Goal: Information Seeking & Learning: Learn about a topic

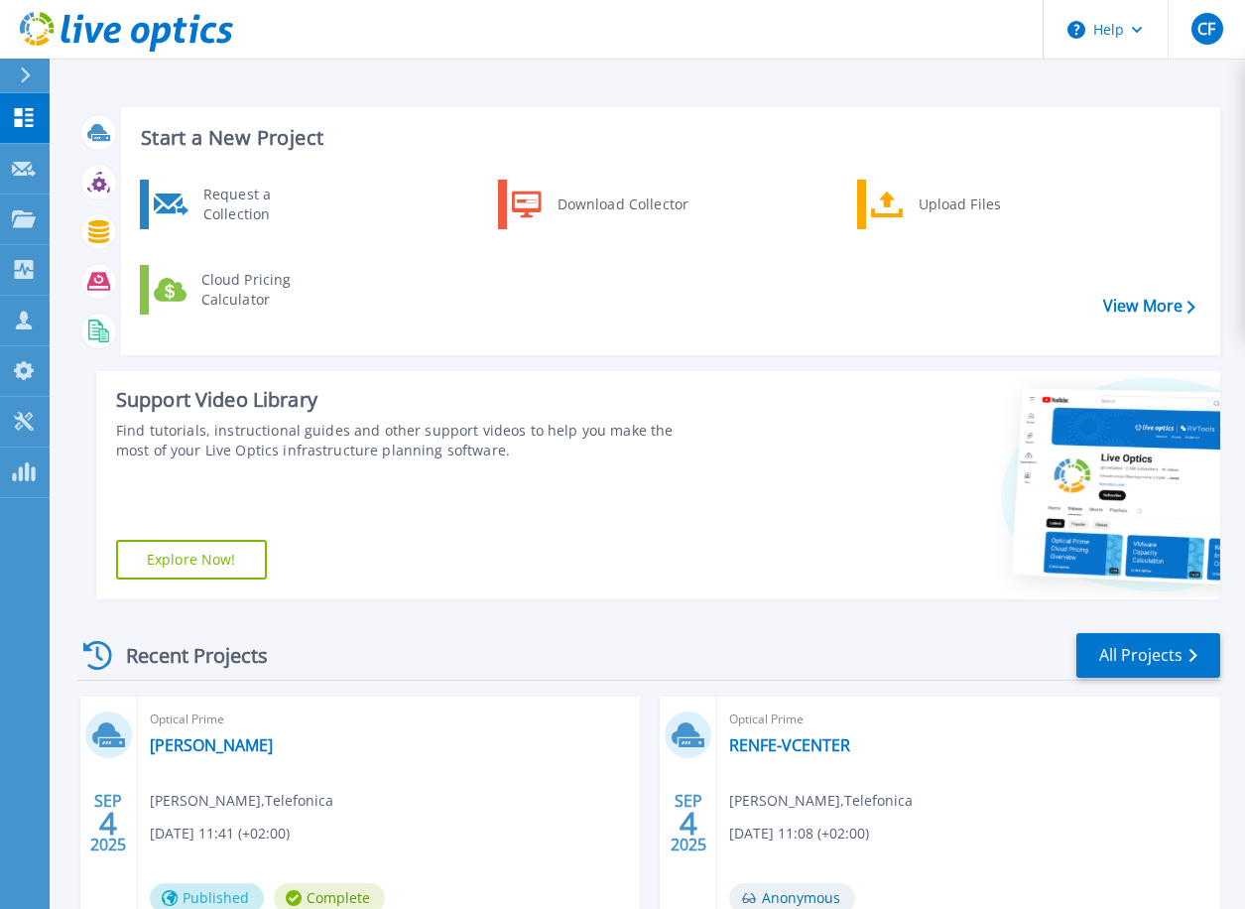
click at [570, 542] on div "Support Video Library Find tutorials, instructional guides and other support vi…" at bounding box center [398, 485] width 604 height 228
click at [648, 680] on div "Recent Projects All Projects" at bounding box center [648, 656] width 1144 height 50
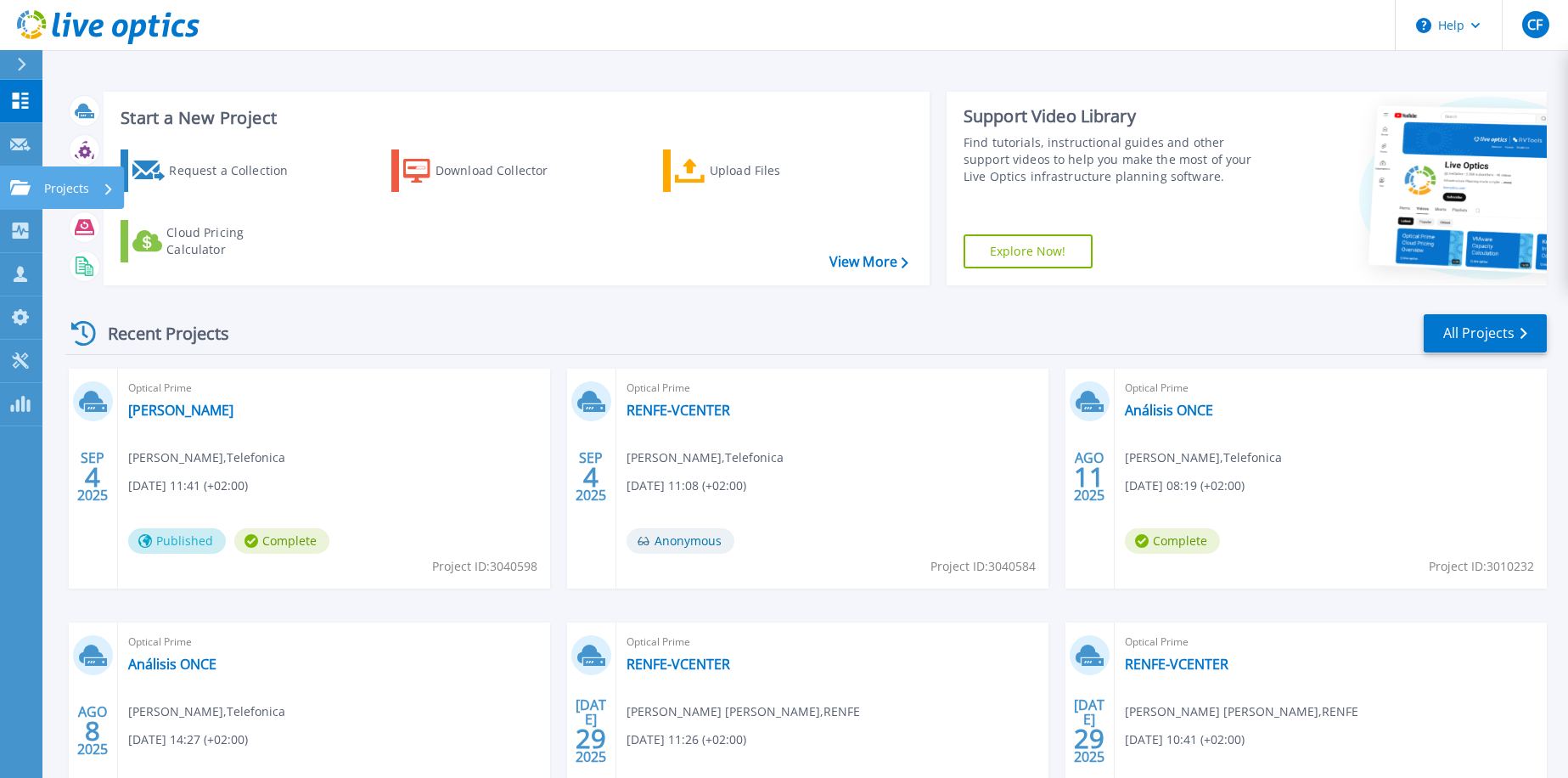
click at [22, 193] on icon at bounding box center [21, 187] width 21 height 15
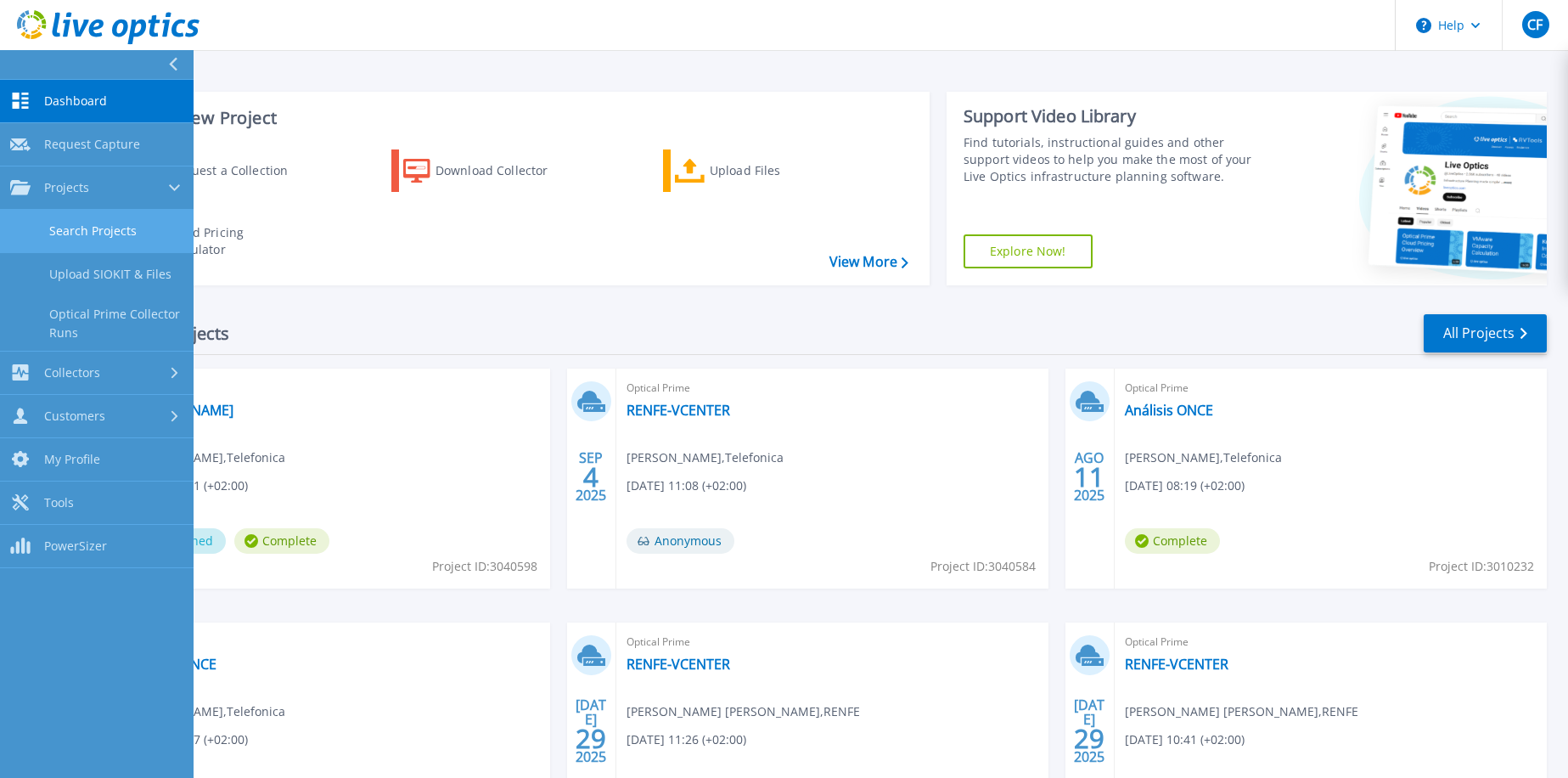
click at [80, 226] on link "Search Projects" at bounding box center [97, 231] width 193 height 44
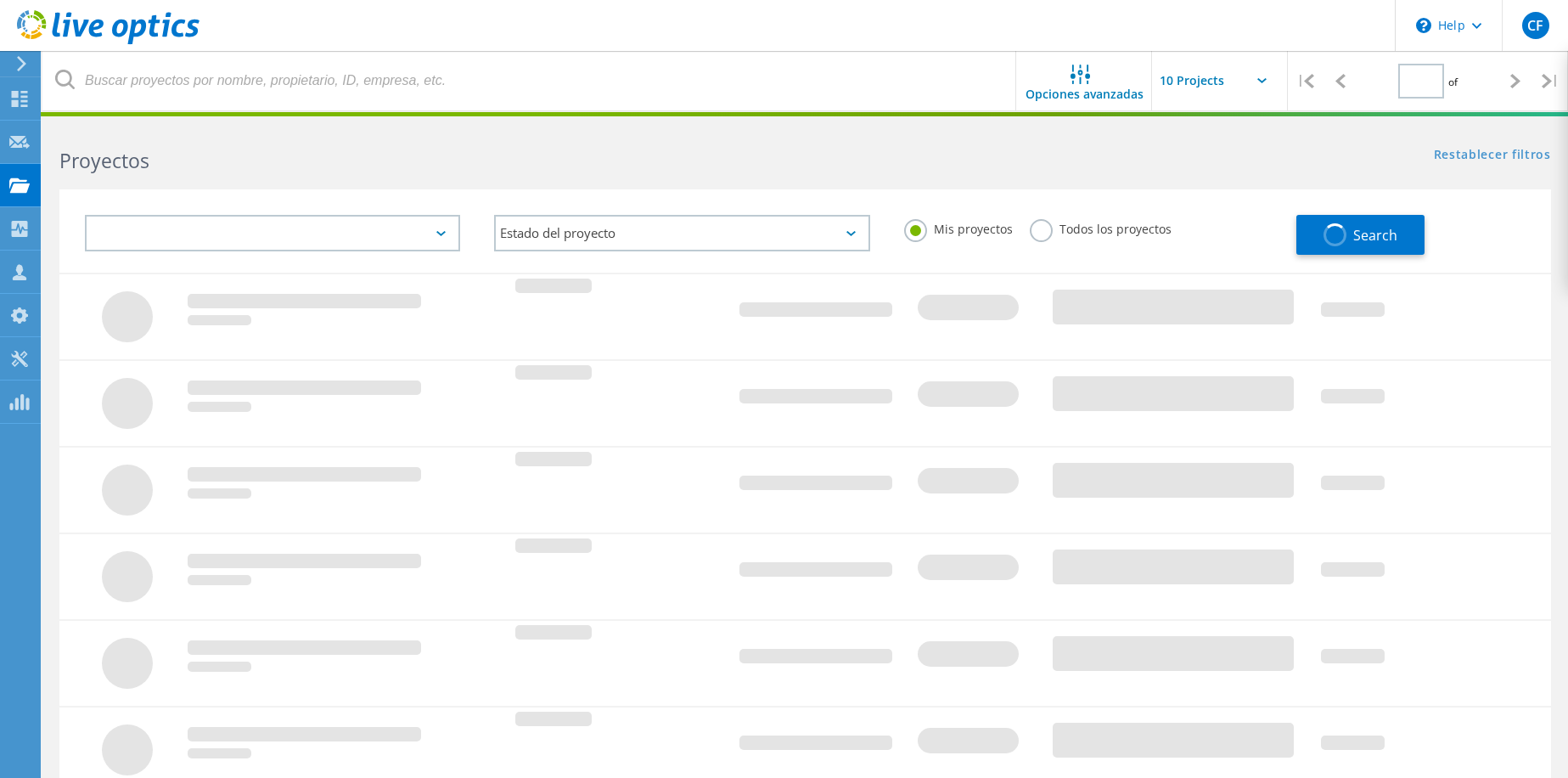
type input "1"
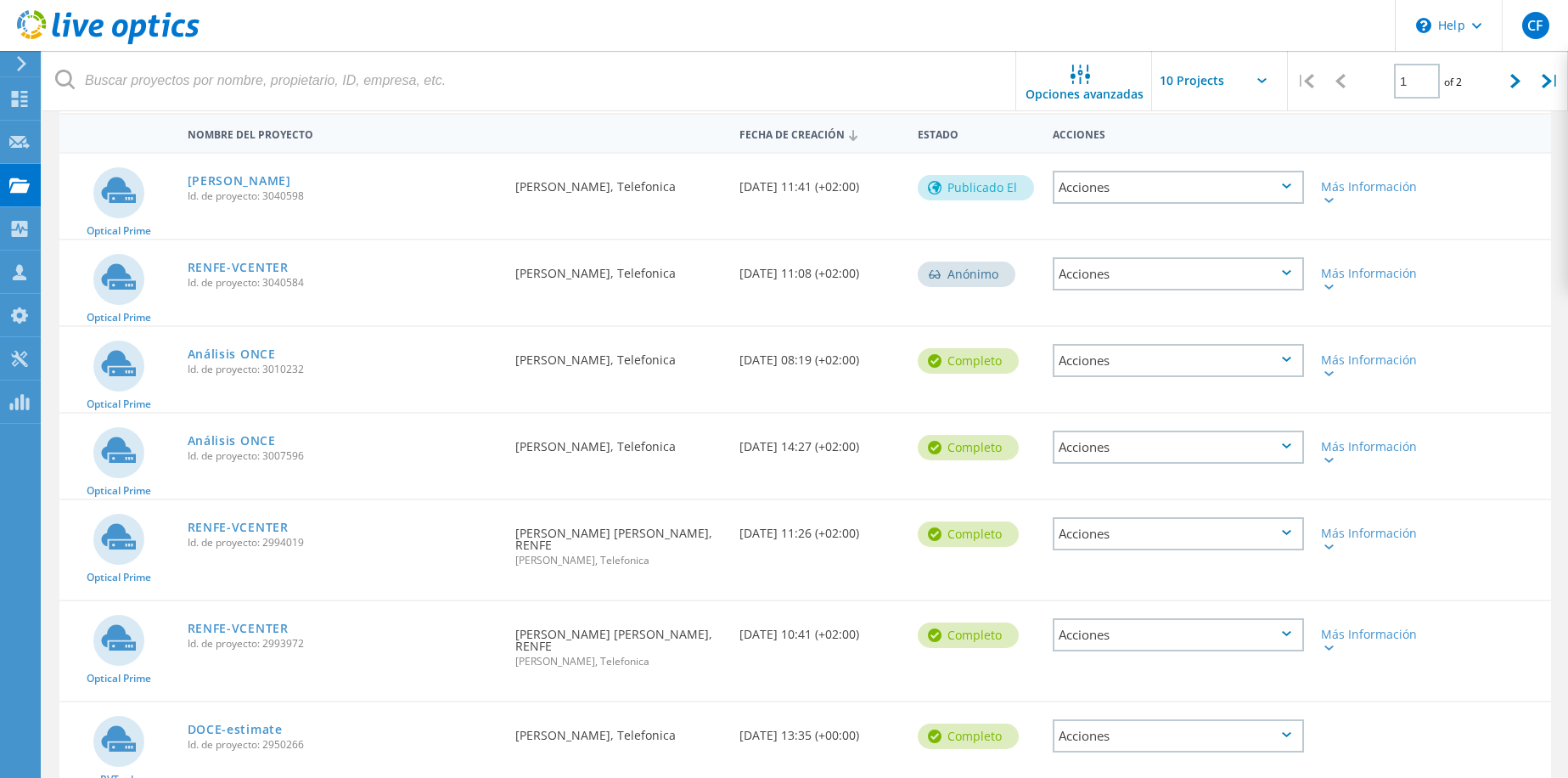
scroll to position [169, 0]
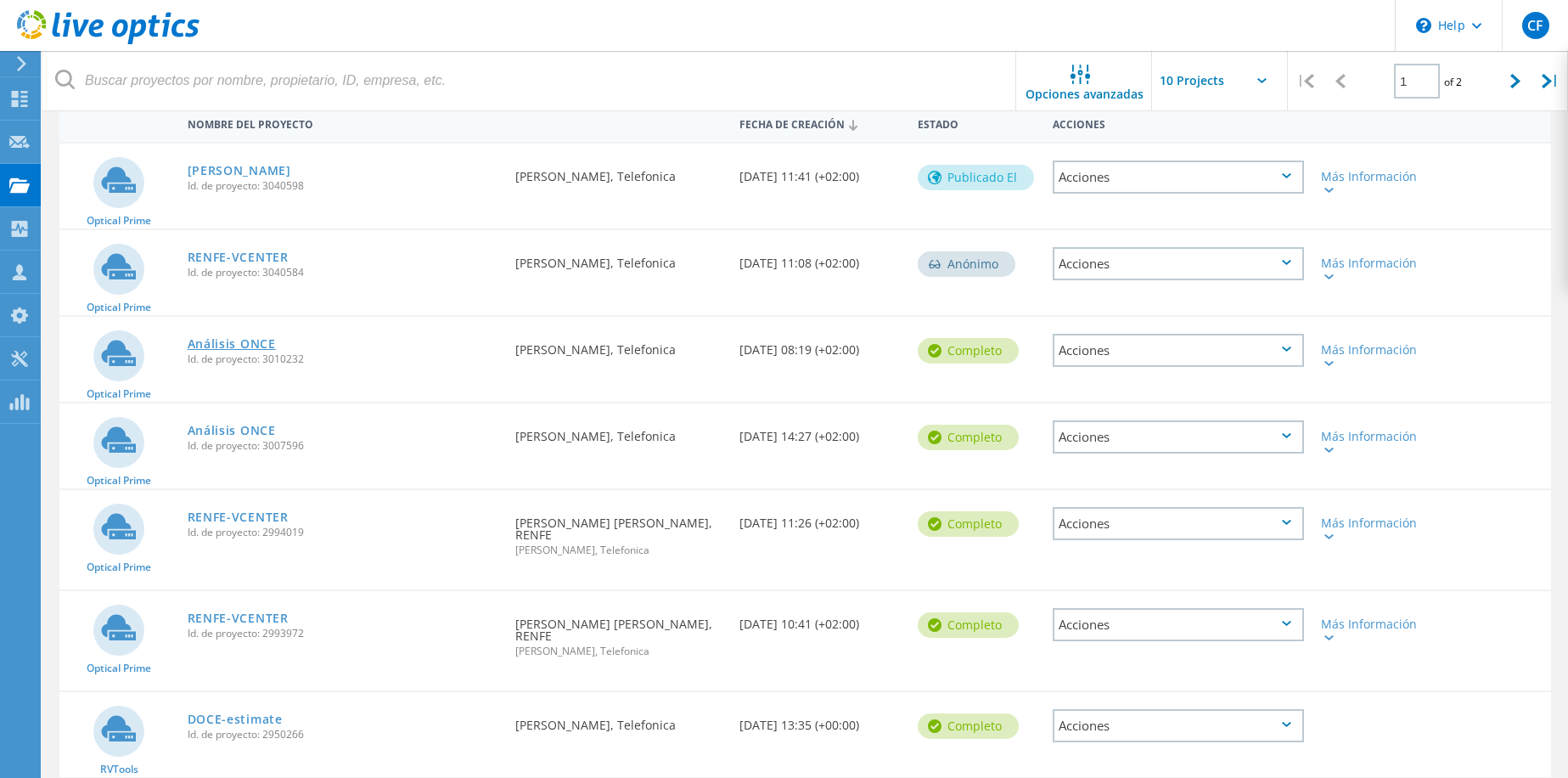
click at [234, 342] on link "Análisis ONCE" at bounding box center [231, 344] width 88 height 12
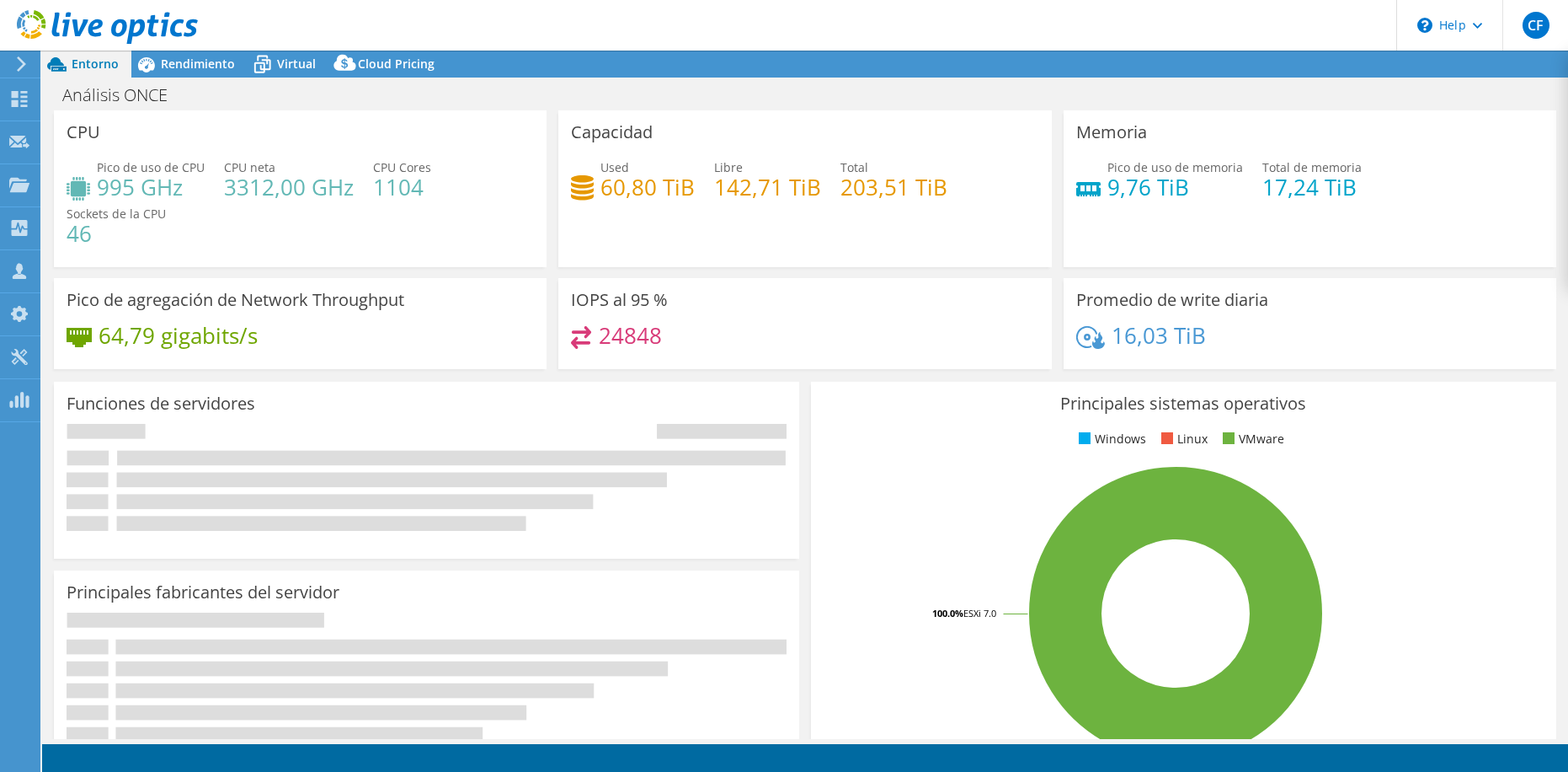
select select "USD"
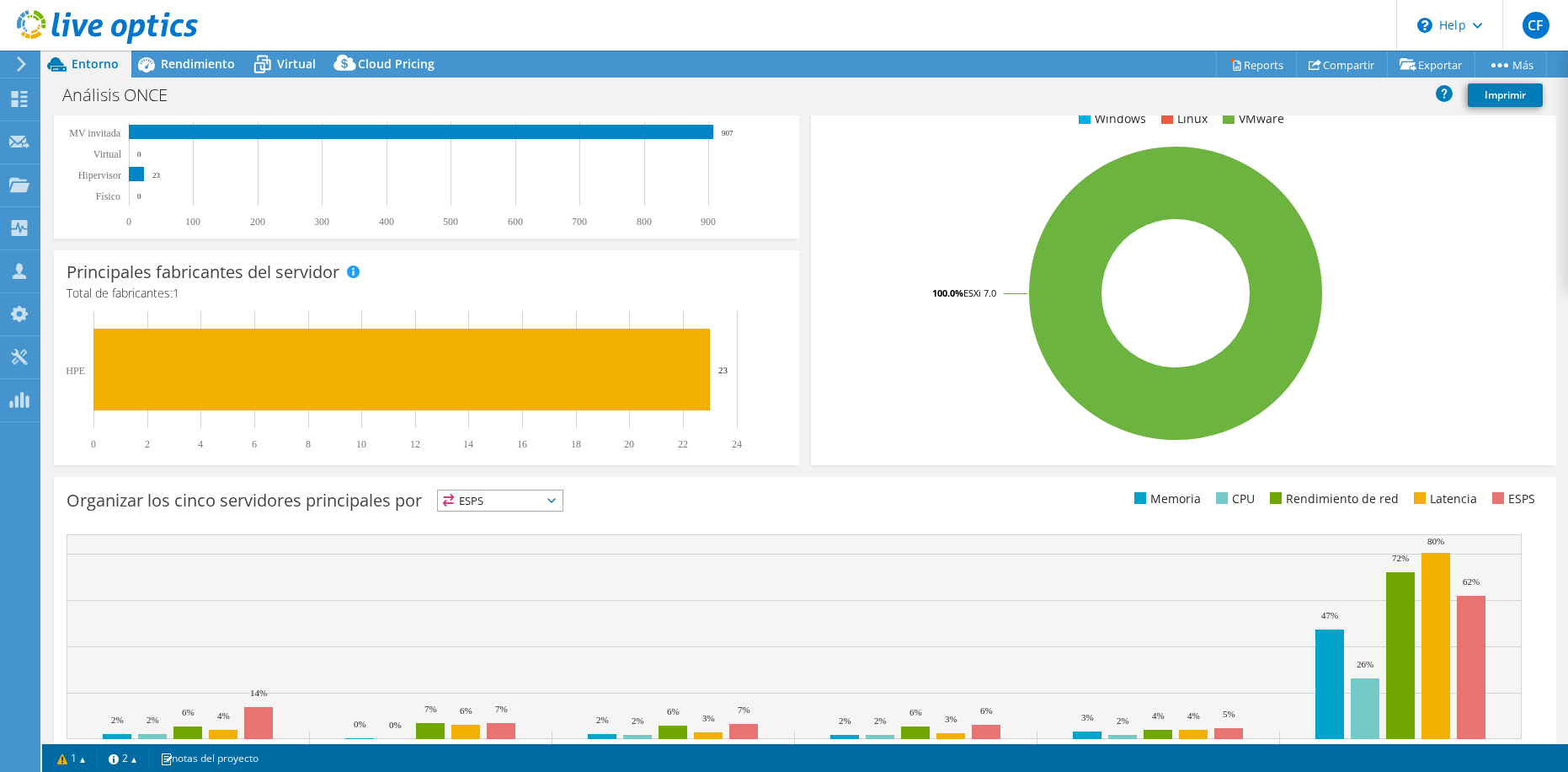
scroll to position [399, 0]
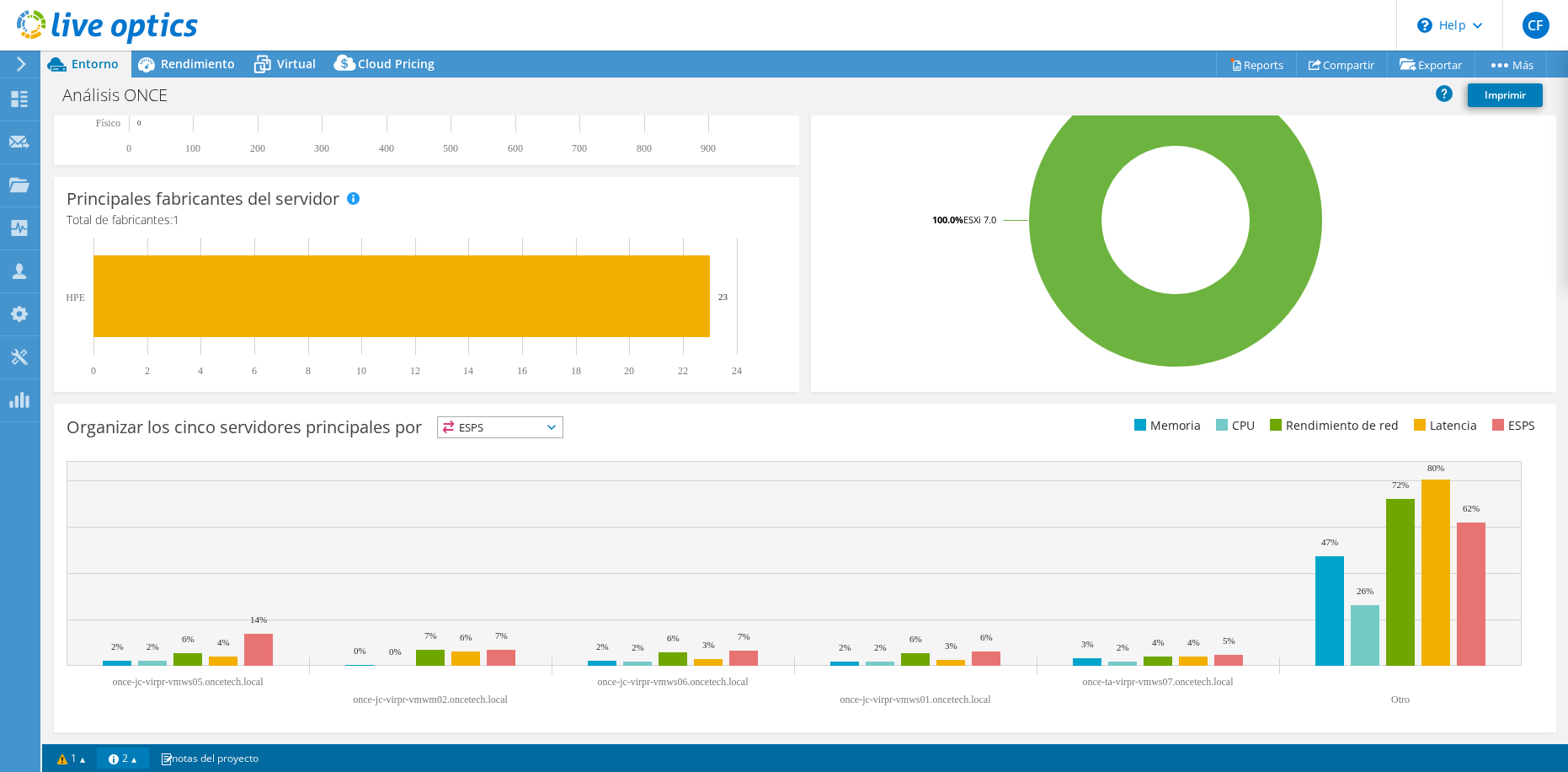
click at [135, 757] on link "2" at bounding box center [123, 758] width 53 height 21
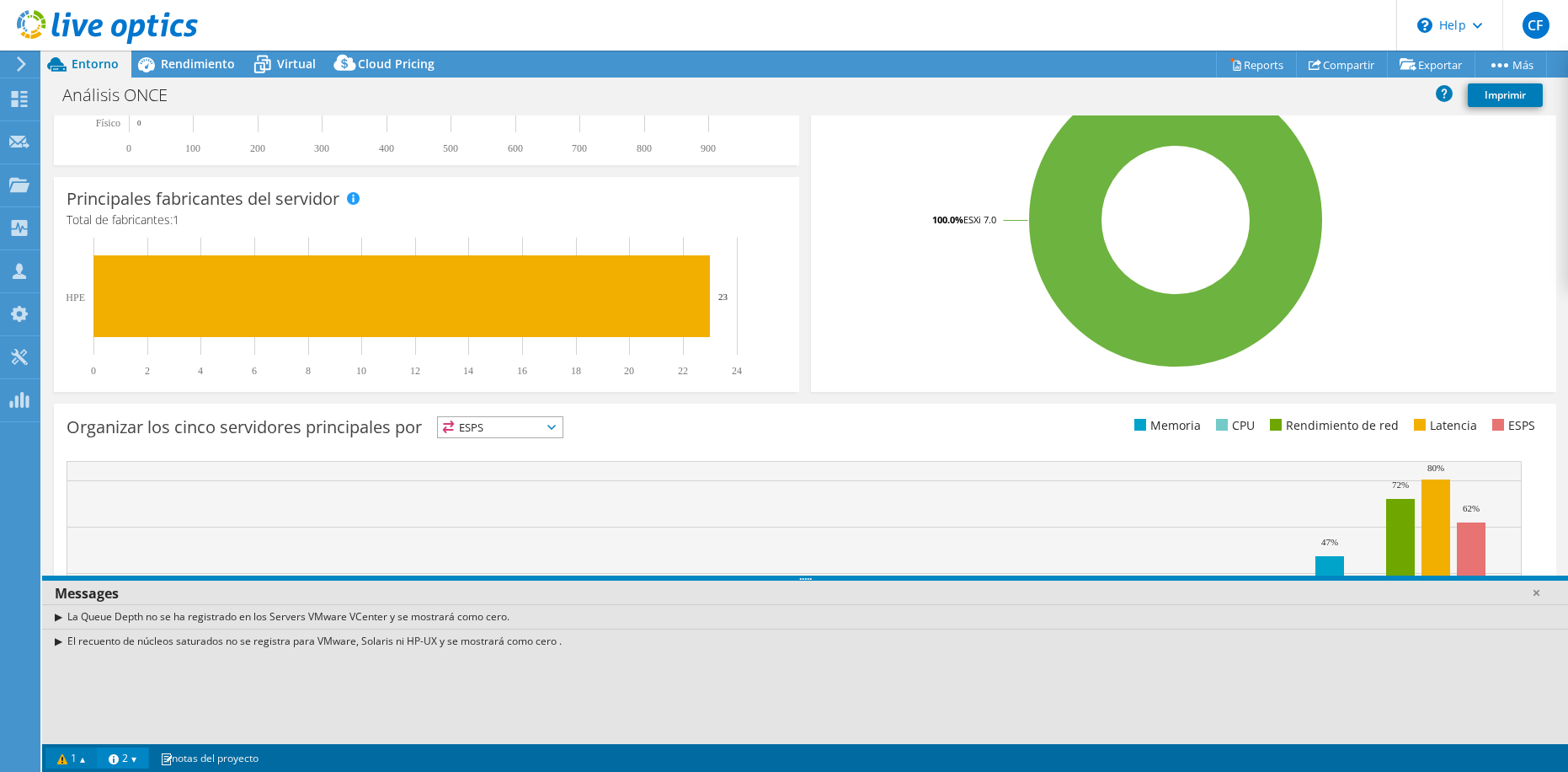
click at [85, 758] on link "1" at bounding box center [72, 758] width 53 height 21
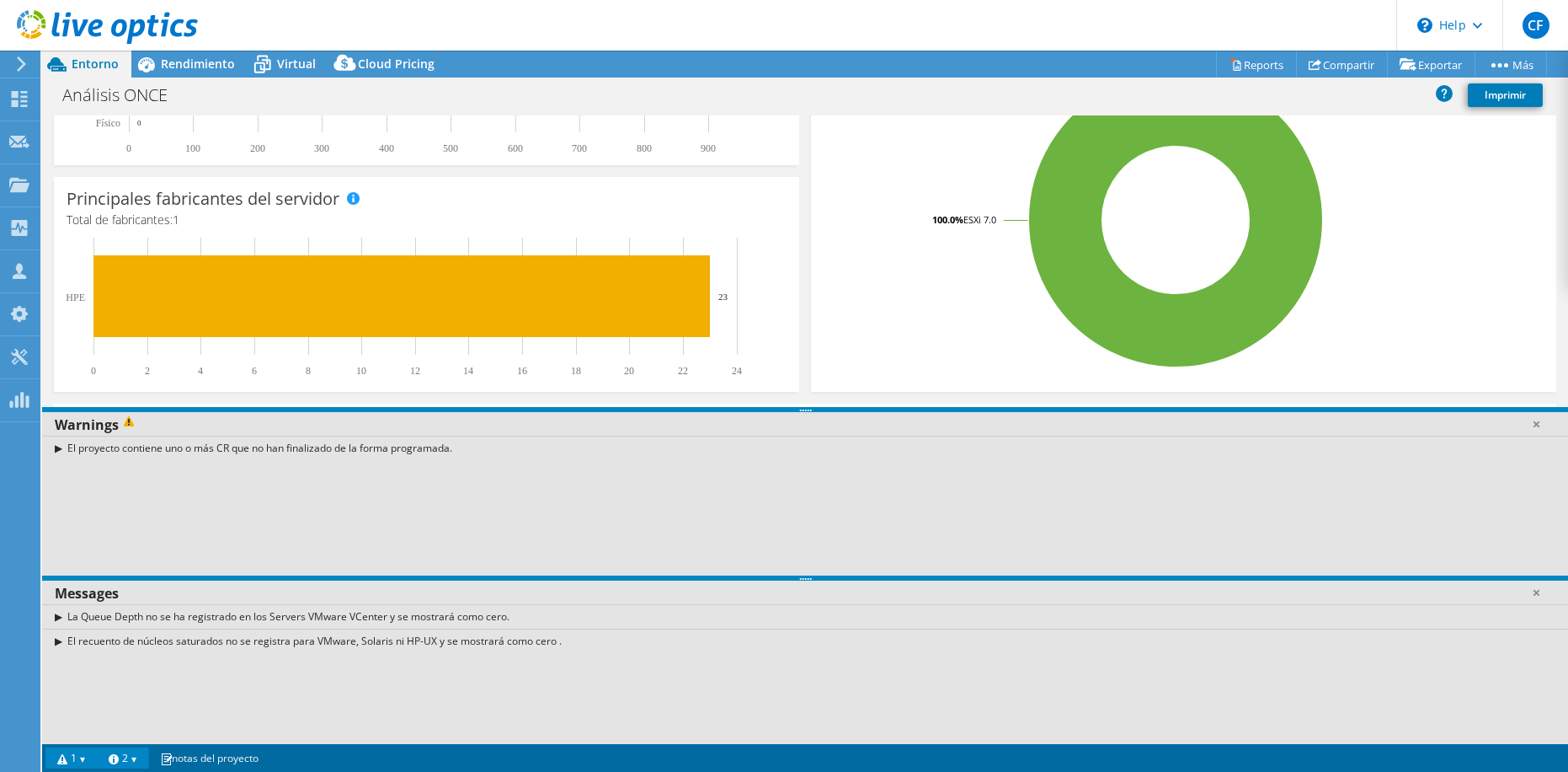
click at [85, 758] on link "1" at bounding box center [72, 758] width 53 height 21
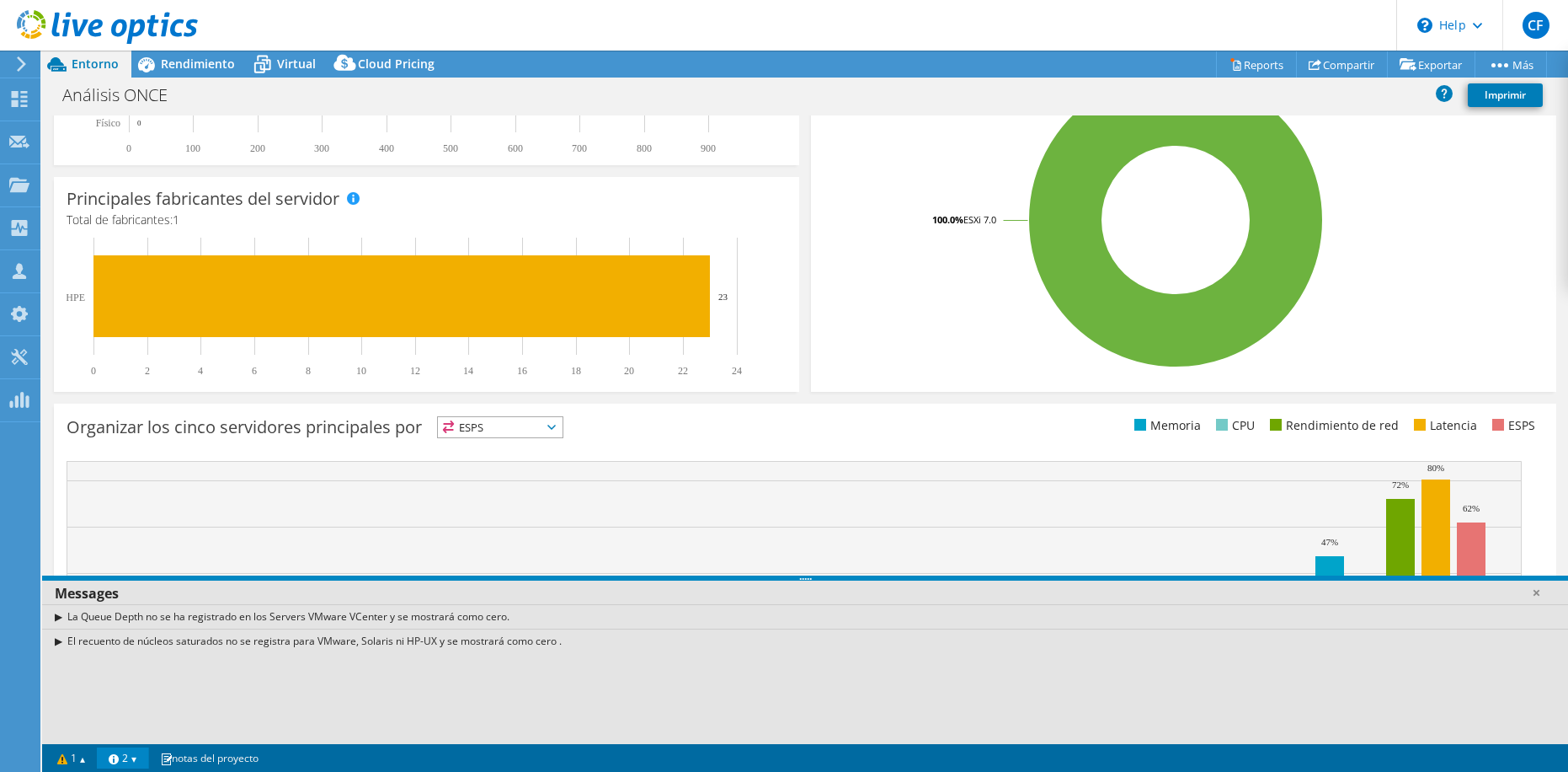
click at [127, 753] on link "2" at bounding box center [123, 758] width 53 height 21
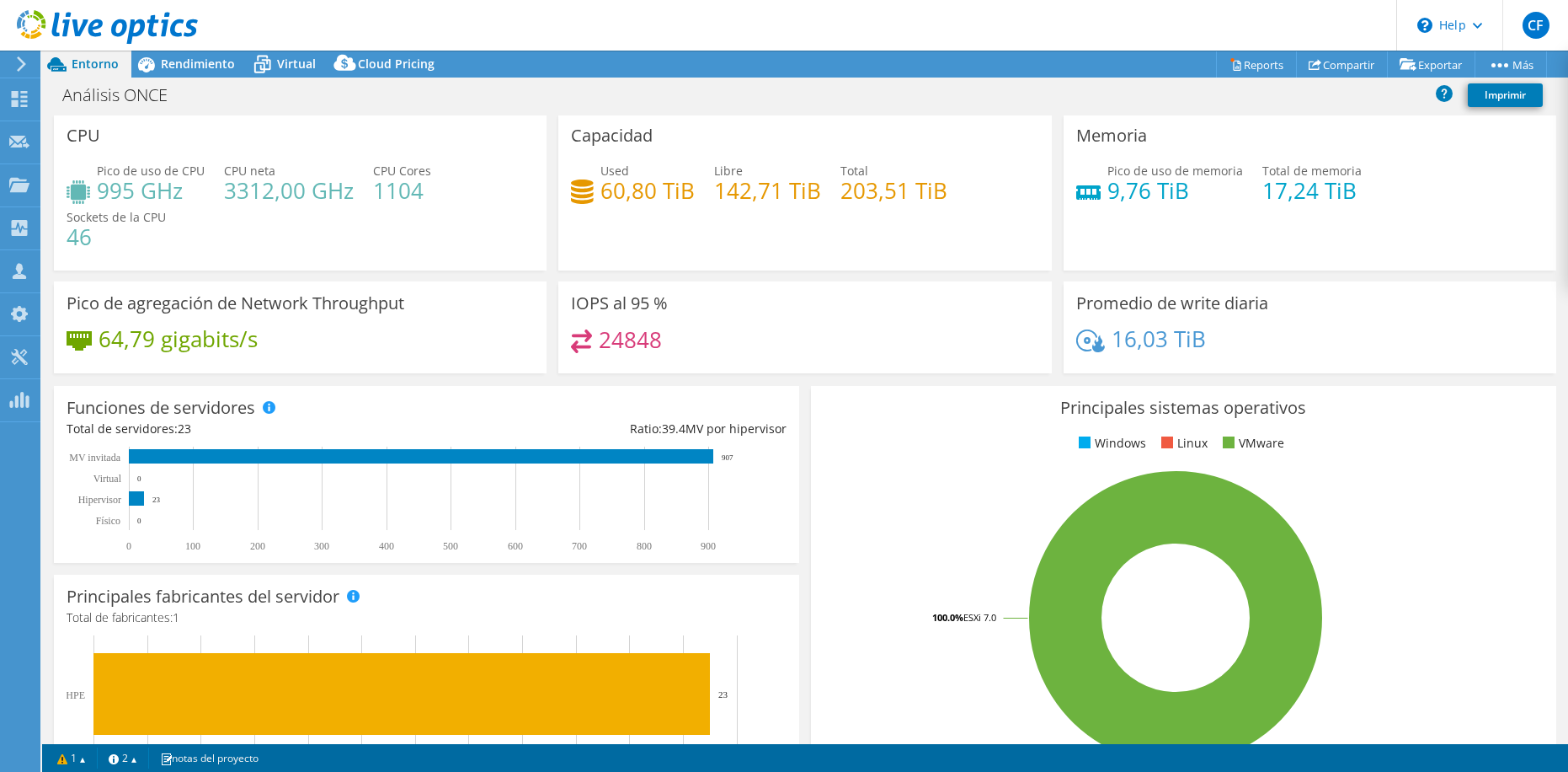
scroll to position [0, 0]
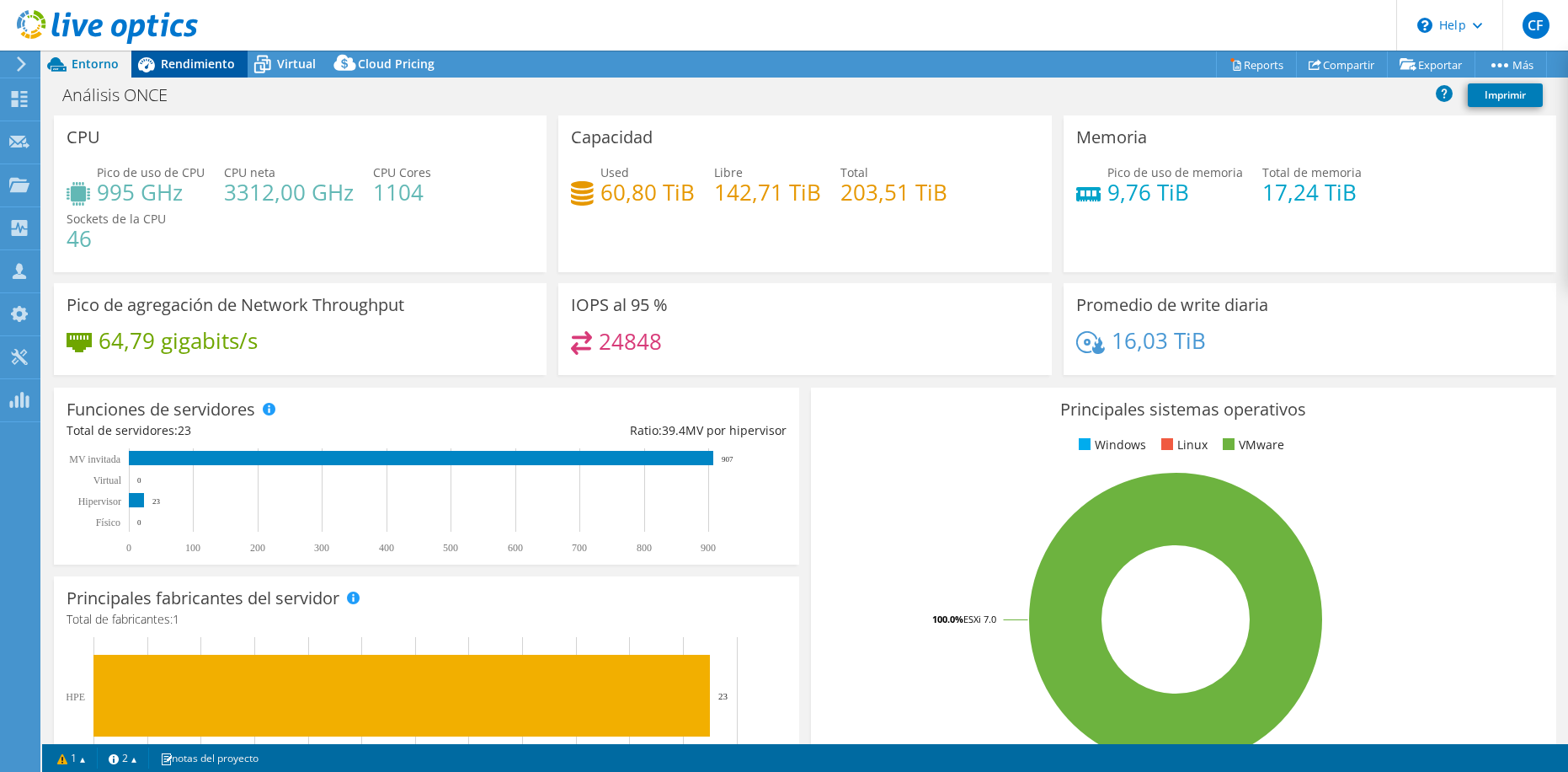
click at [197, 59] on span "Rendimiento" at bounding box center [198, 63] width 74 height 16
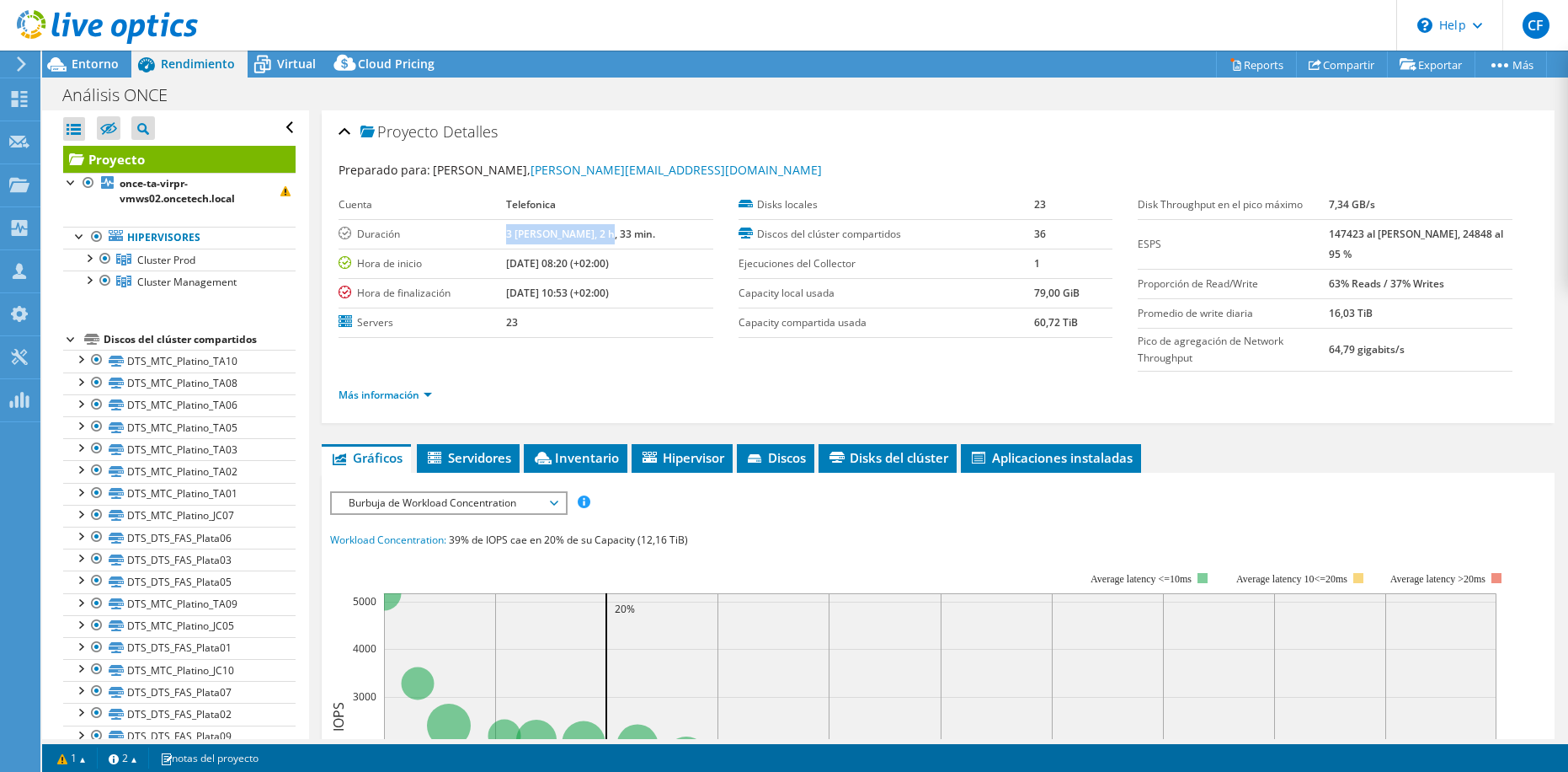
drag, startPoint x: 520, startPoint y: 236, endPoint x: 627, endPoint y: 231, distance: 107.1
click at [627, 231] on td "3 días, 2 h, 33 min." at bounding box center [610, 234] width 207 height 30
drag, startPoint x: 581, startPoint y: 293, endPoint x: 619, endPoint y: 299, distance: 38.5
click at [609, 299] on b "[DATE] 10:53 (+02:00)" at bounding box center [557, 292] width 103 height 14
drag, startPoint x: 619, startPoint y: 299, endPoint x: 666, endPoint y: 298, distance: 47.0
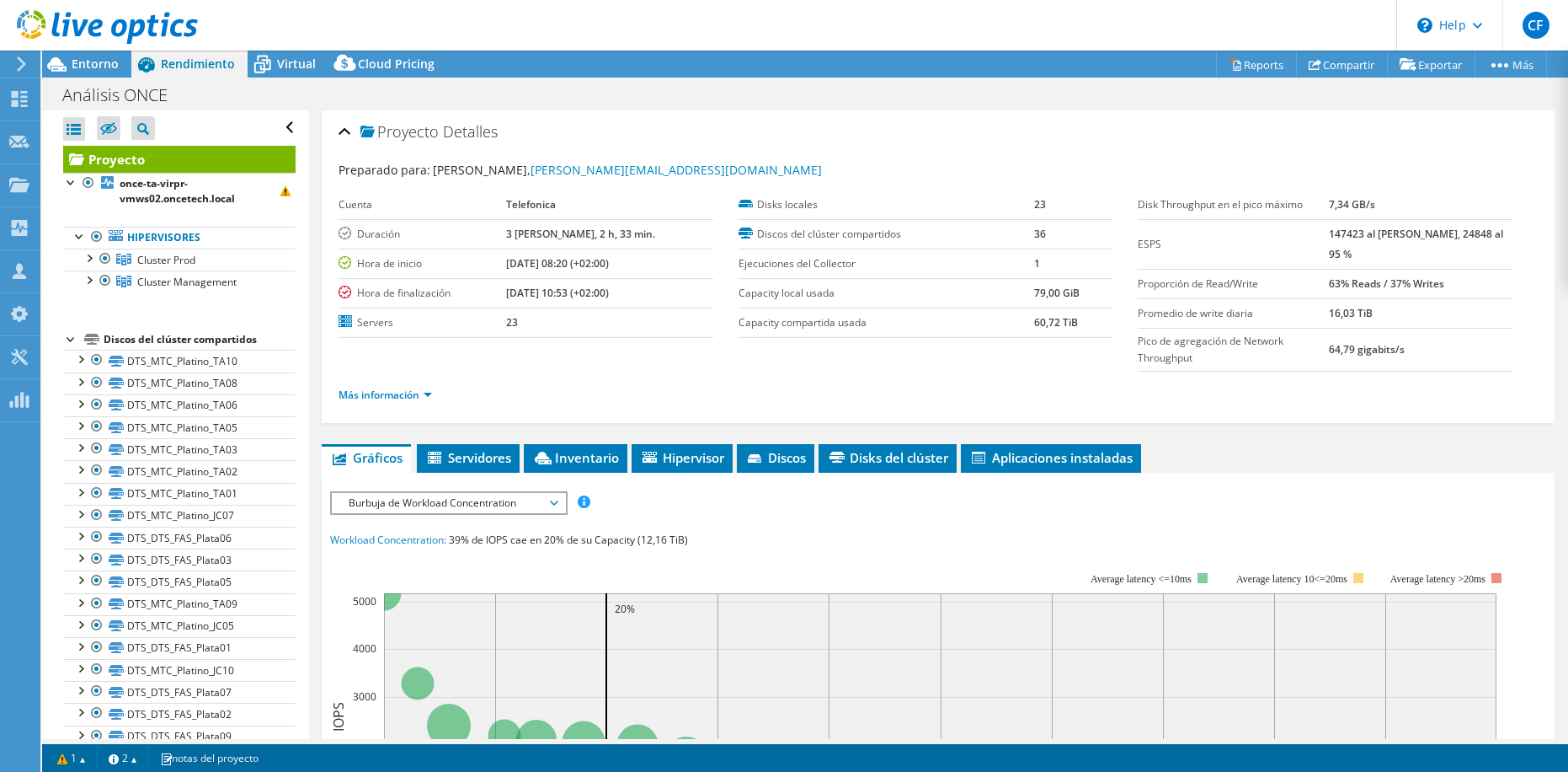
click at [666, 298] on td "[DATE] 10:53 (+02:00)" at bounding box center [610, 292] width 207 height 30
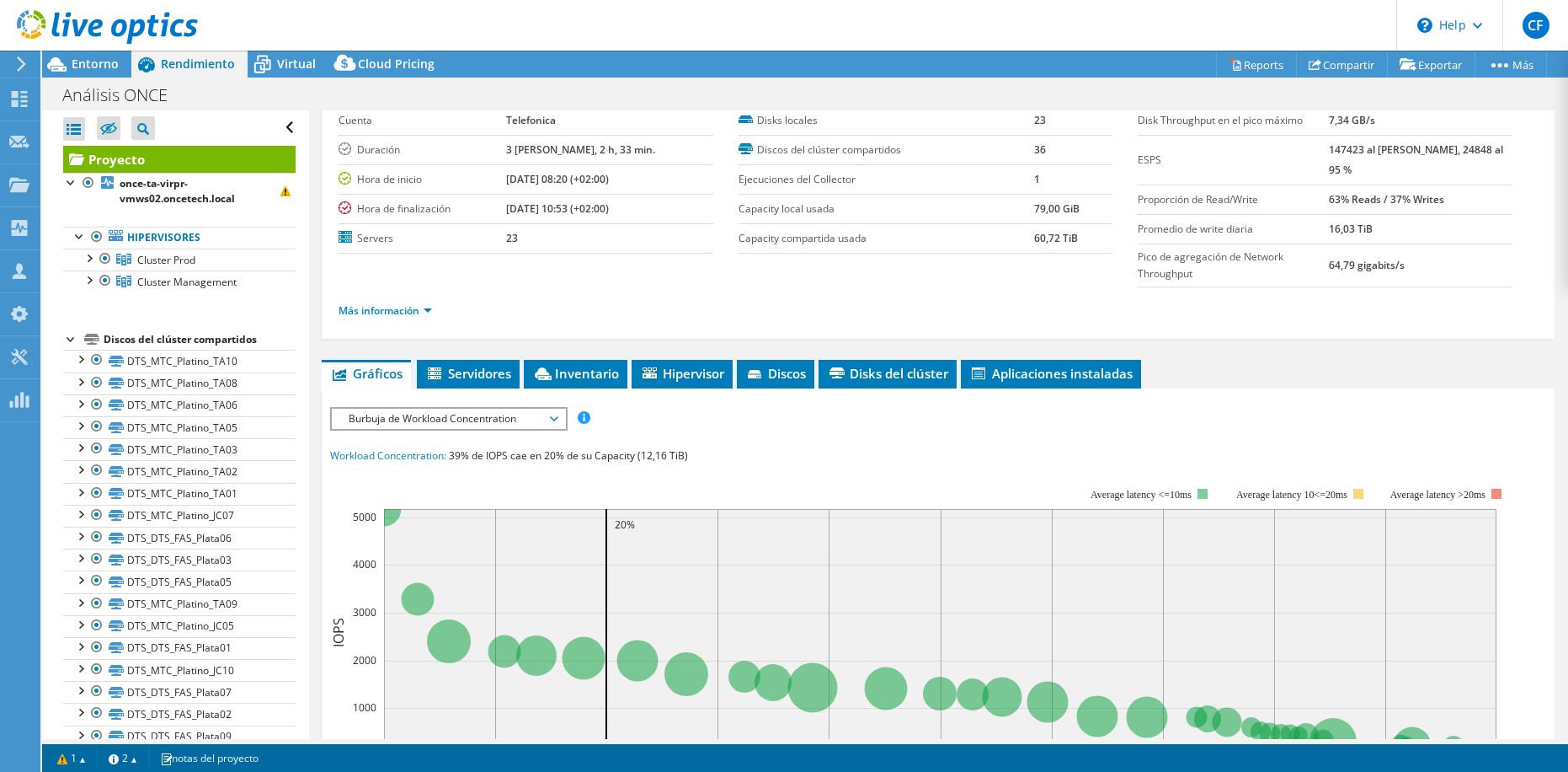
click at [318, 396] on div "Proyecto Detalles Preparado para: Carlos Fernández, carlos.fernandezaltamirano@…" at bounding box center [938, 587] width 1258 height 1121
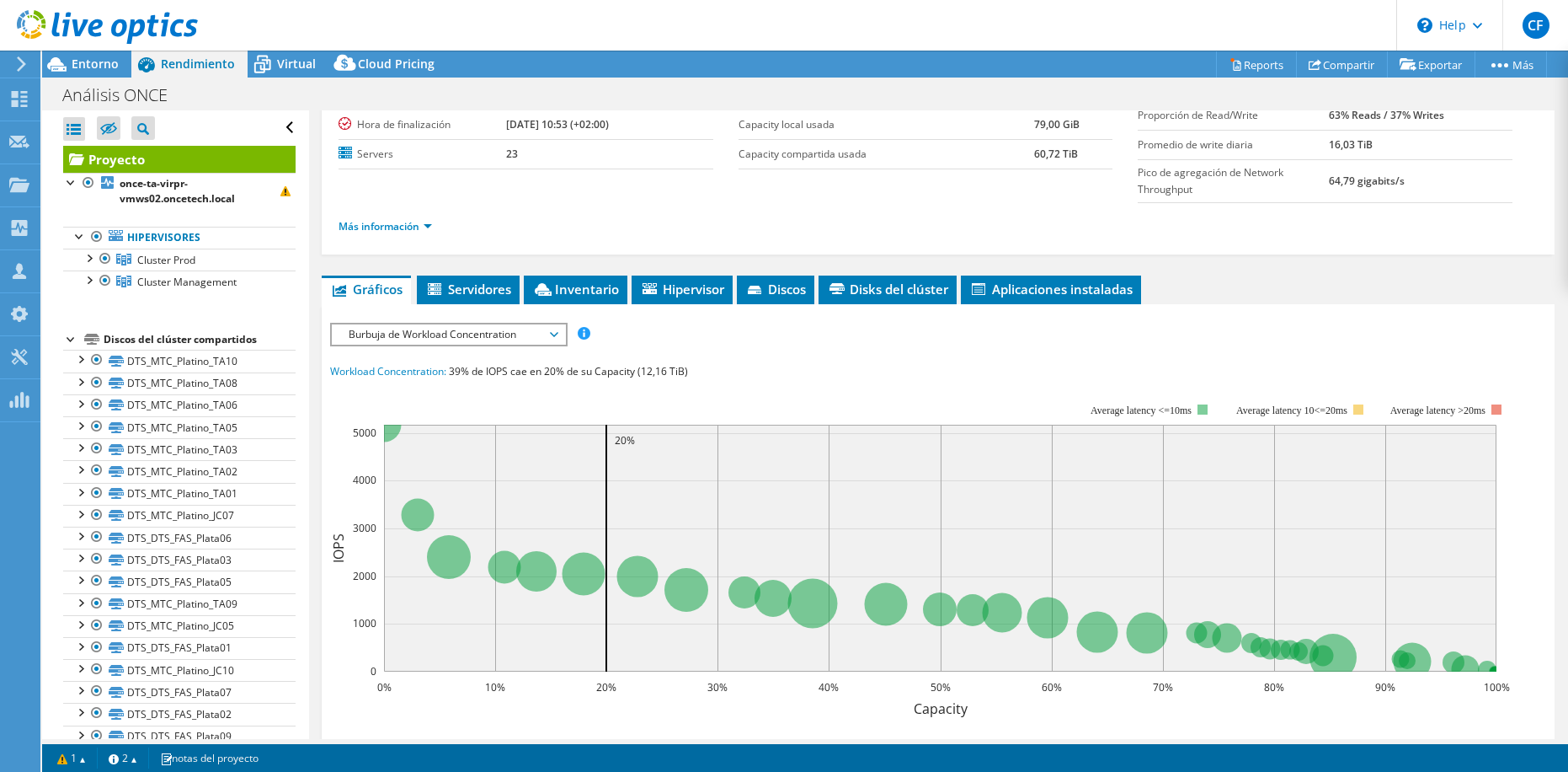
click at [506, 333] on span "Burbuja de Workload Concentration" at bounding box center [448, 335] width 216 height 20
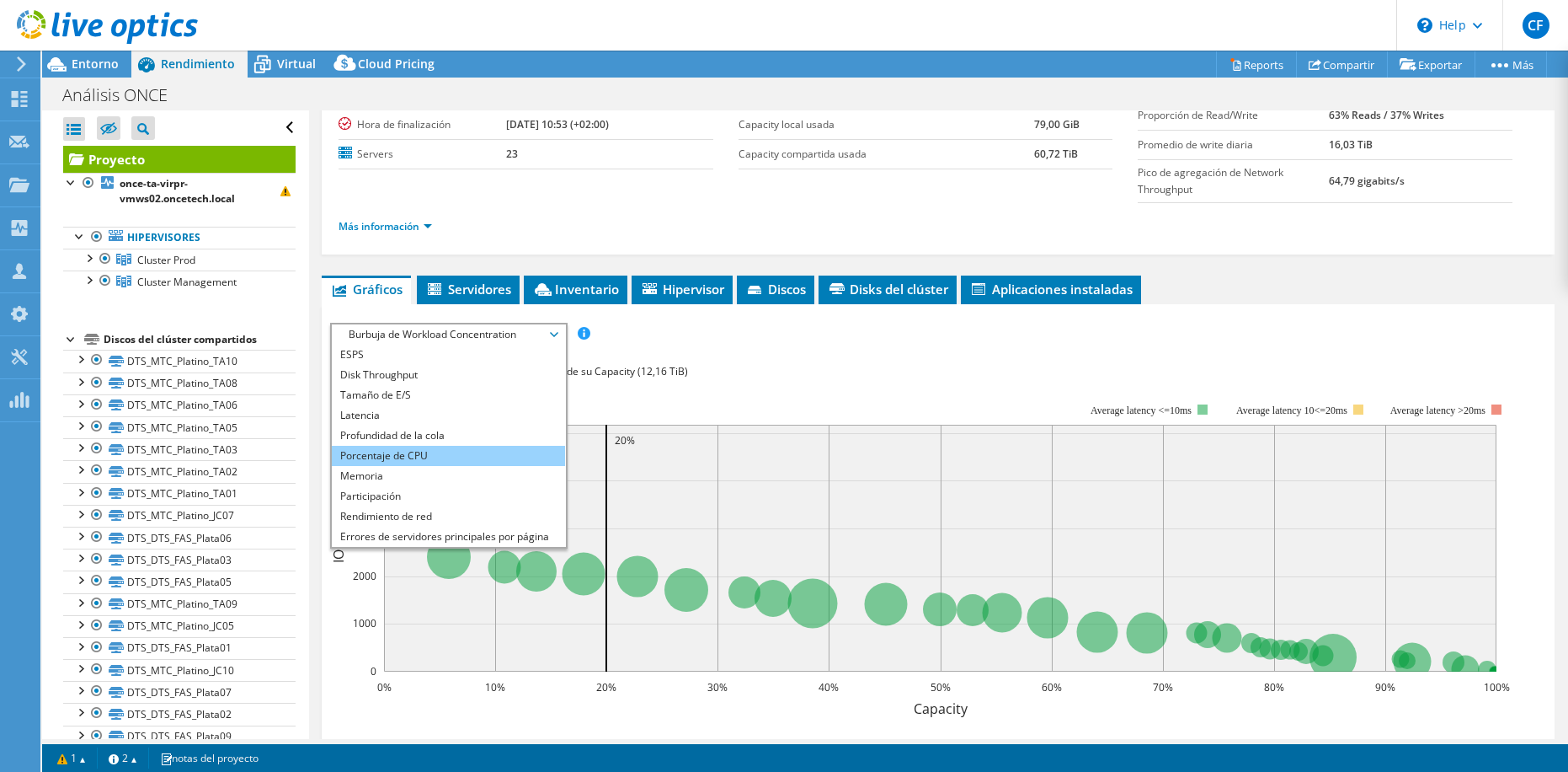
click at [402, 458] on li "Porcentaje de CPU" at bounding box center [448, 456] width 233 height 20
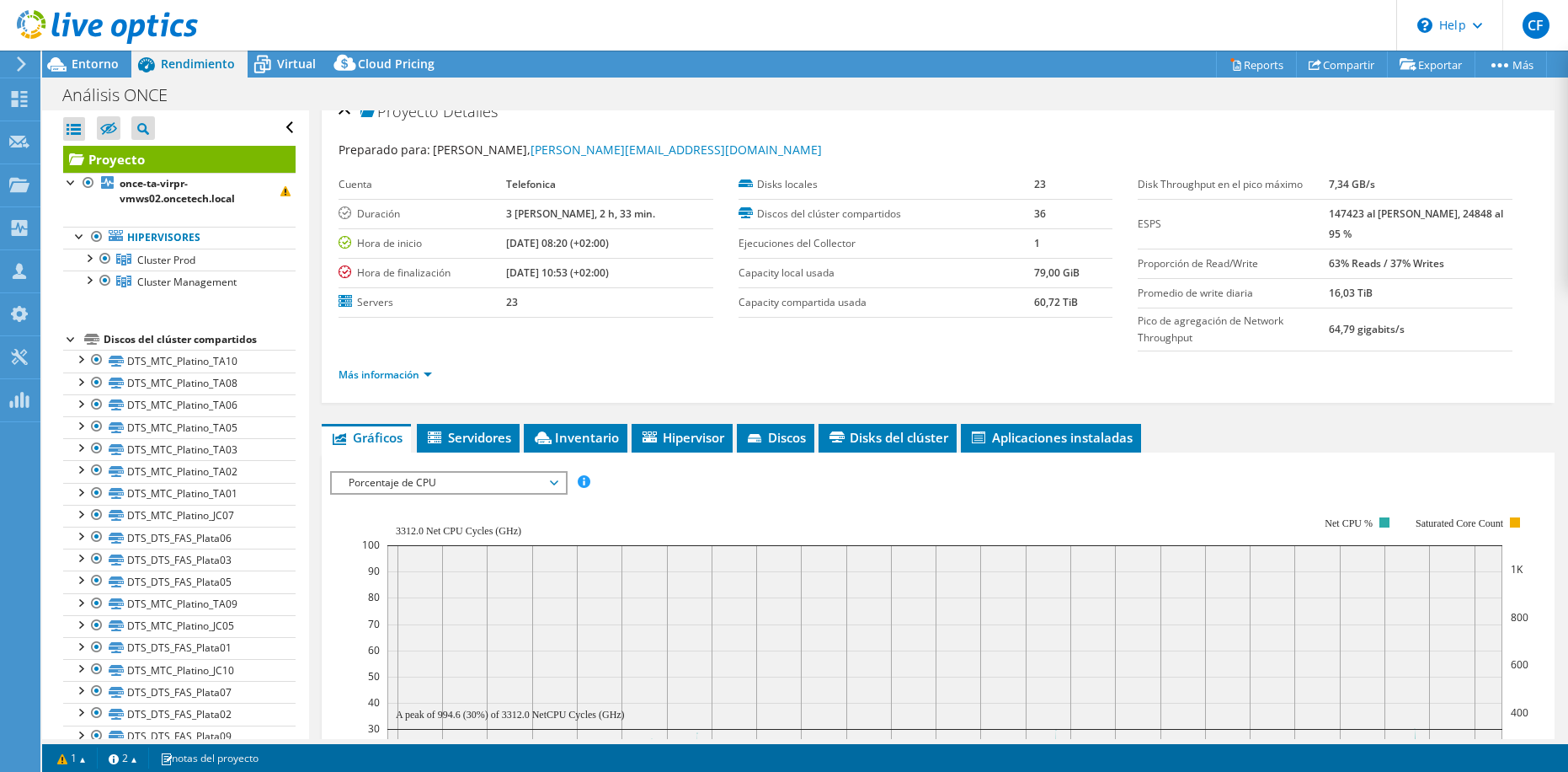
scroll to position [0, 0]
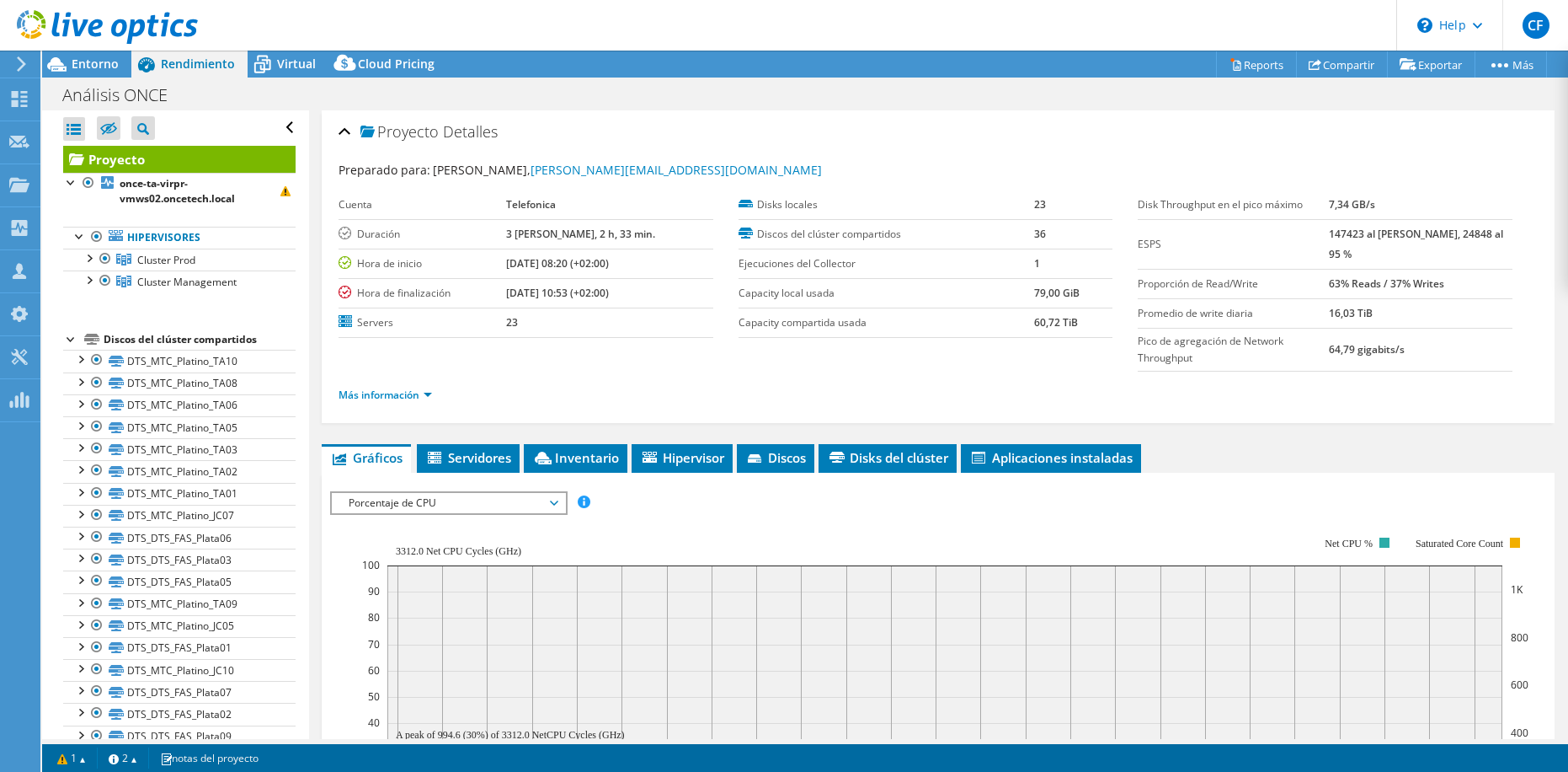
drag, startPoint x: 577, startPoint y: 263, endPoint x: 627, endPoint y: 265, distance: 50.0
click at [609, 265] on b "[DATE] 08:20 (+02:00)" at bounding box center [557, 263] width 103 height 14
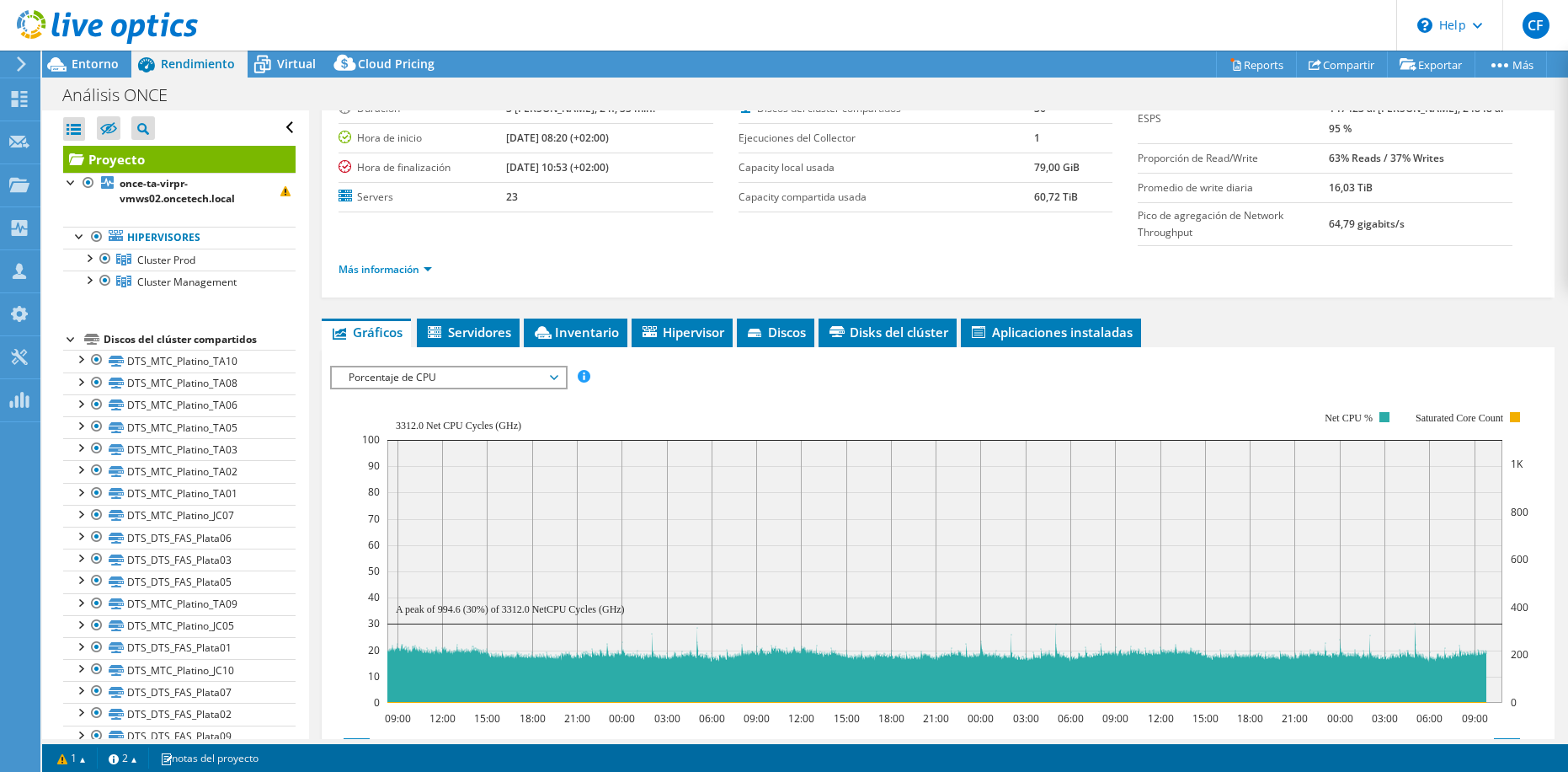
scroll to position [421, 0]
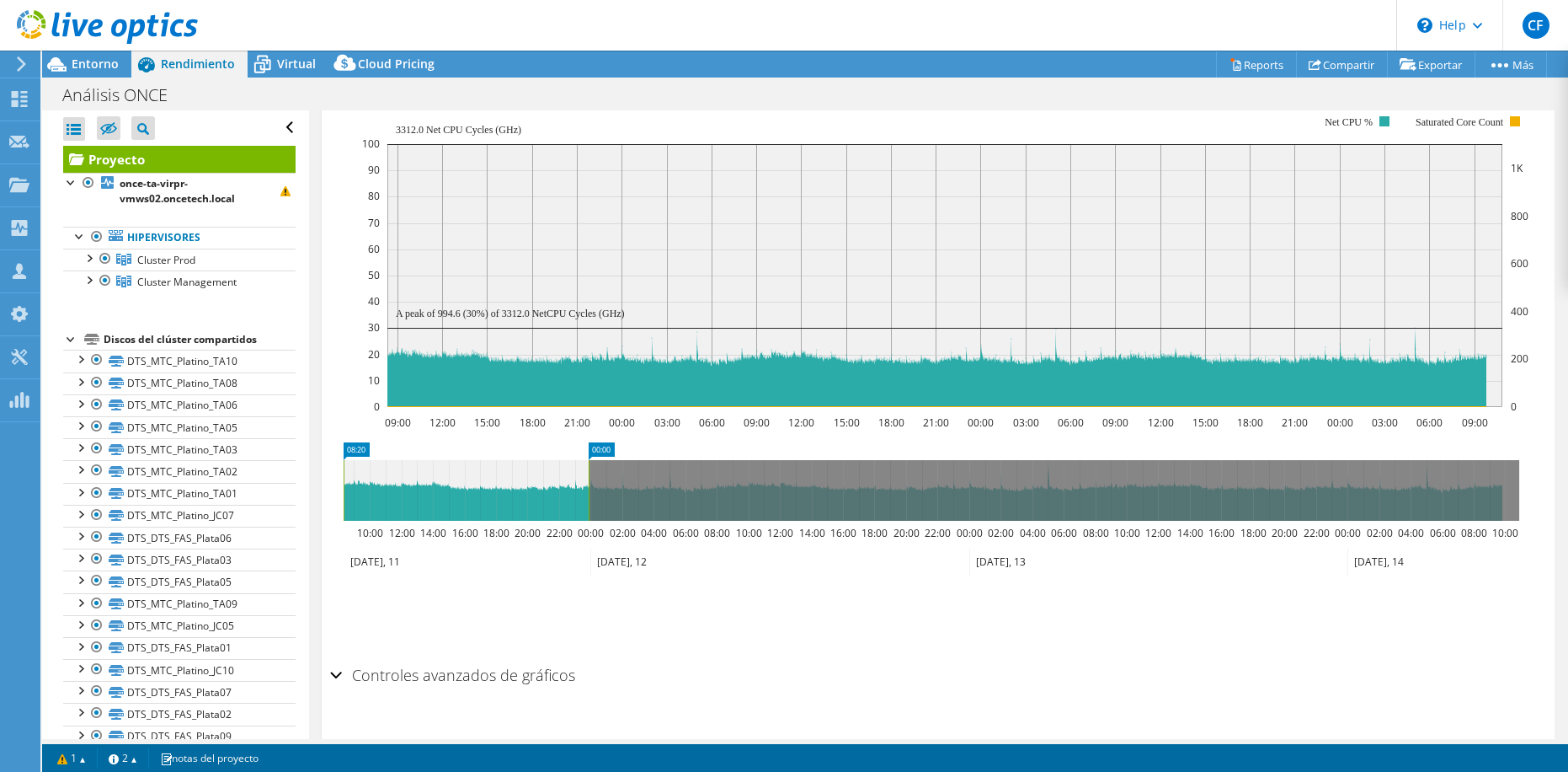
drag, startPoint x: 1522, startPoint y: 489, endPoint x: 591, endPoint y: 533, distance: 932.0
click at [591, 533] on icon "08:20 00:00 10:00 12:00 14:00 16:00 18:00 20:00 22:00 00:00 02:00 04:00 06:00 0…" at bounding box center [931, 510] width 1203 height 135
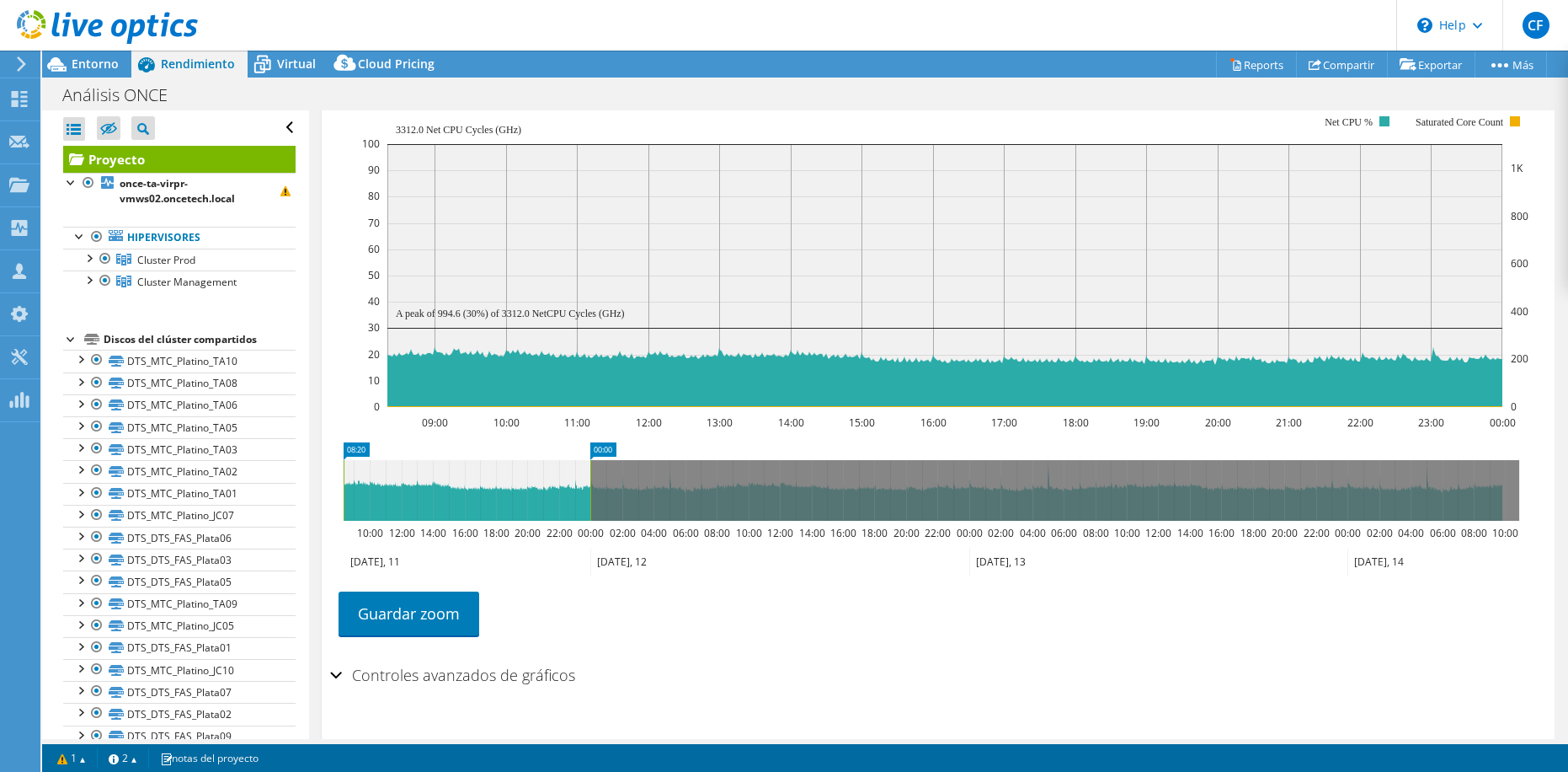
click at [330, 365] on icon "09:00 10:00 11:00 12:00 13:00 14:00 15:00 16:00 17:00 18:00 19:00 20:00 21:00 2…" at bounding box center [931, 261] width 1203 height 337
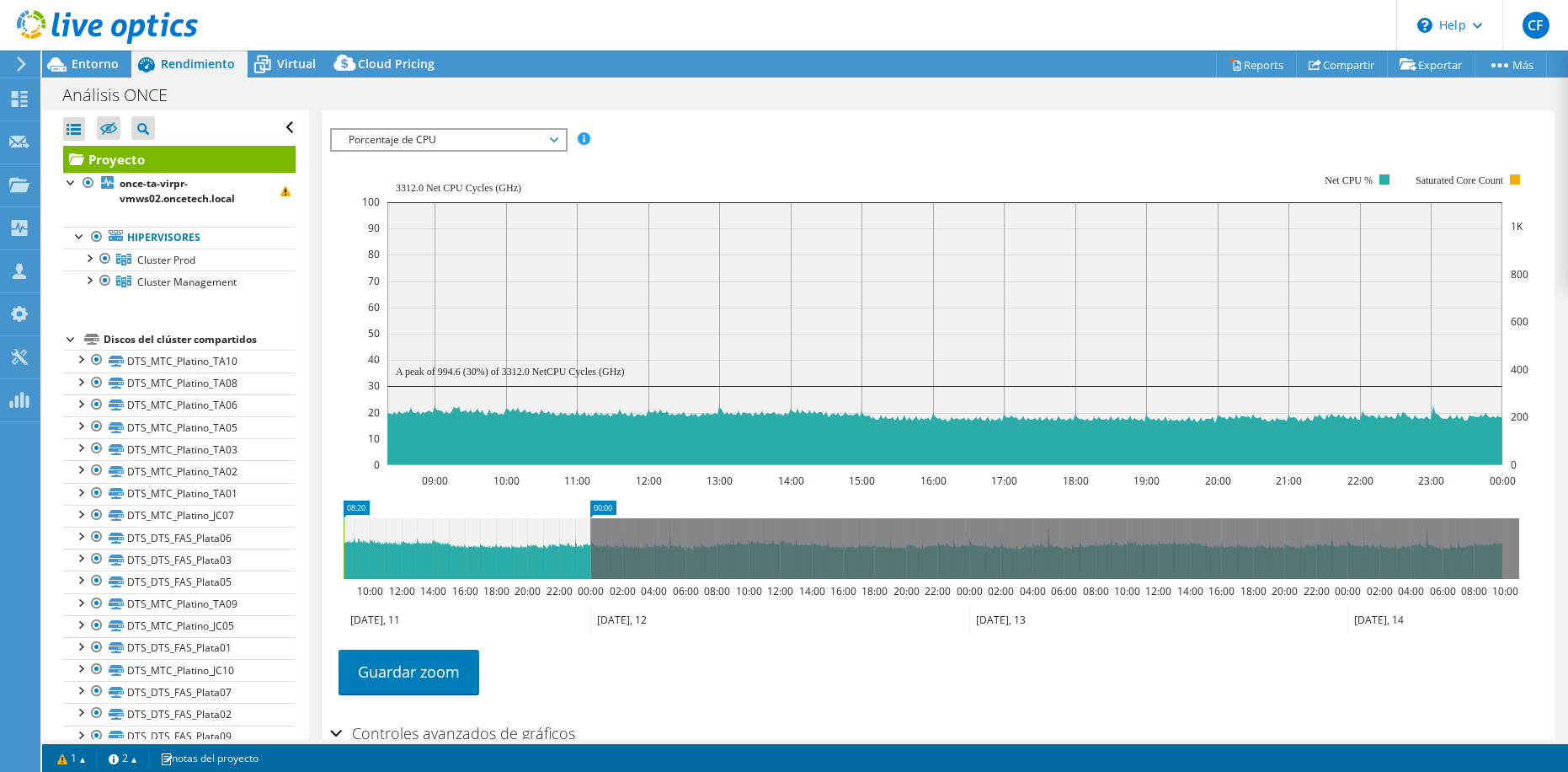
scroll to position [337, 0]
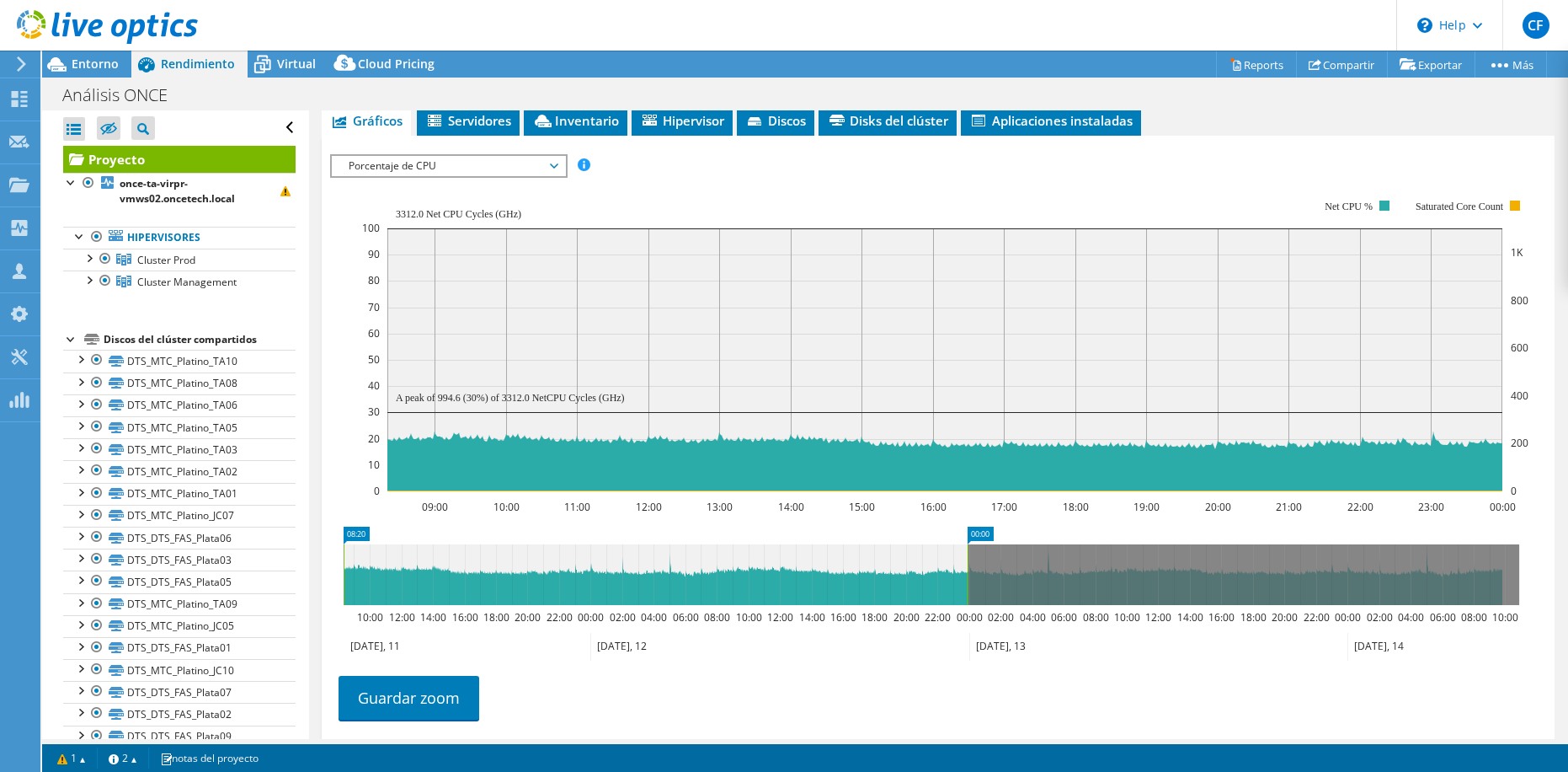
drag, startPoint x: 591, startPoint y: 587, endPoint x: 968, endPoint y: 585, distance: 377.0
click at [968, 585] on rect at bounding box center [968, 574] width 7 height 60
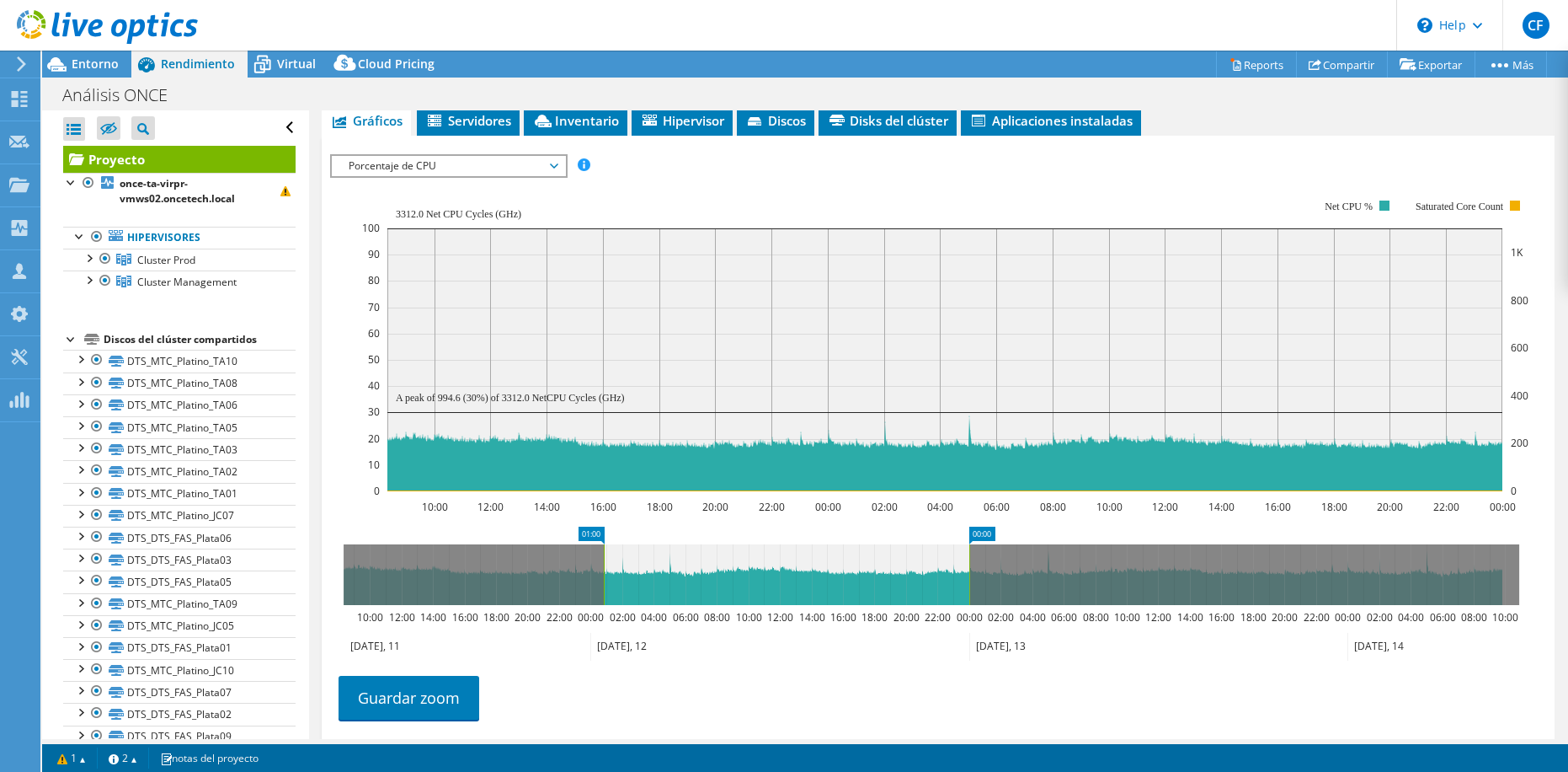
drag, startPoint x: 345, startPoint y: 579, endPoint x: 604, endPoint y: 583, distance: 259.0
click at [604, 583] on rect at bounding box center [604, 574] width 7 height 60
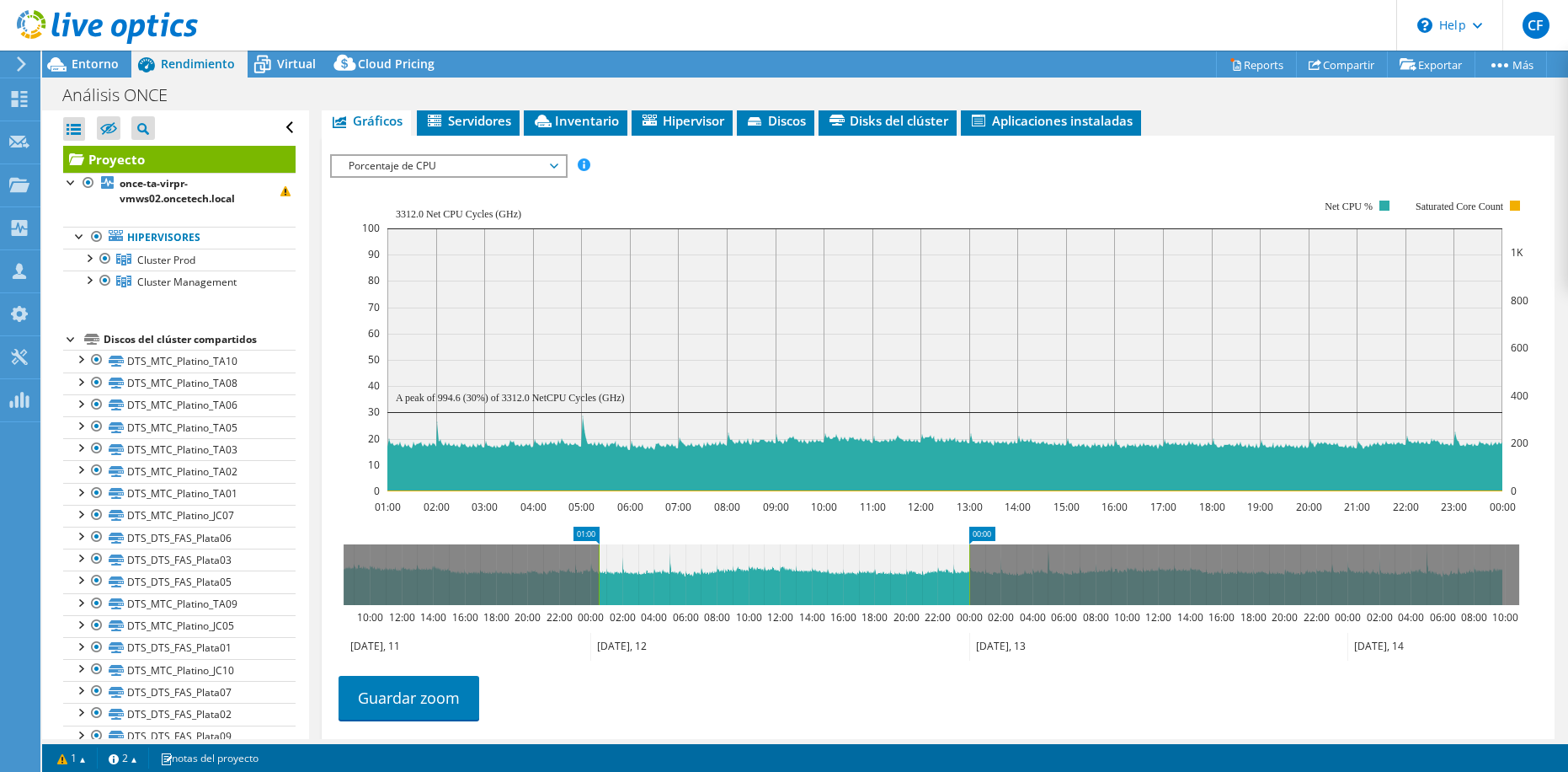
click at [597, 567] on rect at bounding box center [599, 574] width 7 height 60
click at [602, 563] on rect at bounding box center [604, 574] width 7 height 60
click at [351, 516] on section "Workload Concentration: 39% de IOPS cae en 20% de su Capacity (12,16 TiB) 01:00…" at bounding box center [938, 455] width 1217 height 557
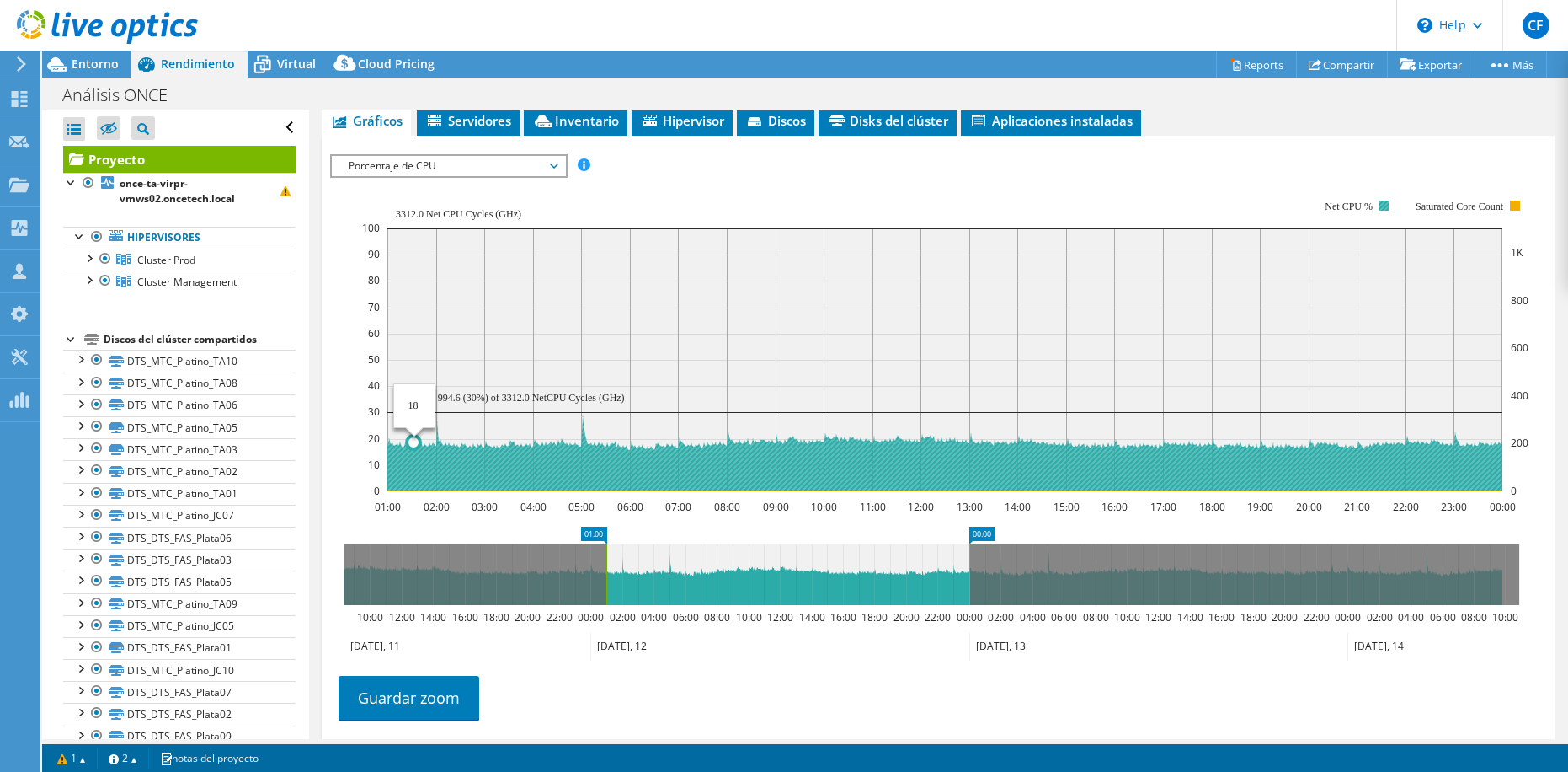
click at [413, 445] on icon at bounding box center [1362, 451] width 3564 height 79
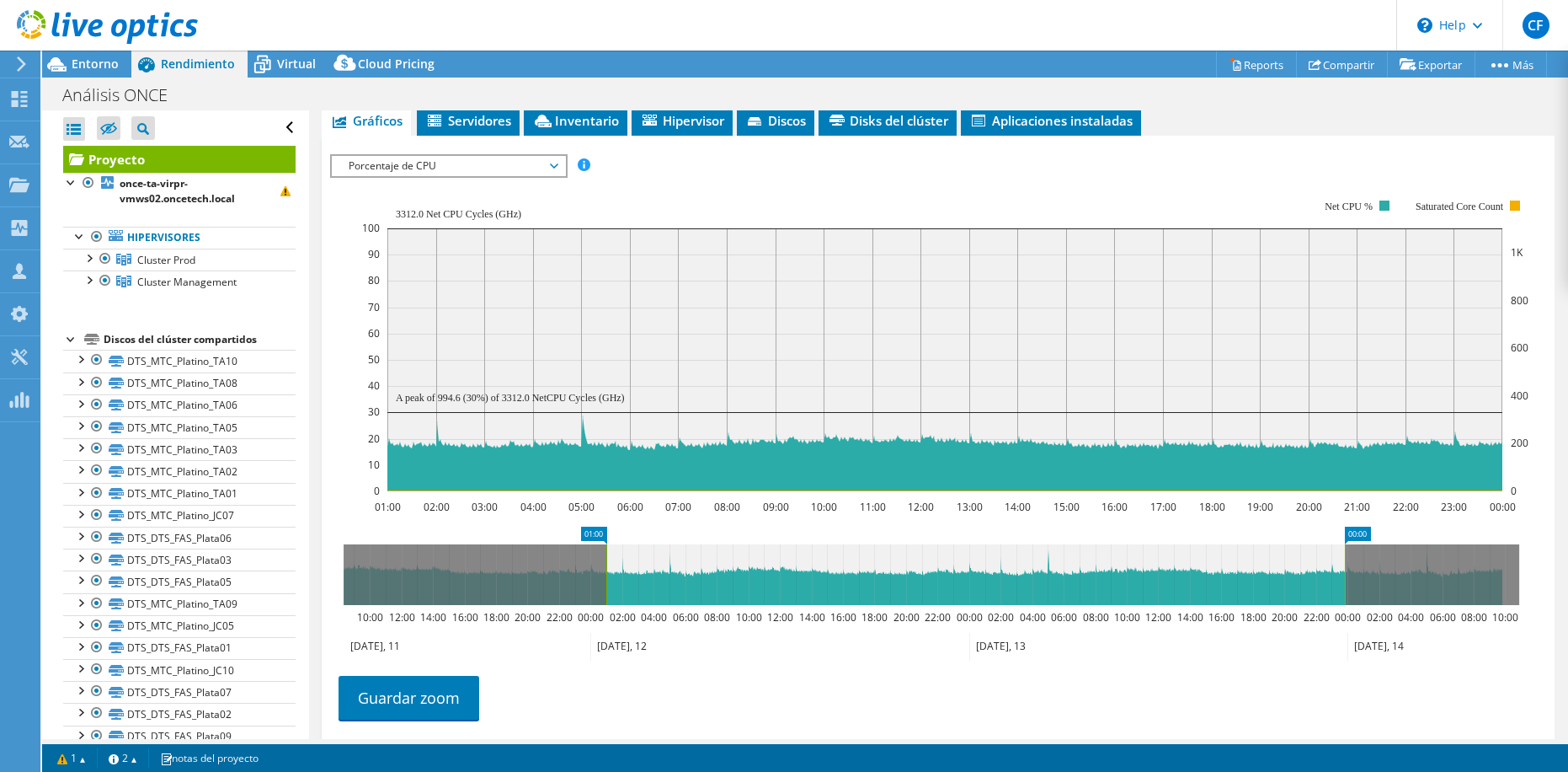
drag, startPoint x: 1030, startPoint y: 585, endPoint x: 1346, endPoint y: 576, distance: 316.1
click at [1346, 576] on rect at bounding box center [1346, 574] width 7 height 60
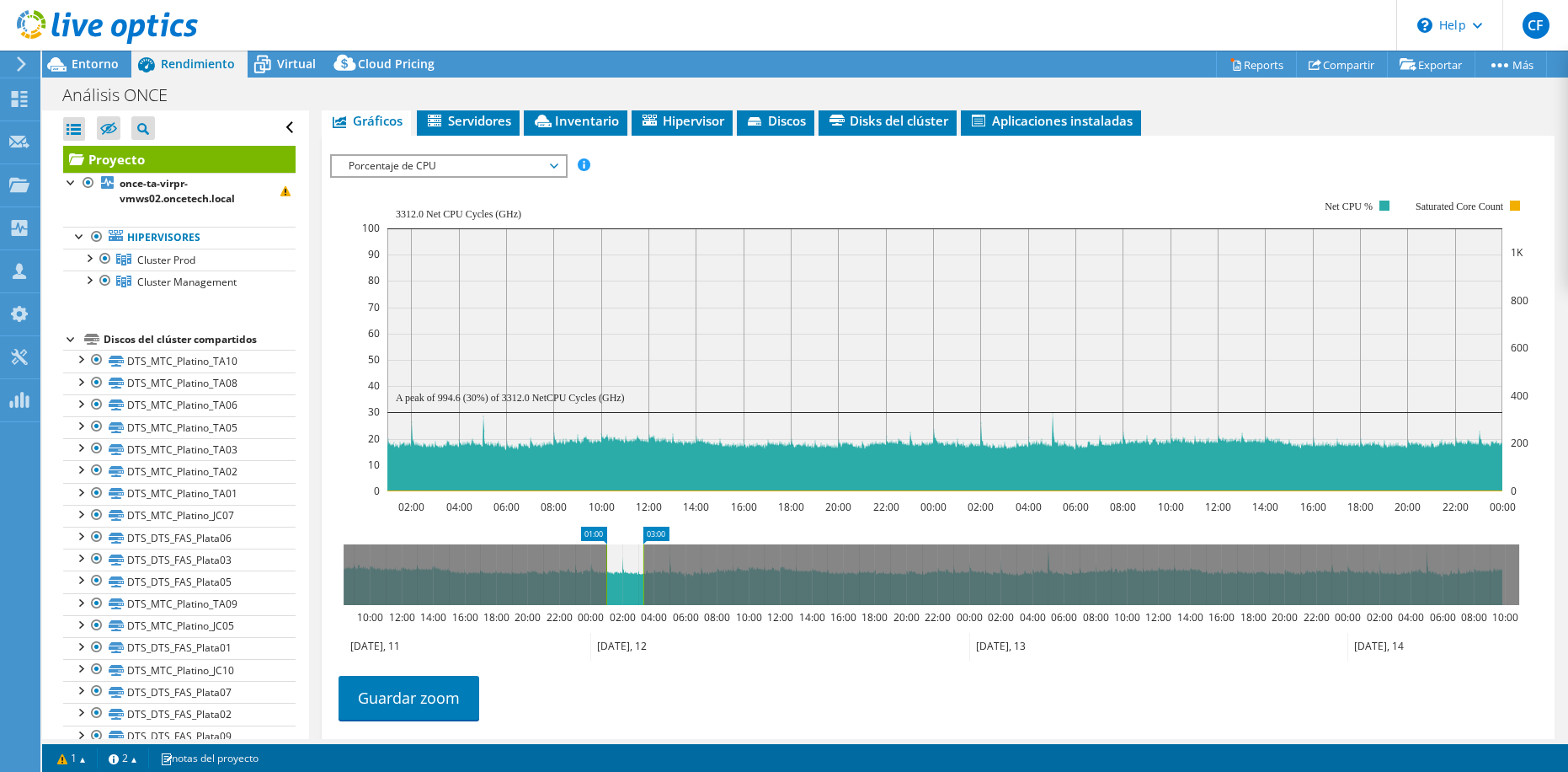
drag, startPoint x: 602, startPoint y: 573, endPoint x: 643, endPoint y: 570, distance: 41.1
click at [643, 570] on g at bounding box center [931, 574] width 1176 height 60
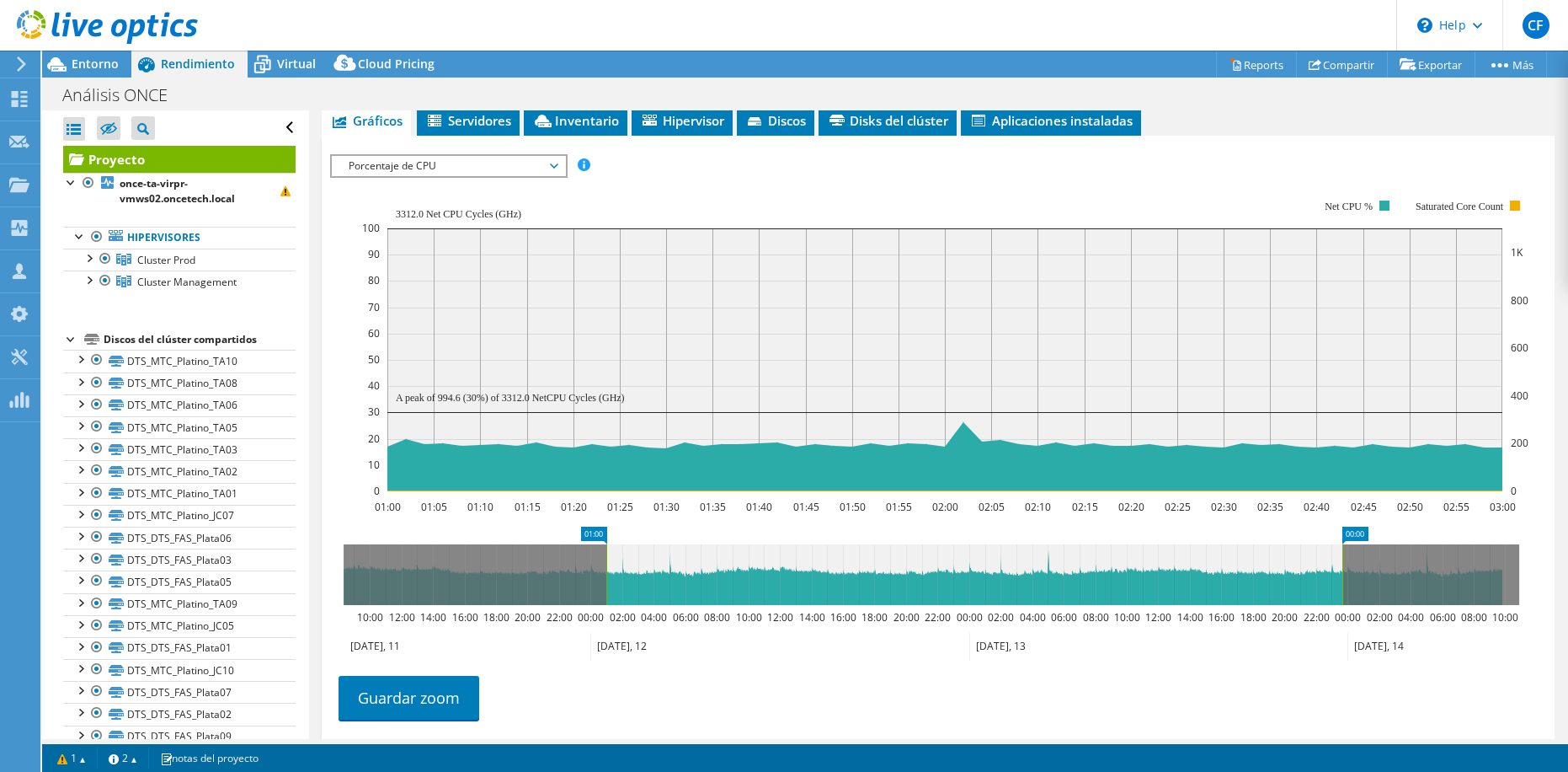
drag, startPoint x: 640, startPoint y: 575, endPoint x: 1344, endPoint y: 573, distance: 704.0
click at [1344, 573] on rect at bounding box center [1343, 574] width 7 height 60
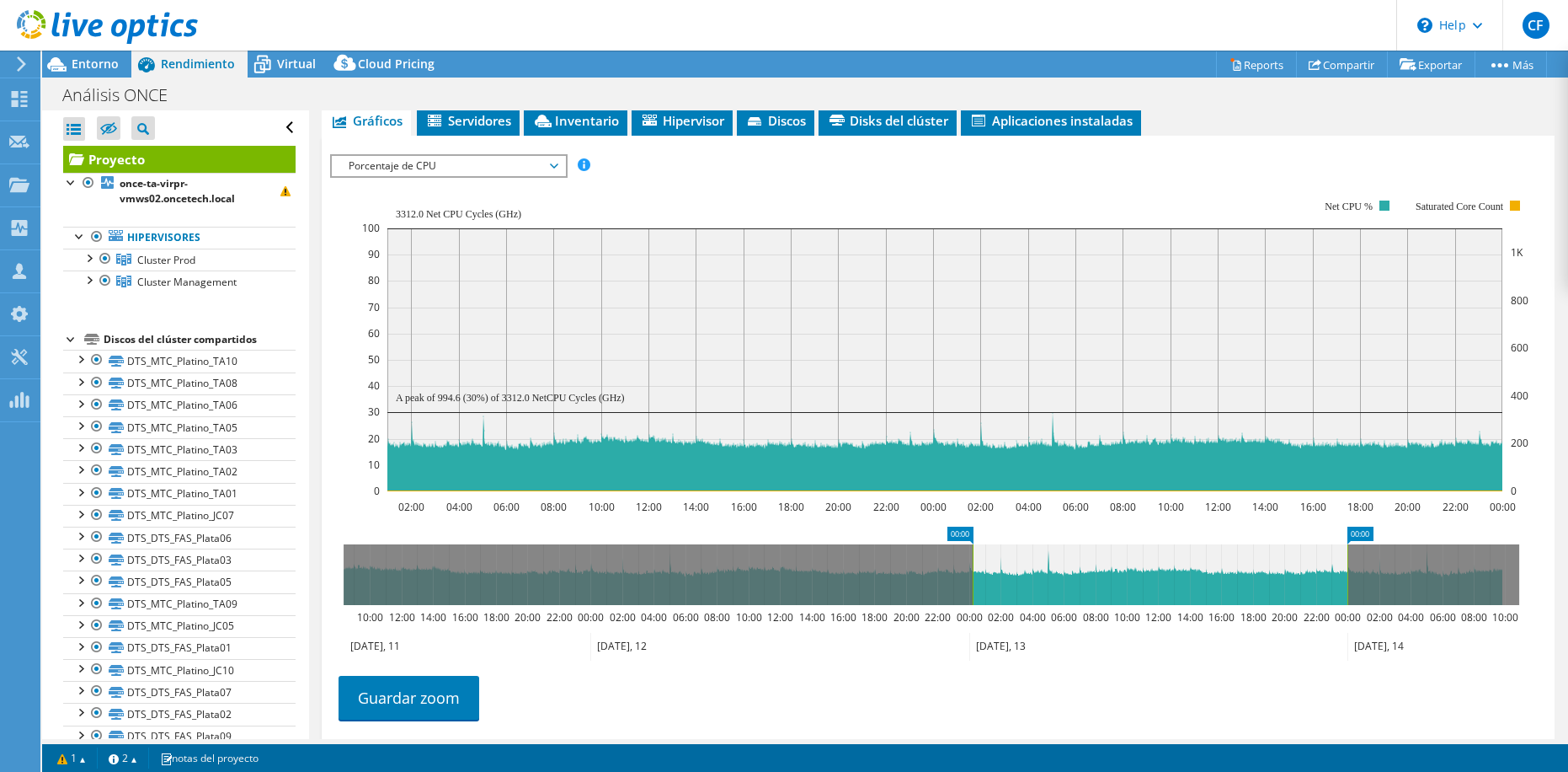
drag, startPoint x: 606, startPoint y: 574, endPoint x: 973, endPoint y: 577, distance: 367.0
click at [973, 577] on rect at bounding box center [973, 574] width 7 height 60
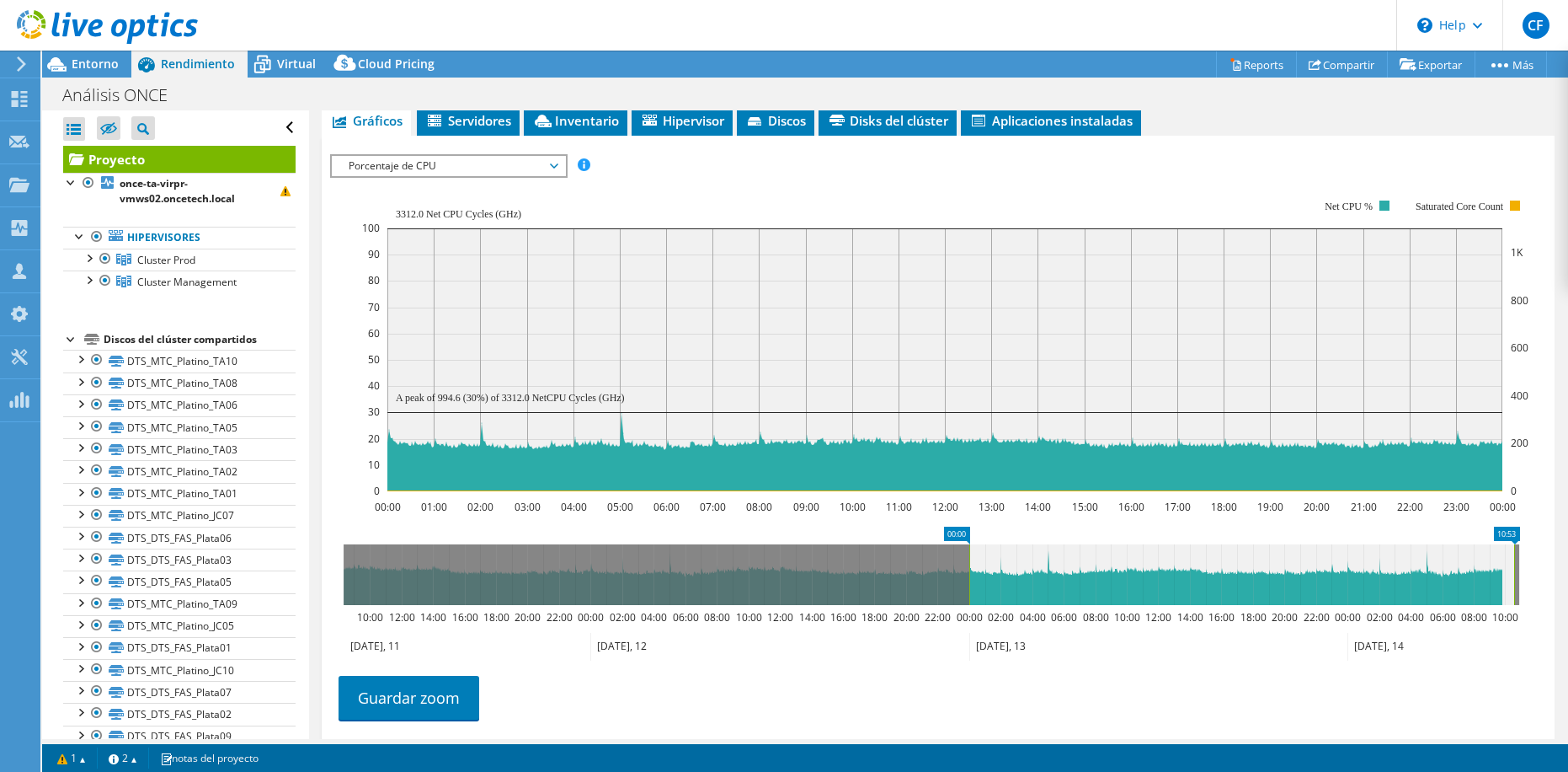
drag, startPoint x: 1348, startPoint y: 590, endPoint x: 1515, endPoint y: 585, distance: 167.1
click at [1515, 585] on rect at bounding box center [1515, 574] width 7 height 60
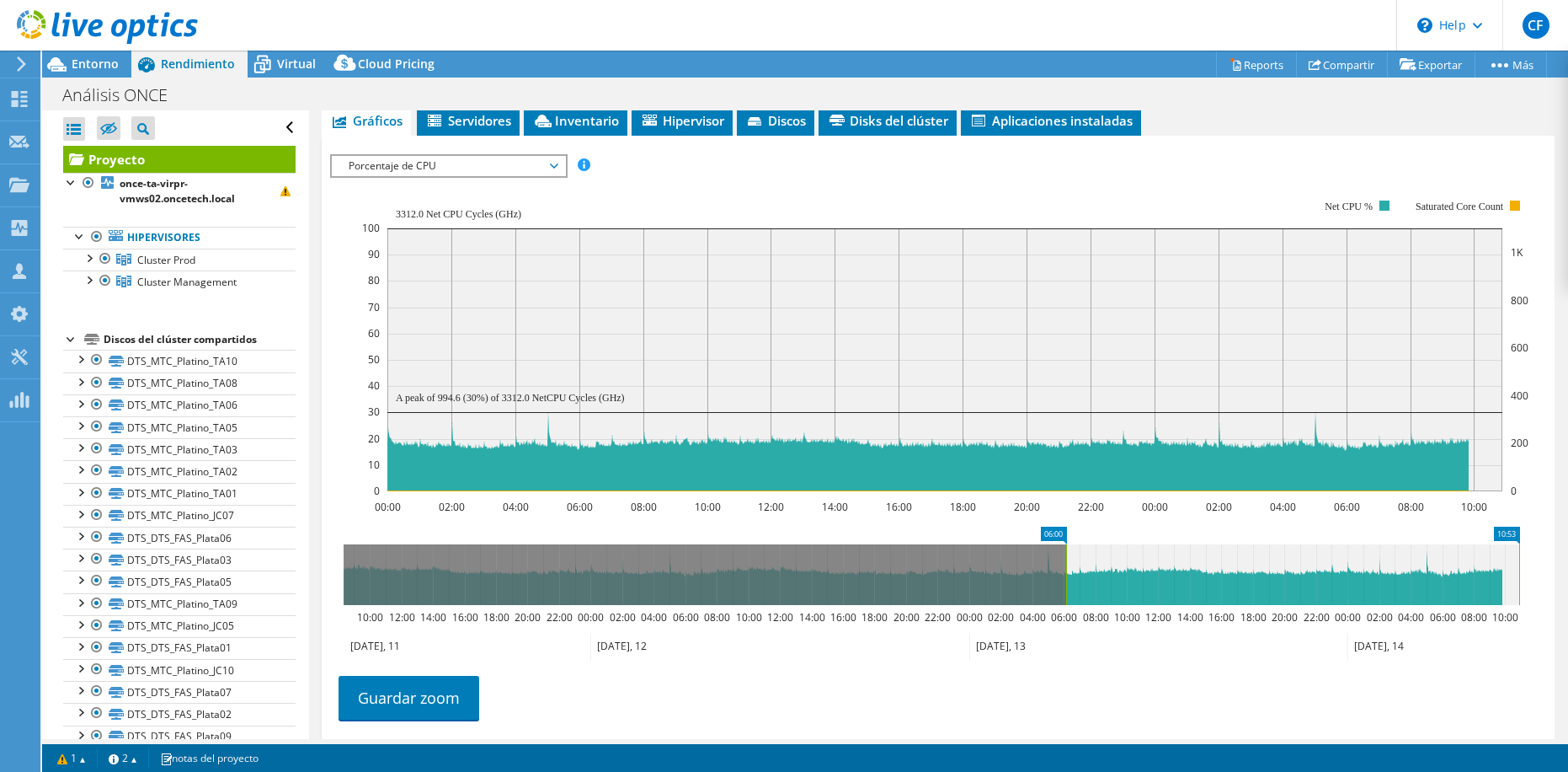
drag, startPoint x: 969, startPoint y: 574, endPoint x: 1066, endPoint y: 577, distance: 97.0
click at [1066, 577] on rect at bounding box center [1066, 574] width 7 height 60
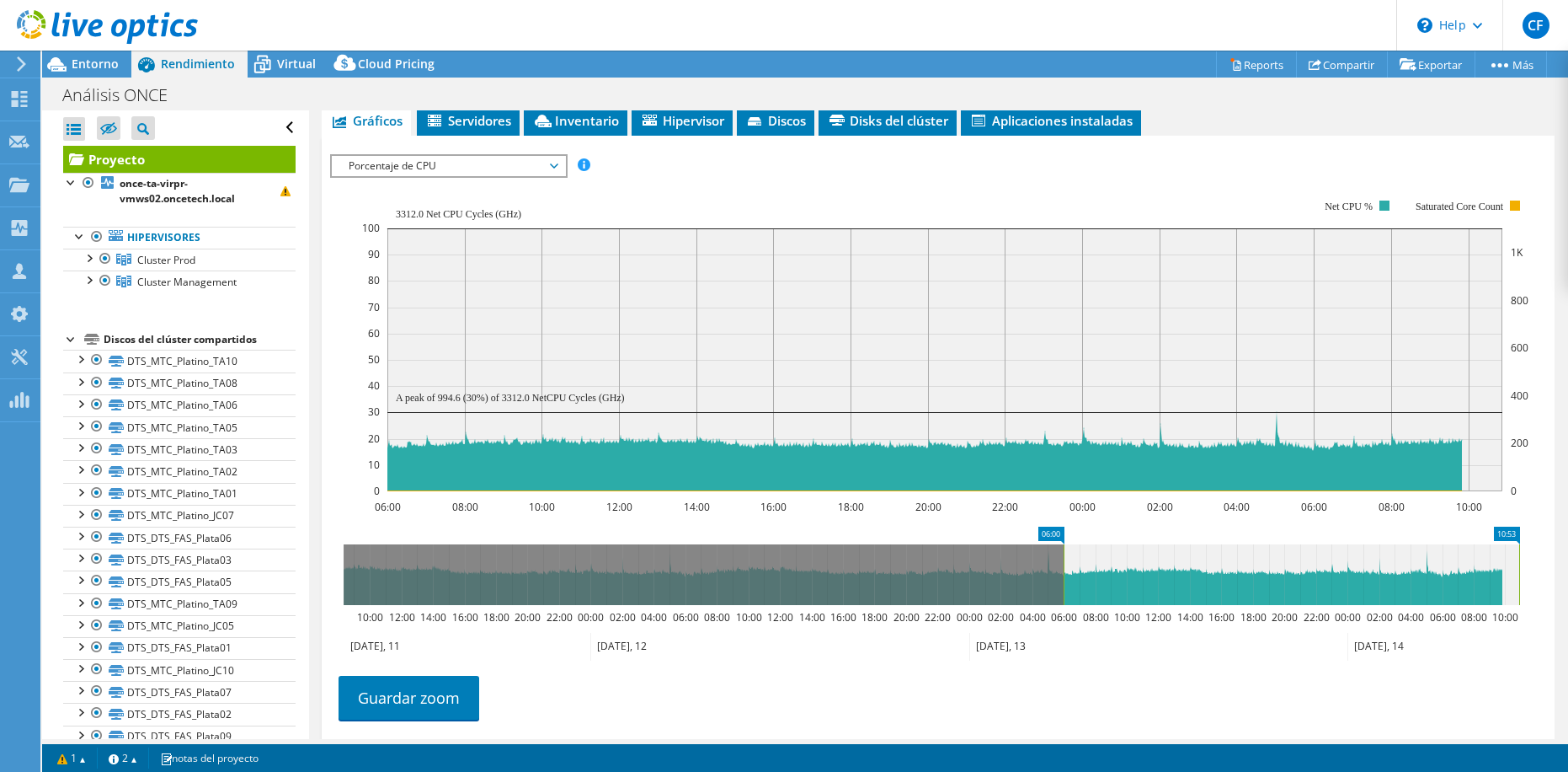
click at [550, 166] on span "Porcentaje de CPU" at bounding box center [448, 166] width 216 height 20
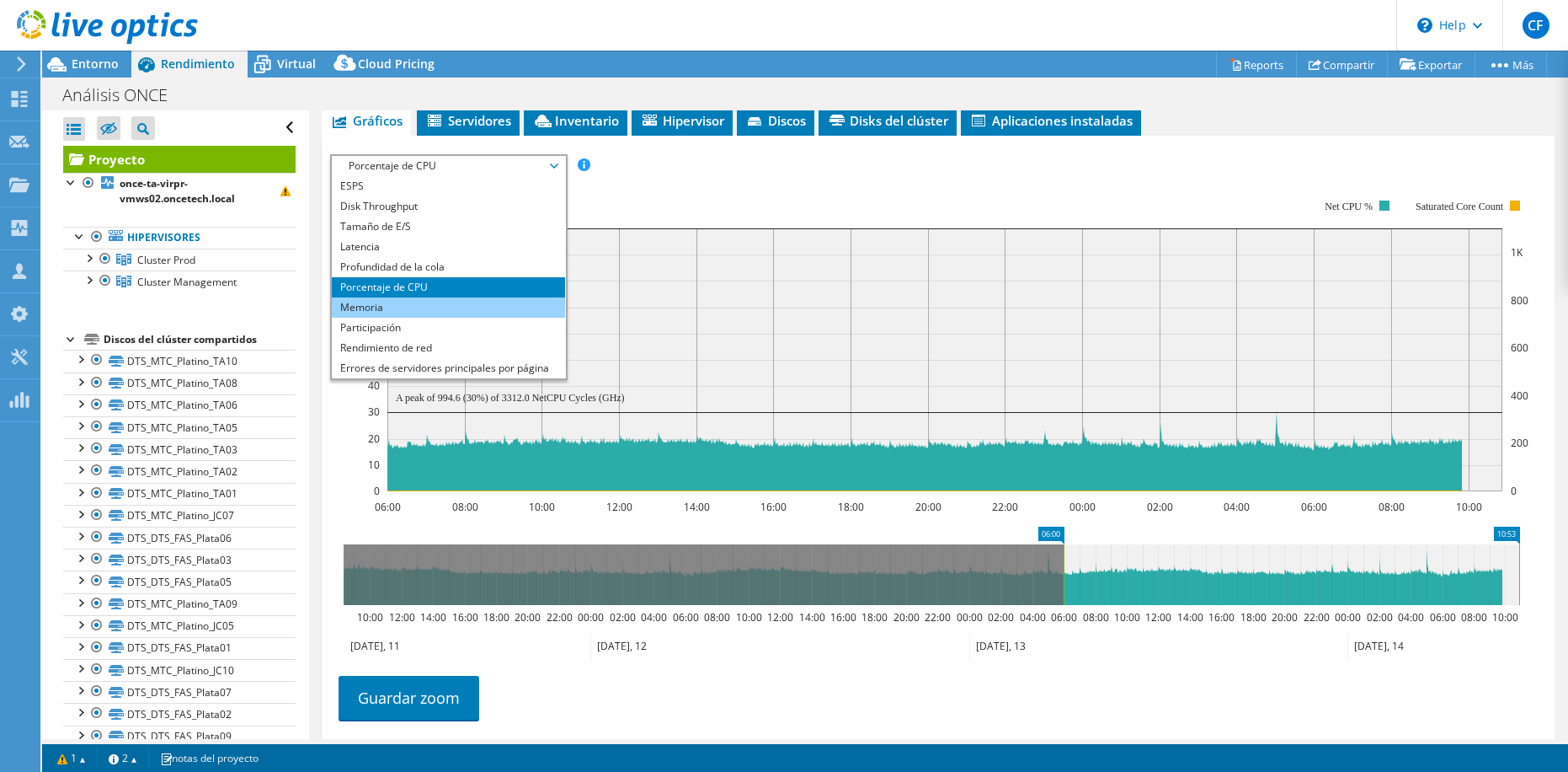
click at [362, 311] on li "Memoria" at bounding box center [448, 307] width 233 height 20
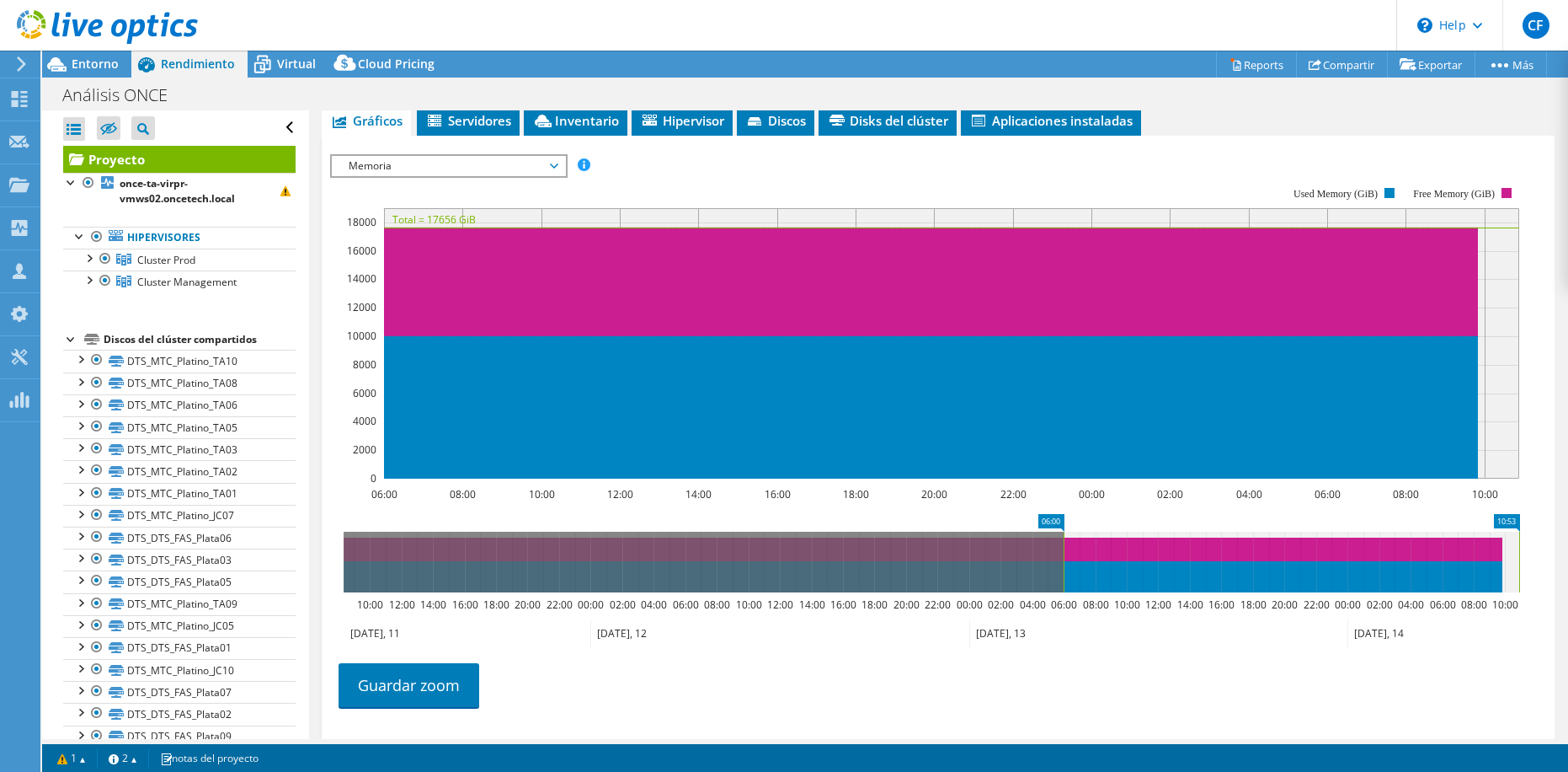
click at [513, 166] on span "Memoria" at bounding box center [448, 166] width 216 height 20
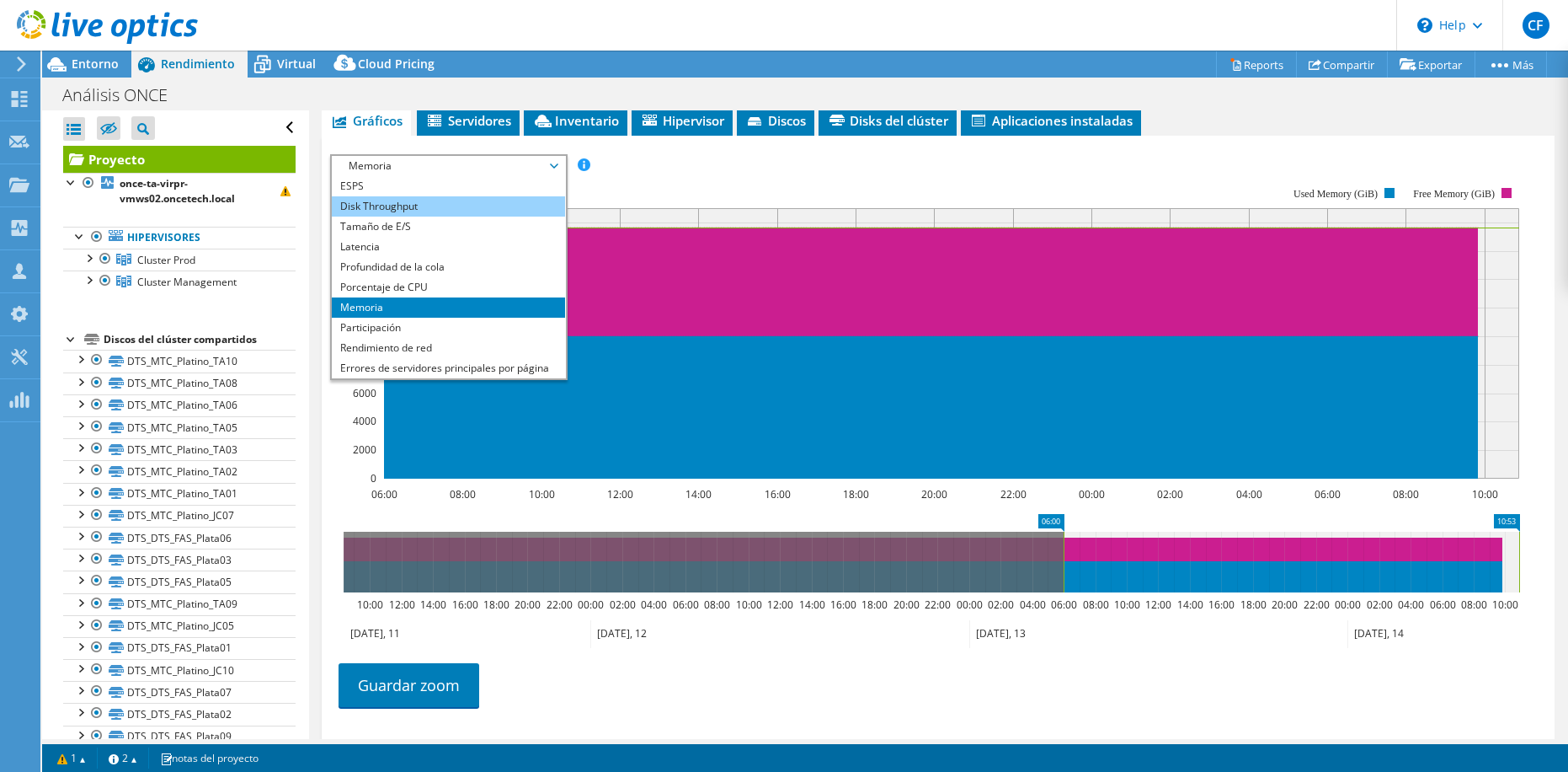
click at [386, 210] on li "Disk Throughput" at bounding box center [448, 206] width 233 height 20
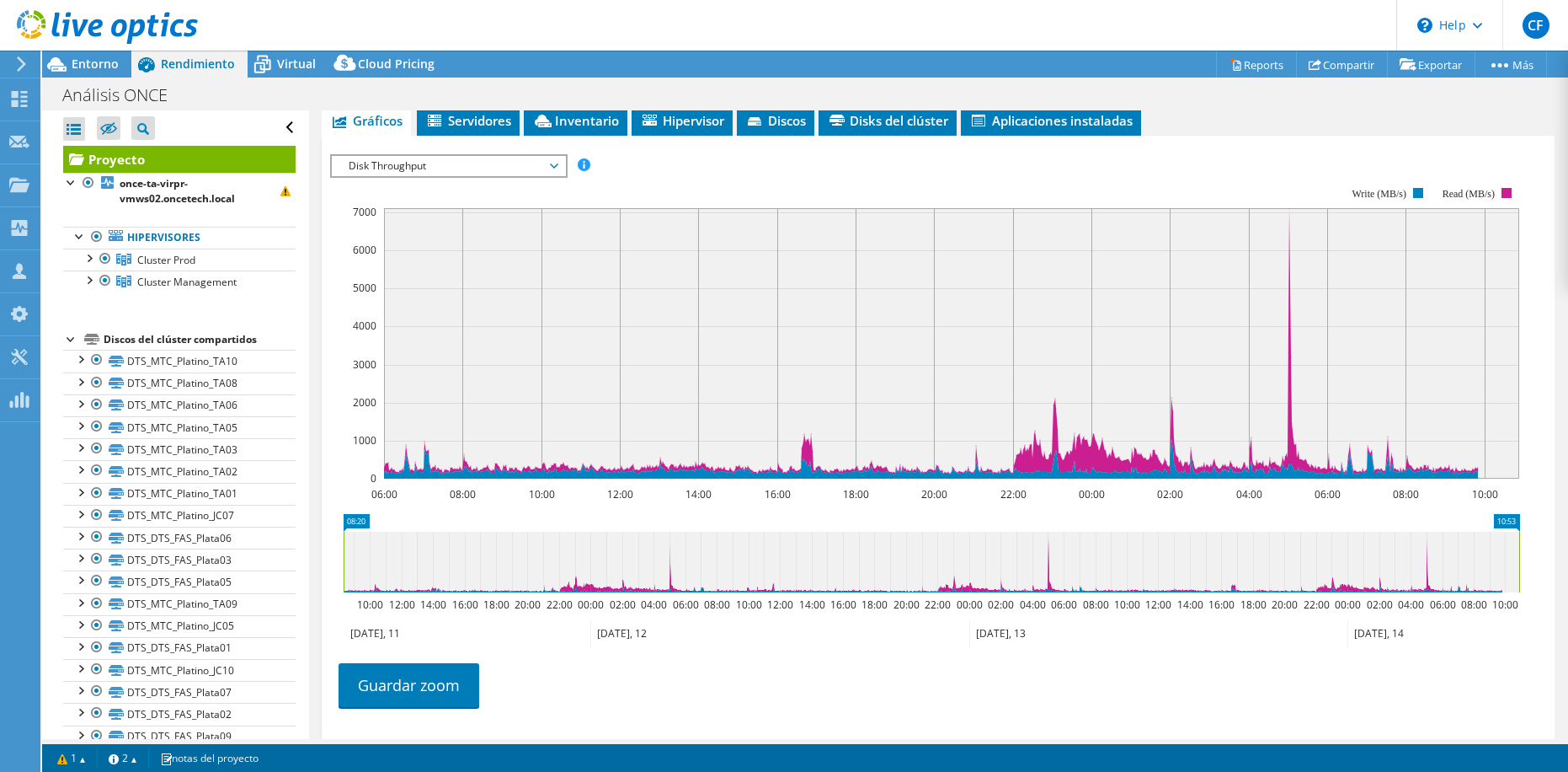
drag, startPoint x: 1065, startPoint y: 569, endPoint x: 307, endPoint y: 573, distance: 758.0
click at [307, 573] on div "Abrir todo Cerrar todo Ocultar nodos excluidos Filtro de árbol del proyecto" at bounding box center [806, 425] width 1526 height 628
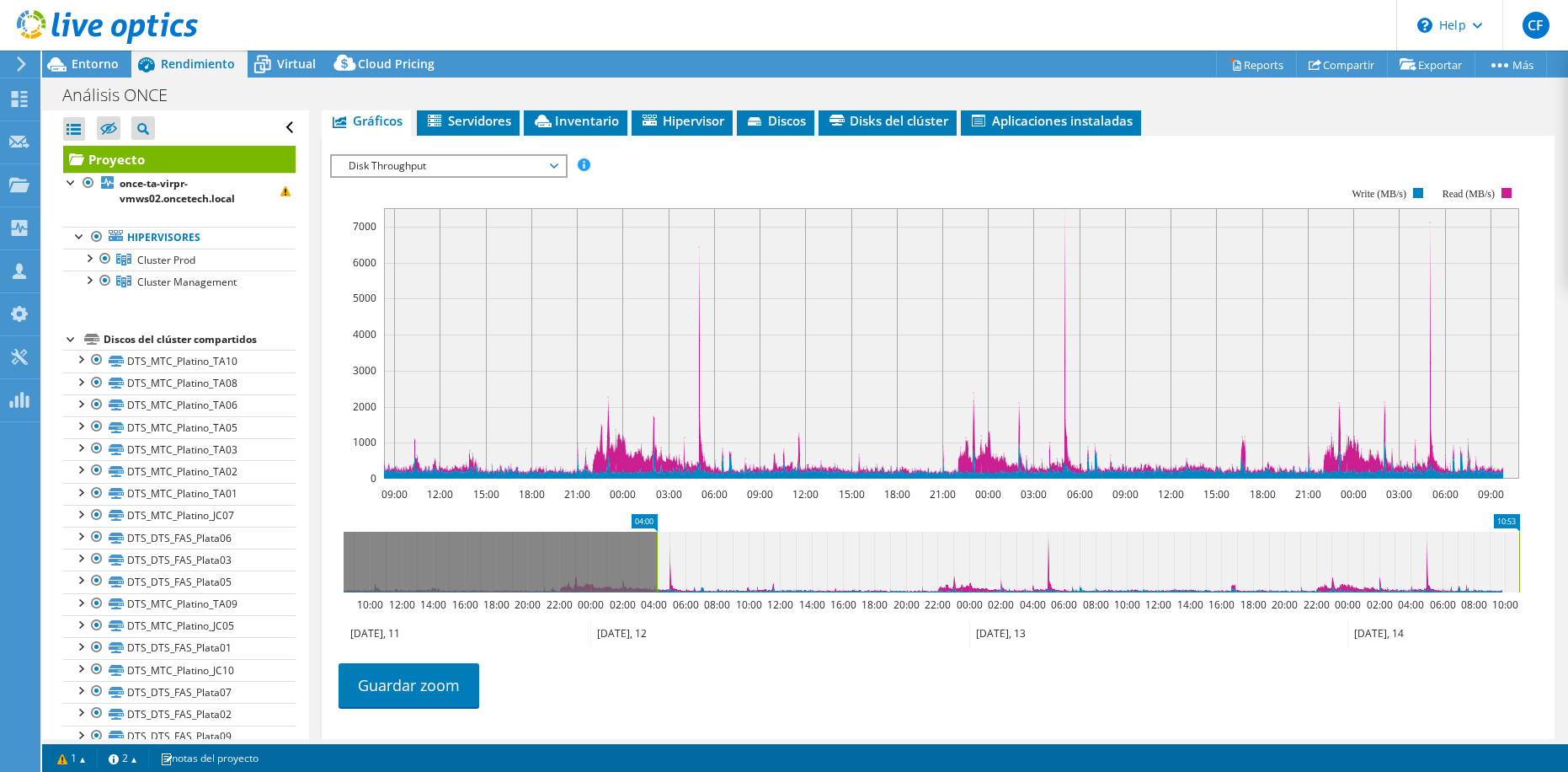
drag, startPoint x: 346, startPoint y: 573, endPoint x: 659, endPoint y: 571, distance: 313.0
click at [659, 571] on rect at bounding box center [657, 561] width 7 height 60
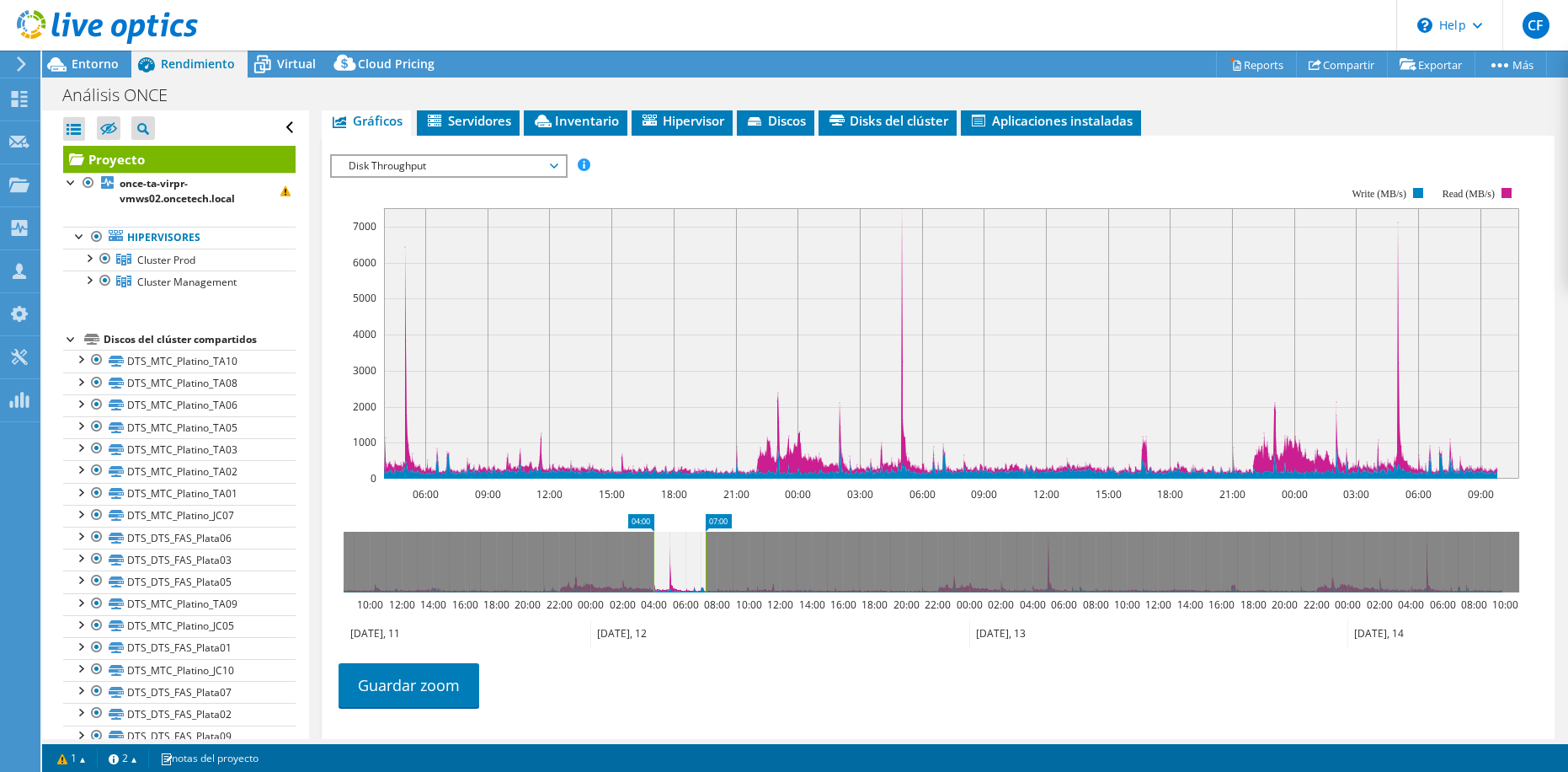
drag, startPoint x: 1518, startPoint y: 561, endPoint x: 704, endPoint y: 567, distance: 814.0
click at [704, 567] on rect at bounding box center [705, 561] width 7 height 60
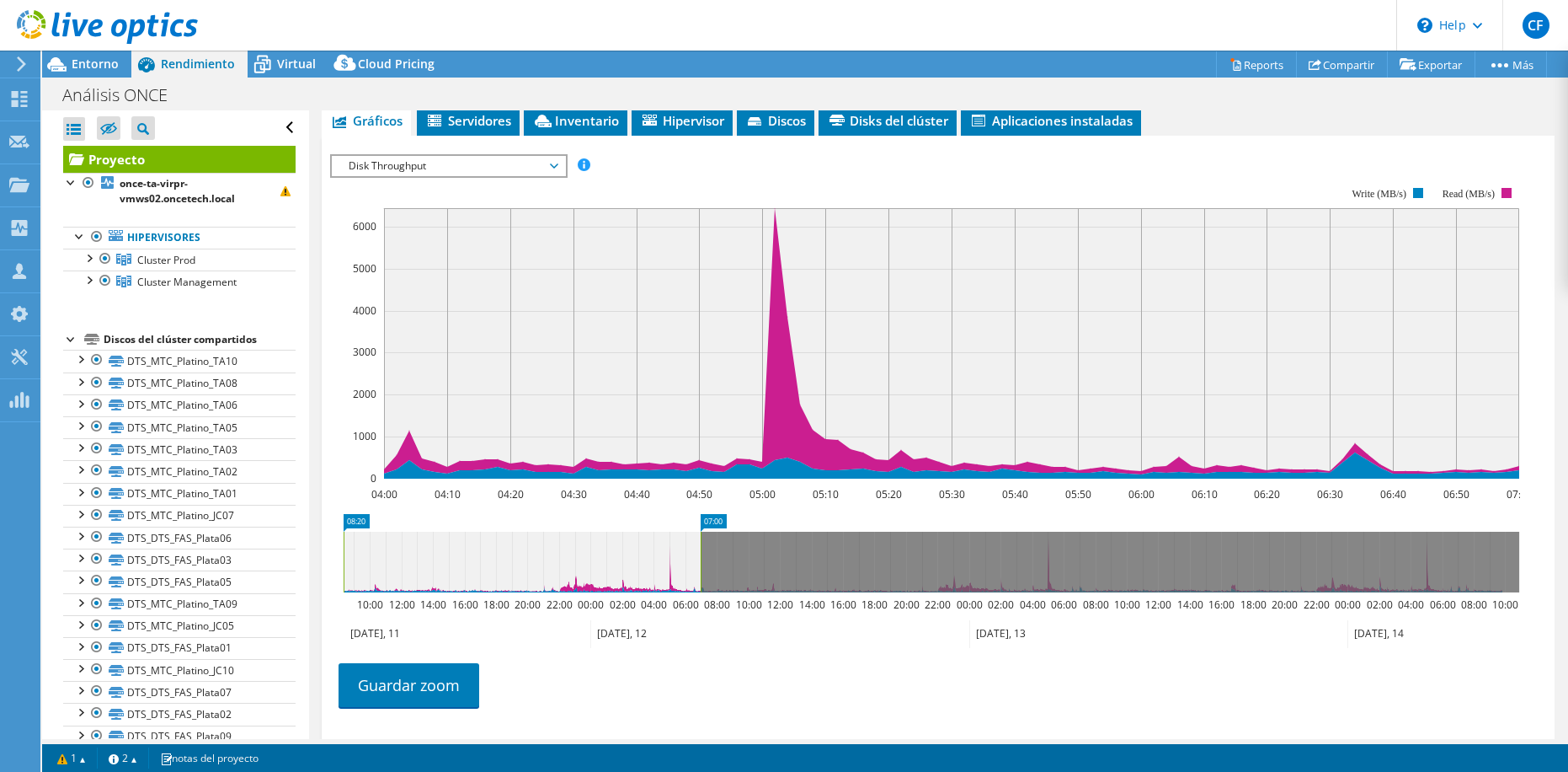
drag, startPoint x: 655, startPoint y: 559, endPoint x: 512, endPoint y: 533, distance: 145.3
click at [207, 561] on div "Abrir todo Cerrar todo Ocultar nodos excluidos Filtro de árbol del proyecto" at bounding box center [806, 425] width 1526 height 628
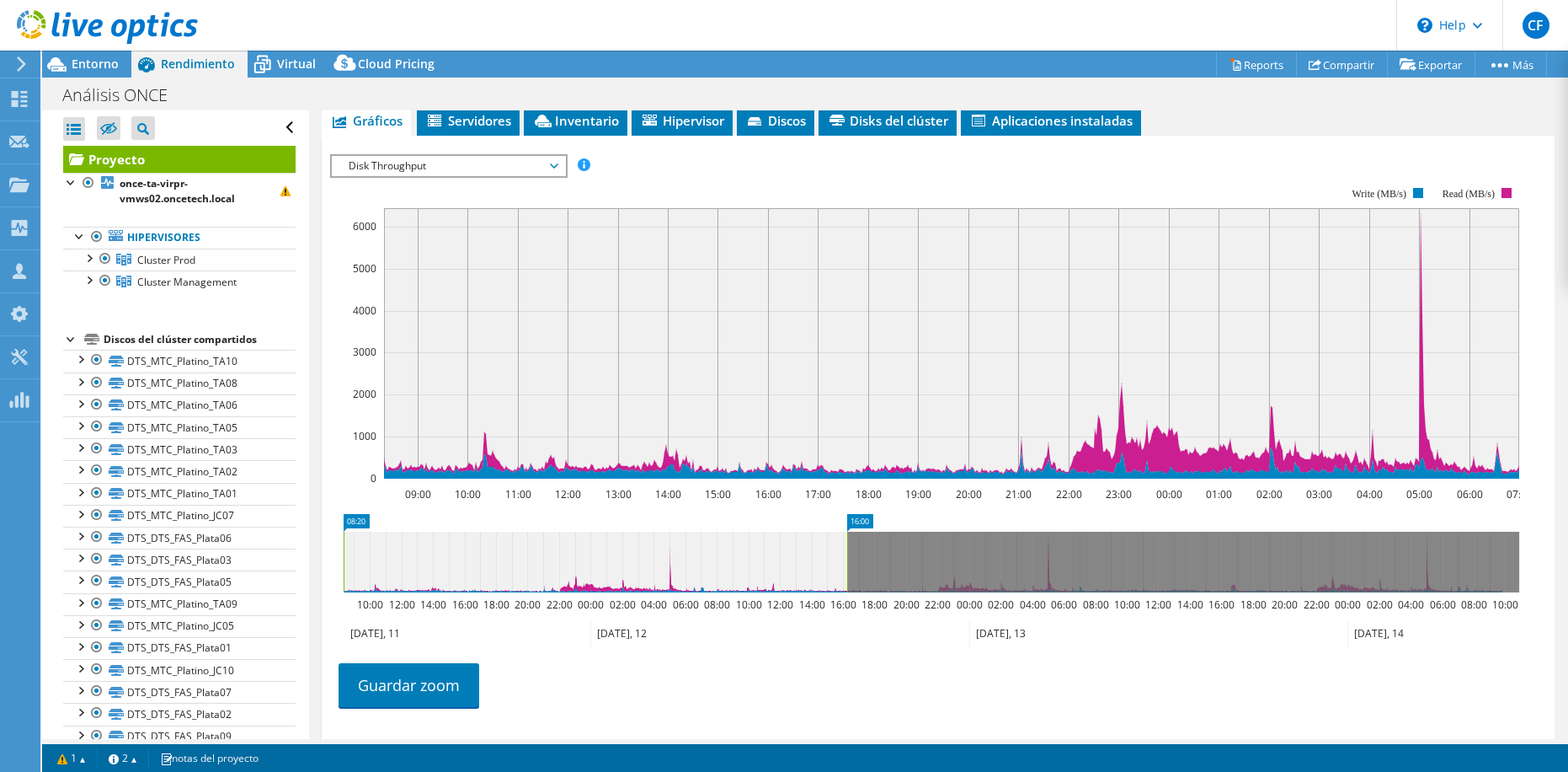
drag, startPoint x: 700, startPoint y: 553, endPoint x: 906, endPoint y: 551, distance: 206.0
click at [851, 551] on rect at bounding box center [847, 561] width 7 height 60
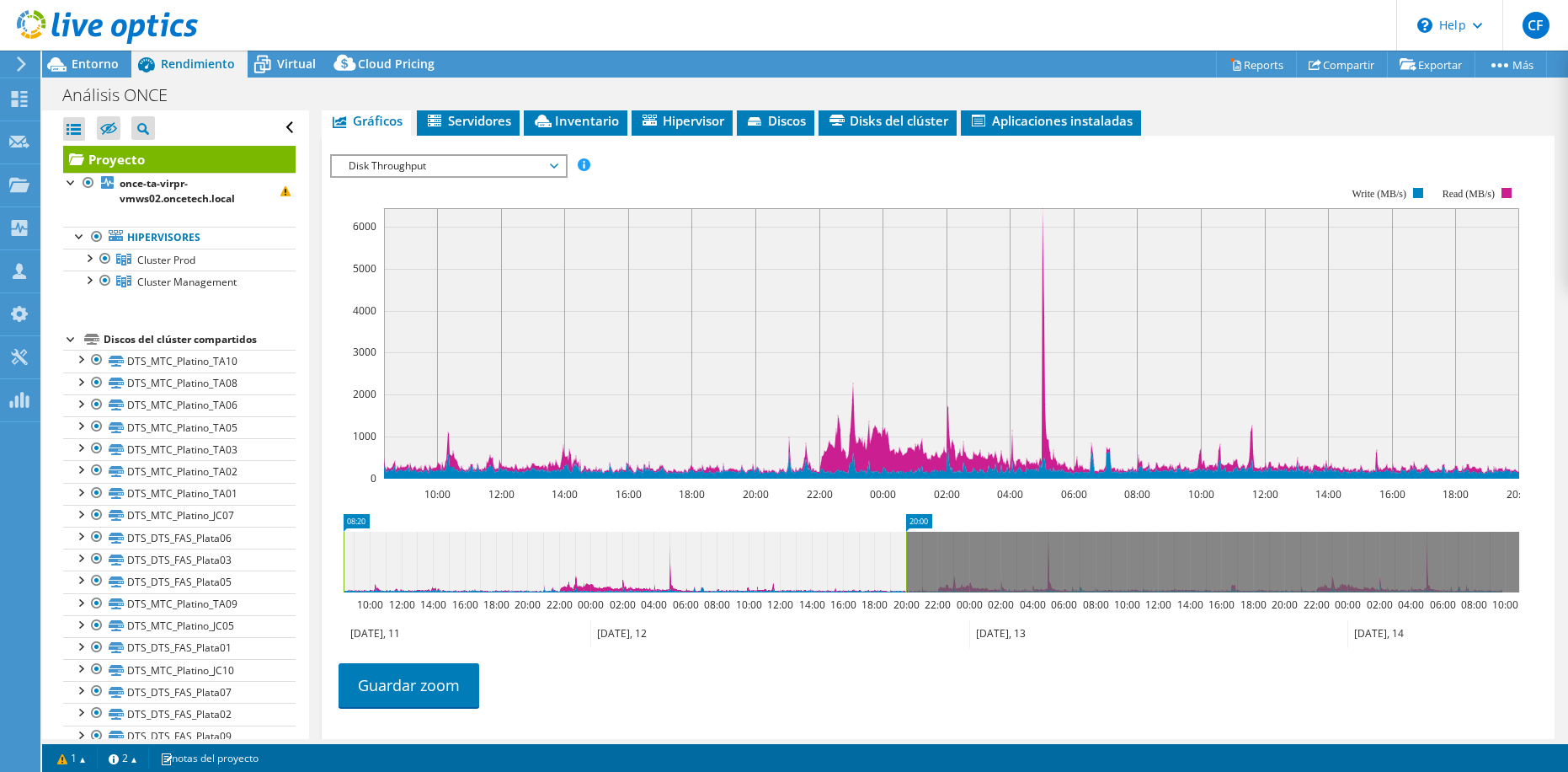
click at [522, 167] on span "Disk Throughput" at bounding box center [448, 166] width 216 height 20
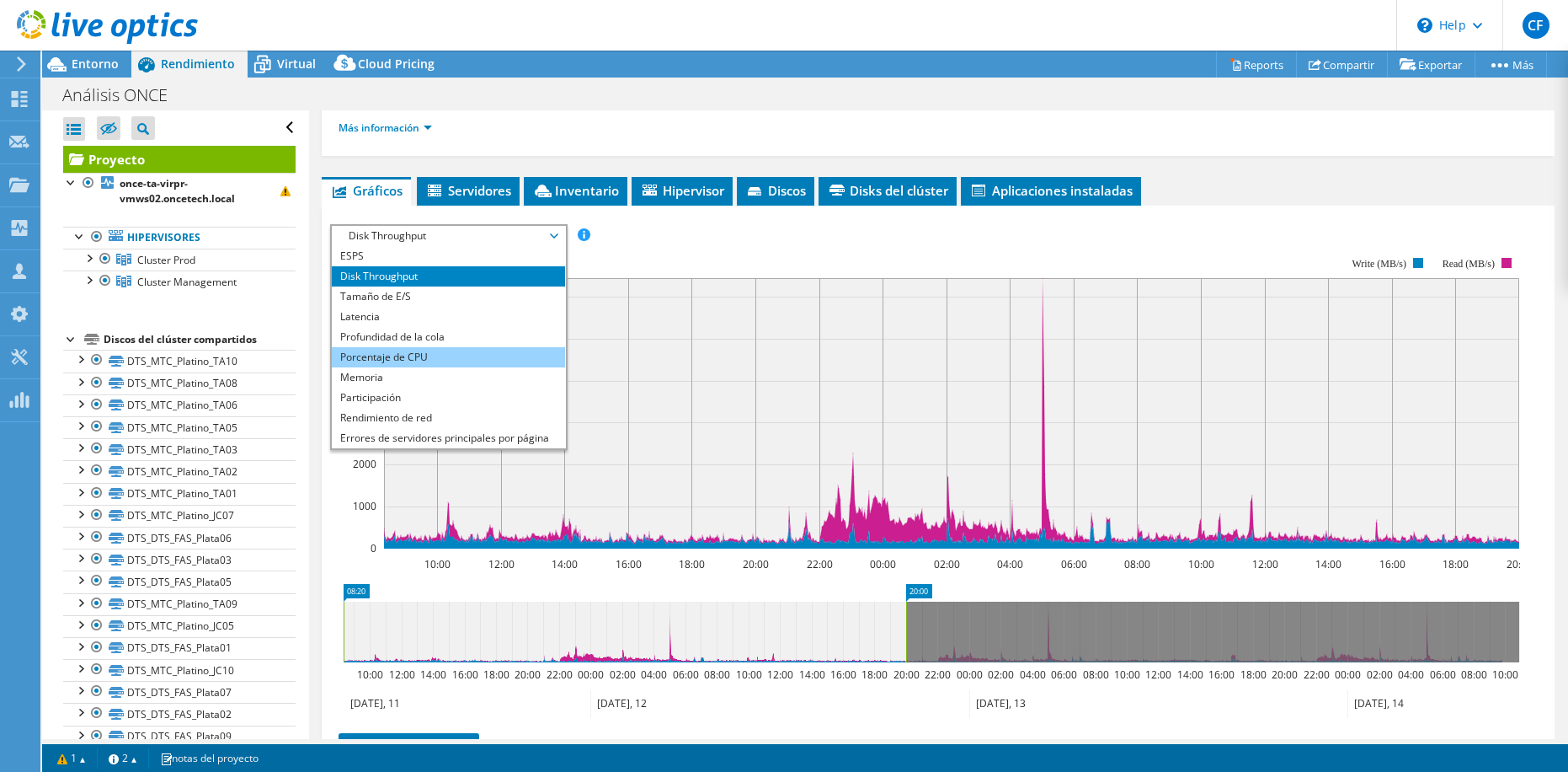
scroll to position [168, 0]
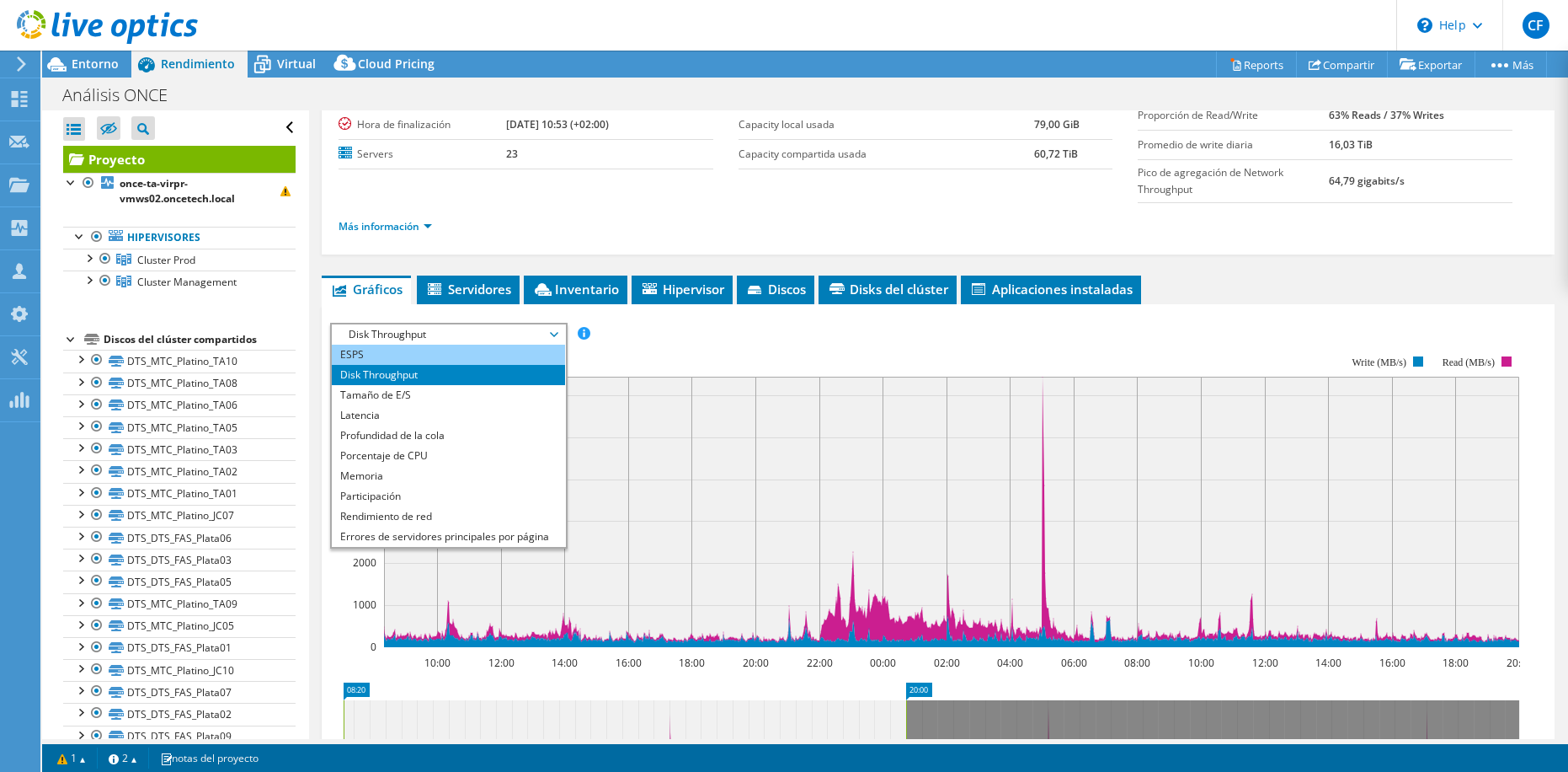
click at [369, 347] on li "ESPS" at bounding box center [448, 355] width 233 height 20
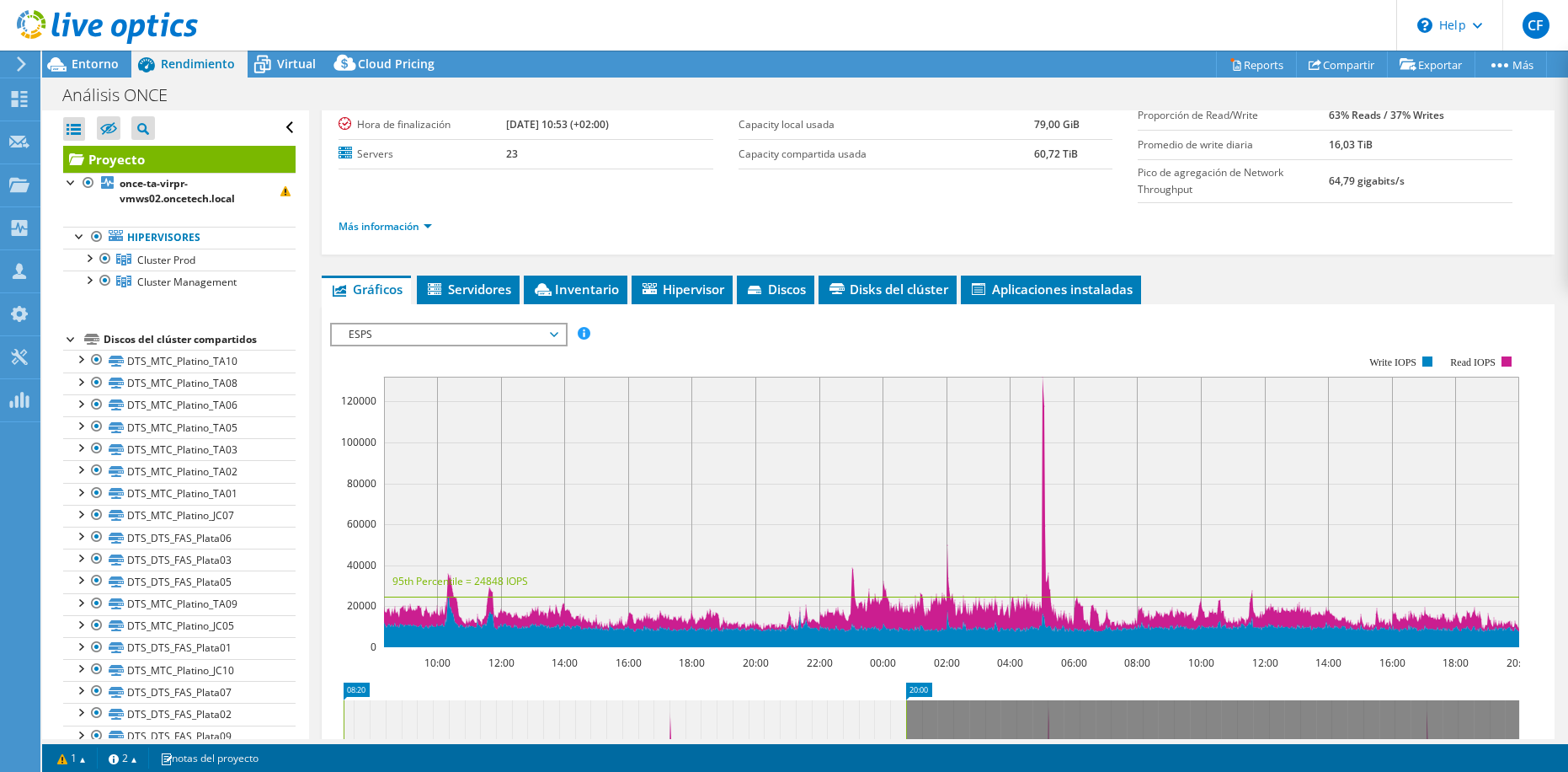
click at [324, 300] on li "Gráficos" at bounding box center [366, 290] width 89 height 29
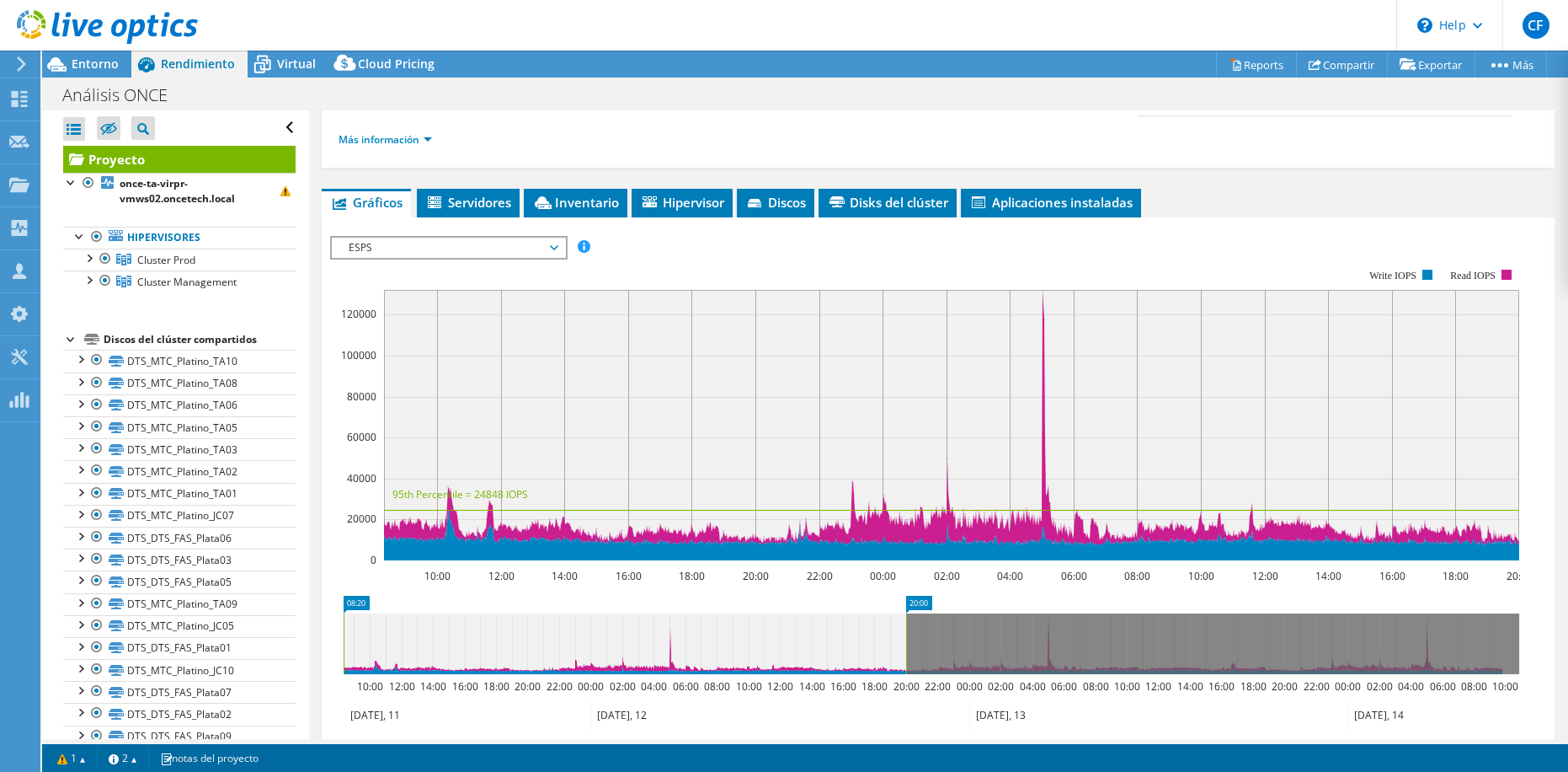
scroll to position [337, 0]
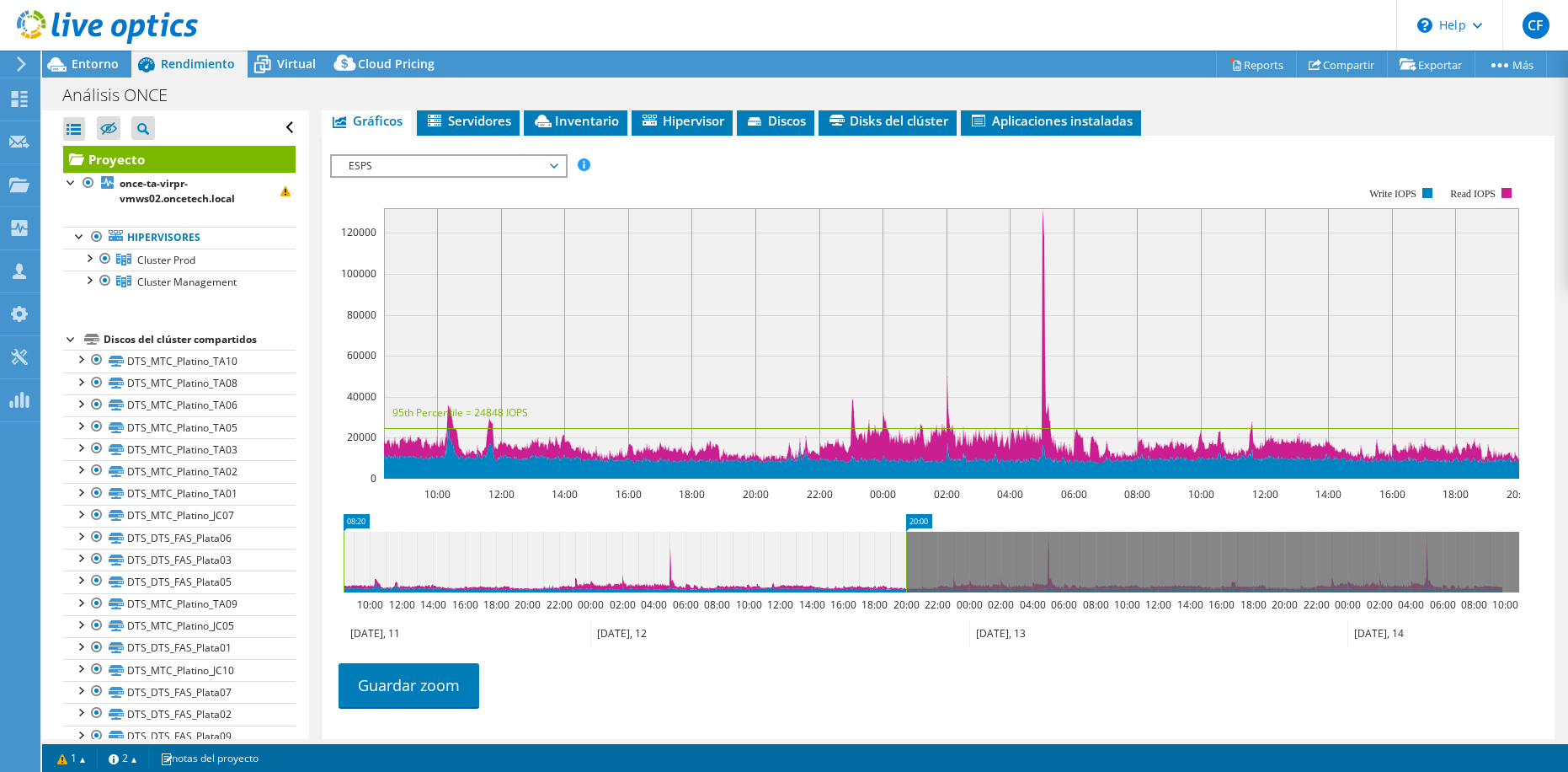
click at [551, 161] on span "ESPS" at bounding box center [448, 166] width 216 height 20
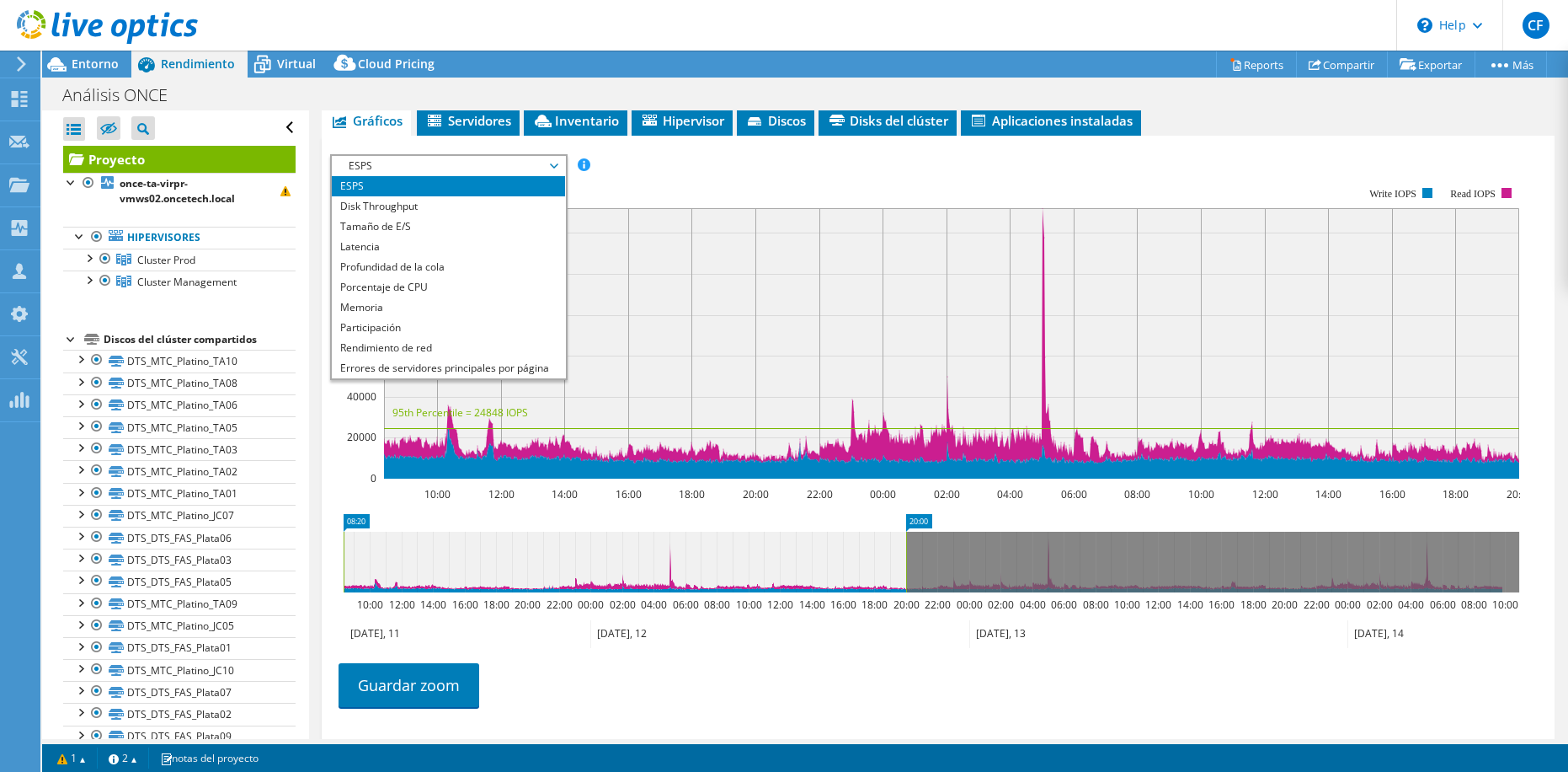
scroll to position [60, 0]
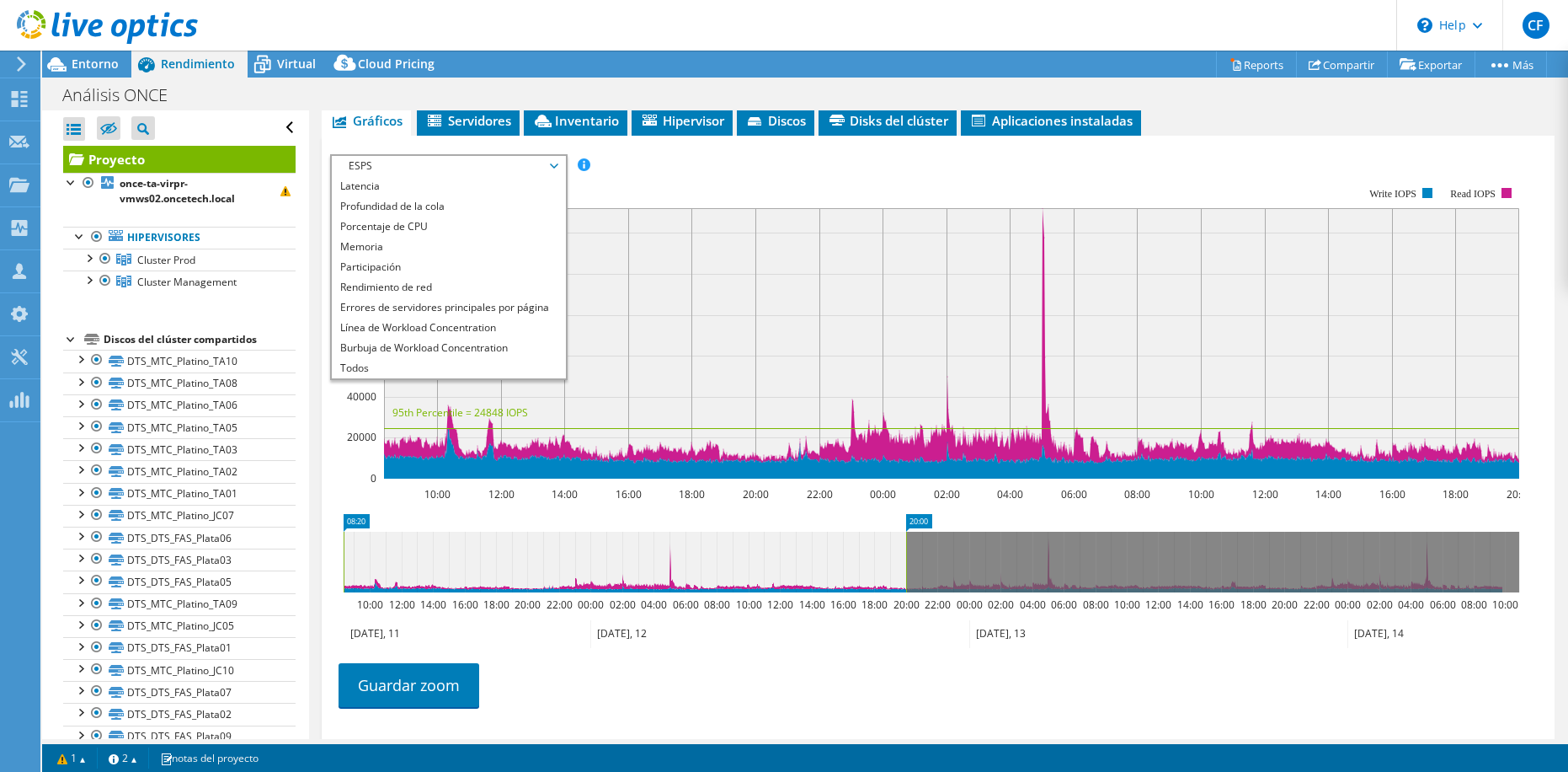
click at [680, 180] on rect at bounding box center [925, 332] width 1190 height 337
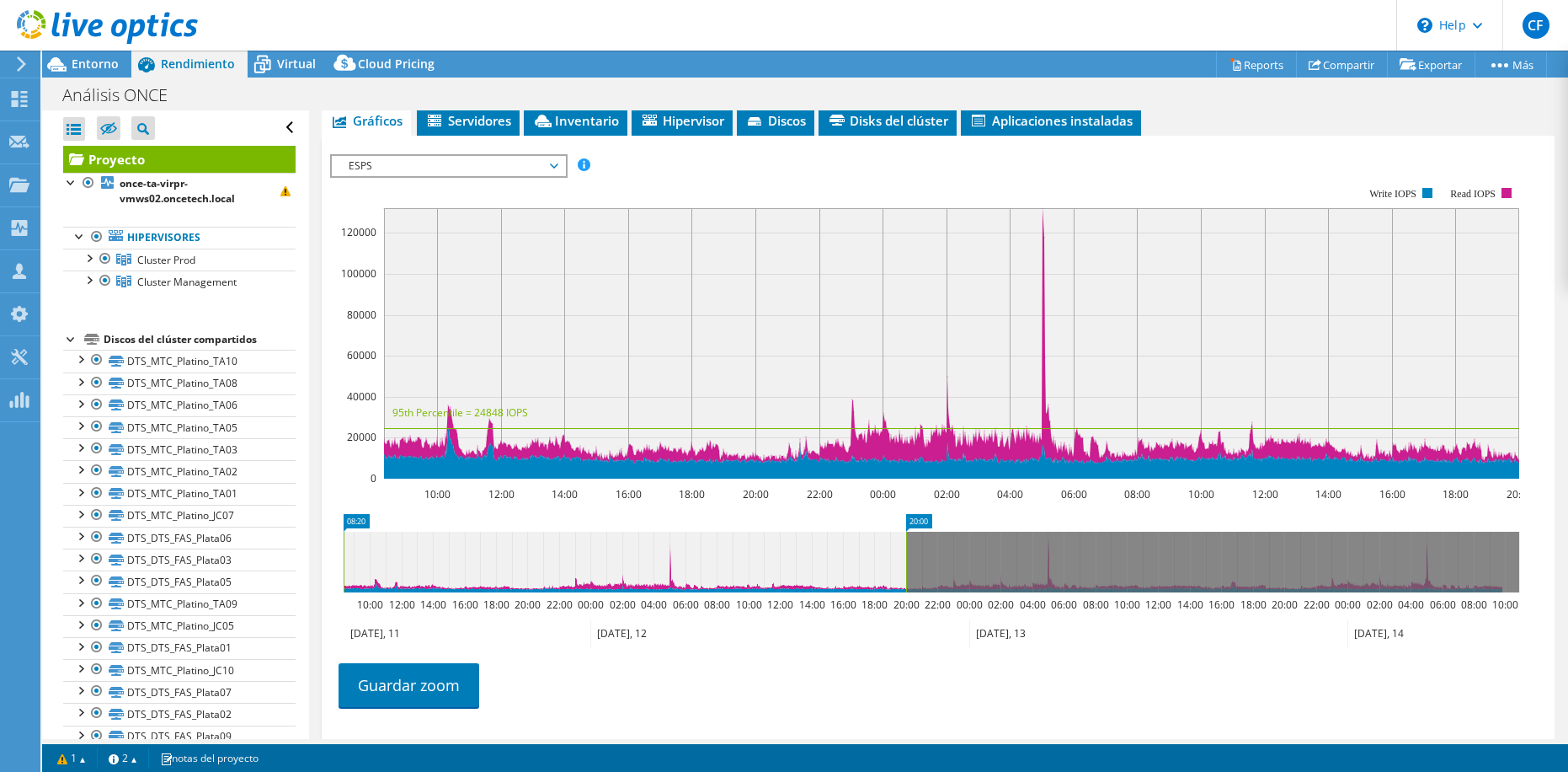
click at [544, 168] on span "ESPS" at bounding box center [448, 166] width 216 height 20
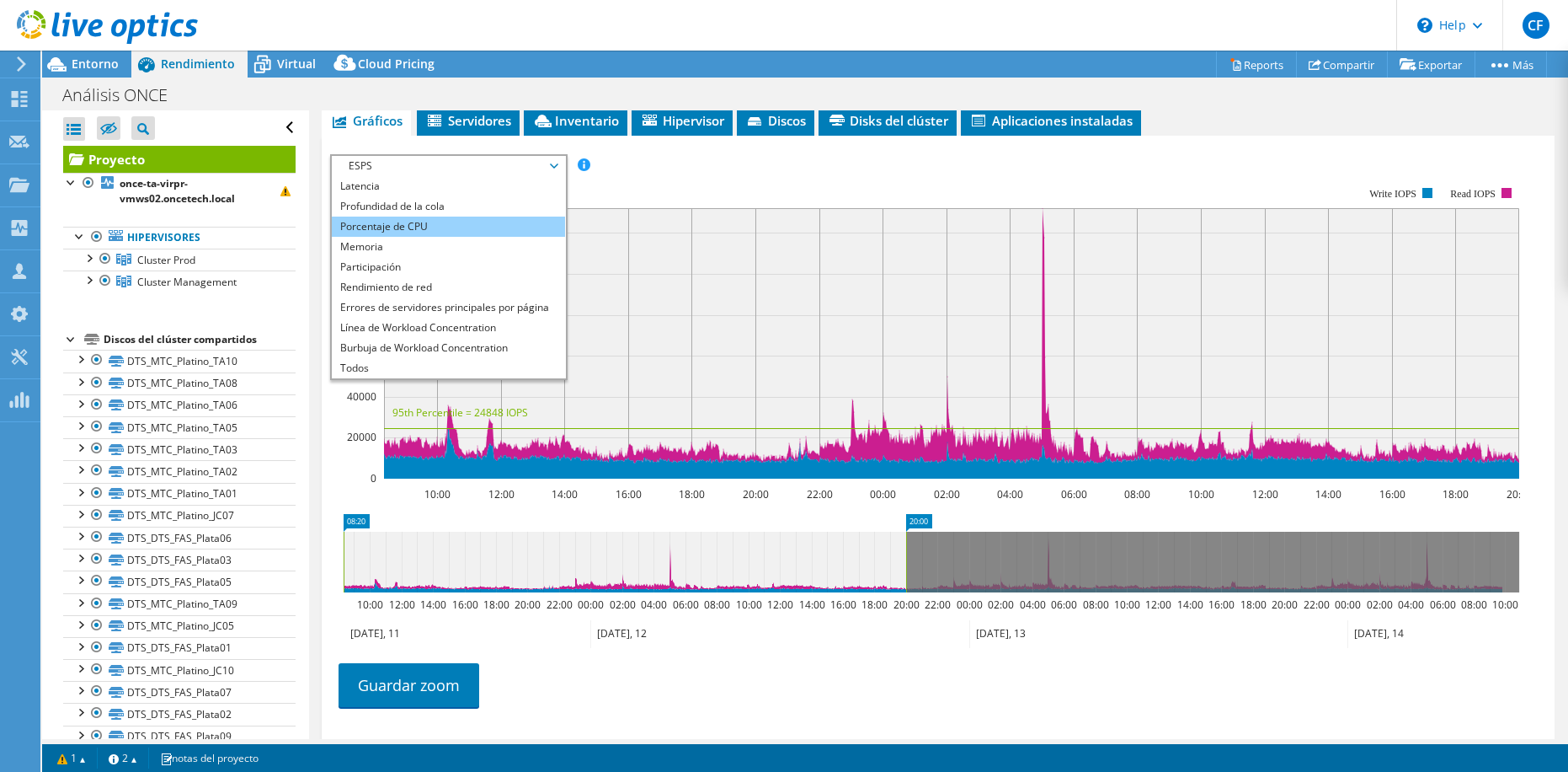
click at [444, 224] on li "Porcentaje de CPU" at bounding box center [448, 227] width 233 height 20
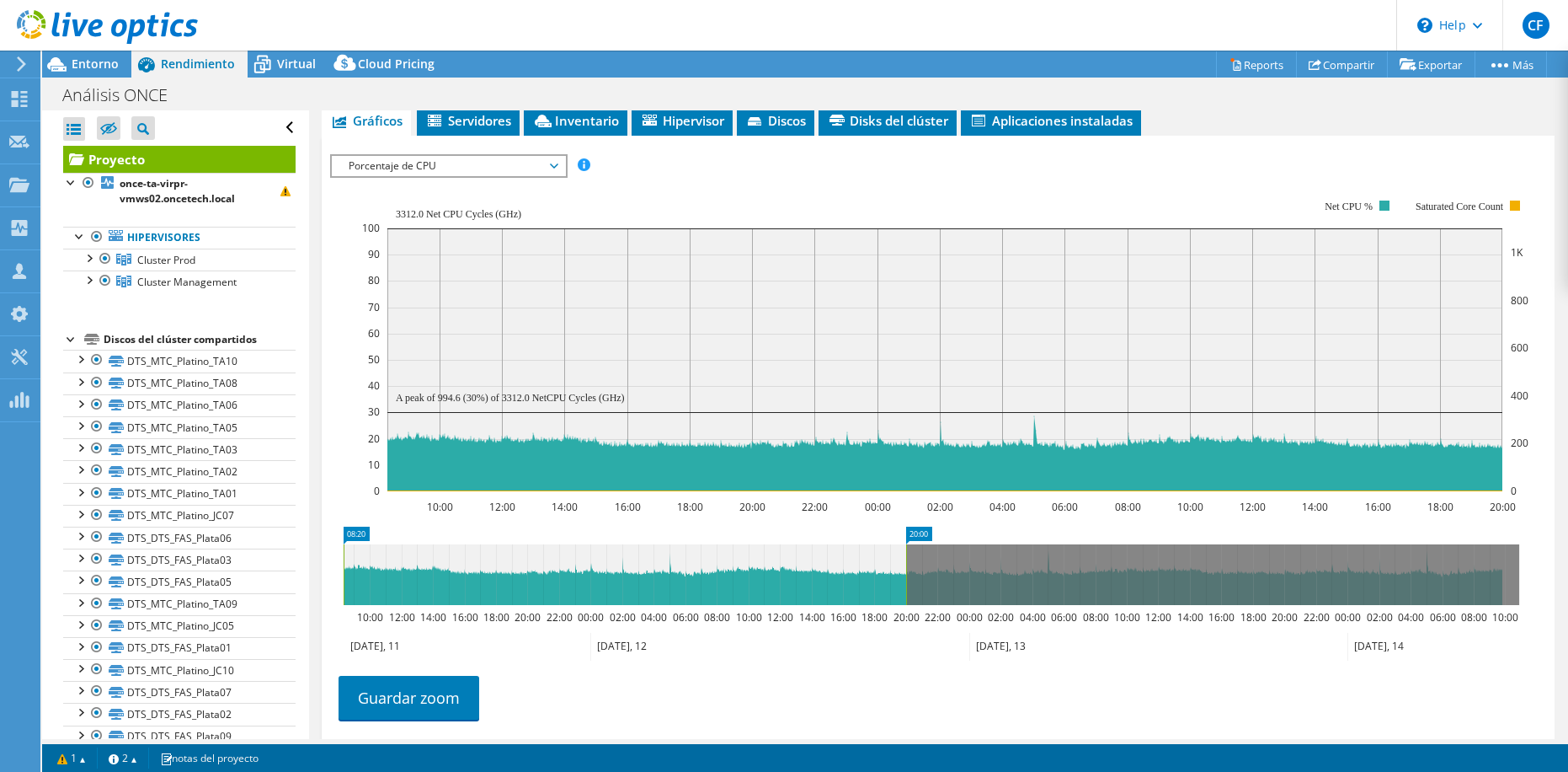
click at [332, 493] on icon "10:00 12:00 14:00 16:00 18:00 20:00 22:00 00:00 02:00 04:00 06:00 08:00 10:00 1…" at bounding box center [931, 345] width 1203 height 337
click at [1083, 680] on ul "Guardar zoom" at bounding box center [934, 696] width 1208 height 48
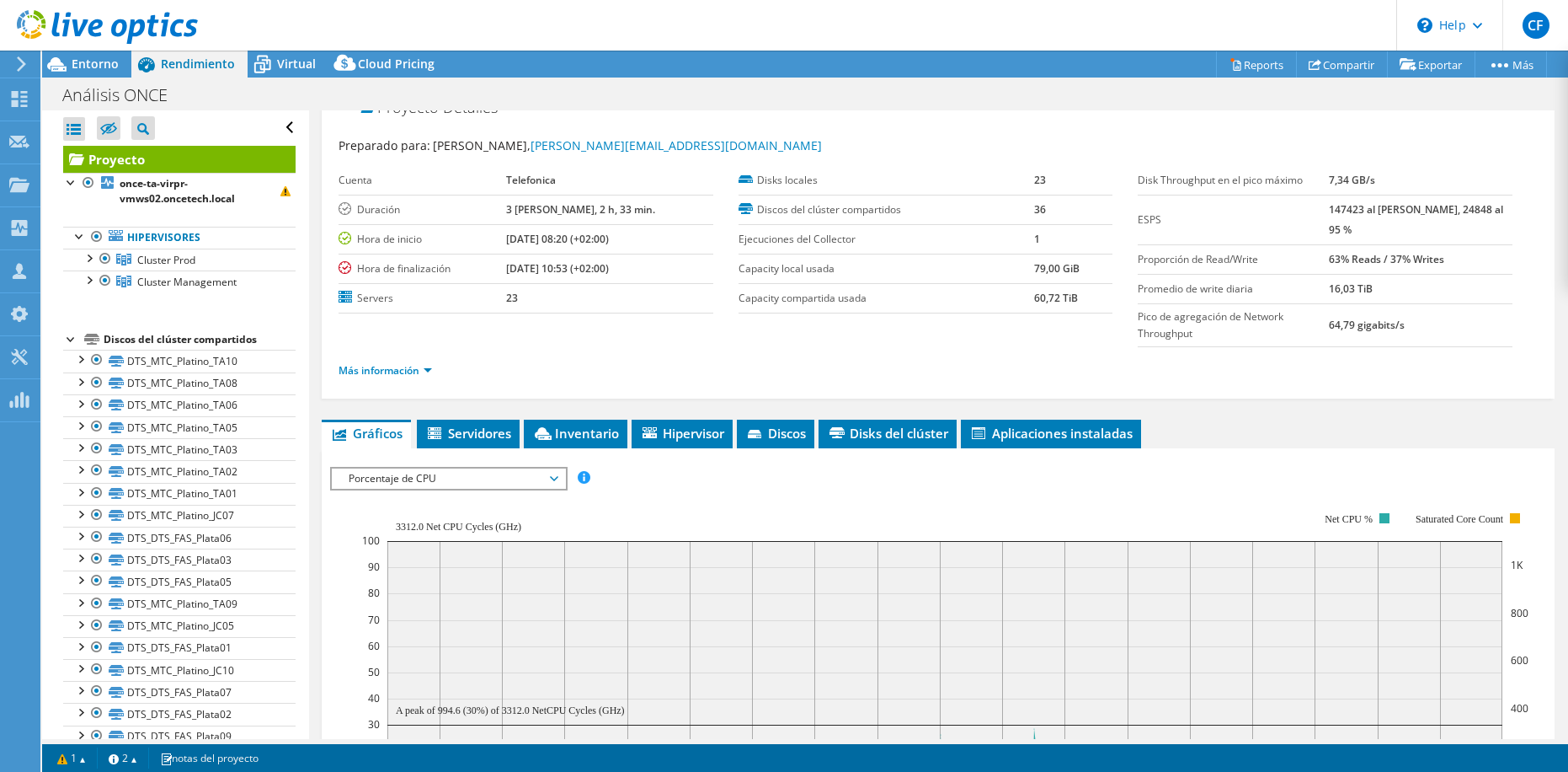
scroll to position [0, 0]
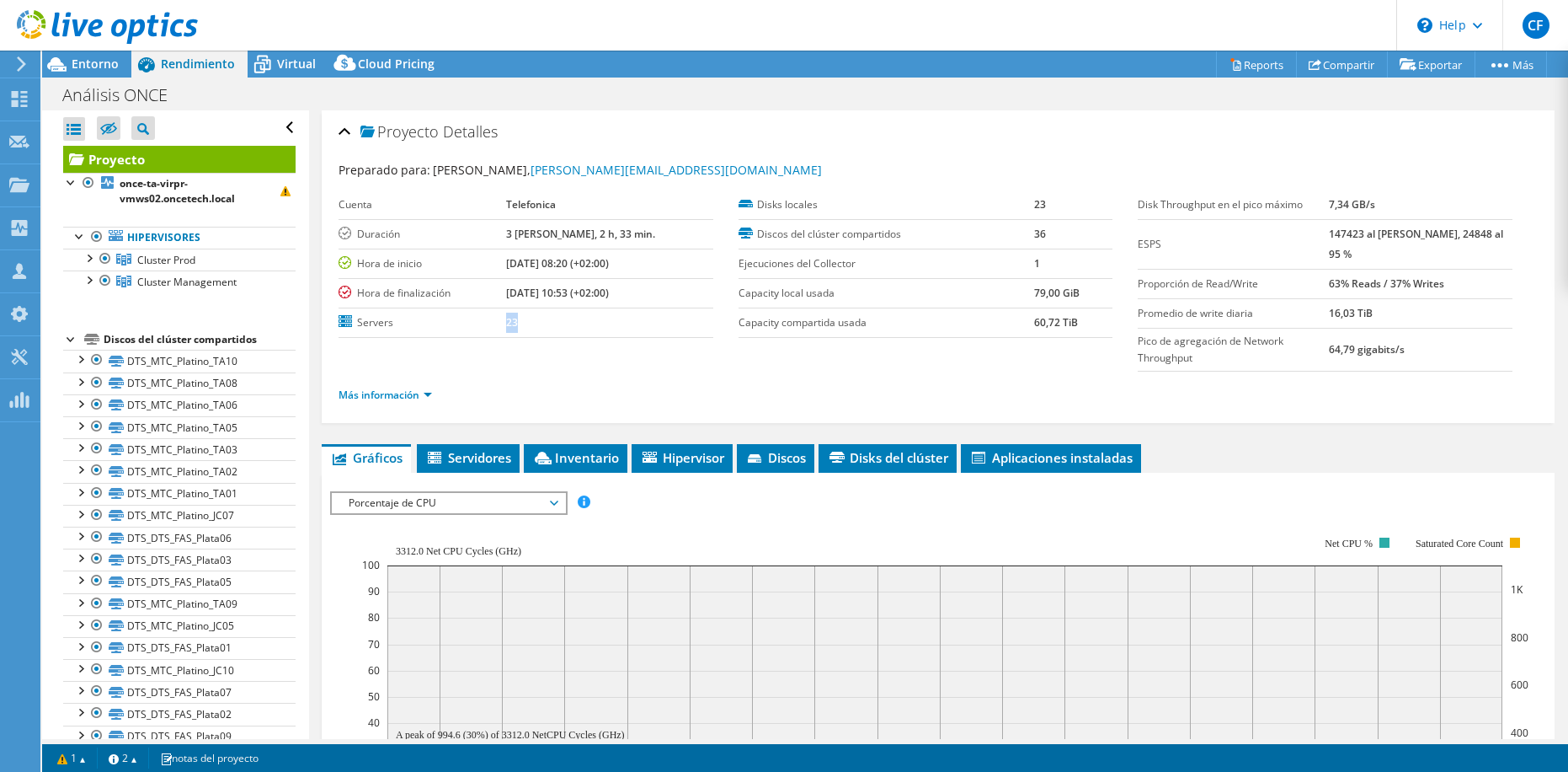
drag, startPoint x: 516, startPoint y: 321, endPoint x: 545, endPoint y: 324, distance: 29.2
click at [545, 324] on tr "Servers 23" at bounding box center [526, 322] width 375 height 30
drag, startPoint x: 546, startPoint y: 324, endPoint x: 519, endPoint y: 324, distance: 27.0
click at [518, 318] on b "23" at bounding box center [512, 322] width 12 height 14
drag, startPoint x: 518, startPoint y: 321, endPoint x: 532, endPoint y: 318, distance: 14.3
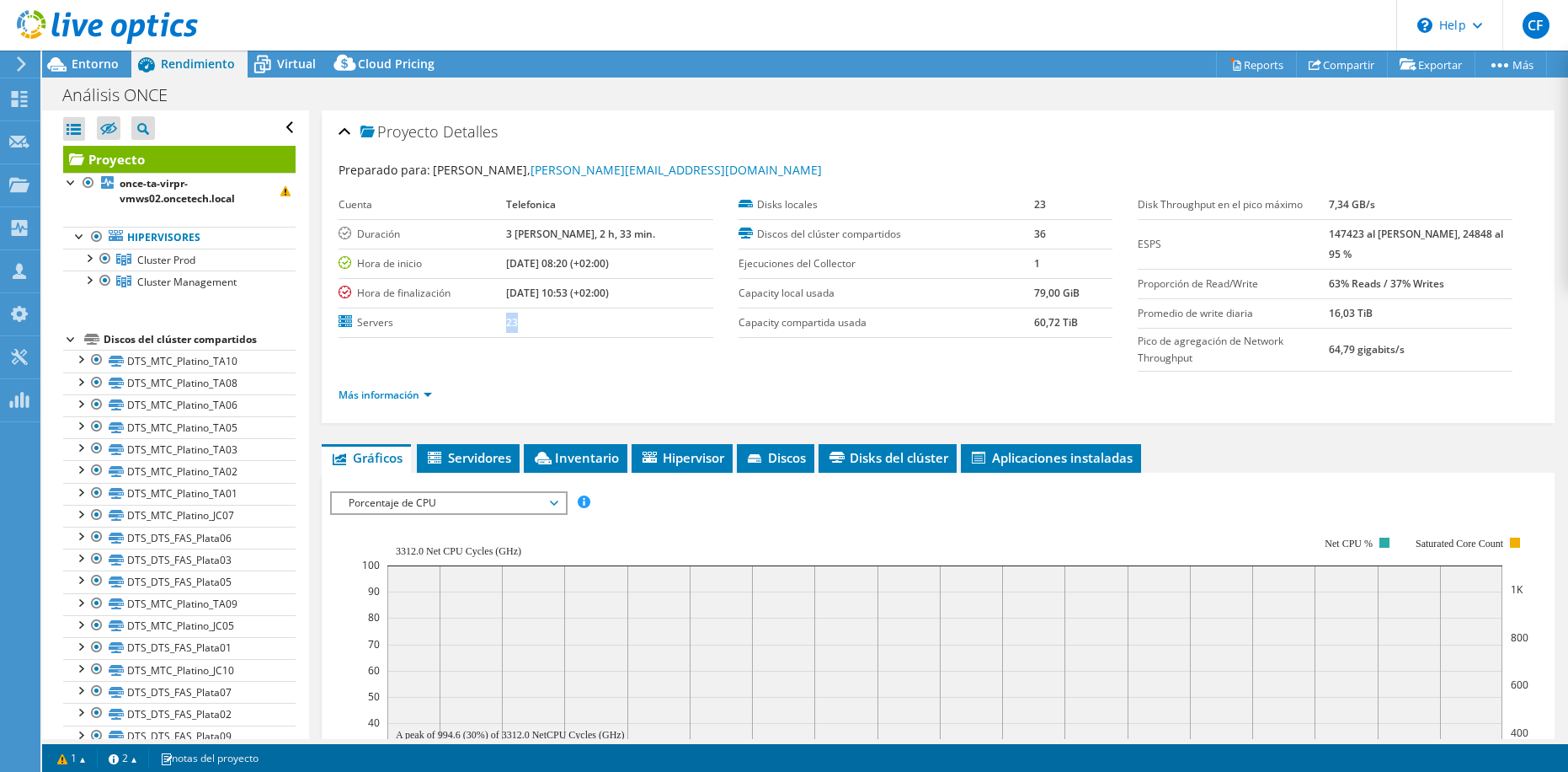
click at [532, 318] on tr "Servers 23" at bounding box center [526, 322] width 375 height 30
drag, startPoint x: 532, startPoint y: 318, endPoint x: 576, endPoint y: 386, distance: 81.0
click at [576, 386] on ul "Más información" at bounding box center [938, 392] width 1200 height 23
drag, startPoint x: 516, startPoint y: 323, endPoint x: 531, endPoint y: 324, distance: 15.0
click at [531, 324] on tr "Servers 23" at bounding box center [526, 322] width 375 height 30
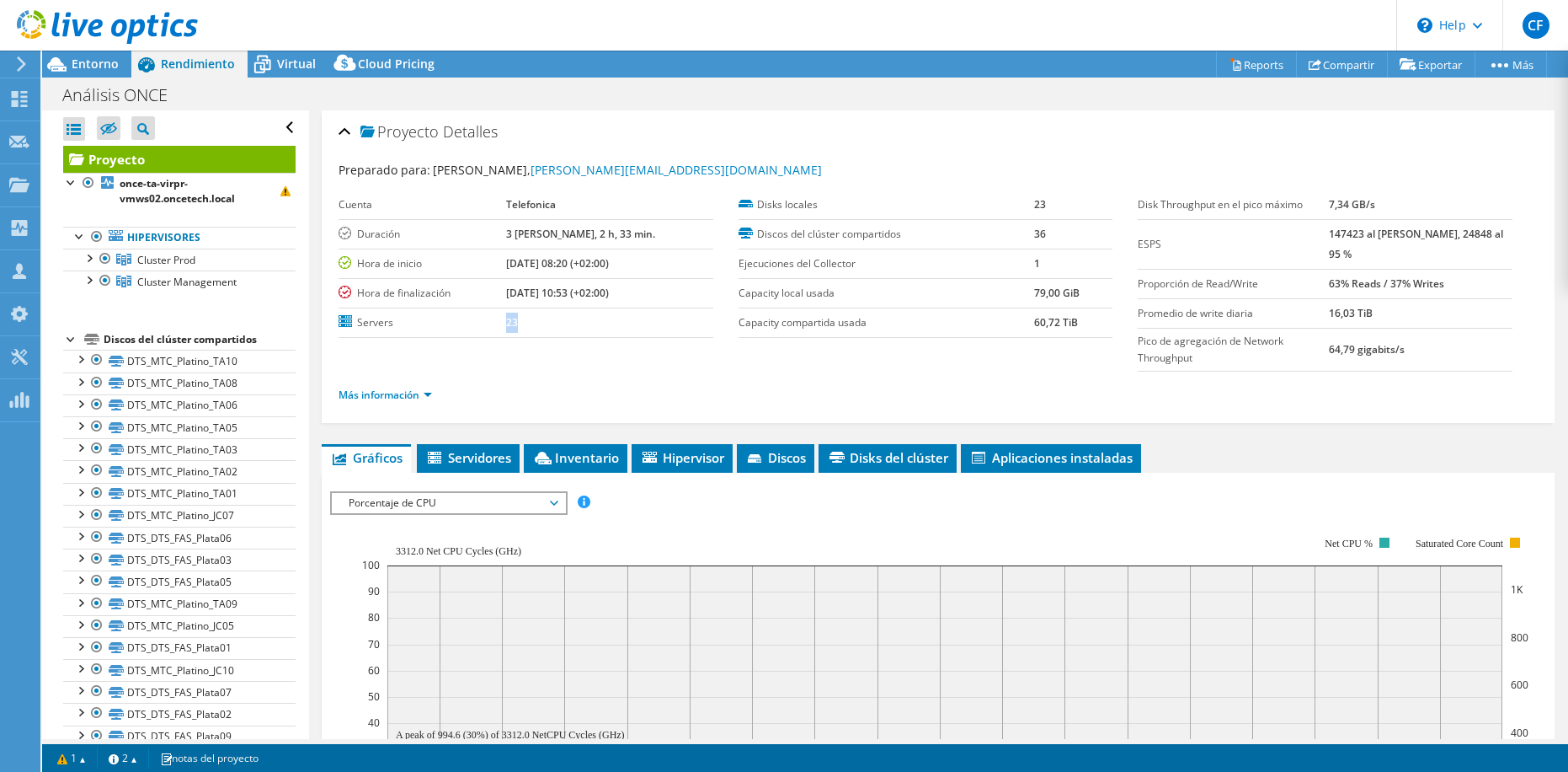
click at [518, 322] on b "23" at bounding box center [512, 322] width 12 height 14
drag, startPoint x: 518, startPoint y: 323, endPoint x: 530, endPoint y: 319, distance: 12.6
click at [530, 319] on tr "Servers 23" at bounding box center [526, 322] width 375 height 30
drag, startPoint x: 530, startPoint y: 319, endPoint x: 542, endPoint y: 345, distance: 28.6
click at [542, 345] on section "Preparado para: Carlos Fernández, carlos.fernandezaltamirano@telefonica.com Cue…" at bounding box center [938, 290] width 1200 height 258
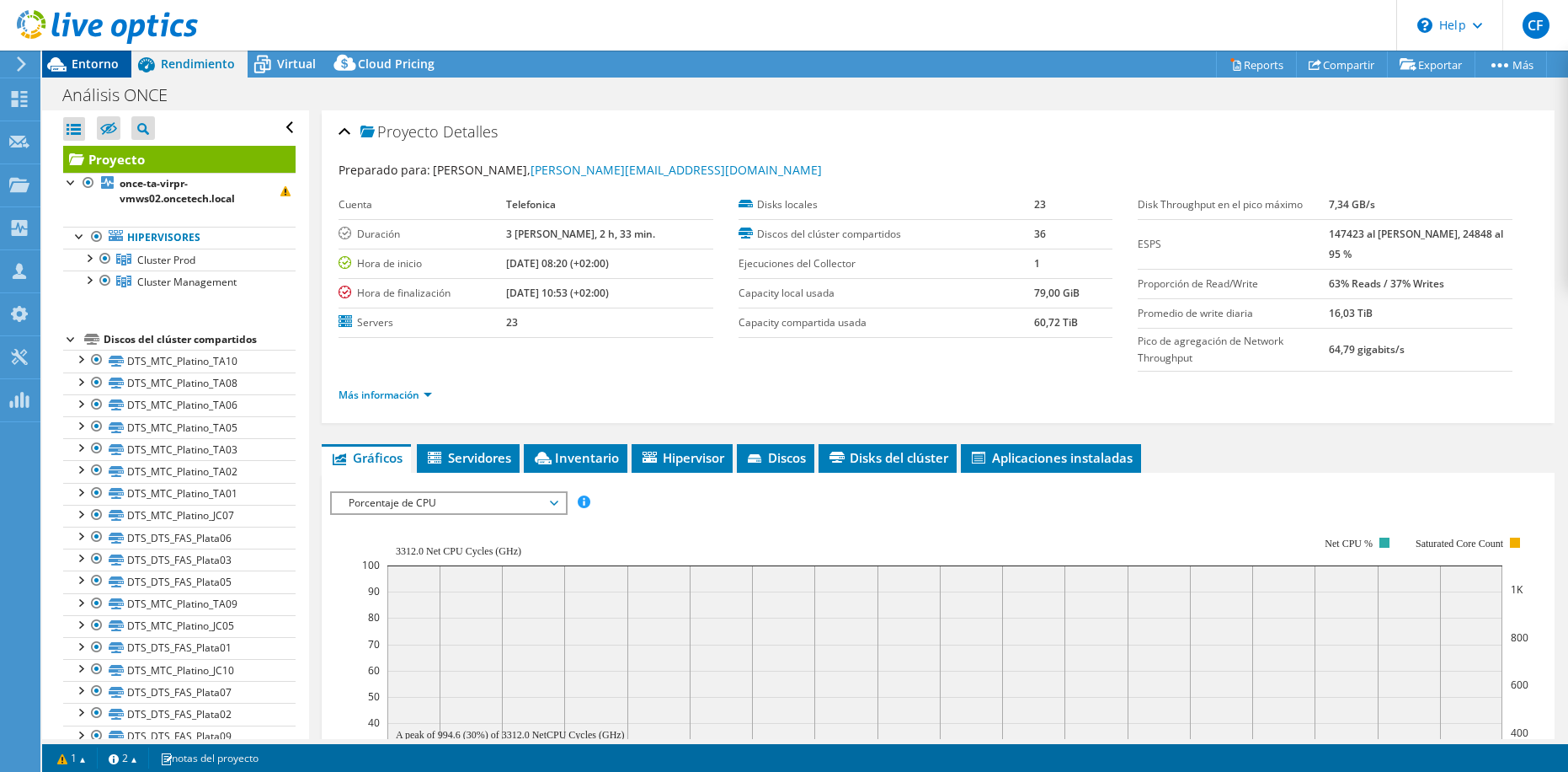
click at [98, 65] on span "Entorno" at bounding box center [95, 63] width 48 height 16
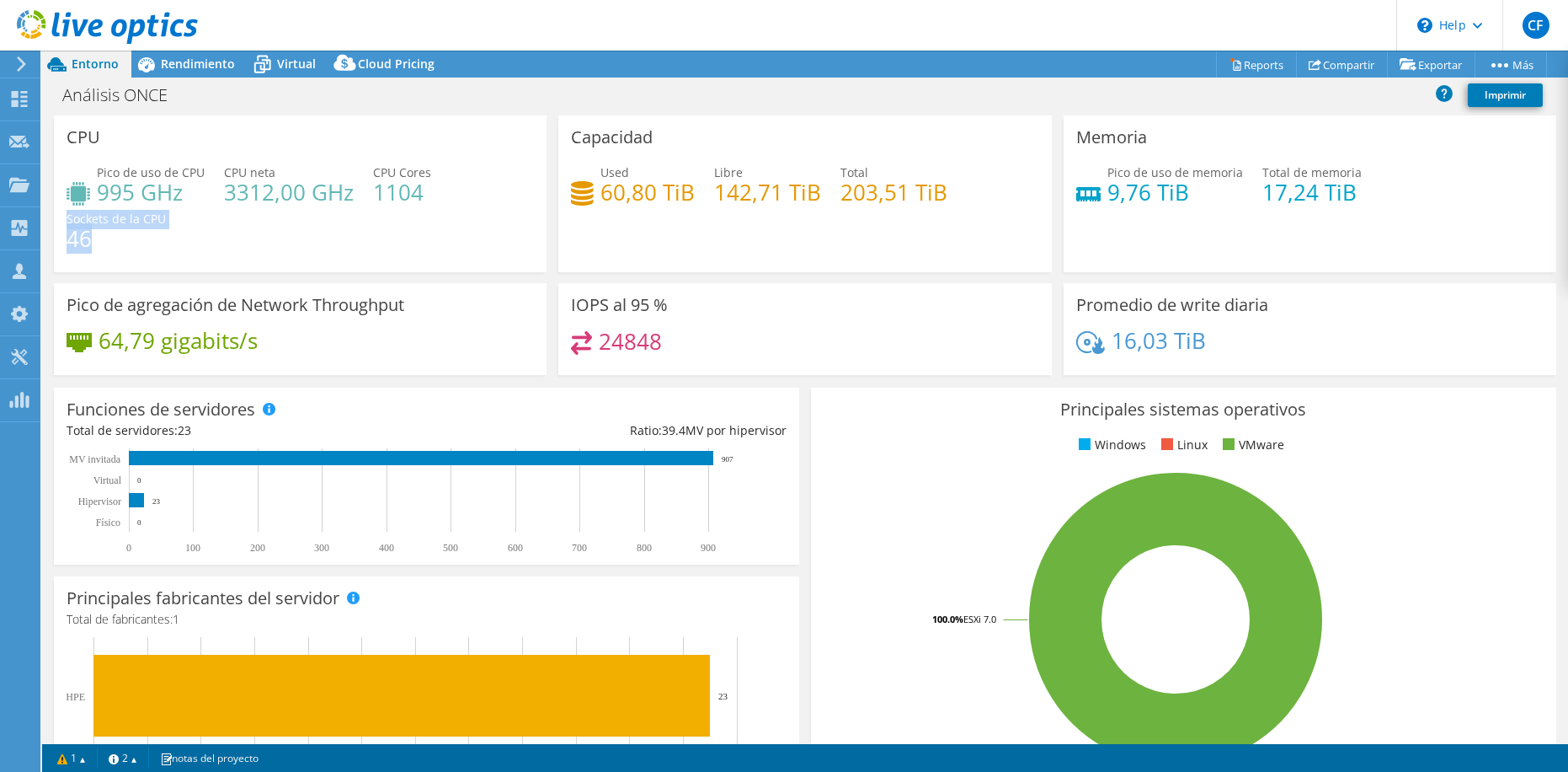
drag, startPoint x: 93, startPoint y: 243, endPoint x: 63, endPoint y: 226, distance: 34.5
click at [63, 226] on div "CPU Pico de uso de CPU 995 GHz CPU neta 3312,00 GHz CPU Cores 1104 Sockets de l…" at bounding box center [300, 194] width 492 height 157
drag, startPoint x: 373, startPoint y: 171, endPoint x: 428, endPoint y: 190, distance: 58.2
click at [428, 190] on div "CPU Cores 1104" at bounding box center [402, 182] width 58 height 38
drag, startPoint x: 428, startPoint y: 190, endPoint x: 548, endPoint y: 260, distance: 138.9
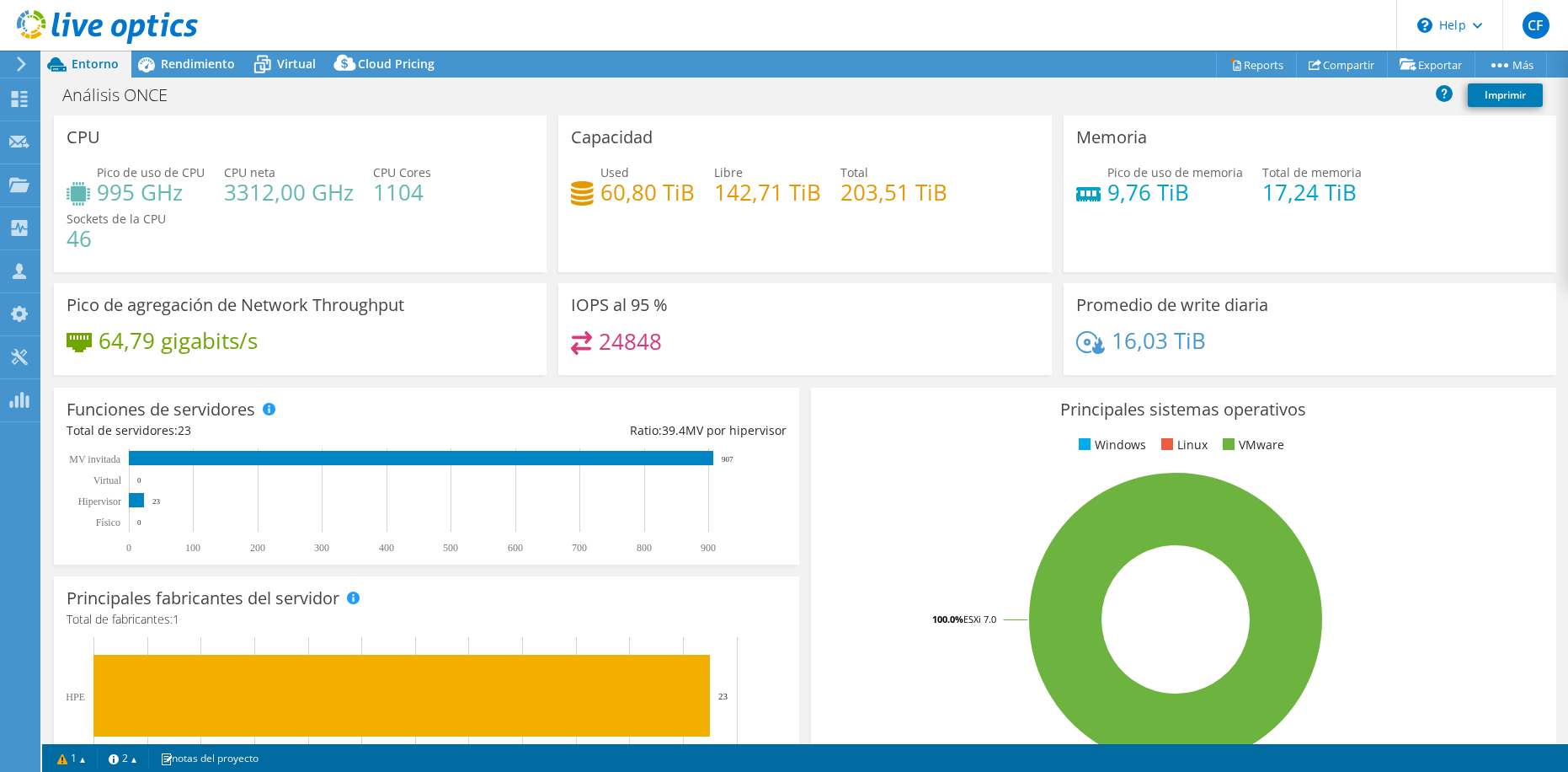
click at [553, 260] on div "Capacidad Used 60,80 TiB Libre 142,71 TiB Total 203,51 TiB" at bounding box center [805, 194] width 504 height 157
drag, startPoint x: 420, startPoint y: 192, endPoint x: 374, endPoint y: 166, distance: 52.8
click at [374, 166] on div "CPU Cores 1104" at bounding box center [402, 182] width 58 height 38
click at [194, 64] on span "Rendimiento" at bounding box center [198, 63] width 74 height 16
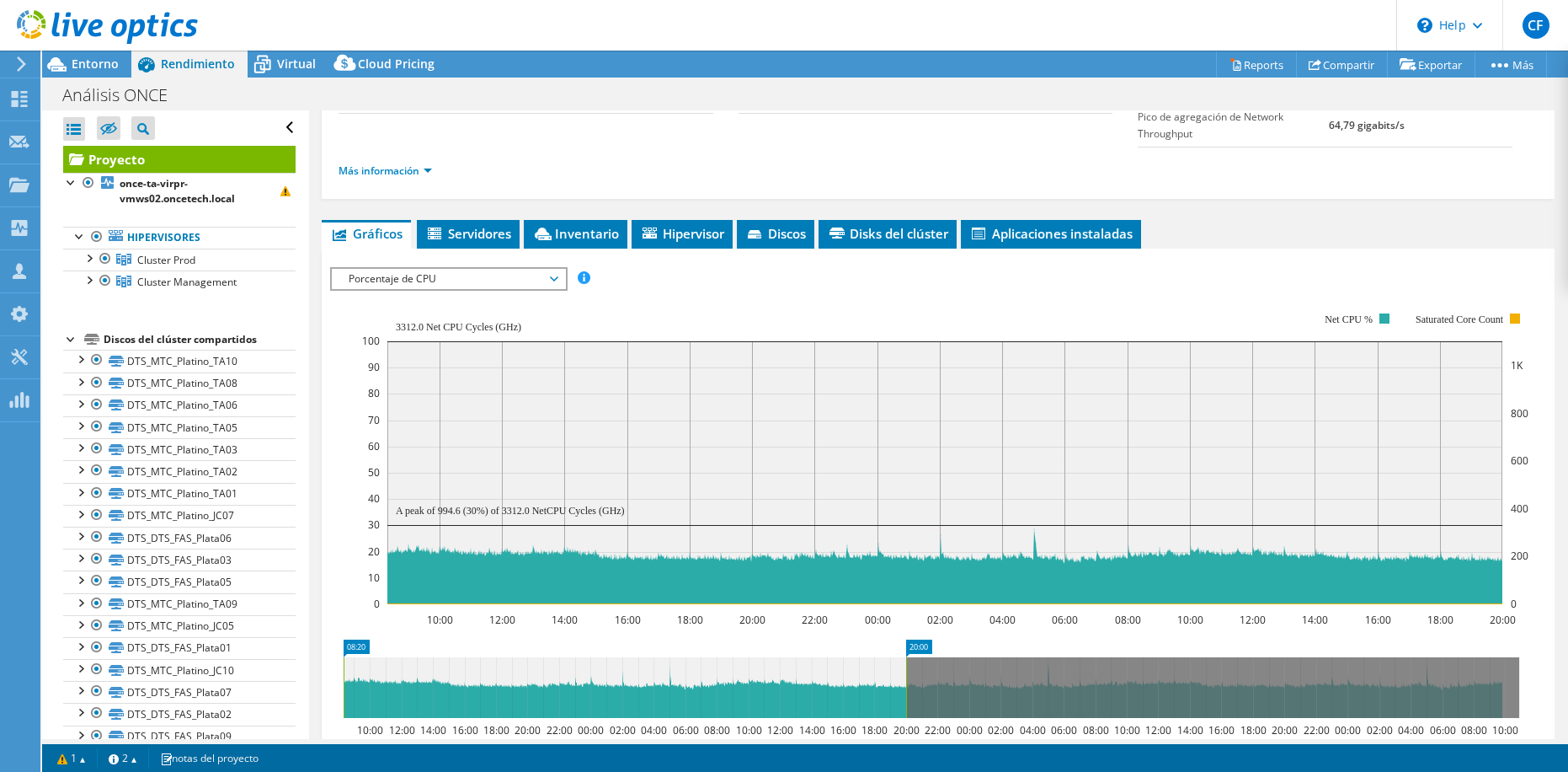
scroll to position [253, 0]
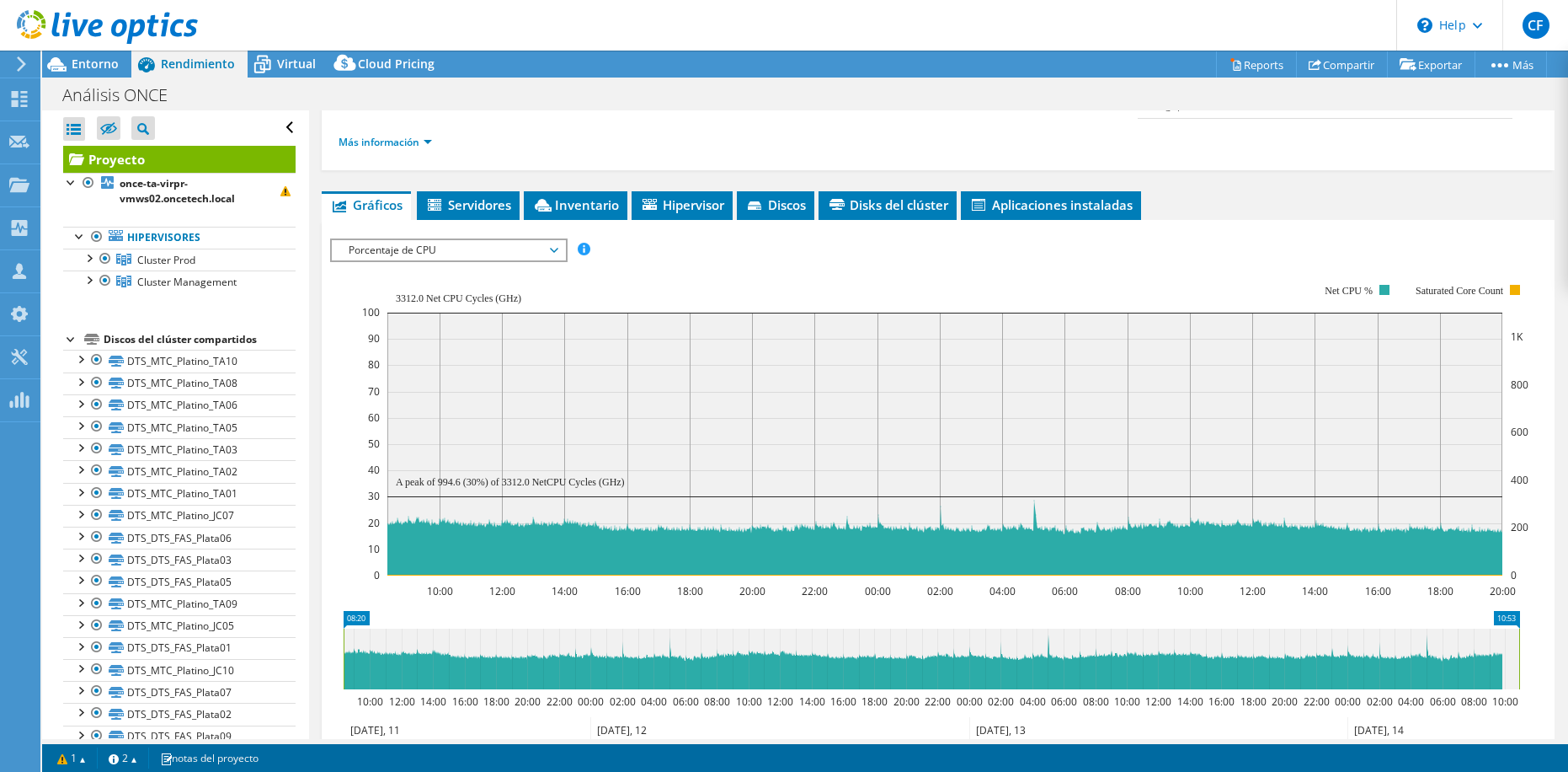
drag, startPoint x: 906, startPoint y: 661, endPoint x: 1597, endPoint y: 636, distance: 691.5
click at [1567, 636] on html "CF Asociado de canal Carlos Fernández carlos.fernandezaltamirano@telefonica.com…" at bounding box center [784, 386] width 1568 height 772
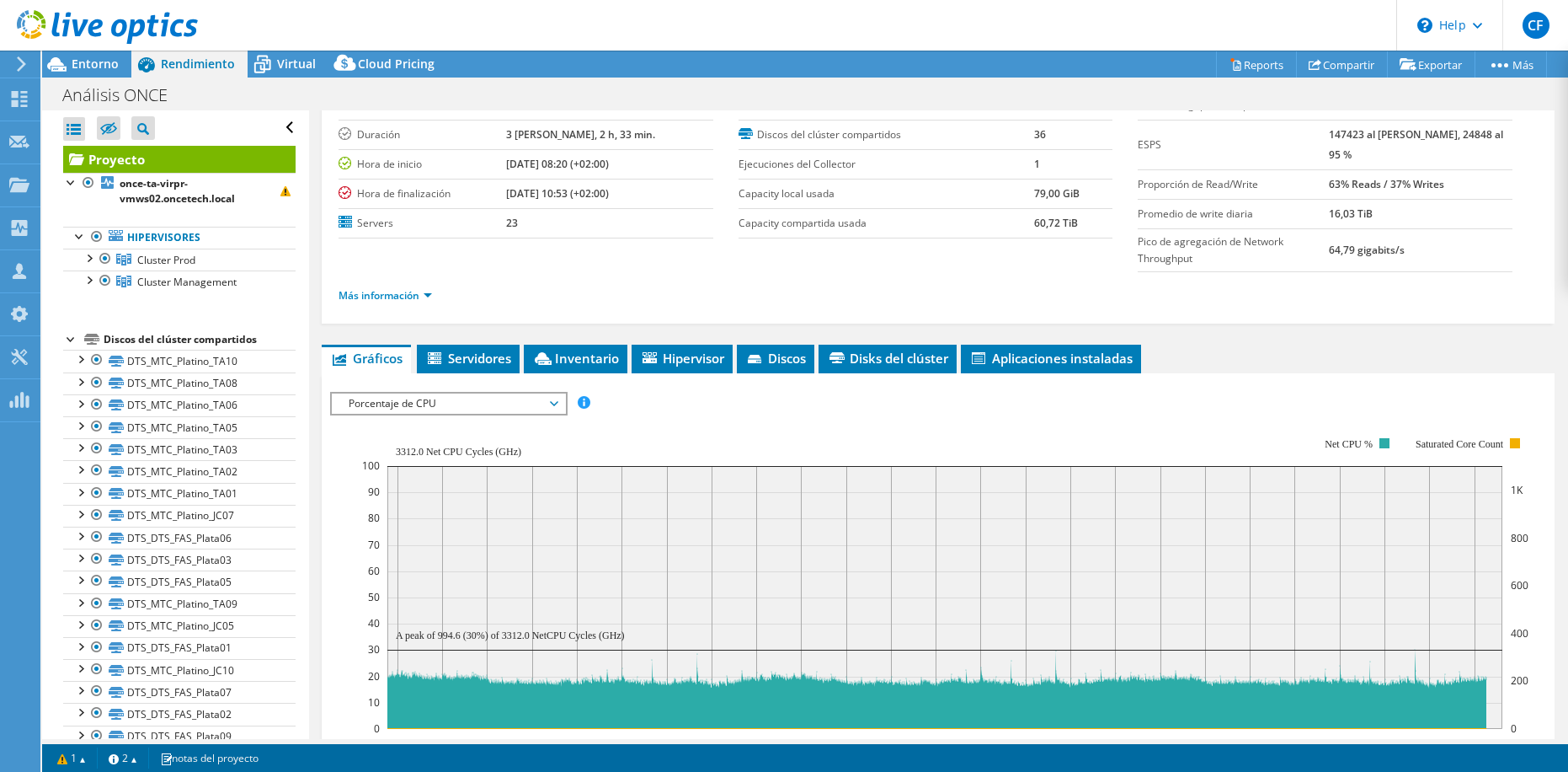
scroll to position [36, 0]
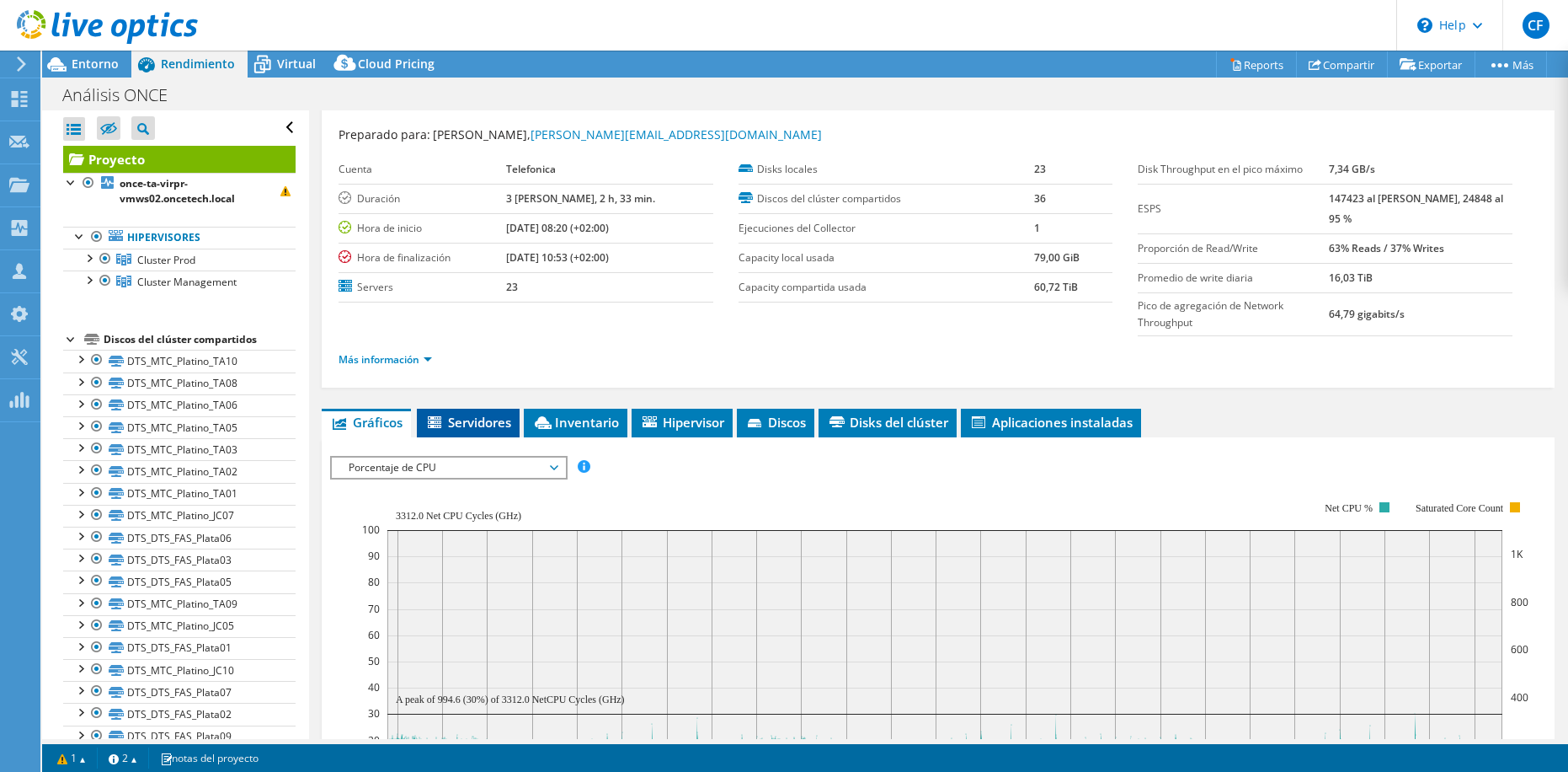
click at [478, 419] on span "Servidores" at bounding box center [468, 422] width 86 height 17
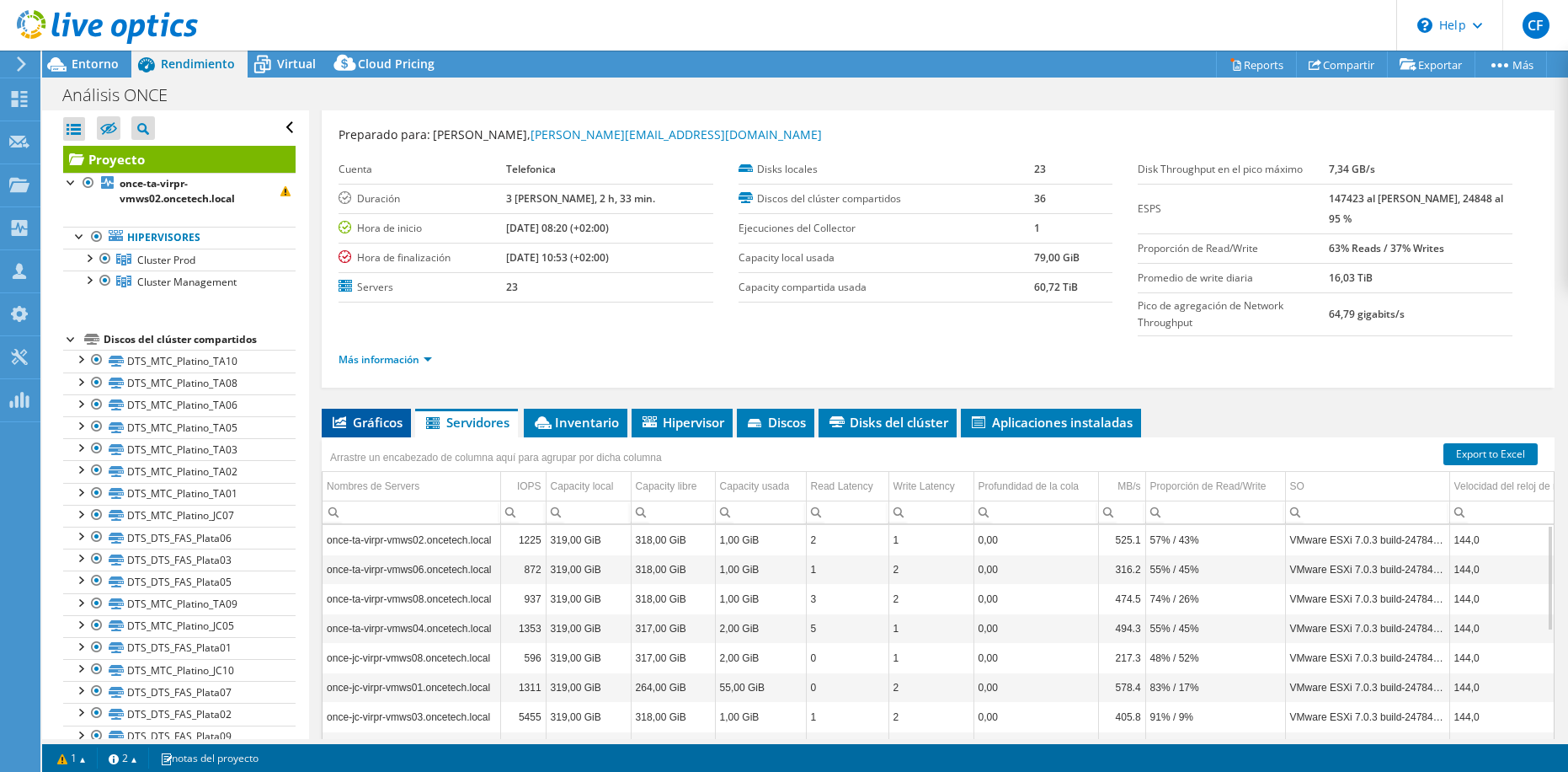
click at [357, 422] on span "Gráficos" at bounding box center [366, 422] width 72 height 17
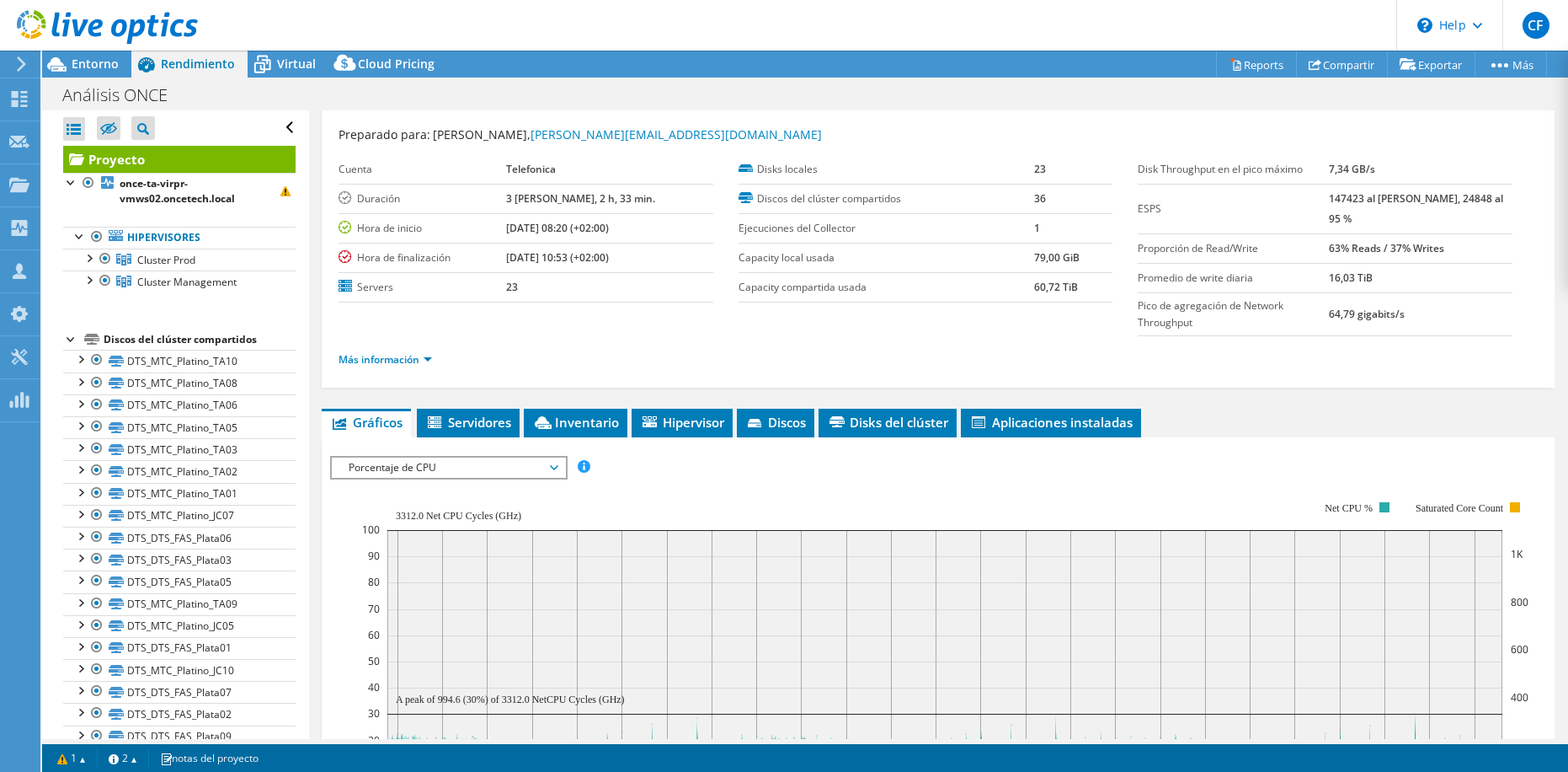
click at [324, 462] on section "ESPS Disk Throughput Tamaño de E/S Latencia Profundidad de la cola Porcentaje d…" at bounding box center [938, 784] width 1234 height 694
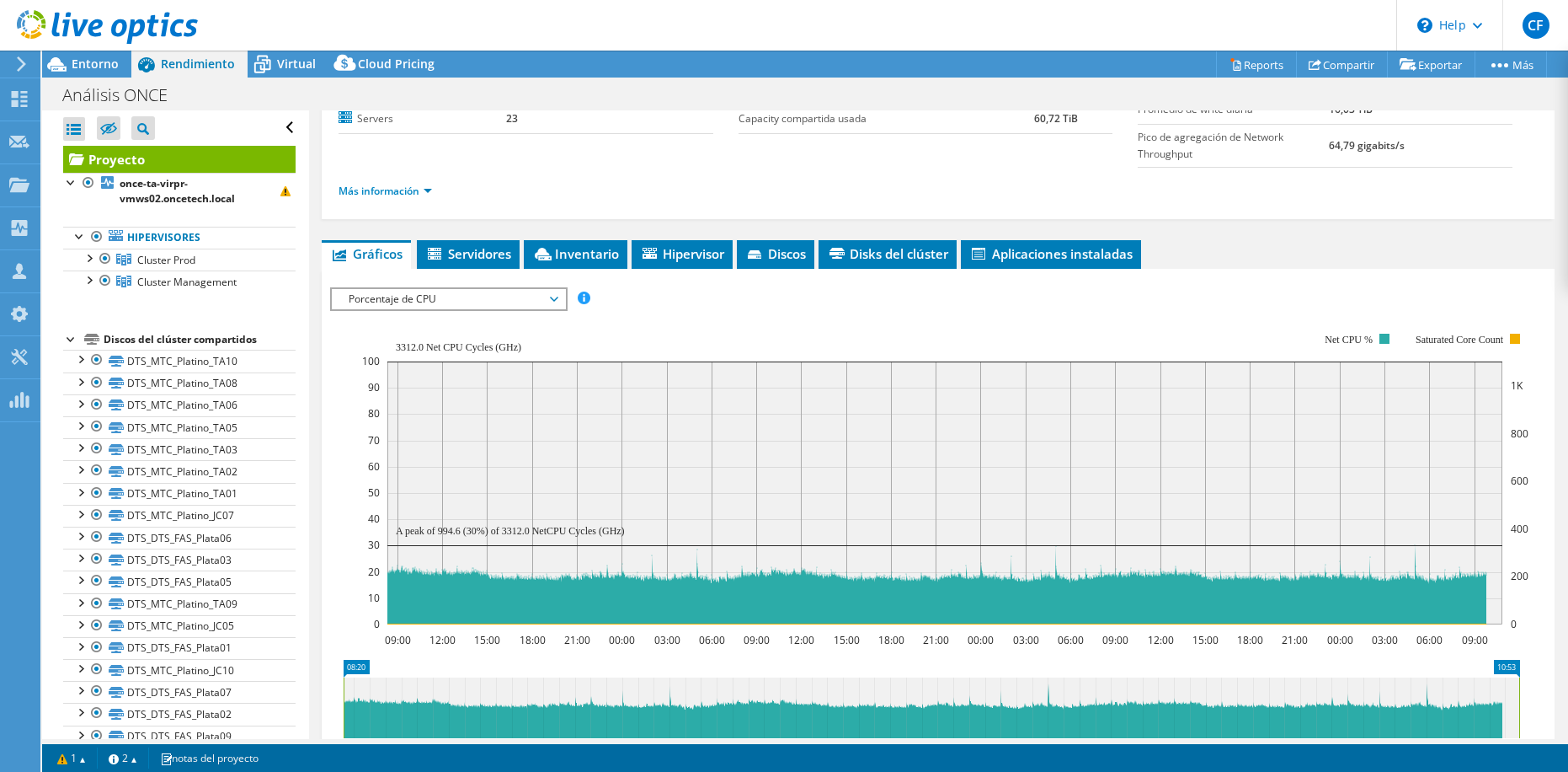
click at [528, 297] on span "Porcentaje de CPU" at bounding box center [448, 299] width 216 height 20
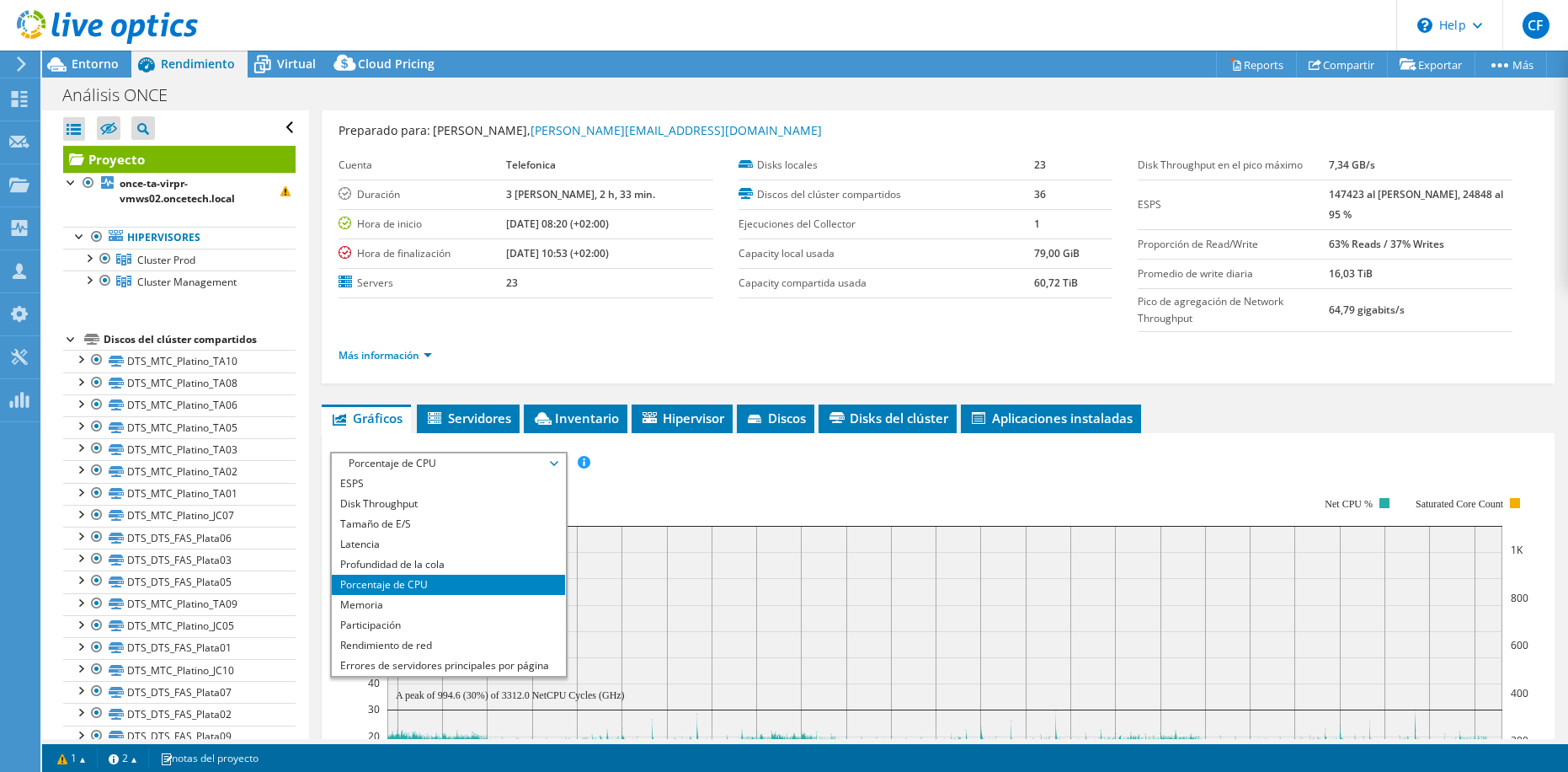
scroll to position [36, 0]
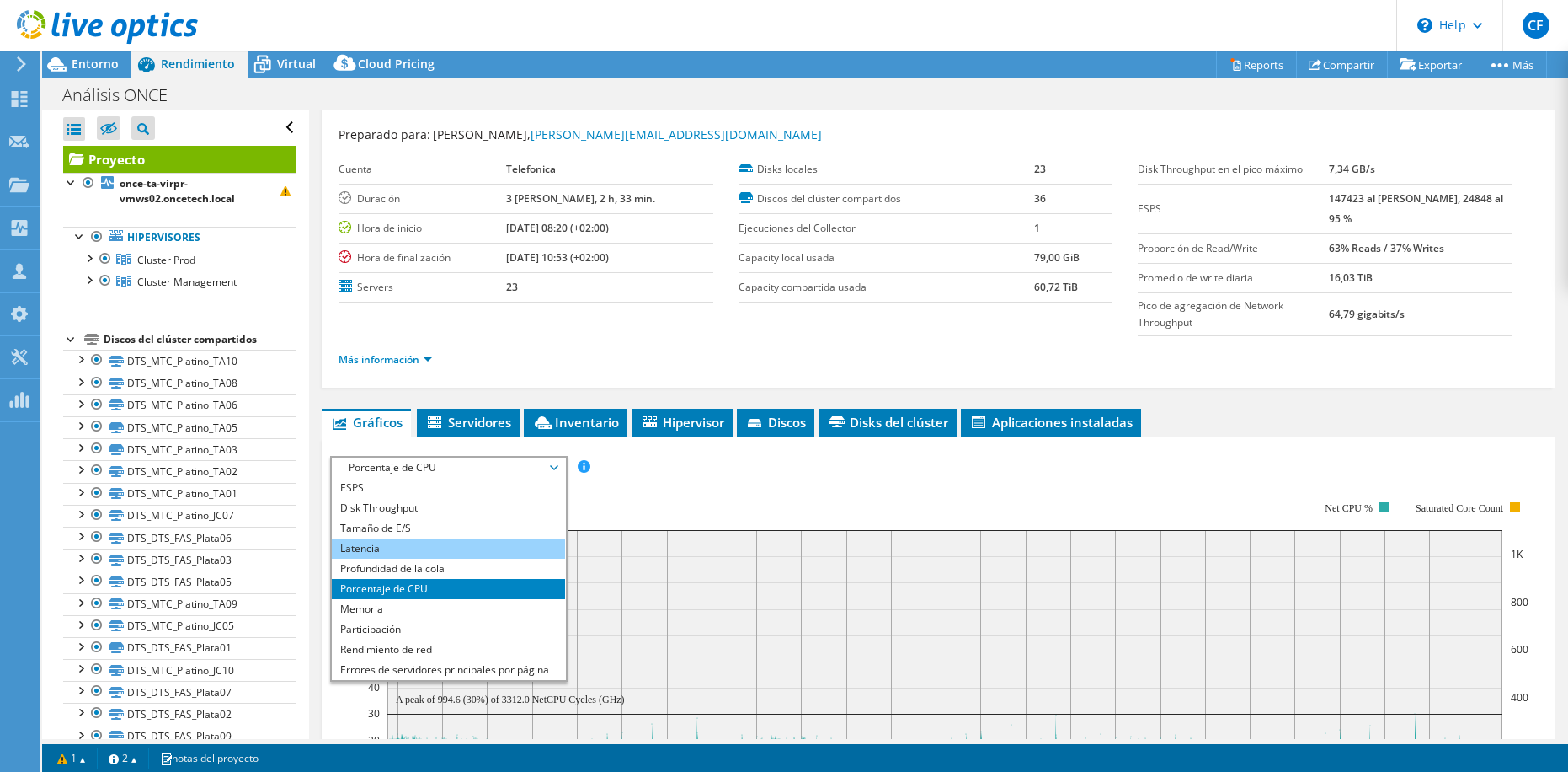
click at [391, 545] on li "Latencia" at bounding box center [448, 549] width 233 height 20
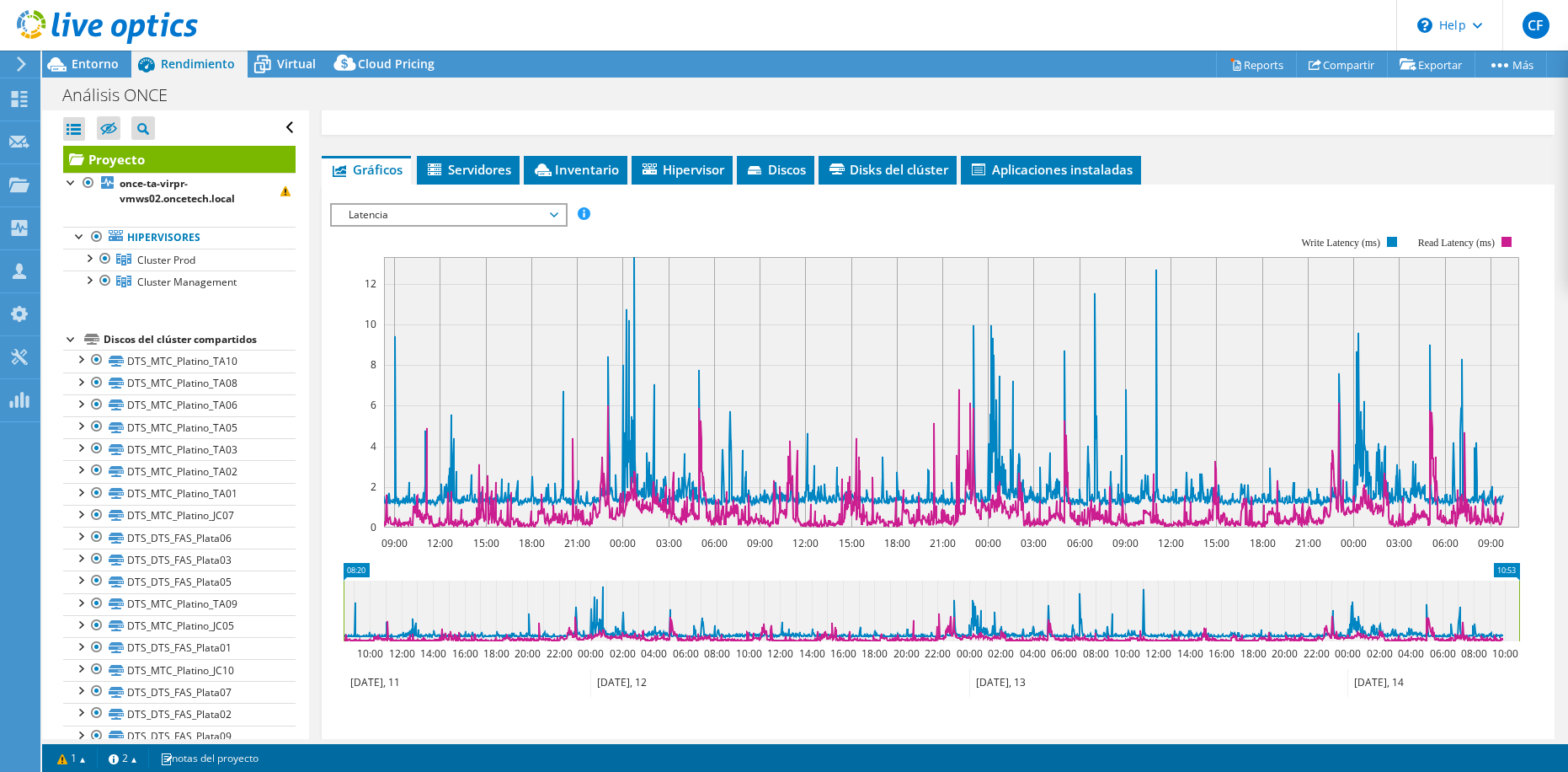
scroll to position [204, 0]
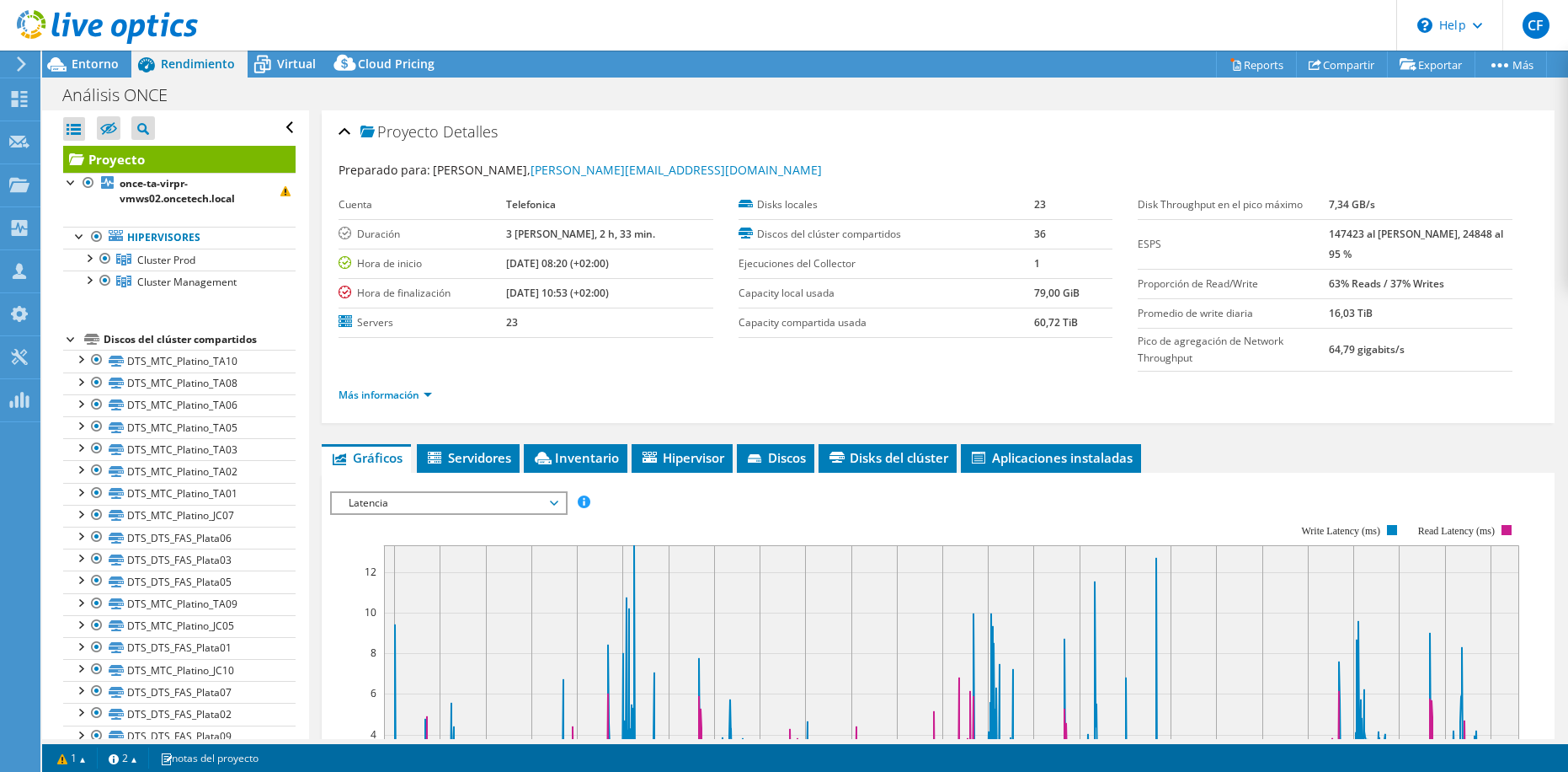
select select "USD"
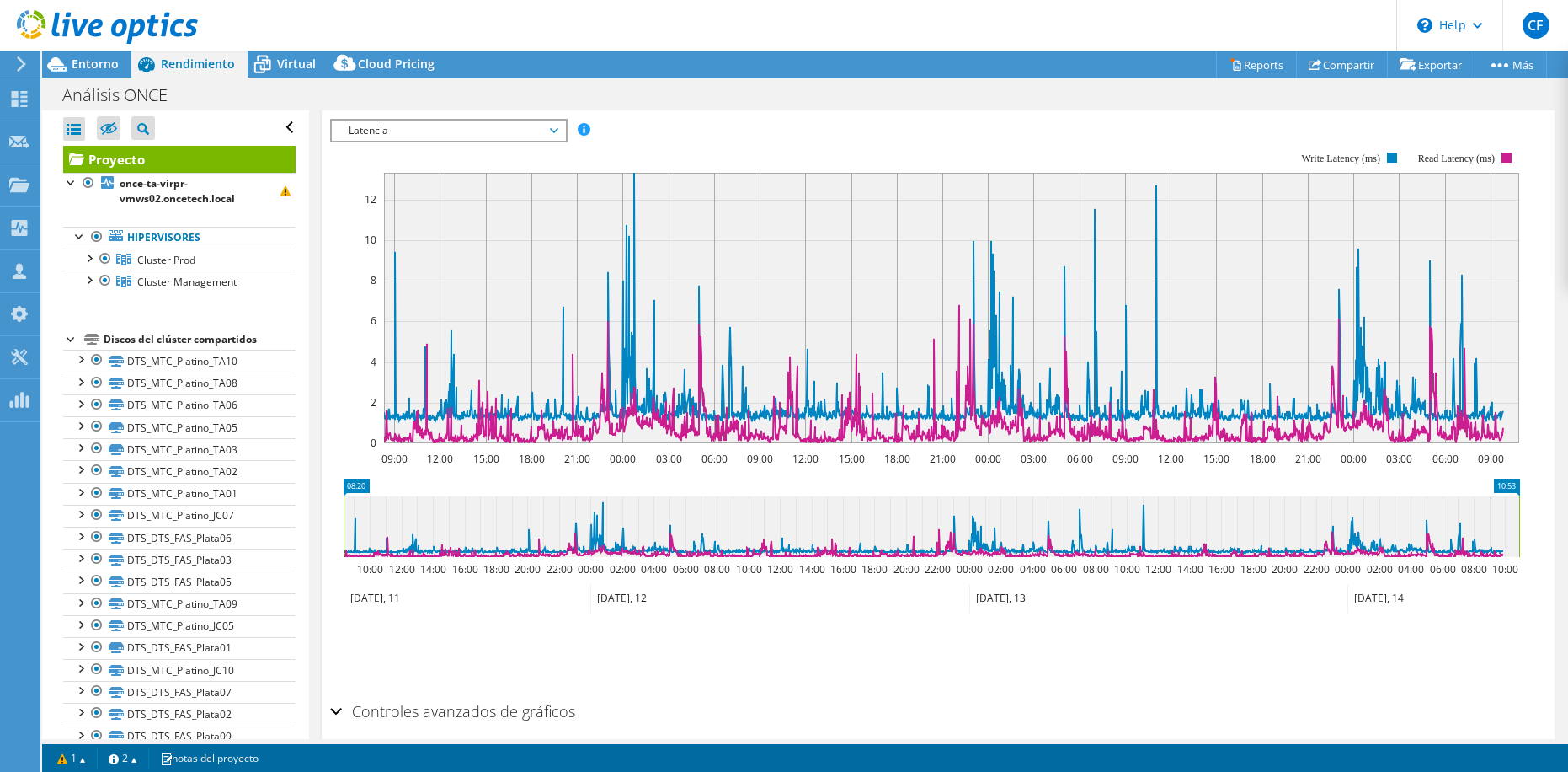
scroll to position [444, 0]
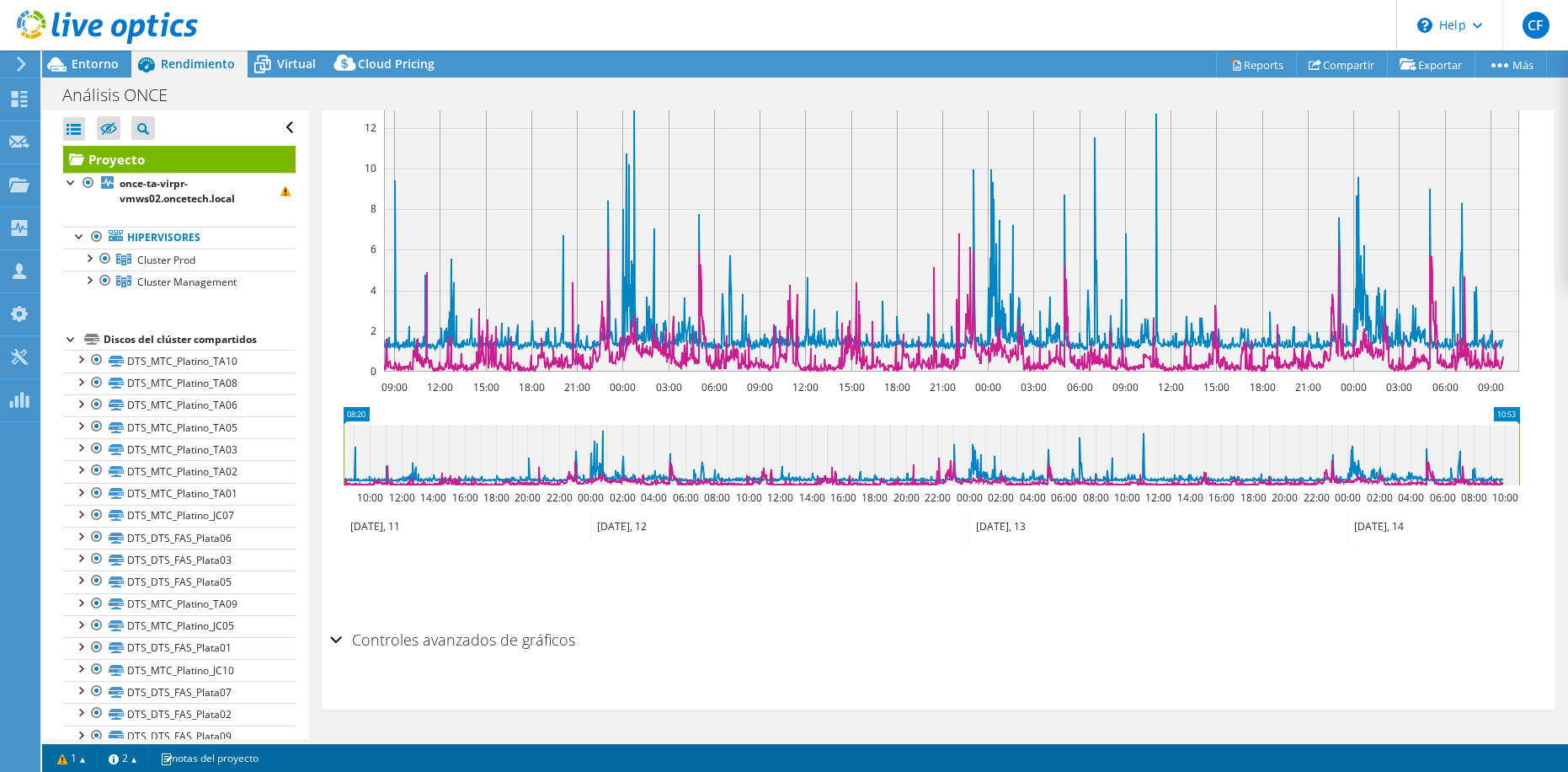
click at [339, 637] on div "Controles avanzados de gráficos" at bounding box center [938, 640] width 1217 height 37
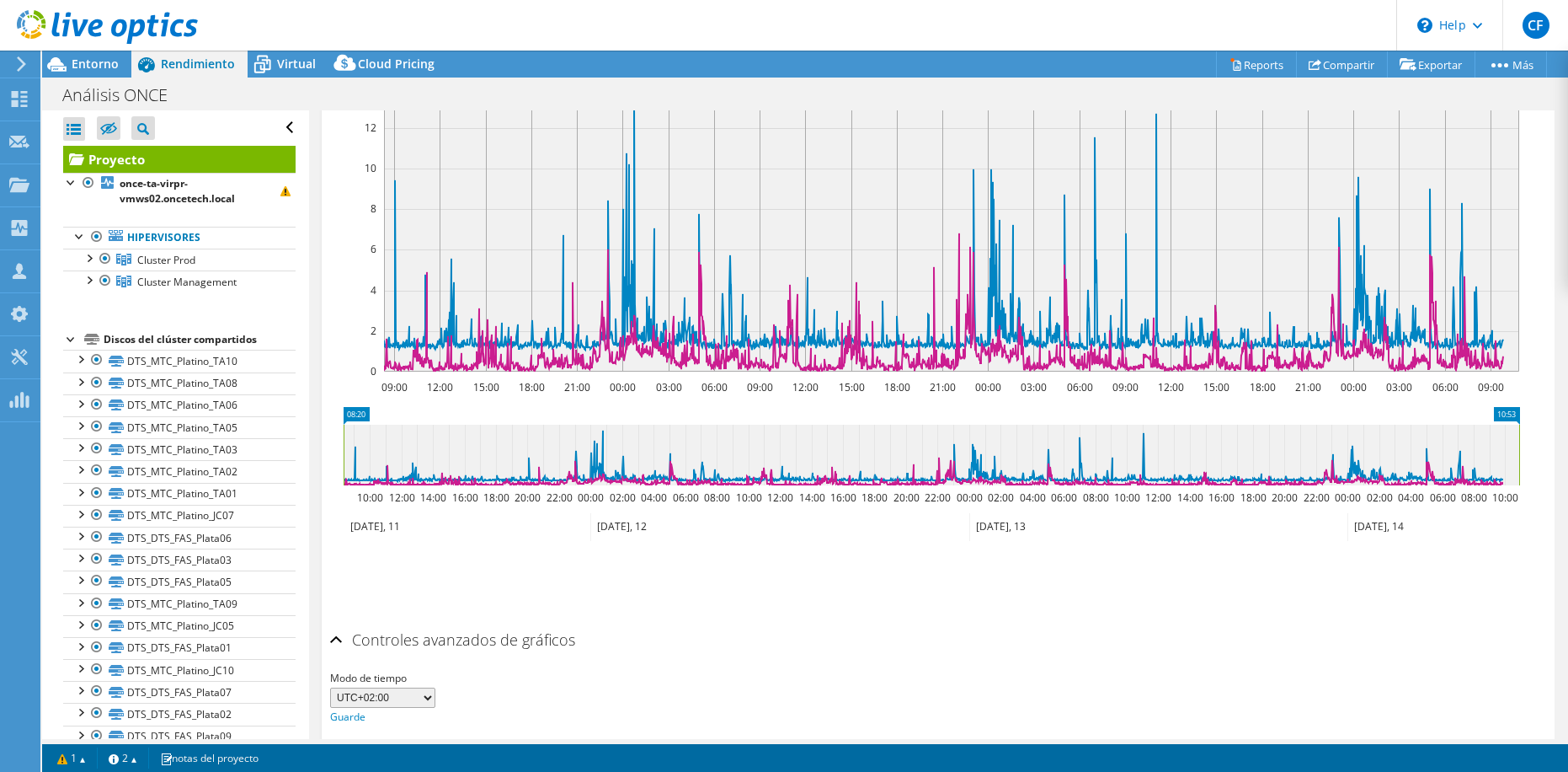
scroll to position [511, 0]
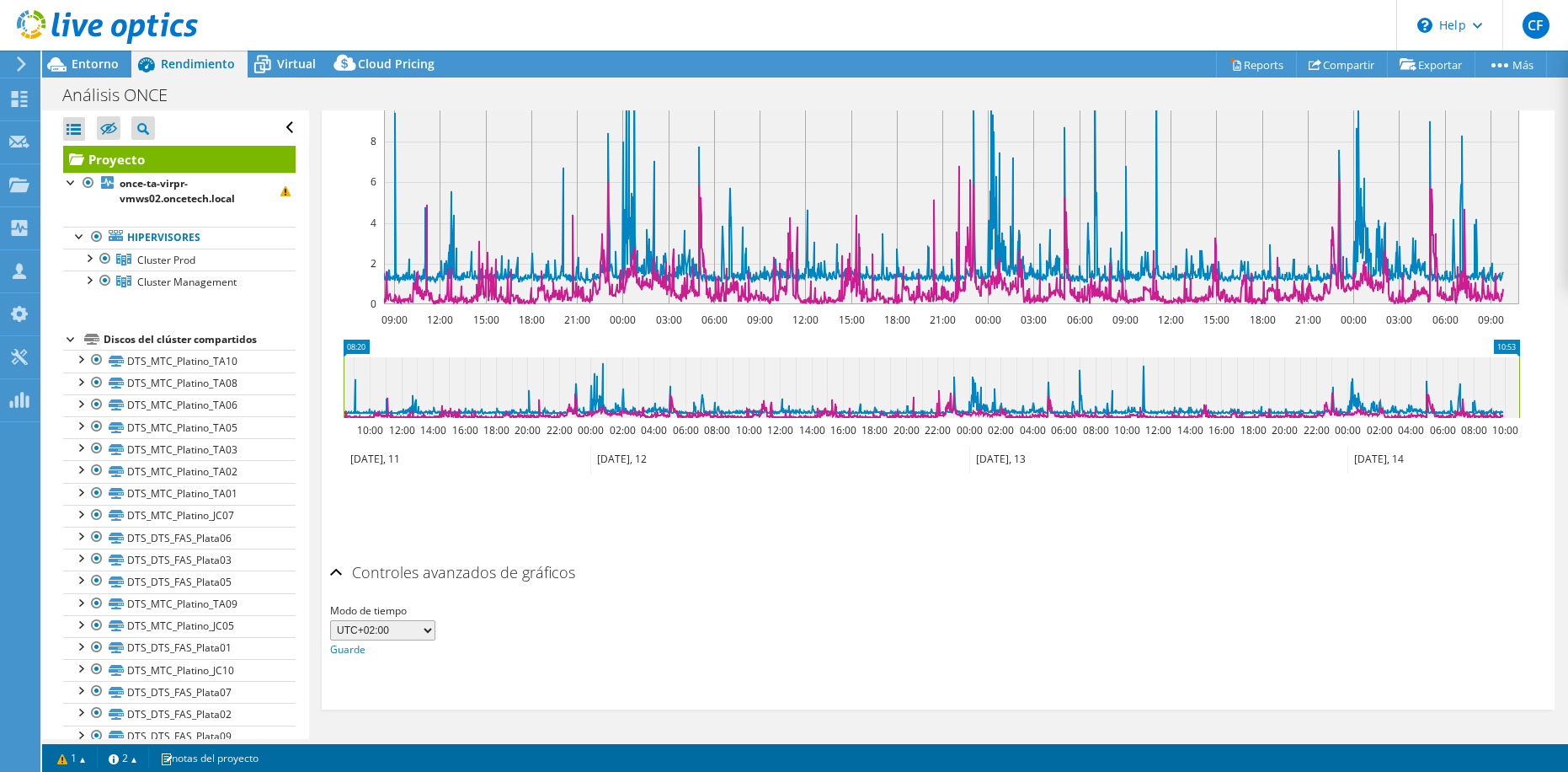
click at [339, 576] on div "Controles avanzados de gráficos" at bounding box center [938, 573] width 1217 height 37
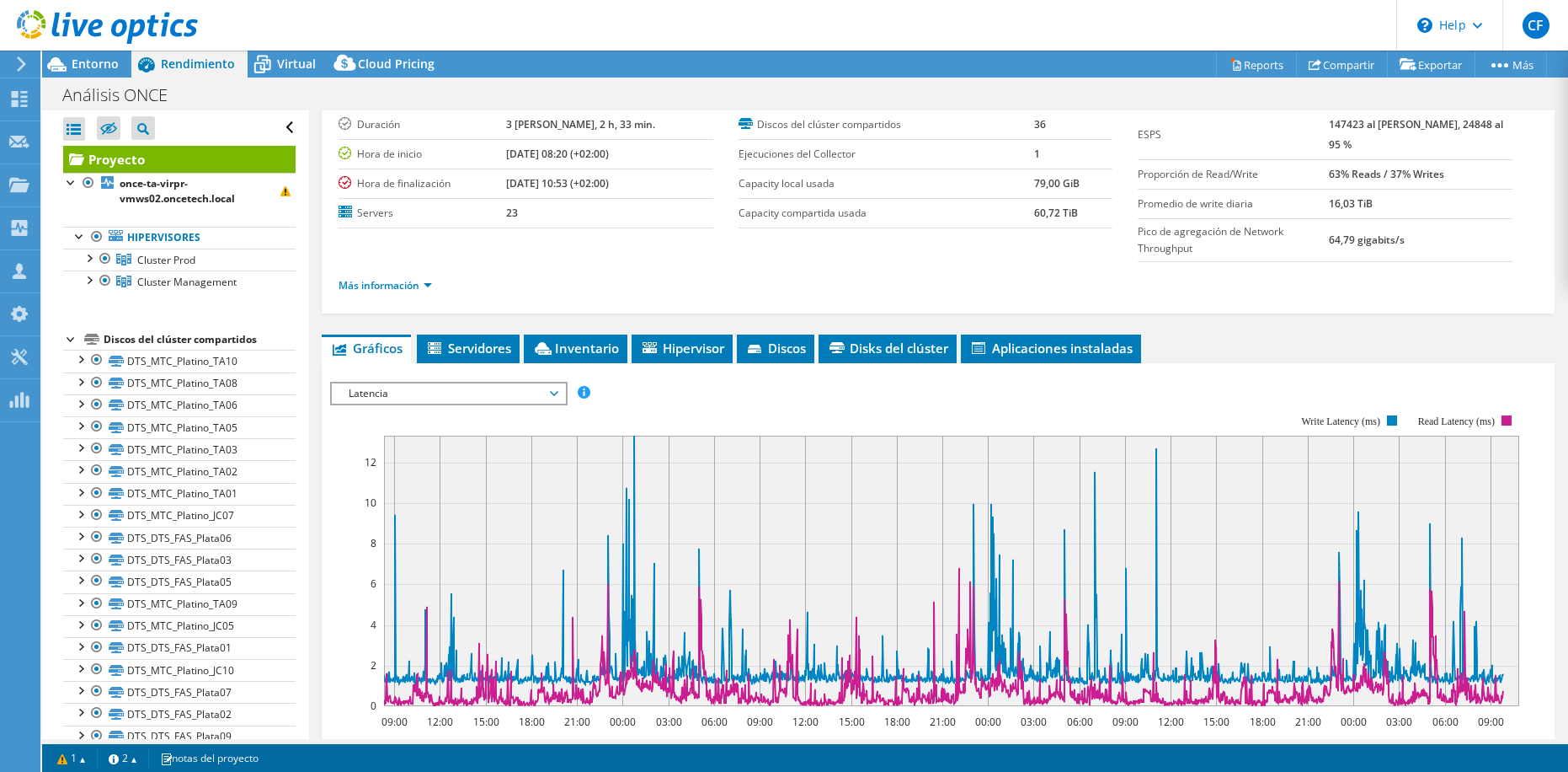
scroll to position [107, 0]
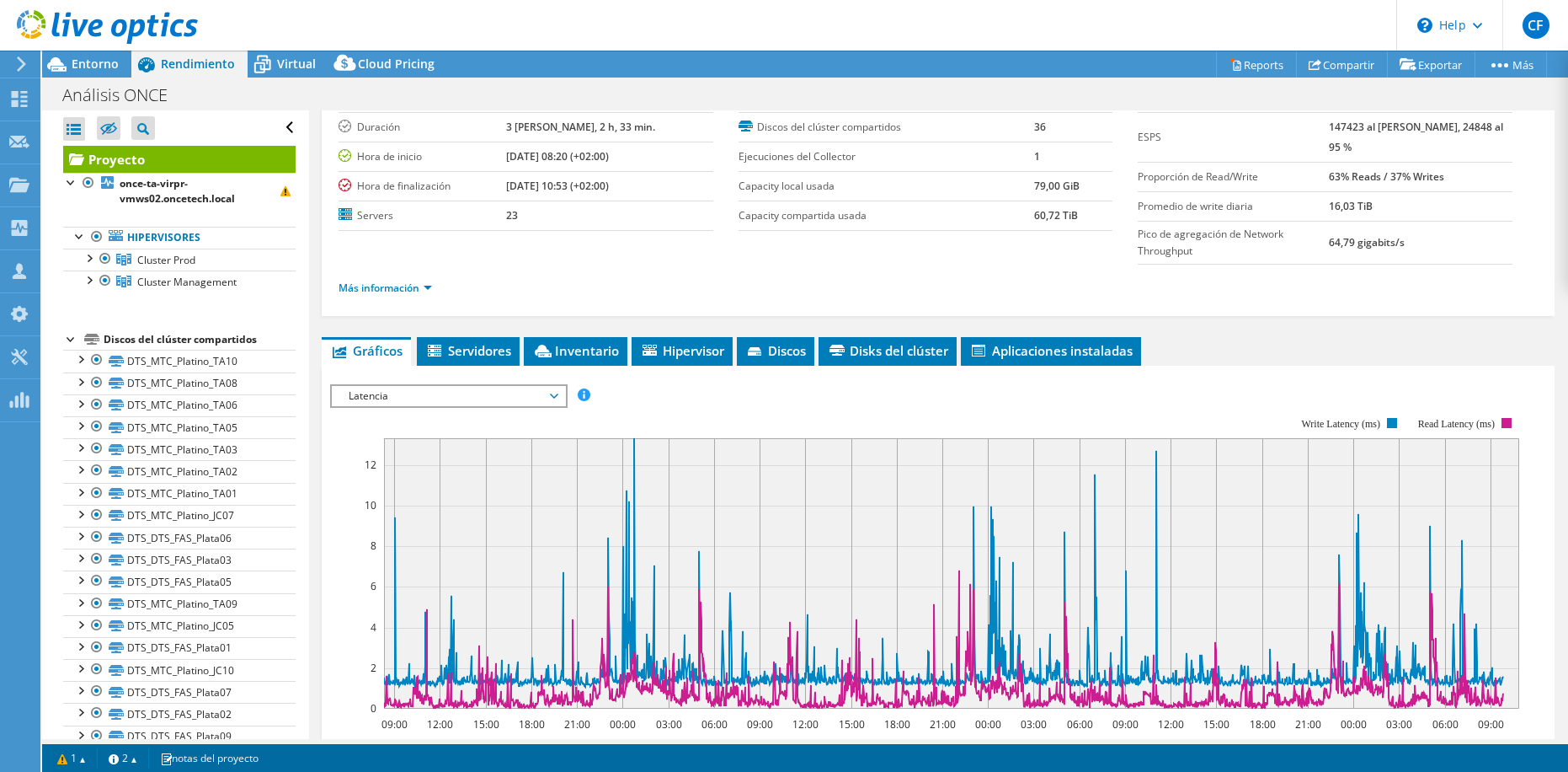
click at [374, 393] on span "Latencia" at bounding box center [448, 396] width 216 height 20
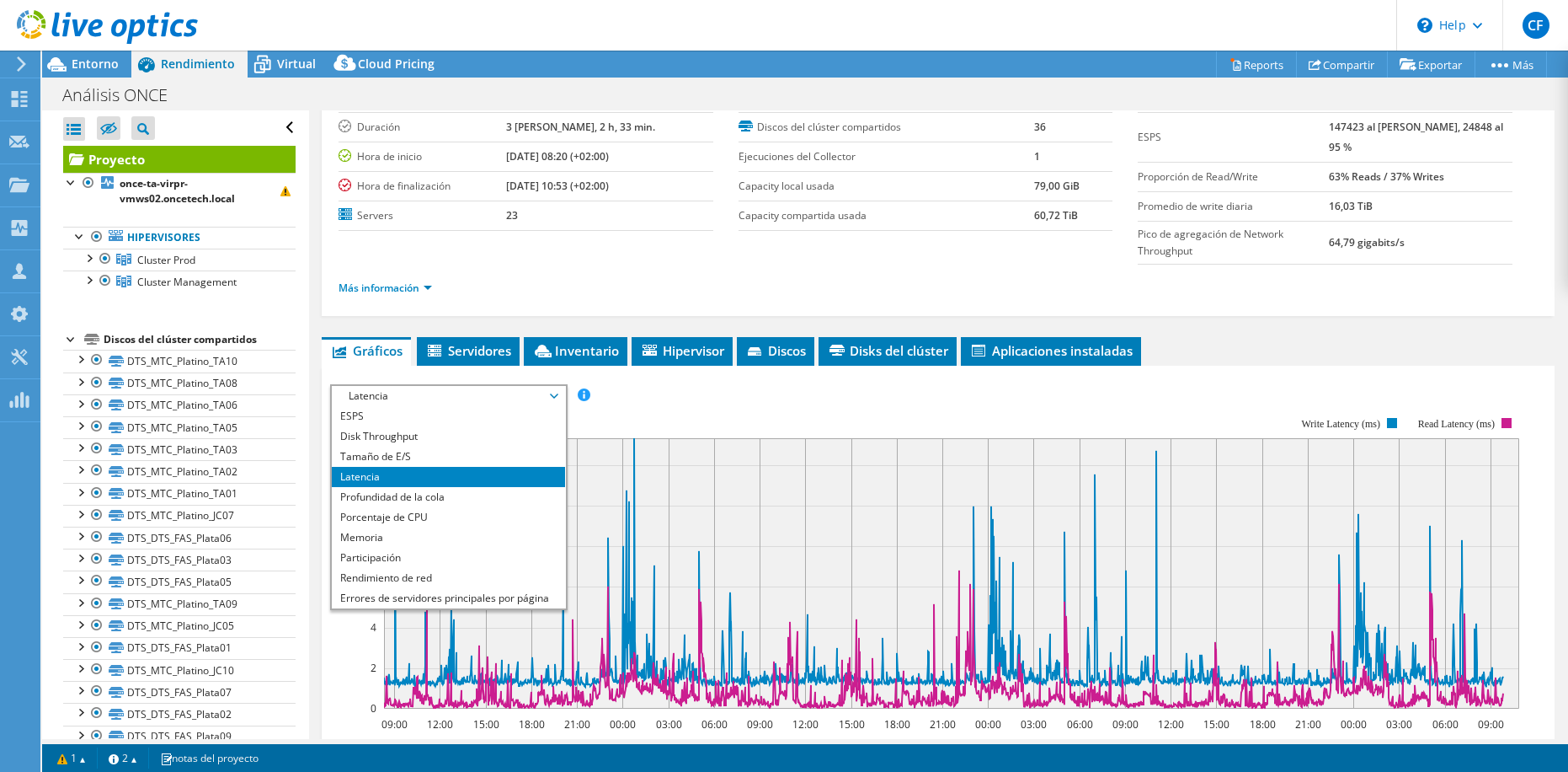
click at [334, 321] on div "Proyecto Detalles Preparado para: Carlos Fernández, carlos.fernandezaltamirano@…" at bounding box center [938, 539] width 1258 height 1073
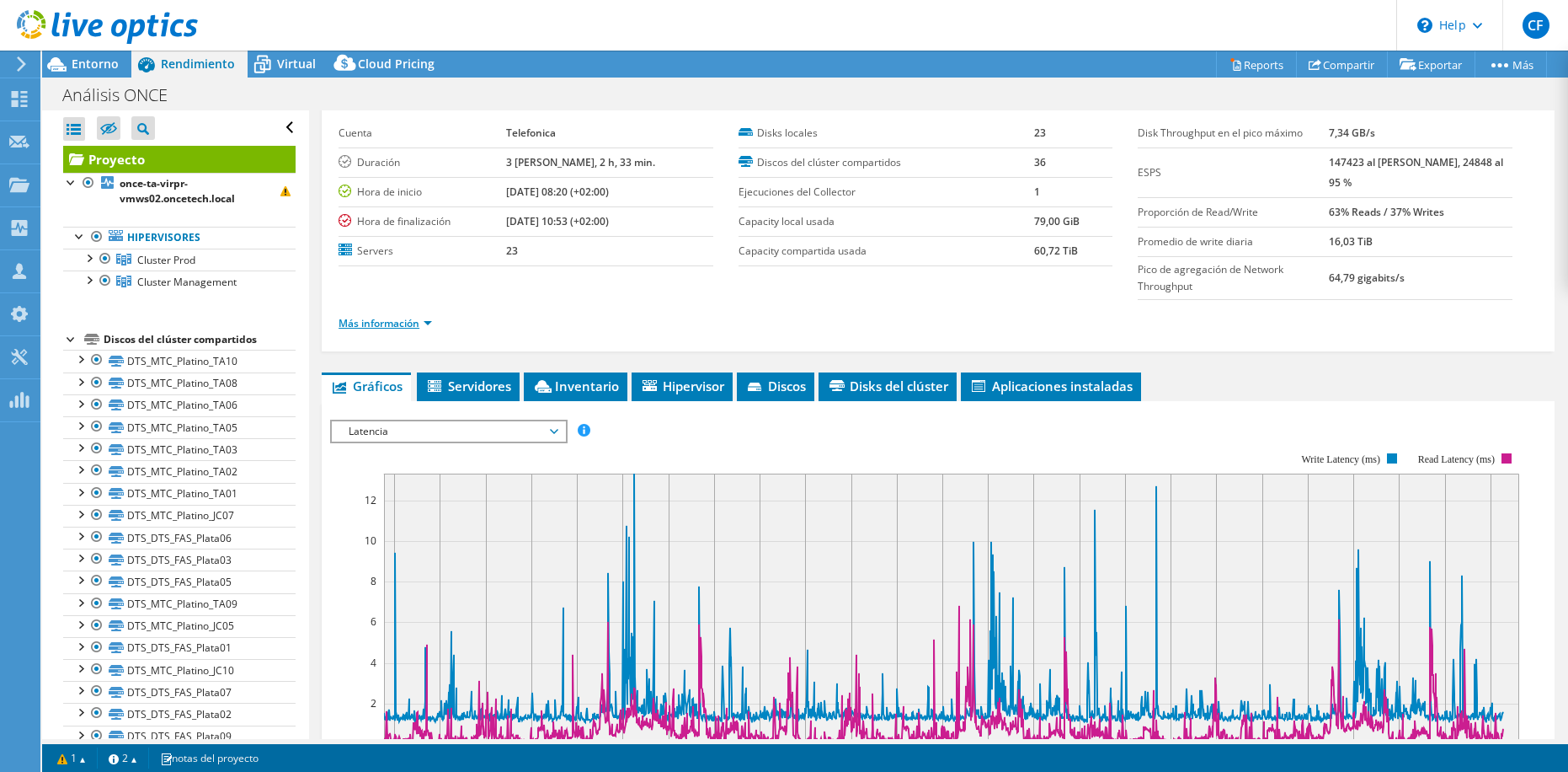
scroll to position [0, 0]
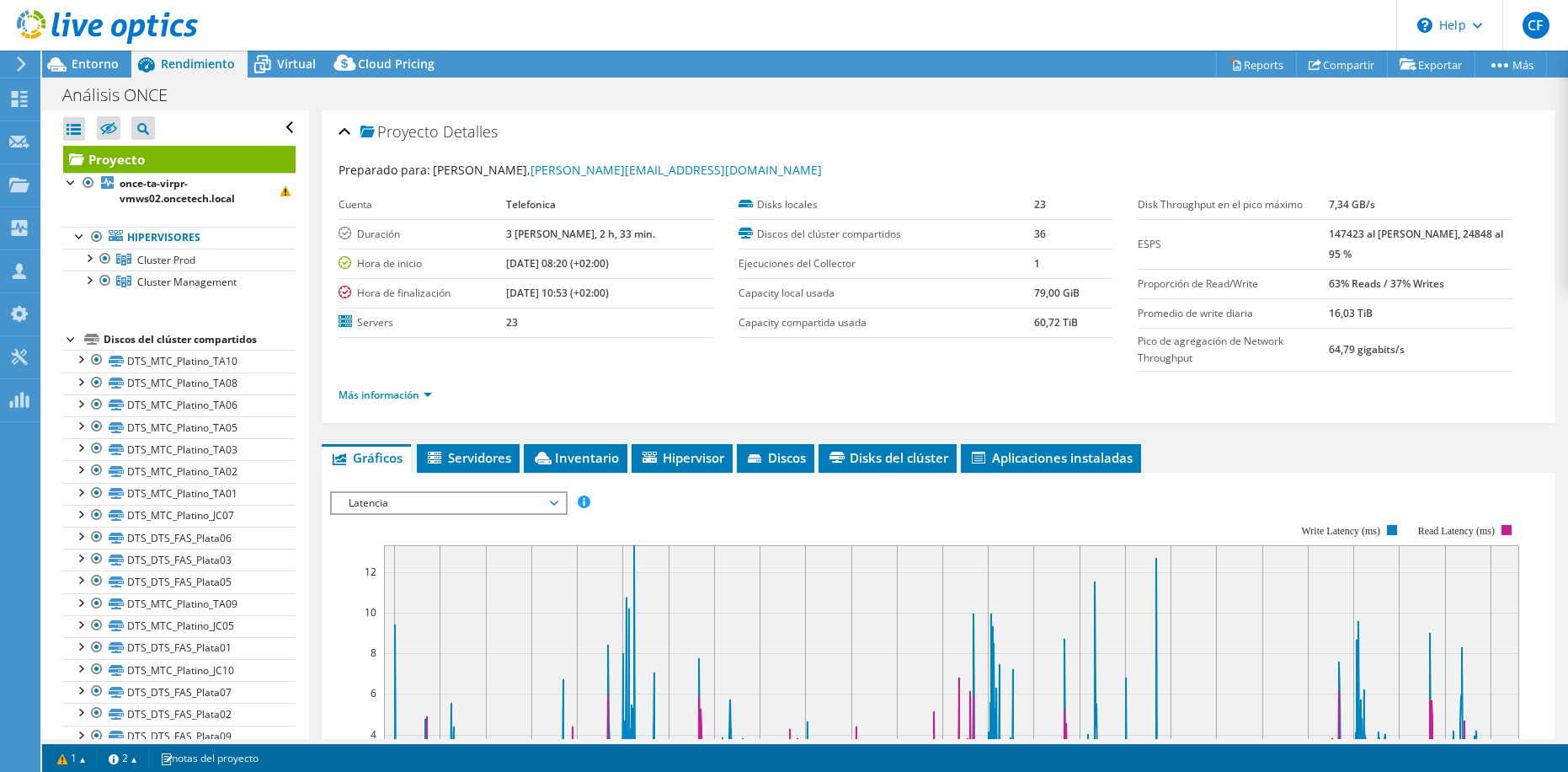
click at [413, 503] on span "Latencia" at bounding box center [448, 503] width 216 height 20
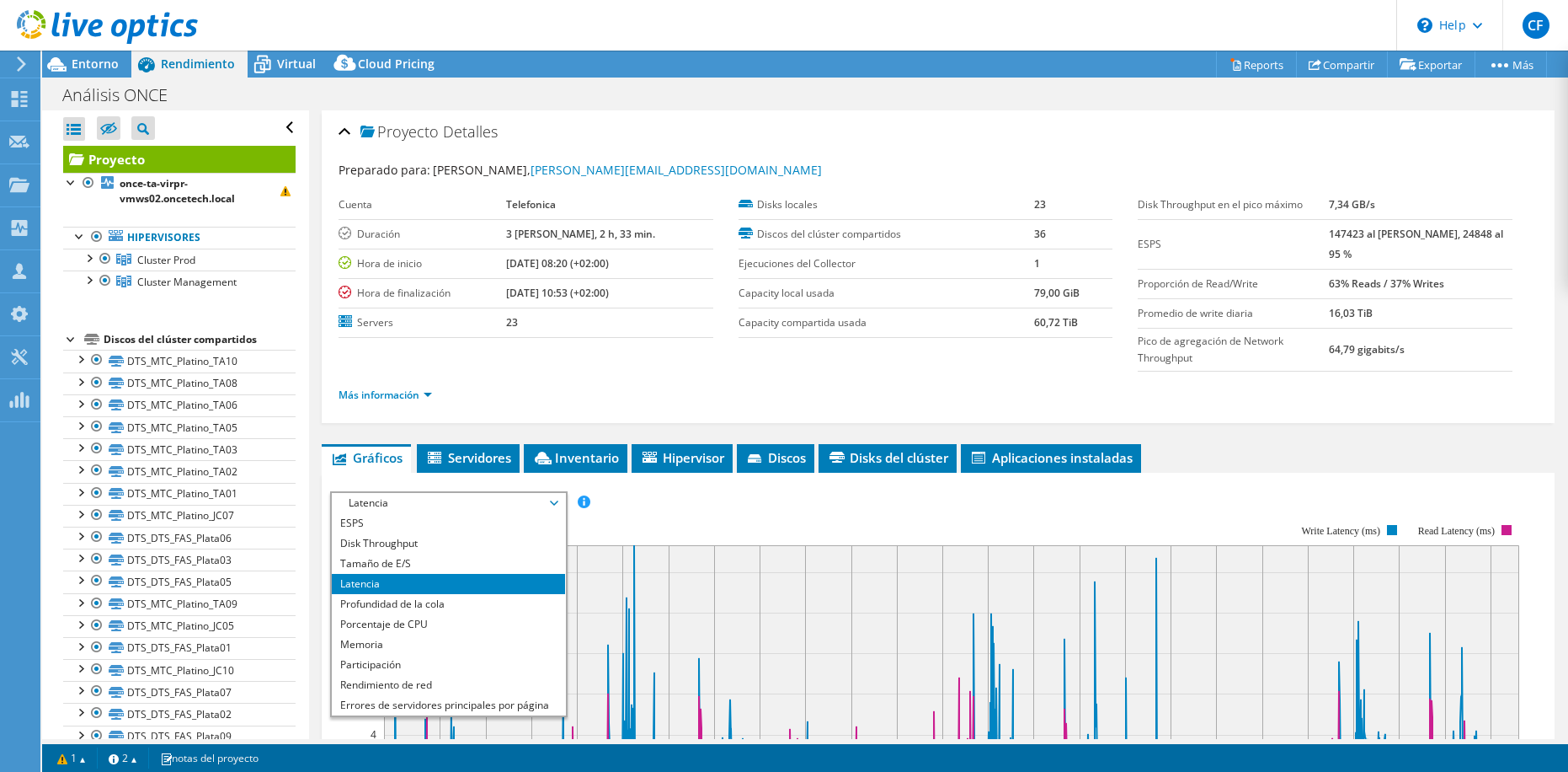
click at [318, 411] on div "Proyecto Detalles Preparado para: Carlos Fernández, carlos.fernandezaltamirano@…" at bounding box center [938, 646] width 1258 height 1073
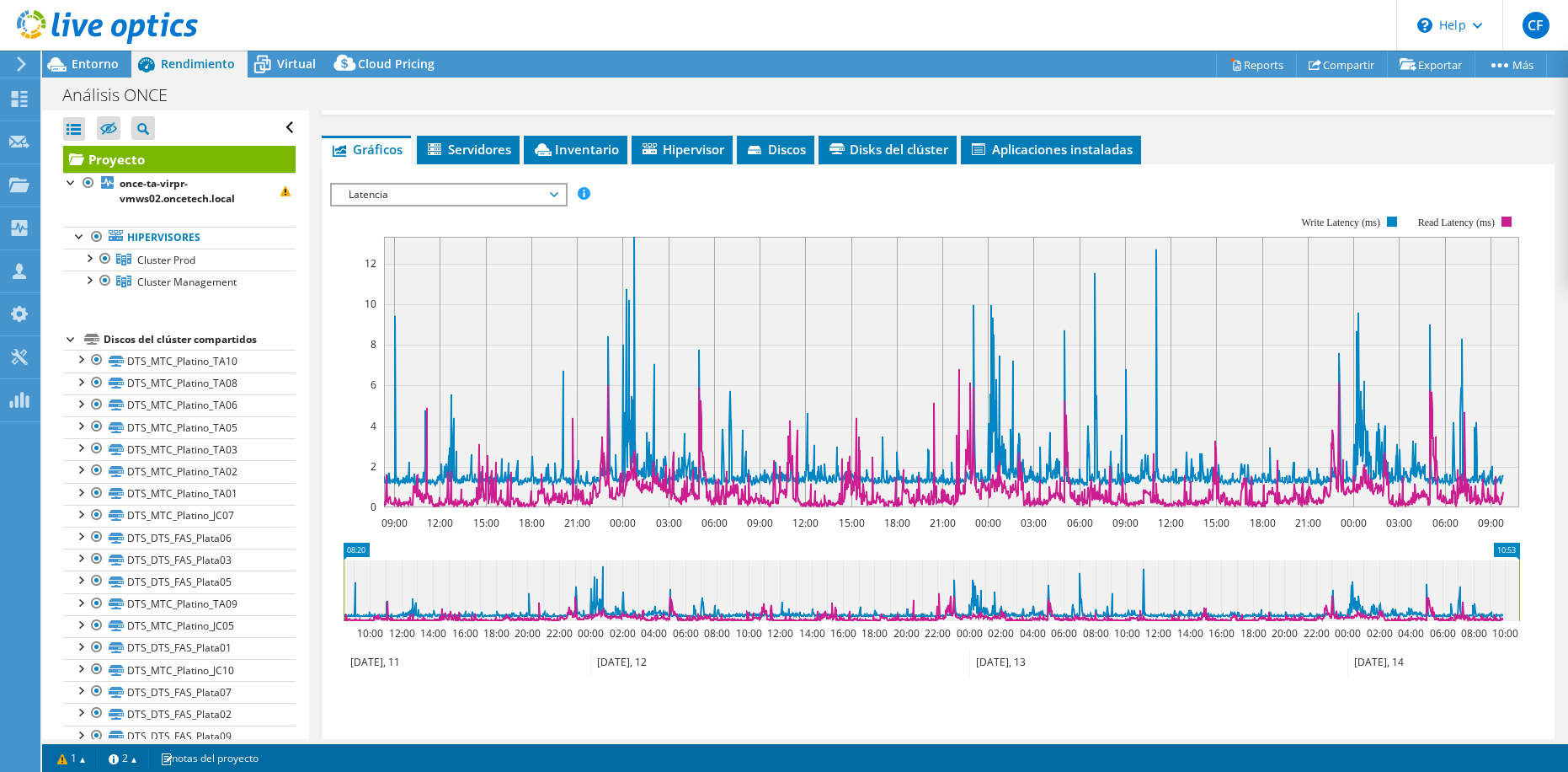
scroll to position [253, 0]
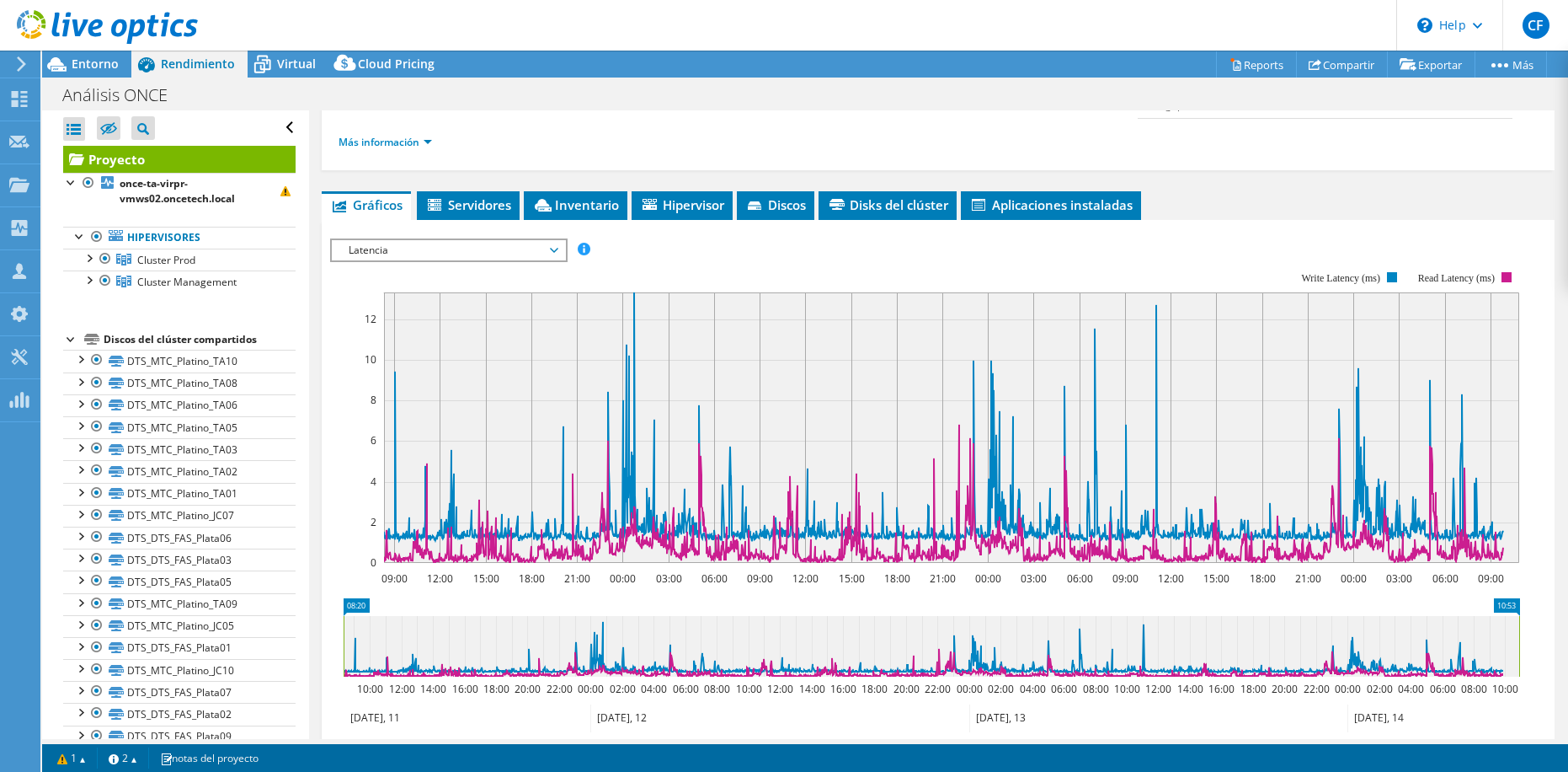
click at [514, 245] on span "Latencia" at bounding box center [448, 251] width 216 height 20
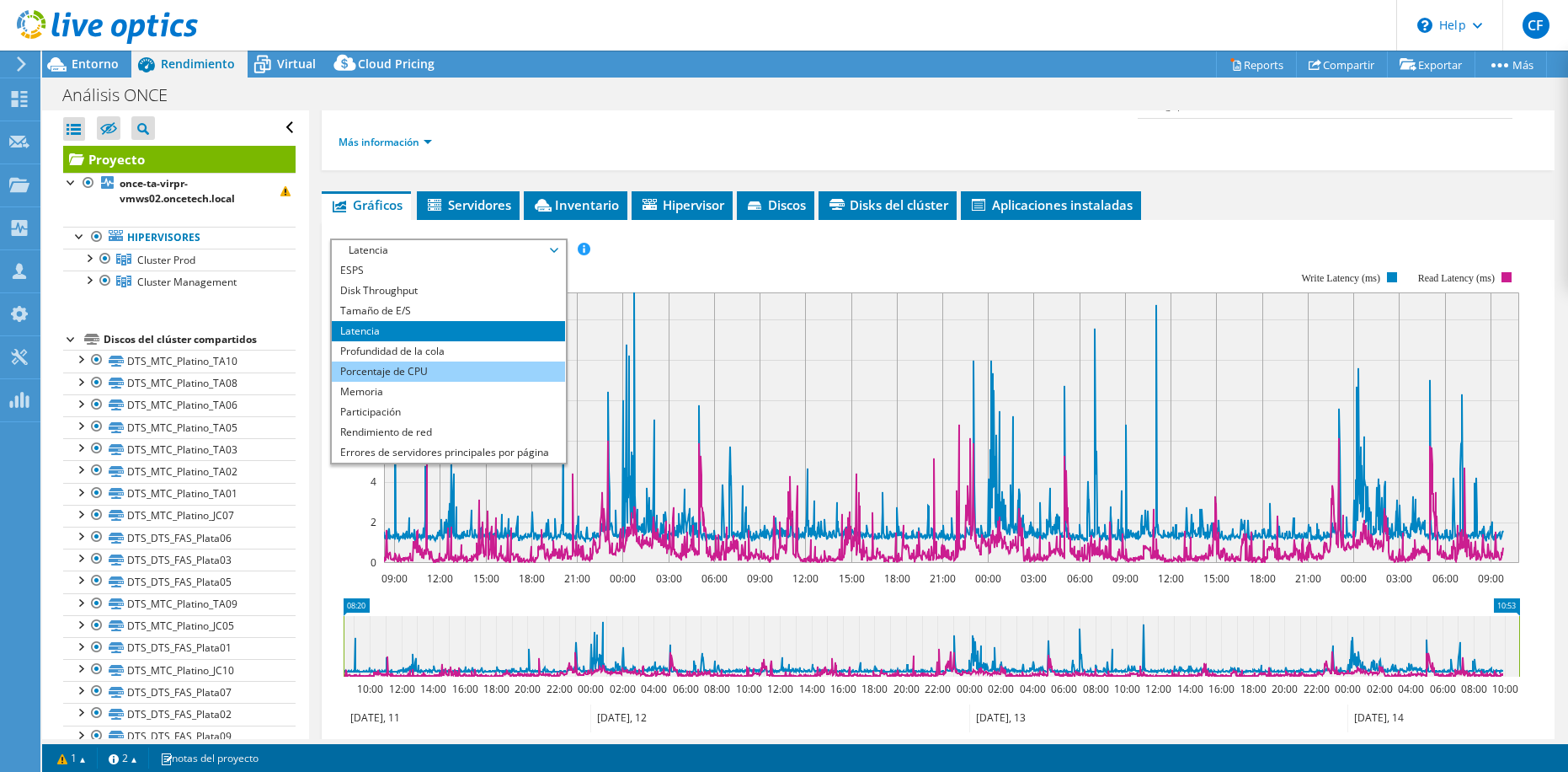
click at [405, 366] on li "Porcentaje de CPU" at bounding box center [448, 372] width 233 height 20
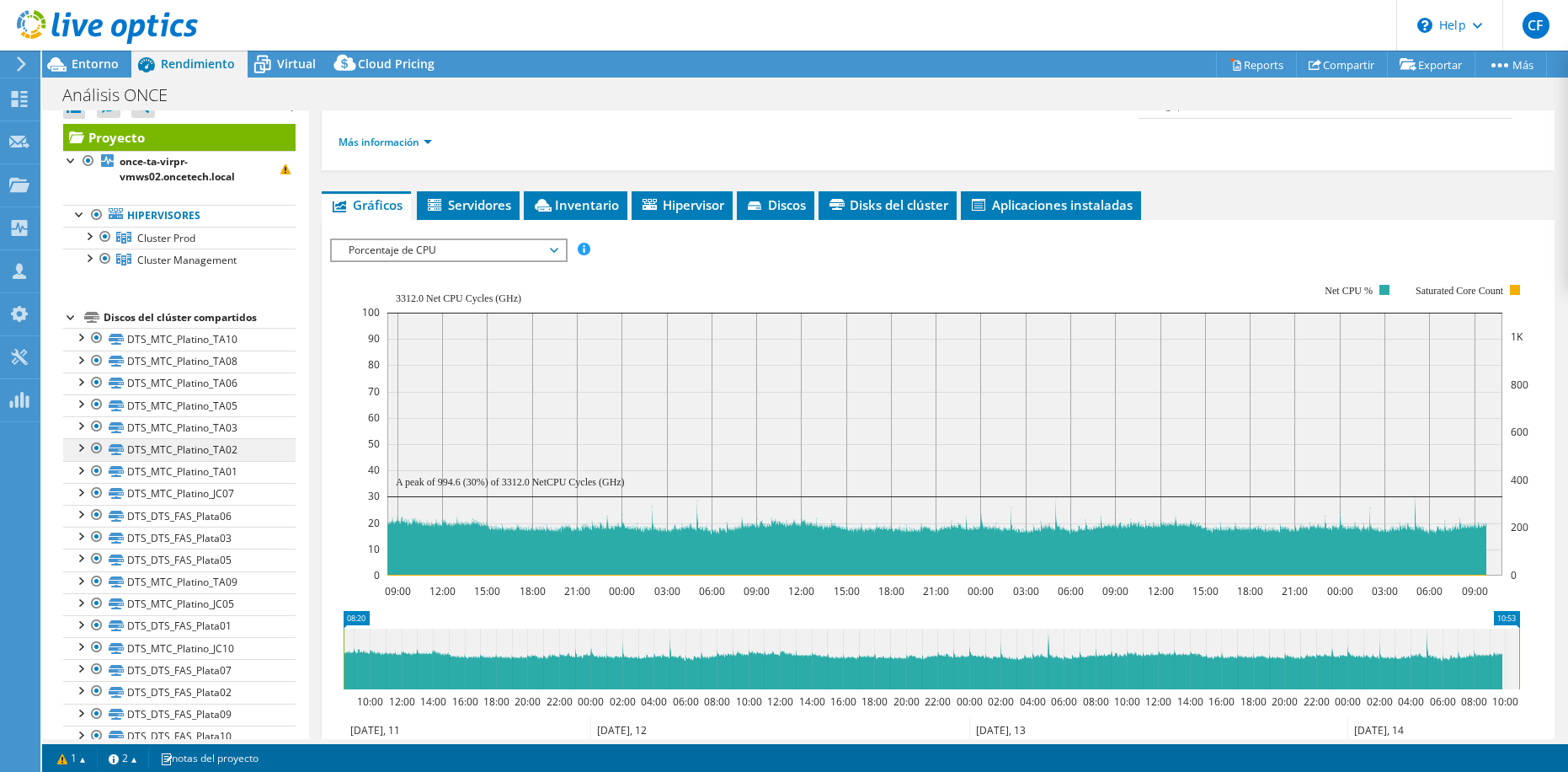
scroll to position [0, 0]
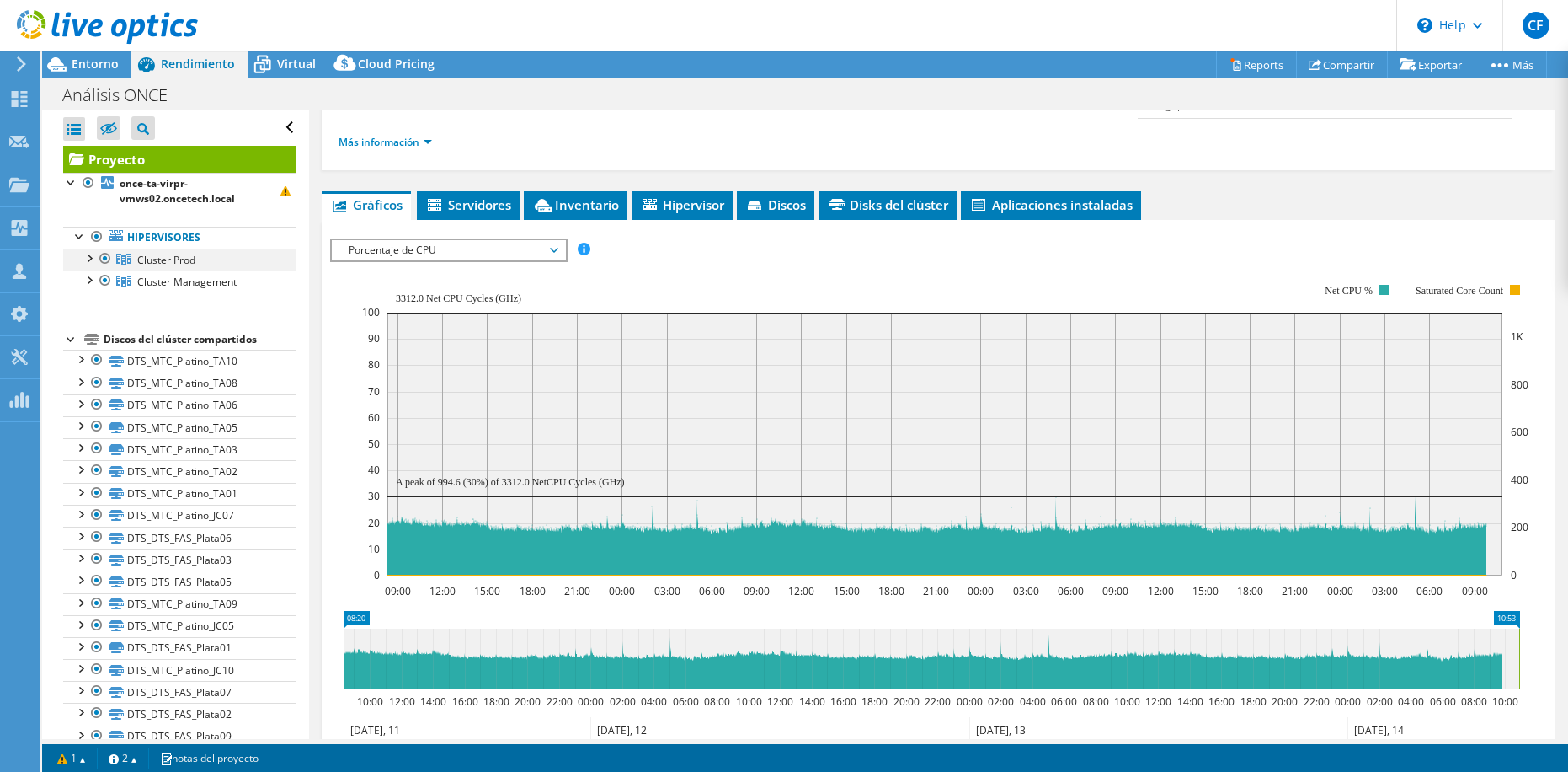
click at [89, 256] on div at bounding box center [88, 257] width 17 height 17
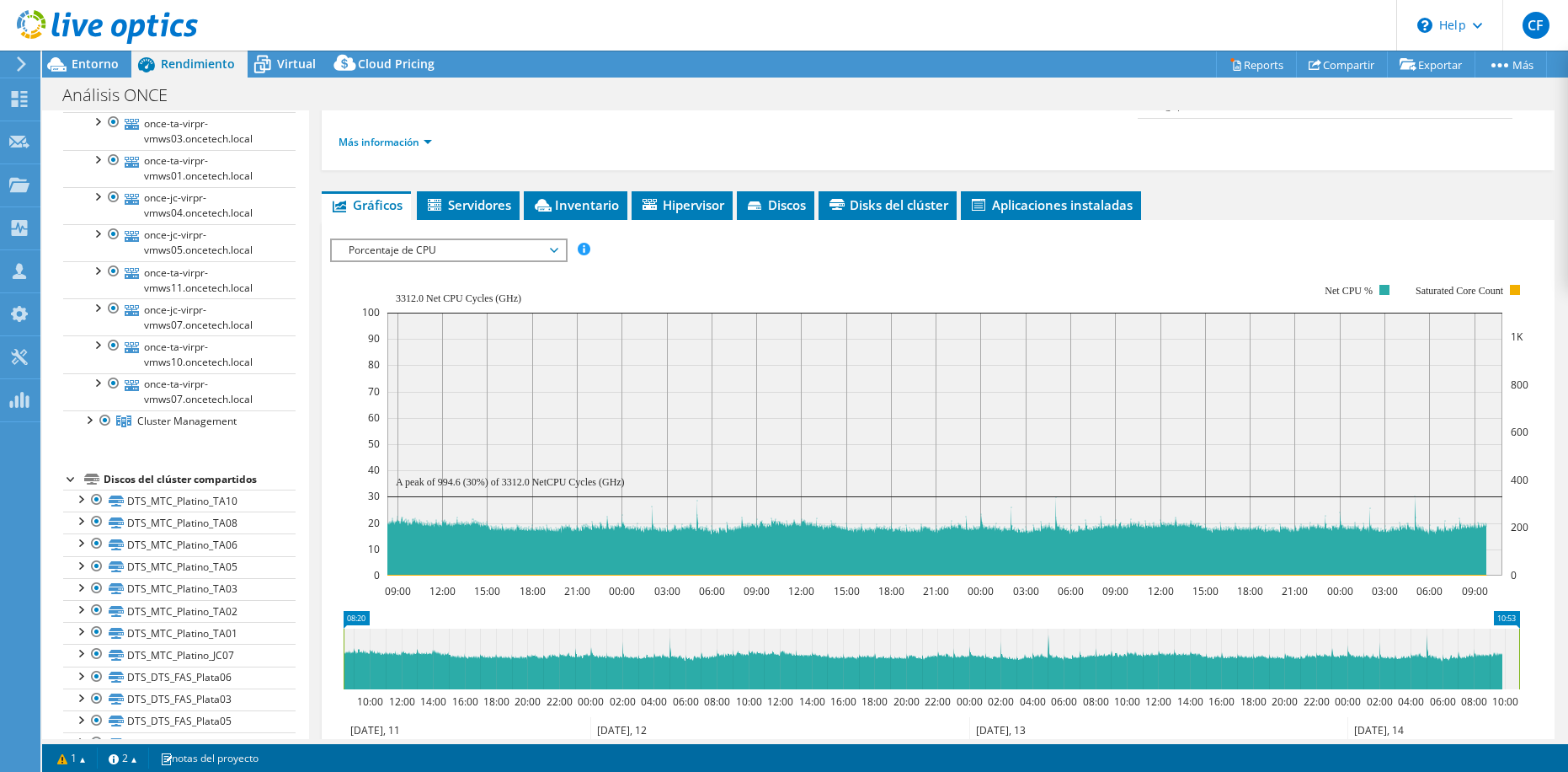
scroll to position [590, 0]
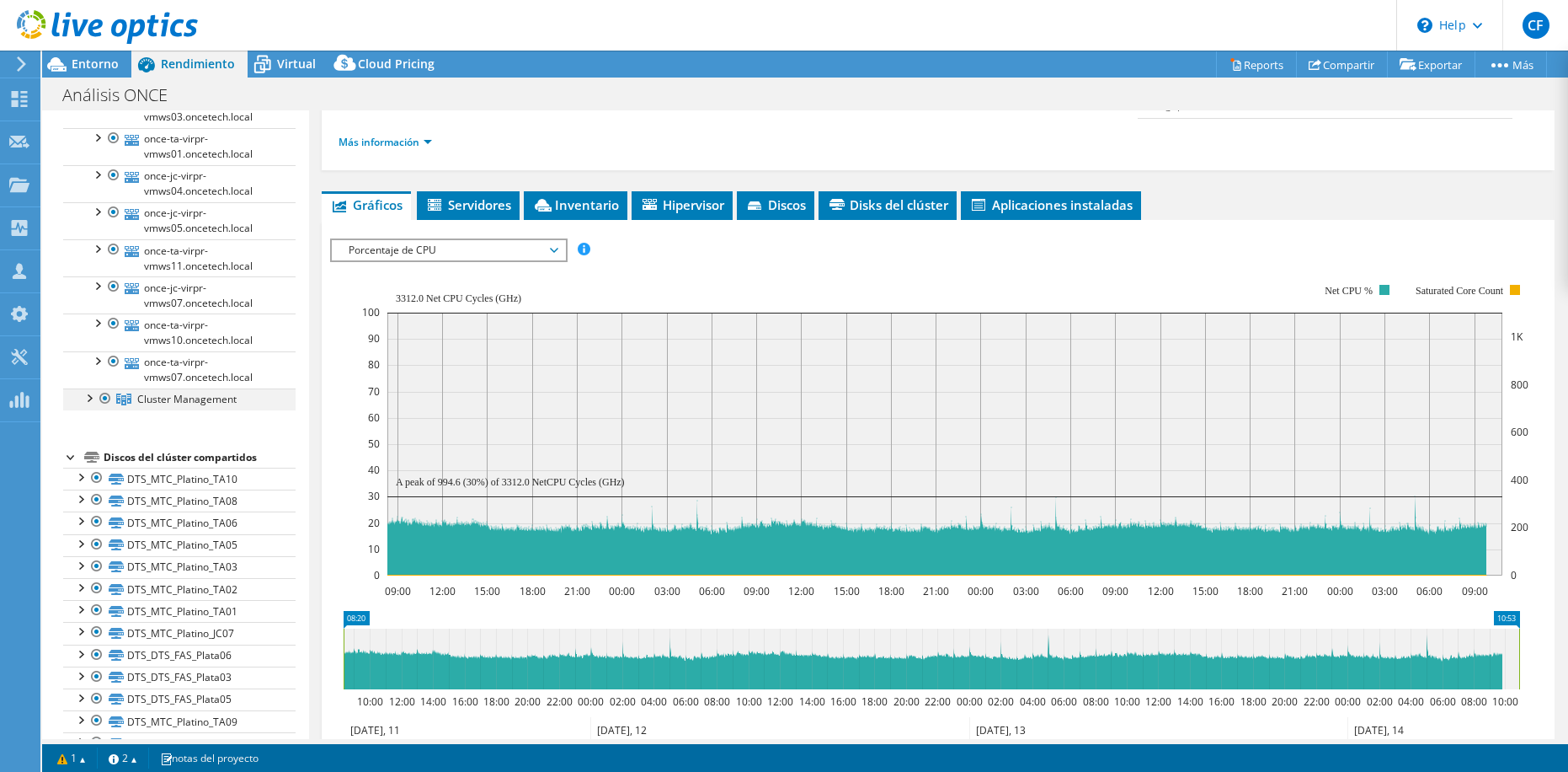
click at [89, 399] on div at bounding box center [88, 397] width 17 height 17
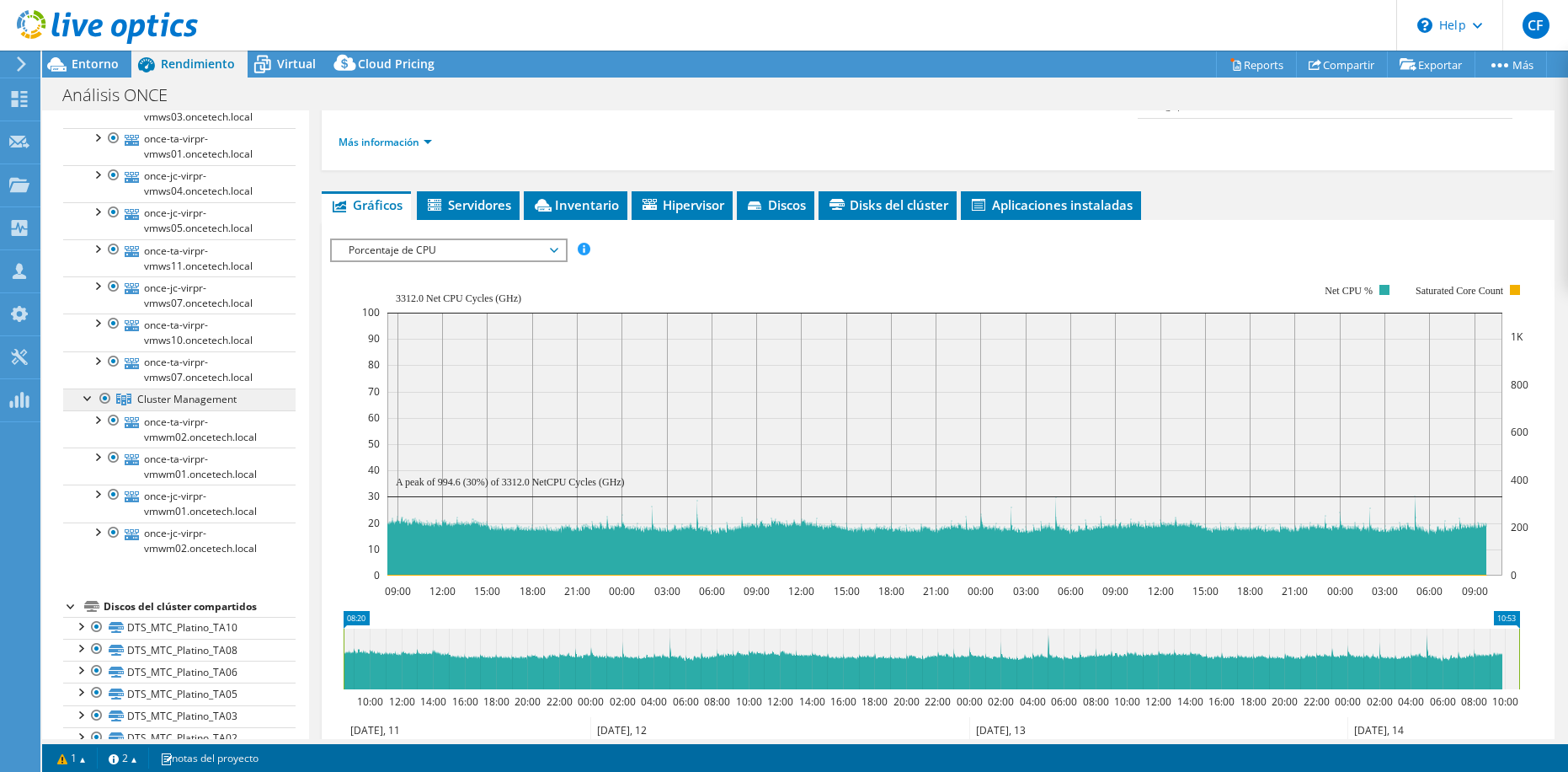
click at [180, 399] on span "Cluster Management" at bounding box center [187, 398] width 99 height 14
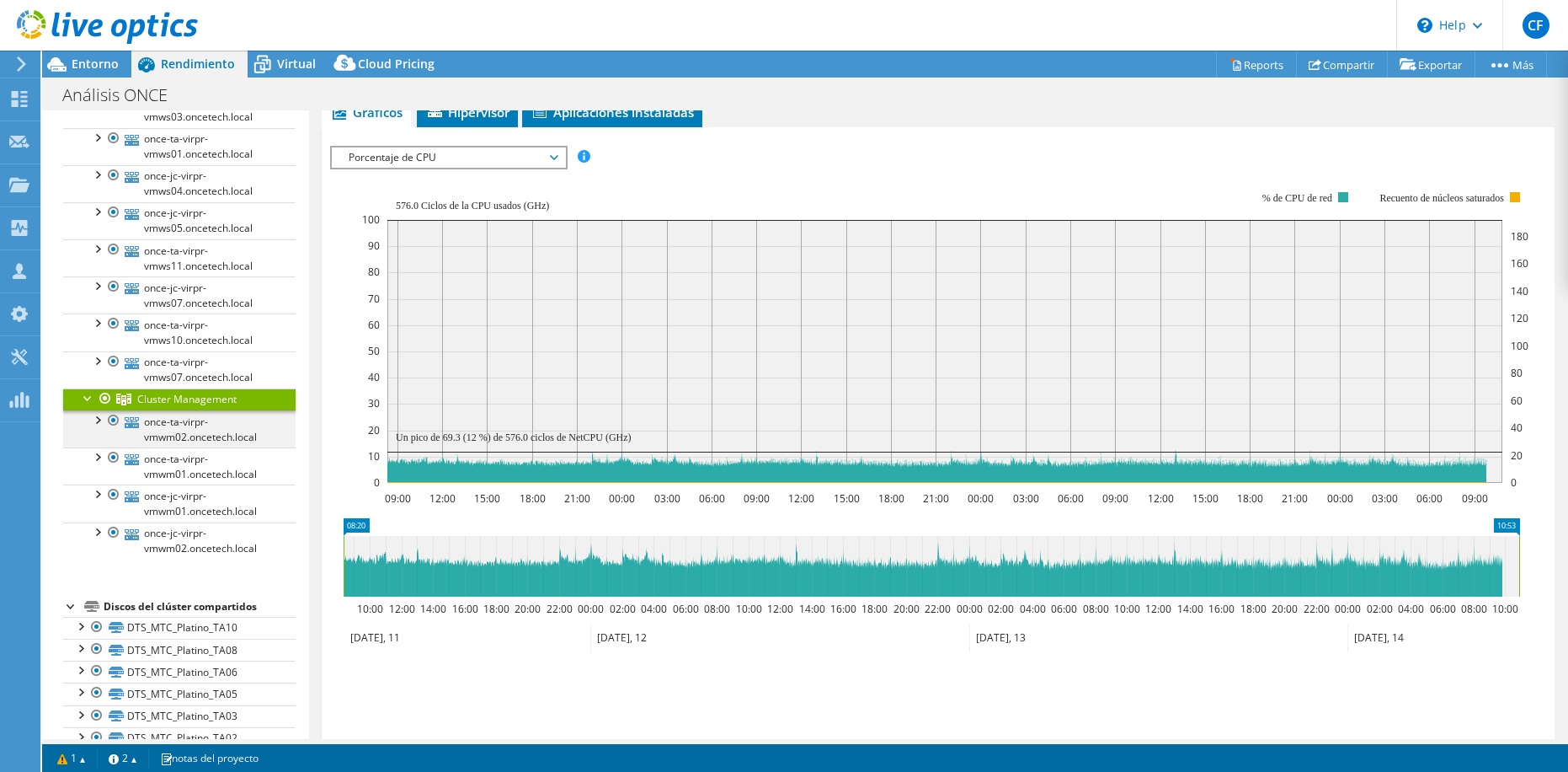
click at [98, 420] on div at bounding box center [97, 419] width 17 height 17
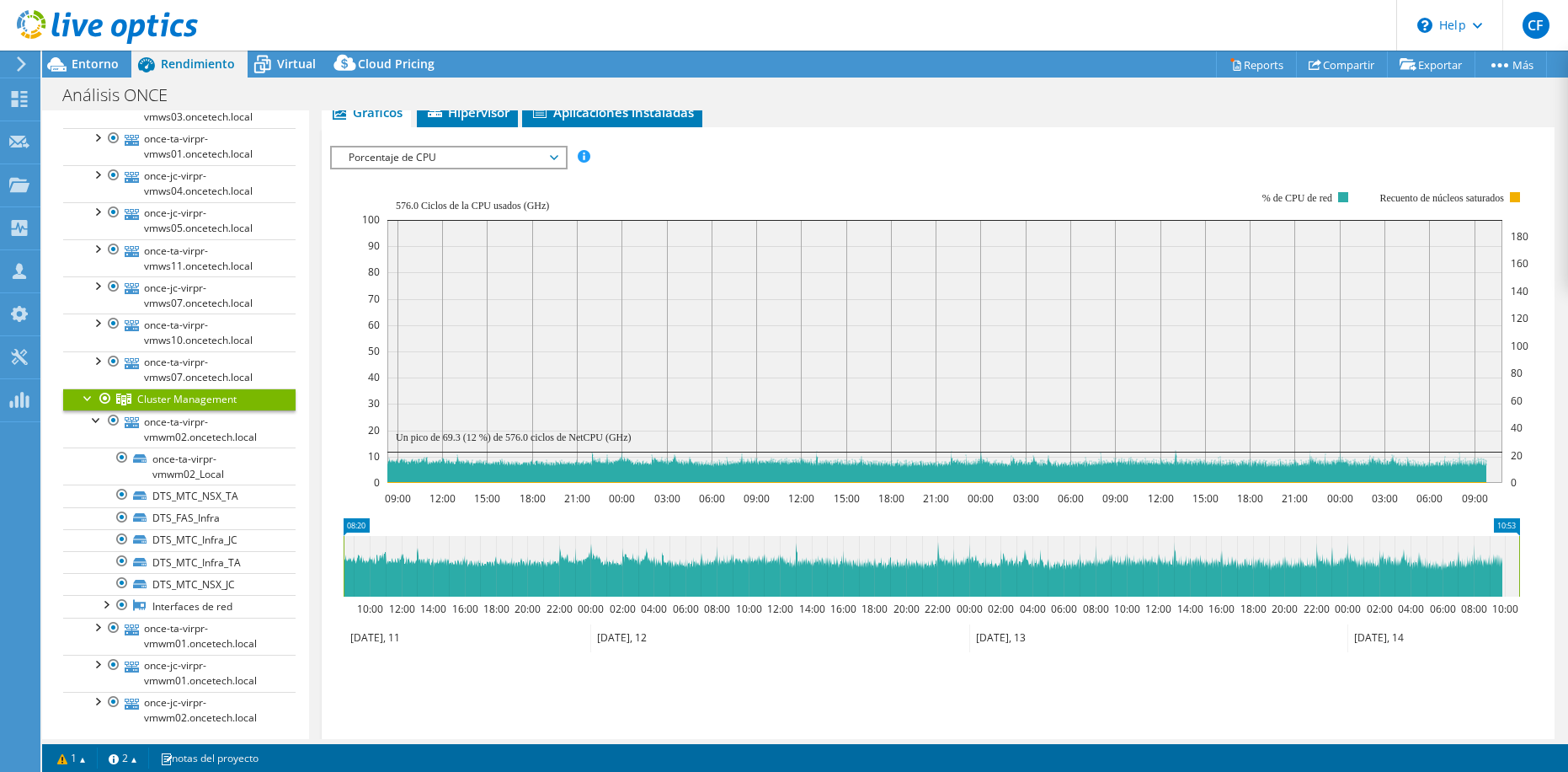
click at [85, 397] on div at bounding box center [88, 397] width 17 height 17
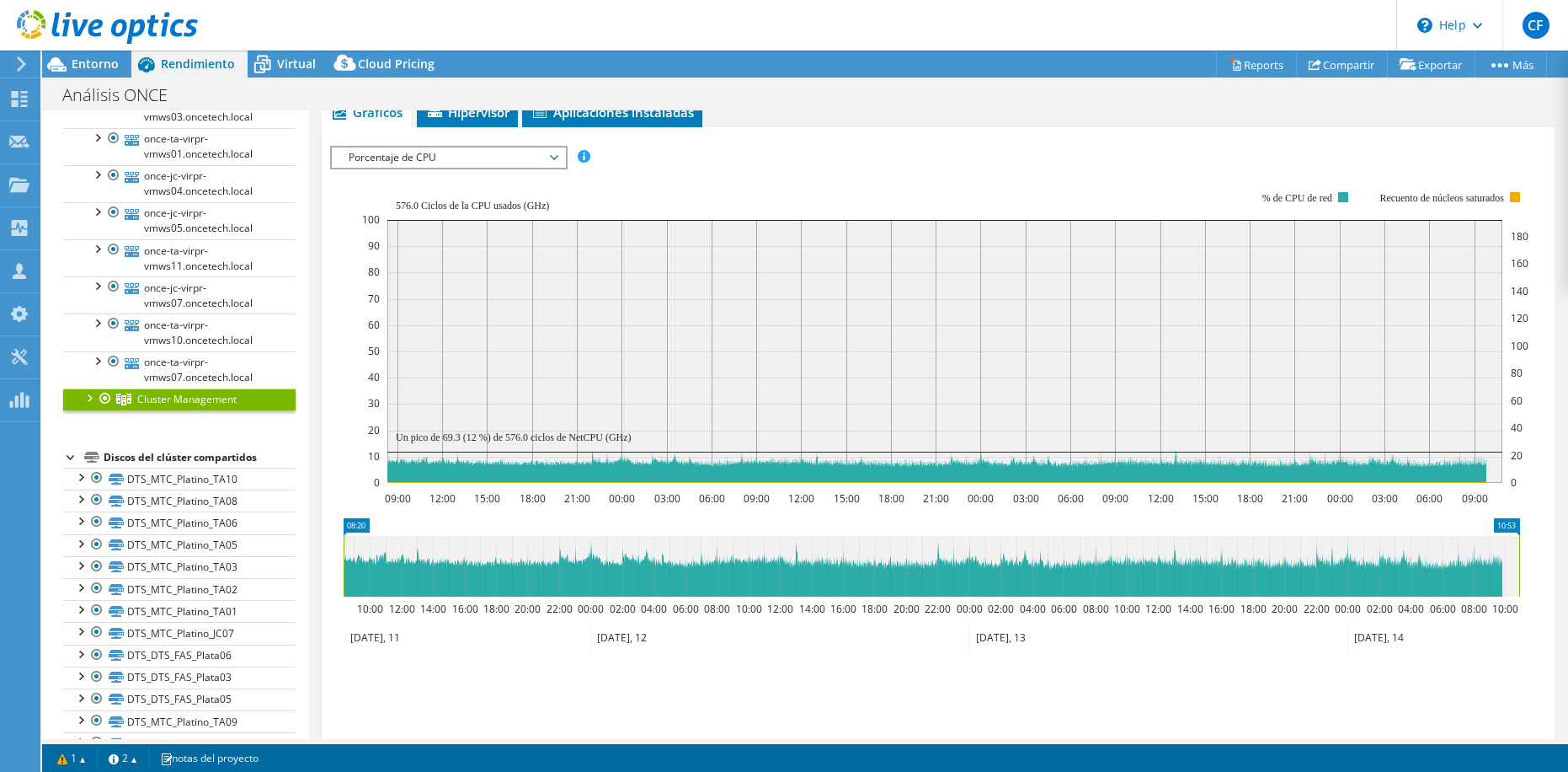
click at [87, 397] on div at bounding box center [88, 397] width 17 height 17
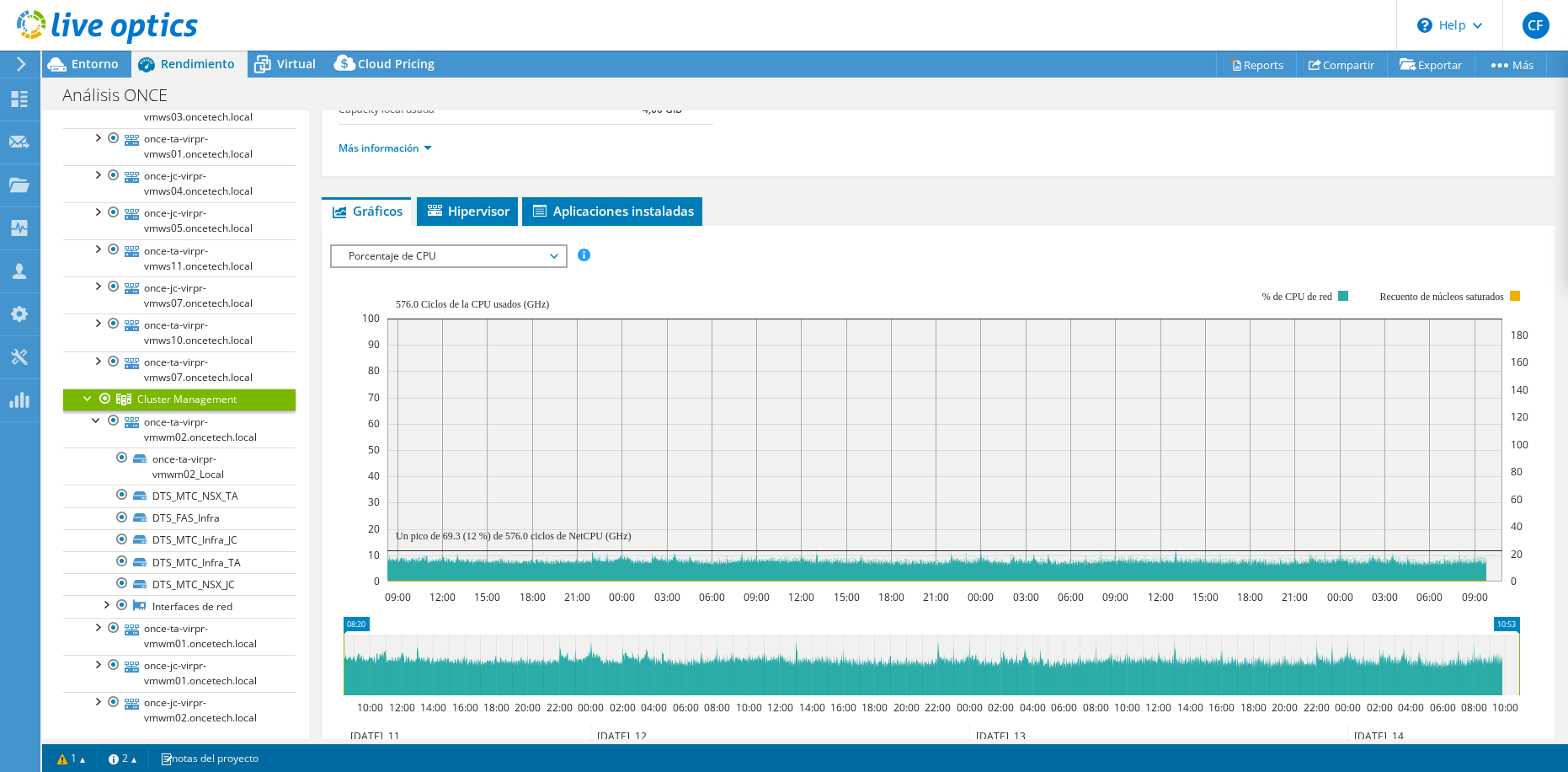
scroll to position [168, 0]
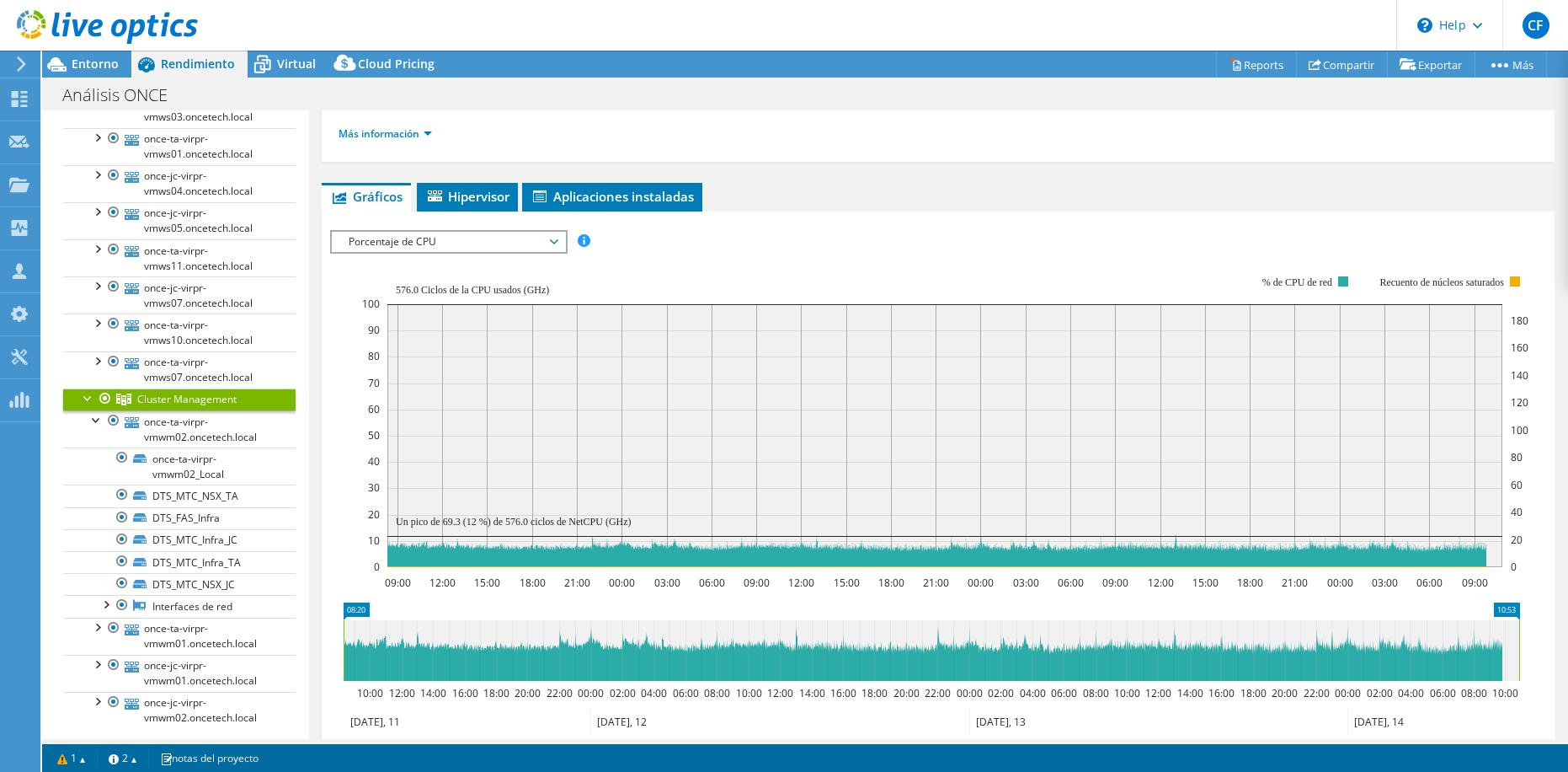
click at [87, 397] on div at bounding box center [88, 397] width 17 height 17
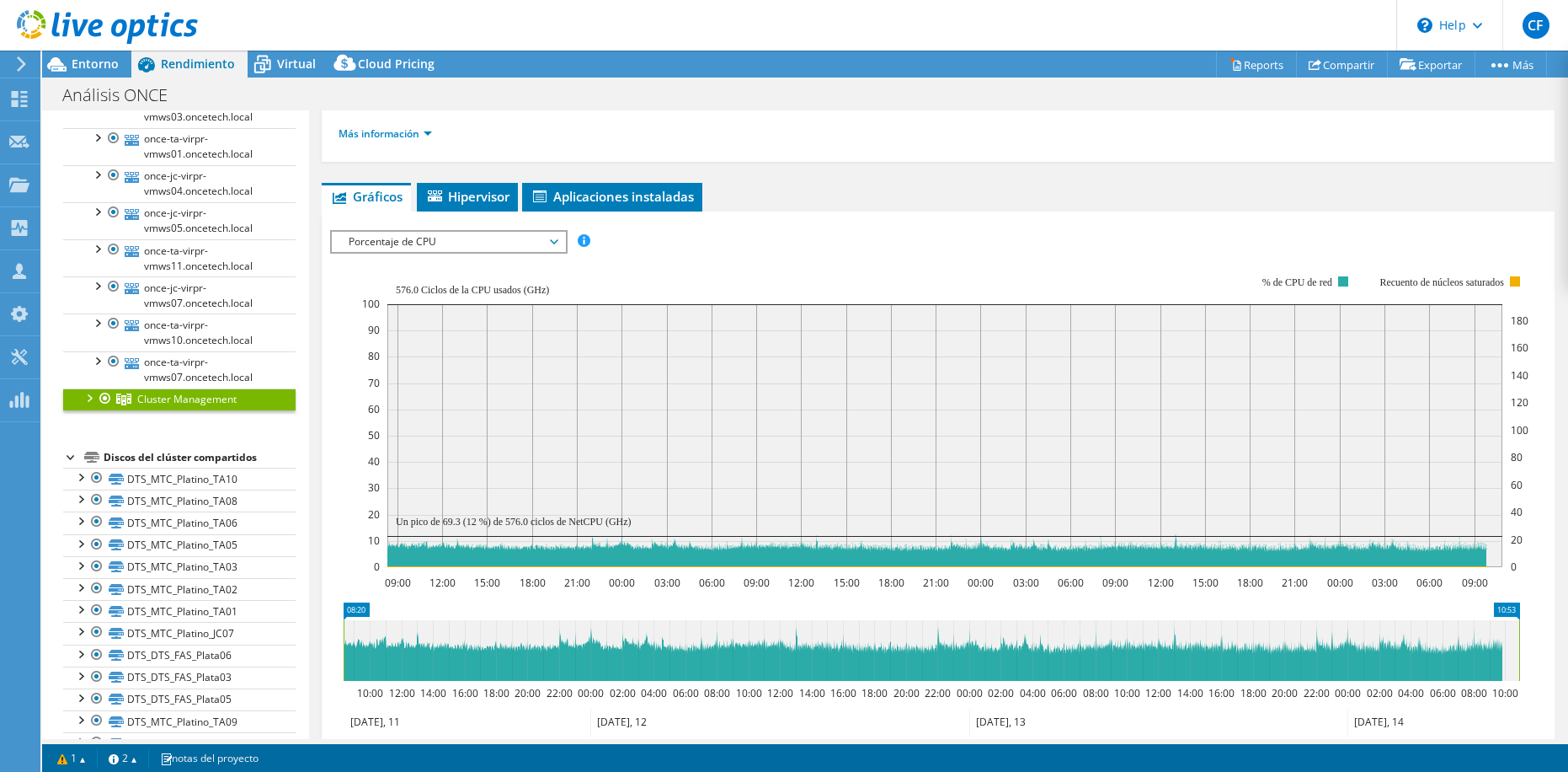
click at [90, 397] on div at bounding box center [88, 397] width 17 height 17
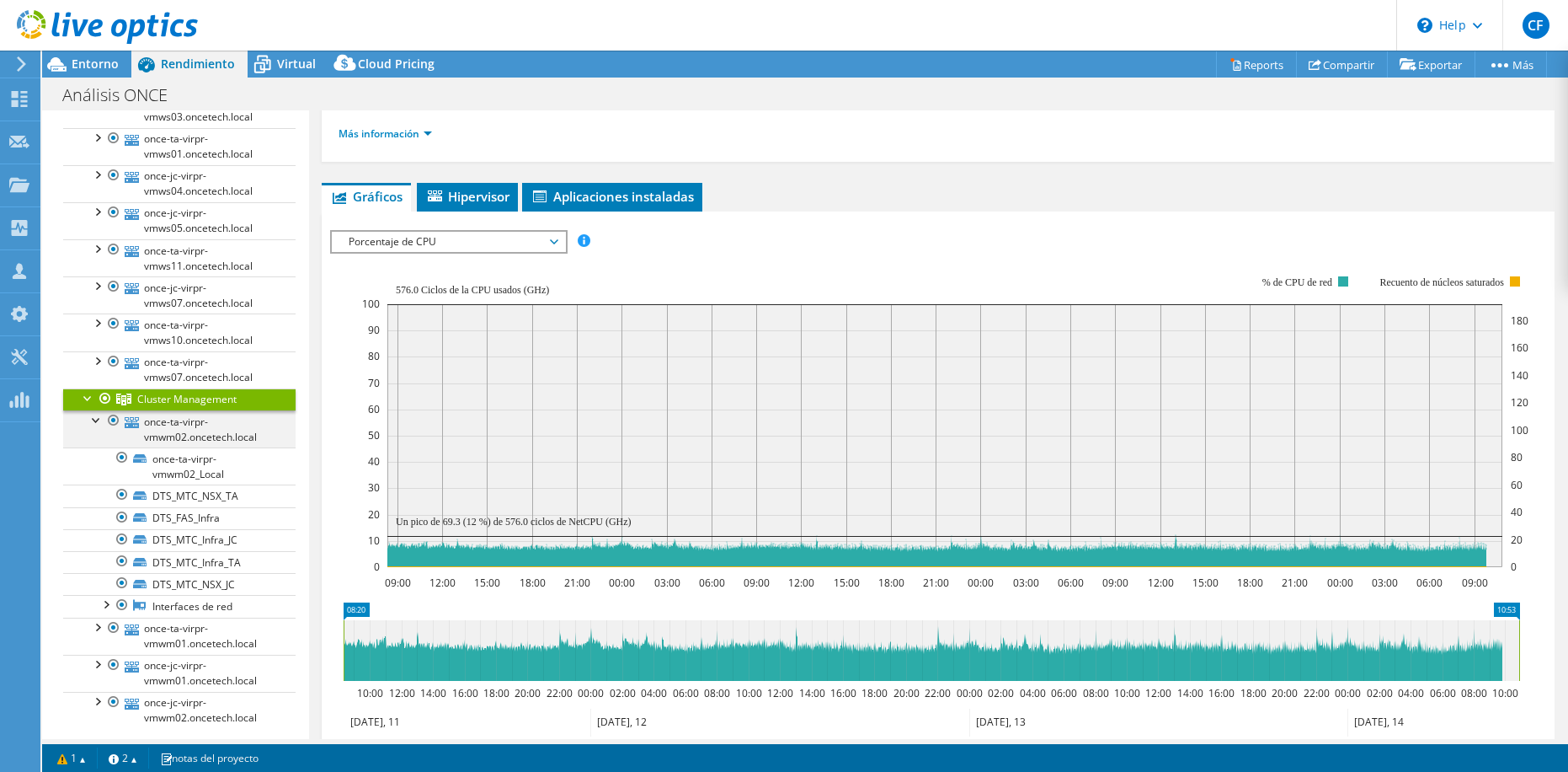
click at [91, 415] on div at bounding box center [97, 419] width 17 height 17
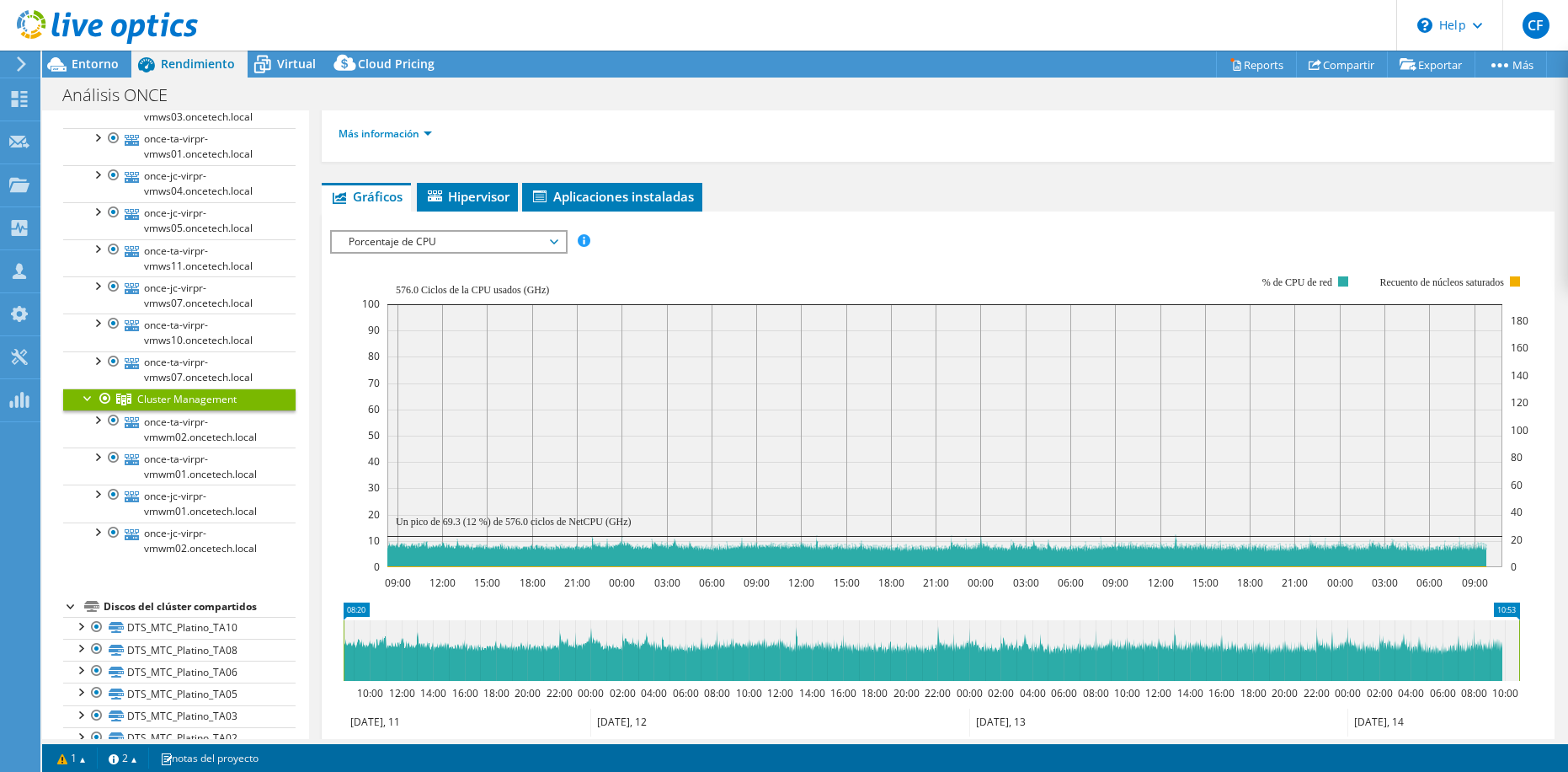
click at [414, 237] on span "Porcentaje de CPU" at bounding box center [448, 242] width 216 height 20
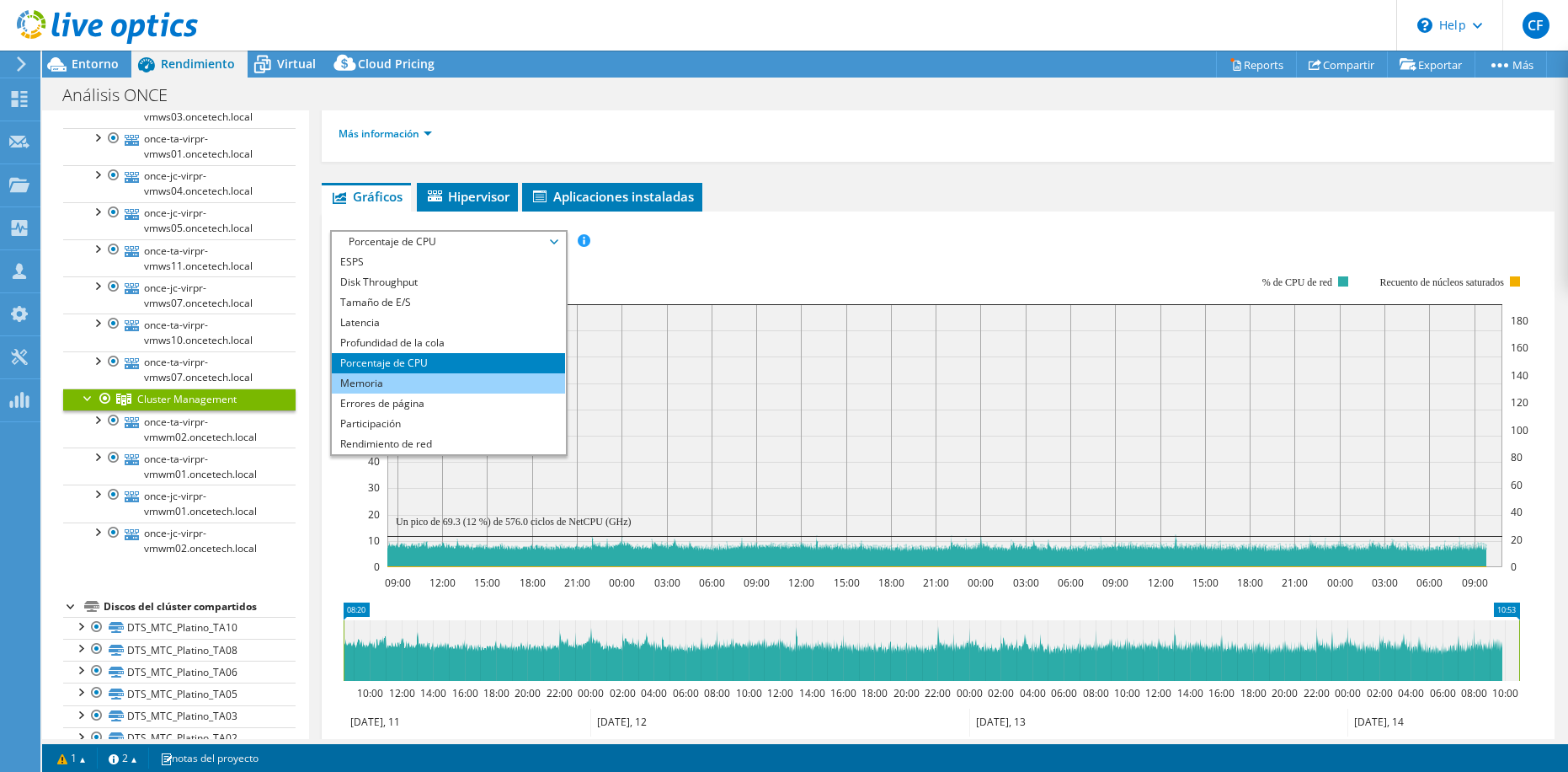
click at [388, 383] on li "Memoria" at bounding box center [448, 384] width 233 height 20
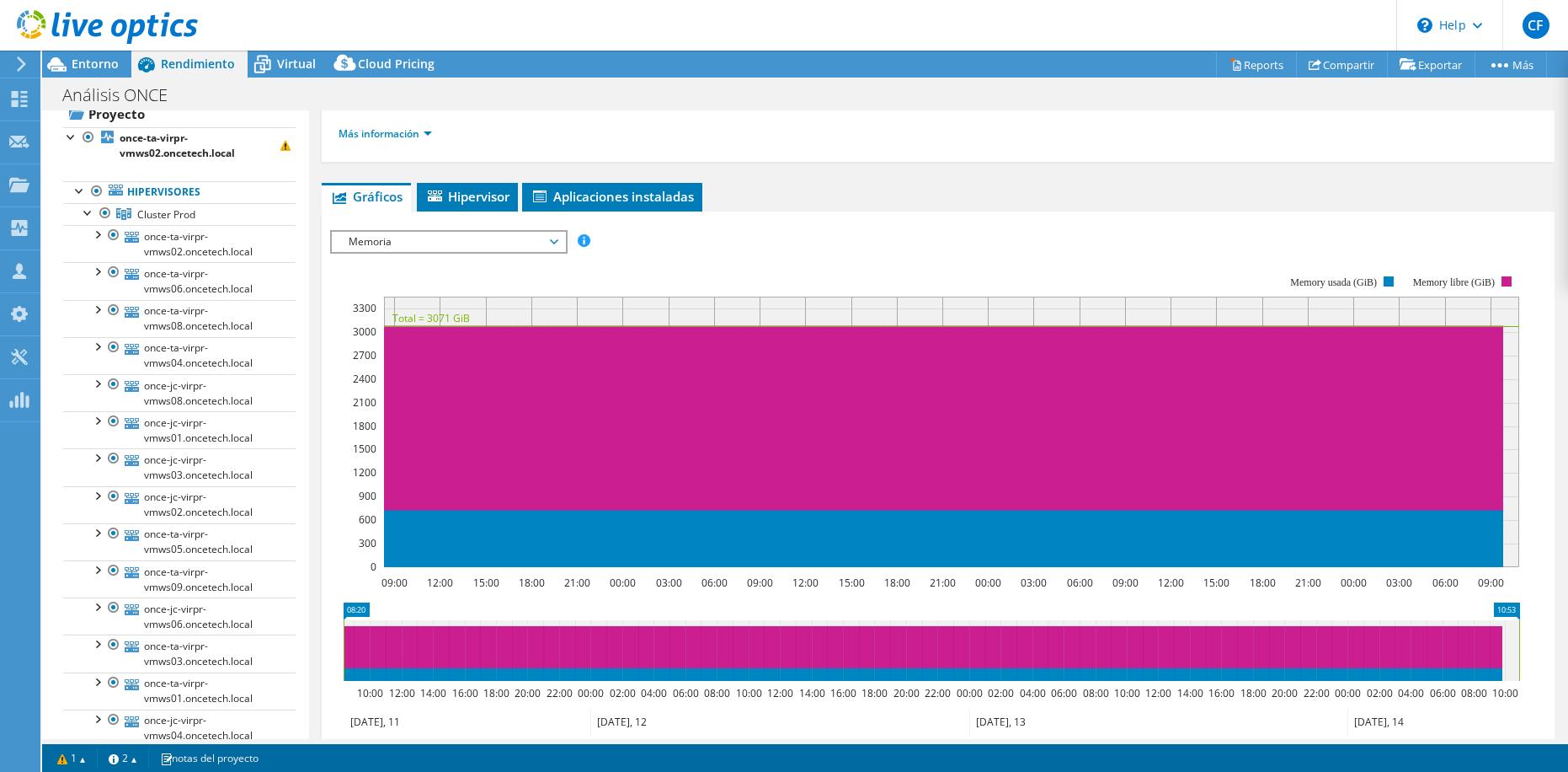
scroll to position [0, 0]
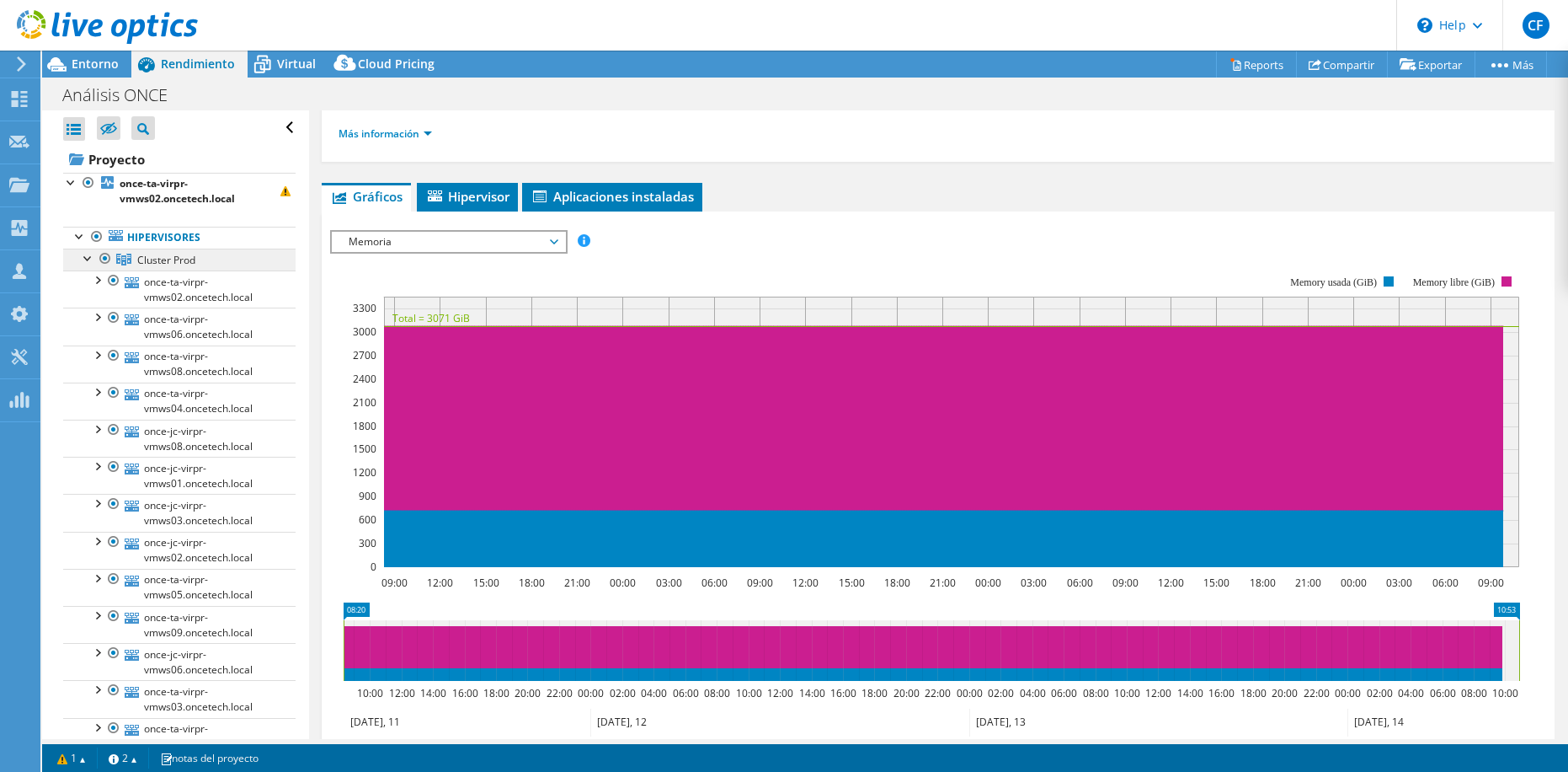
click at [166, 263] on span "Cluster Prod" at bounding box center [166, 260] width 58 height 14
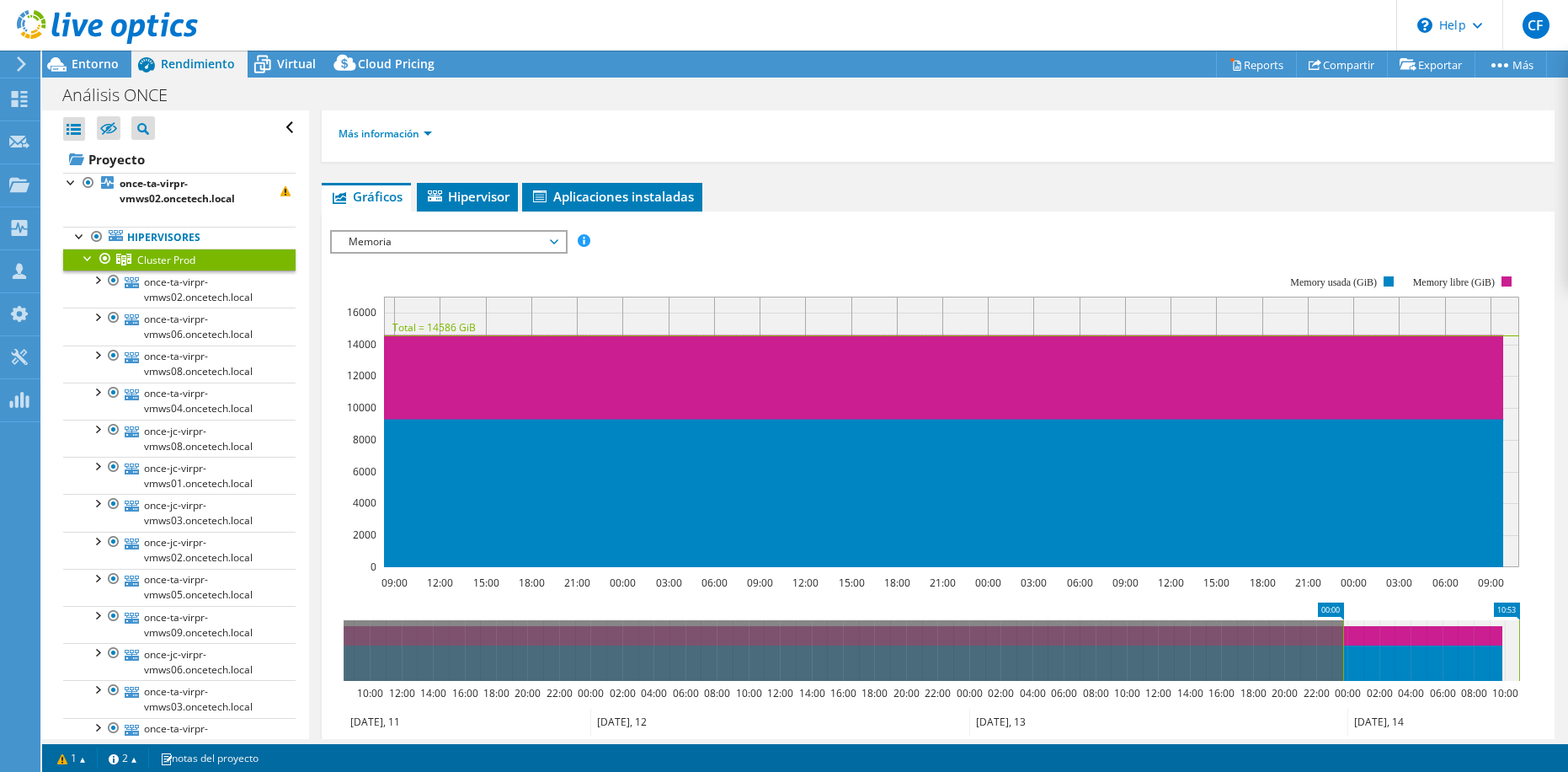
drag, startPoint x: 341, startPoint y: 661, endPoint x: 1343, endPoint y: 618, distance: 1002.9
click at [1343, 618] on icon "10:53 00:00 10:00 12:00 14:00 16:00 18:00 20:00 22:00 00:00 02:00 04:00 06:00 0…" at bounding box center [931, 669] width 1203 height 135
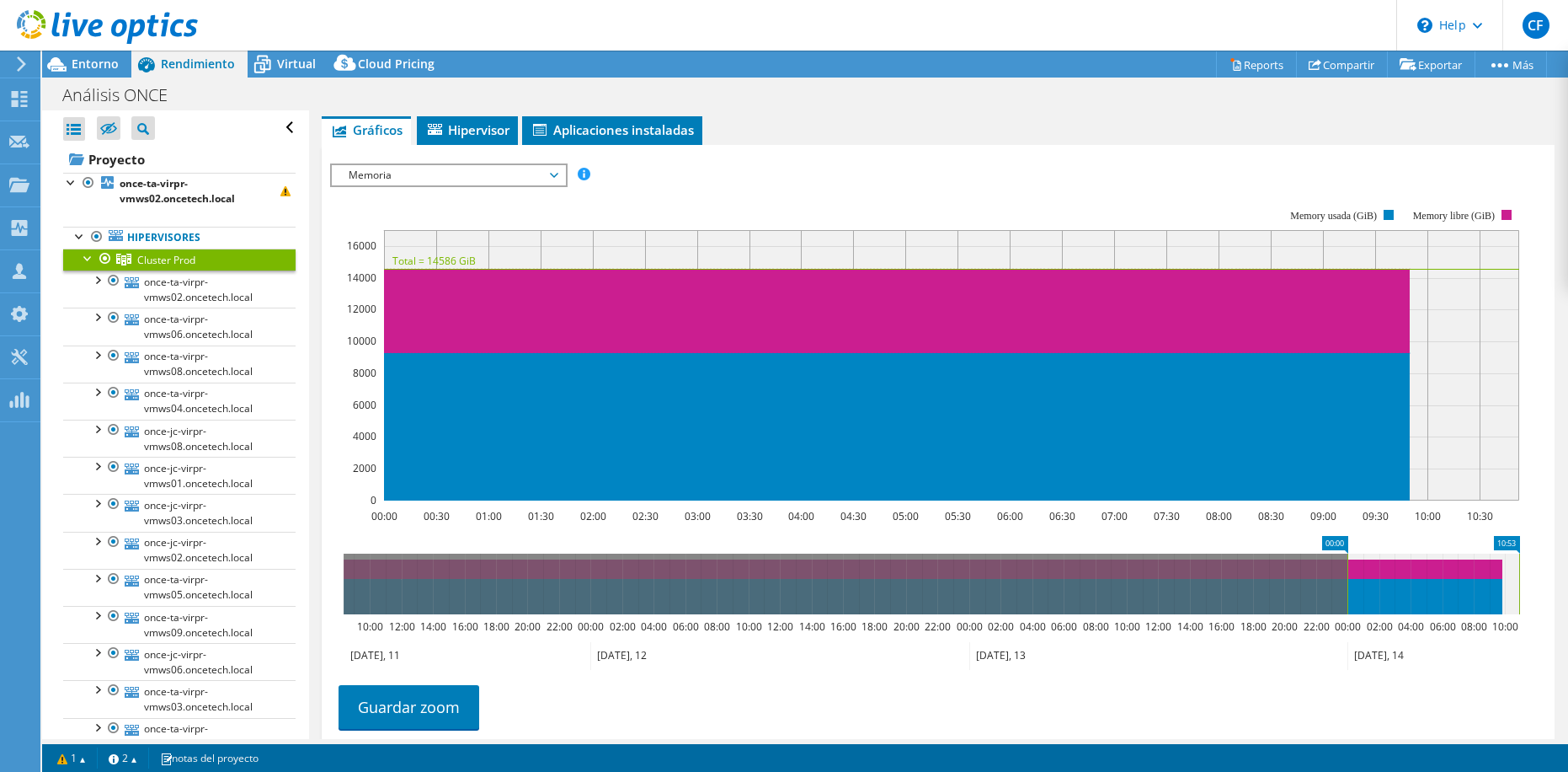
scroll to position [253, 0]
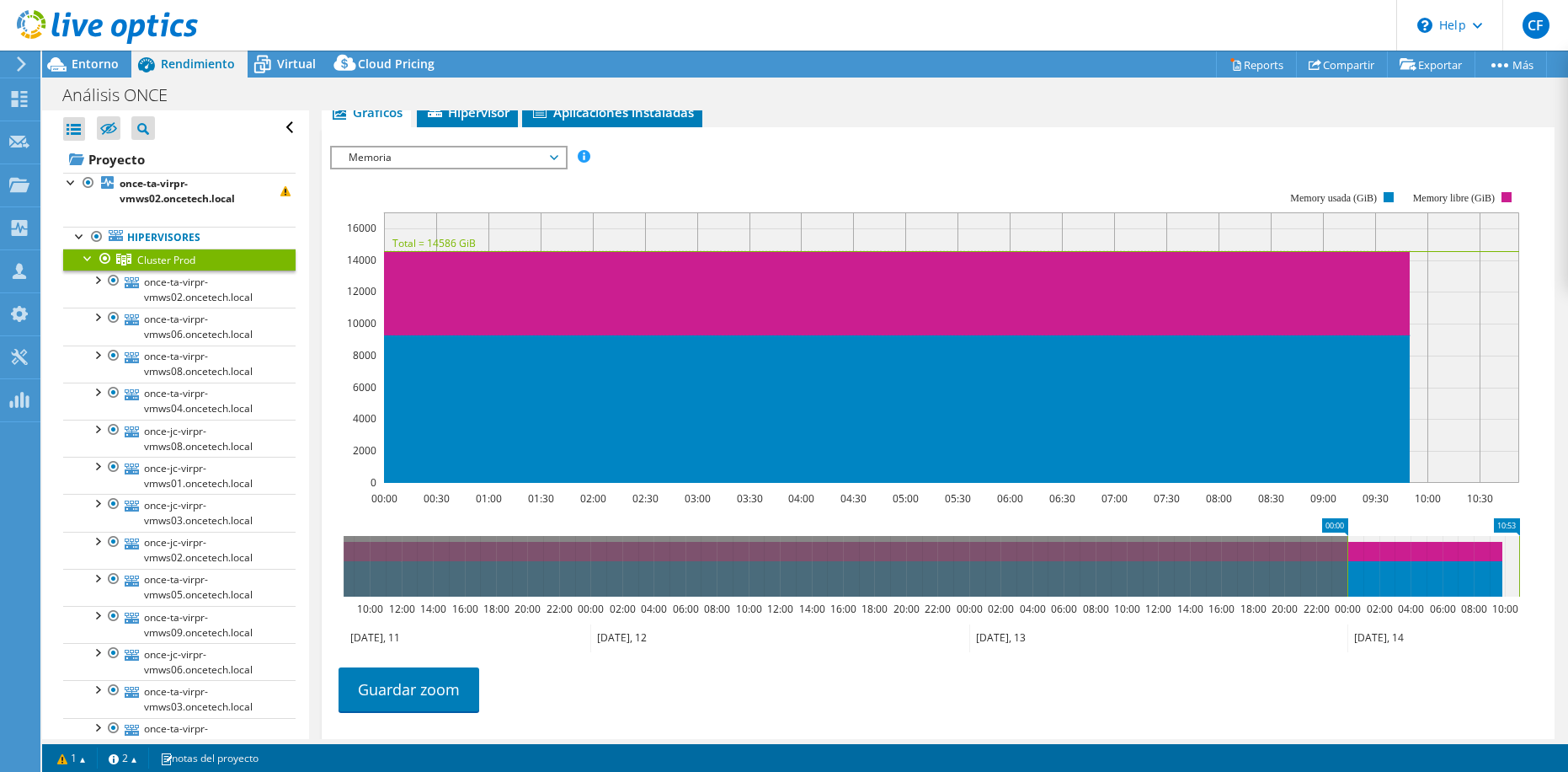
click at [521, 161] on span "Memoria" at bounding box center [448, 158] width 216 height 20
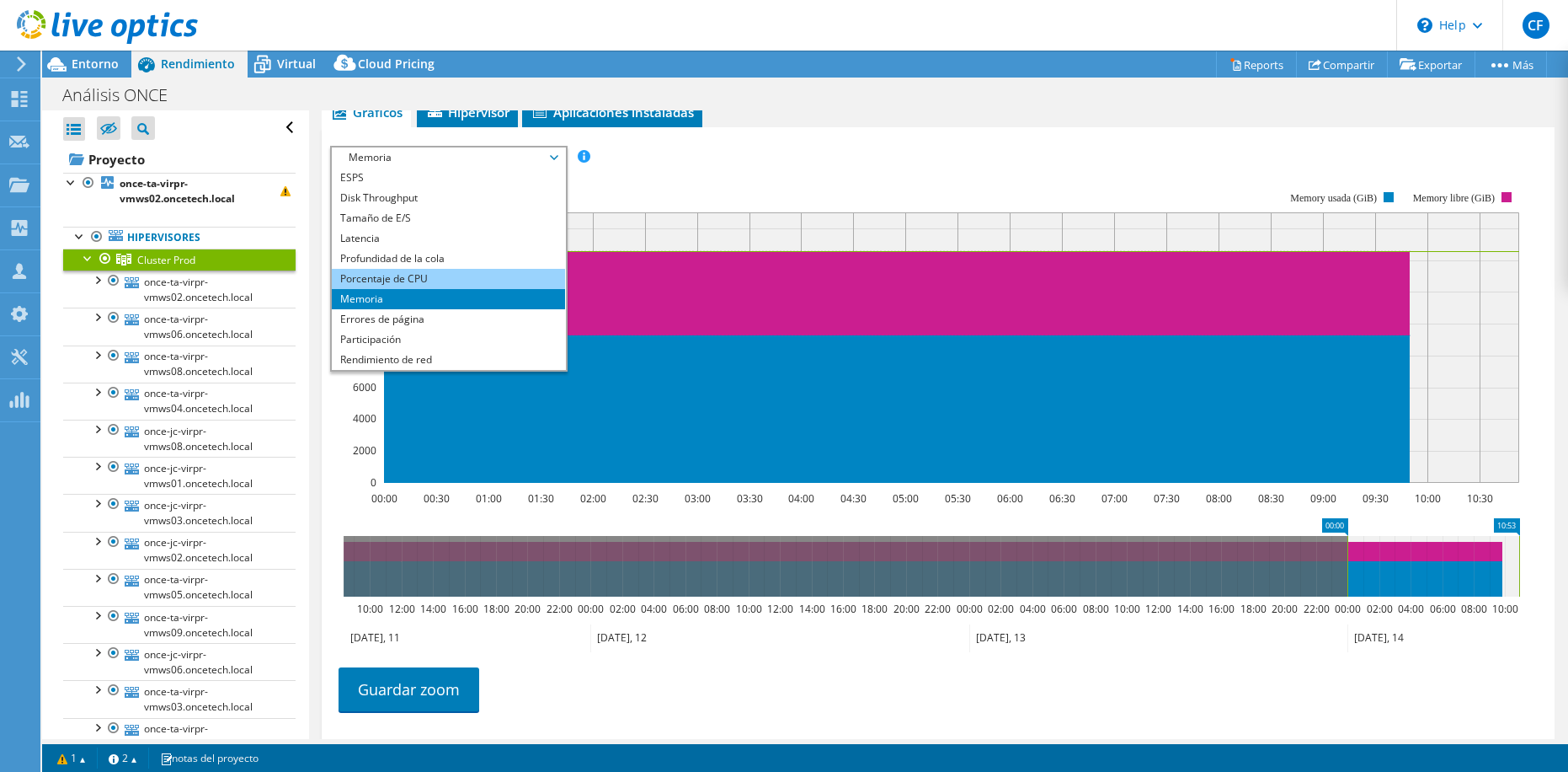
click at [402, 275] on li "Porcentaje de CPU" at bounding box center [448, 279] width 233 height 20
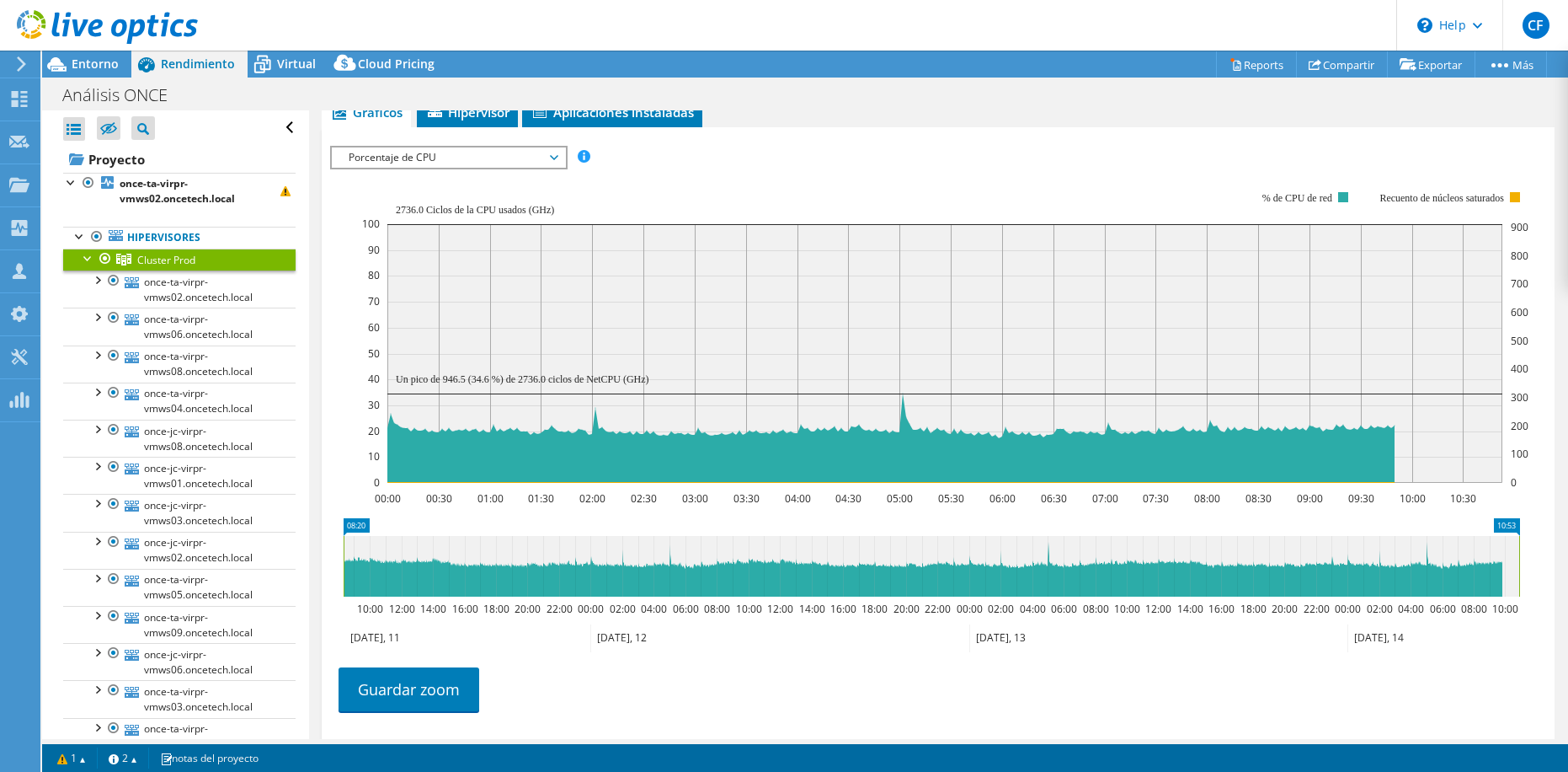
drag, startPoint x: 1345, startPoint y: 563, endPoint x: 301, endPoint y: 591, distance: 1044.4
click at [301, 591] on div "Abrir todo Cerrar todo Ocultar nodos excluidos Filtro de árbol del proyecto" at bounding box center [806, 425] width 1526 height 628
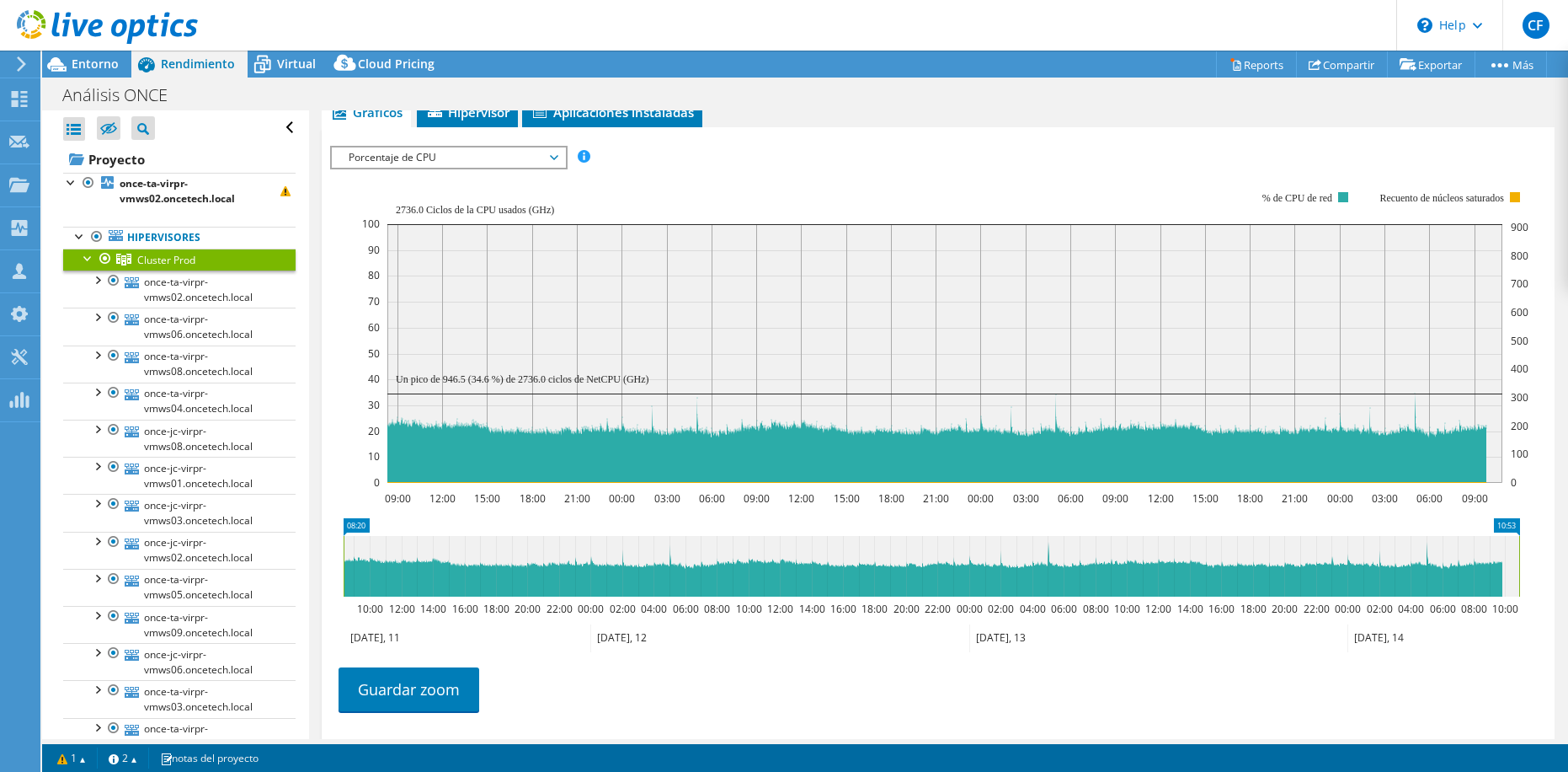
click at [399, 519] on icon "10:53 08:20 10:00 12:00 14:00 16:00 18:00 20:00 22:00 00:00 02:00 04:00 06:00 0…" at bounding box center [931, 585] width 1203 height 135
click at [76, 239] on div at bounding box center [80, 235] width 17 height 17
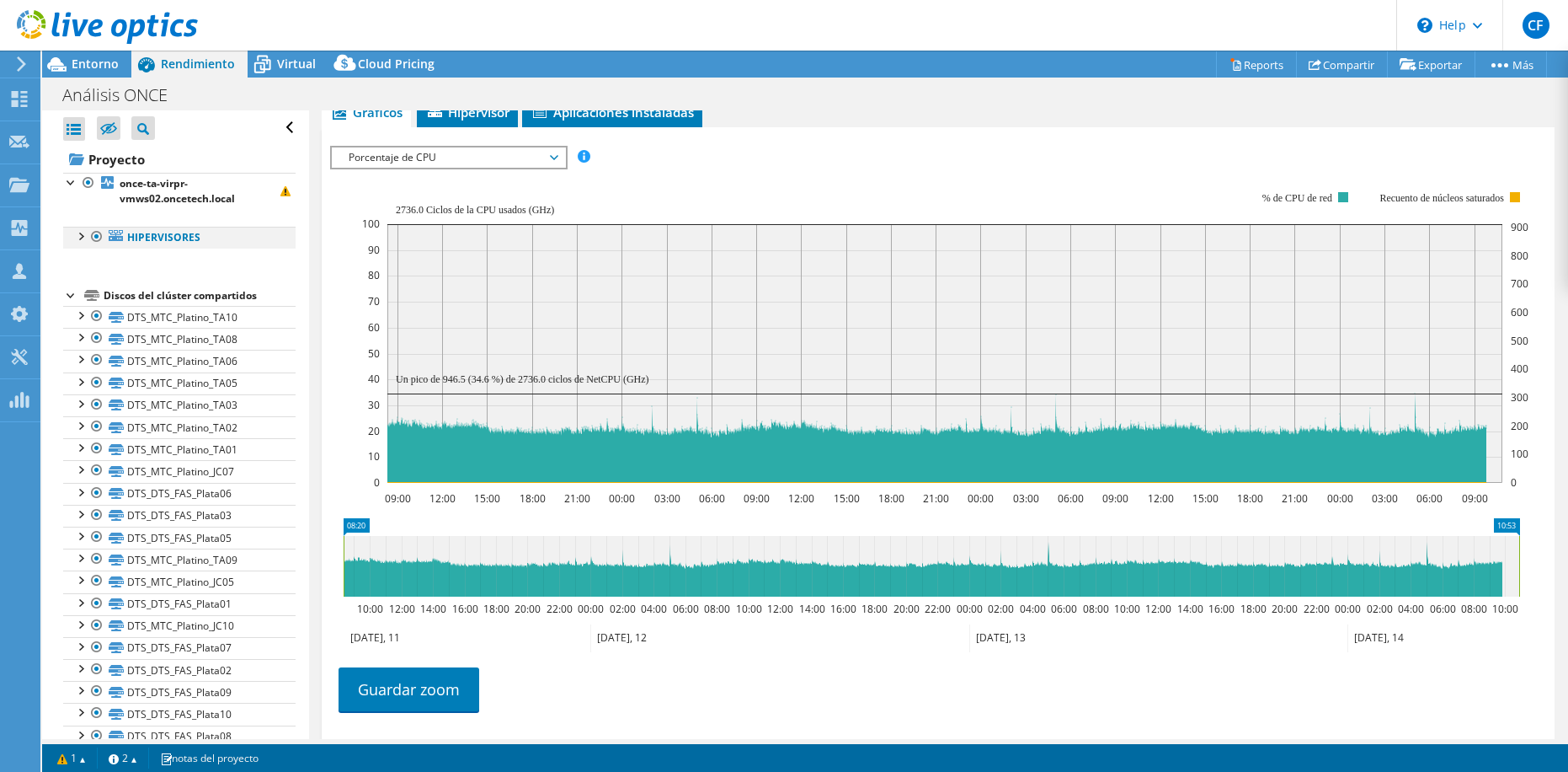
click at [80, 234] on div at bounding box center [80, 235] width 17 height 17
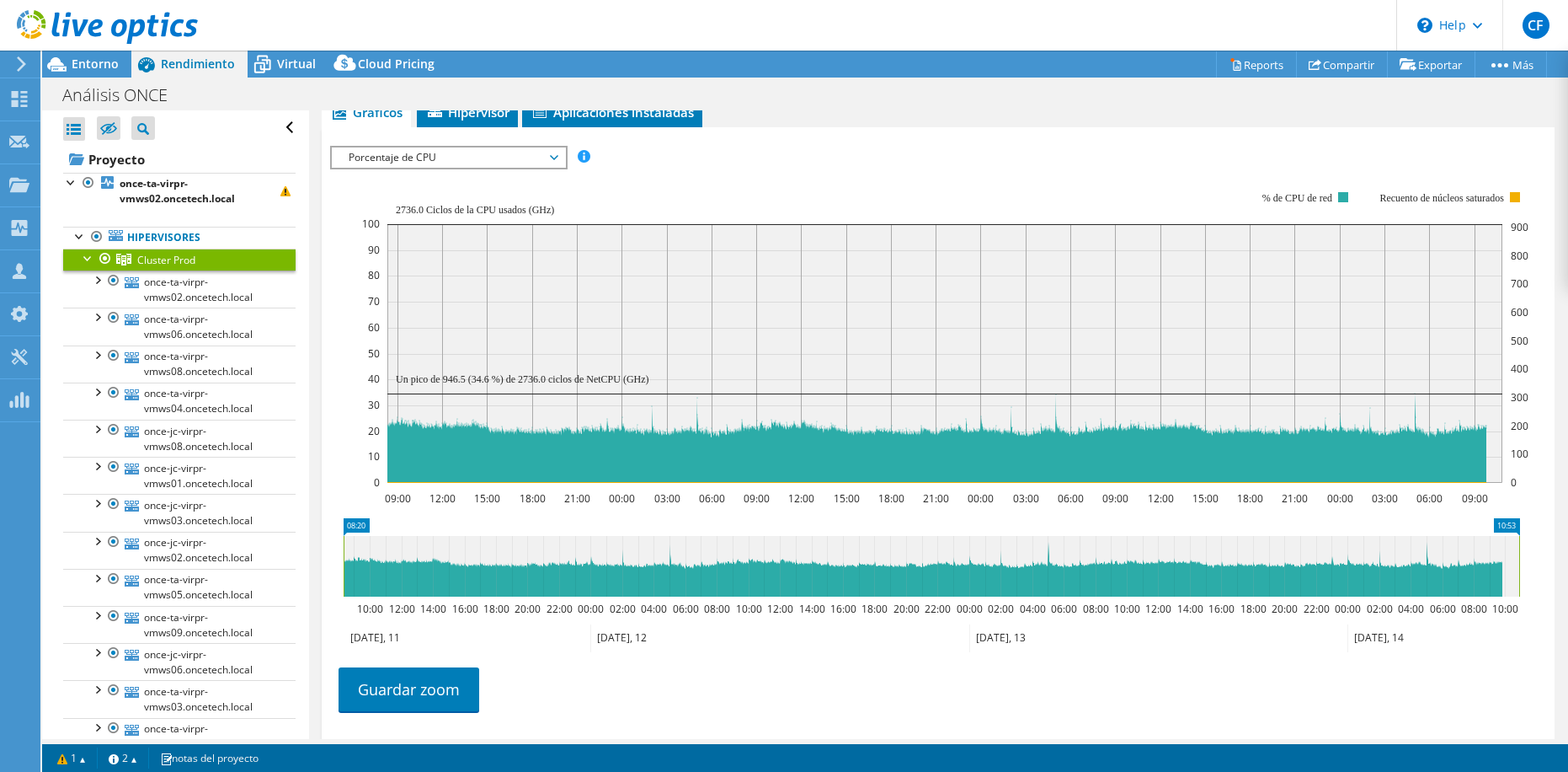
click at [84, 258] on div at bounding box center [88, 257] width 17 height 17
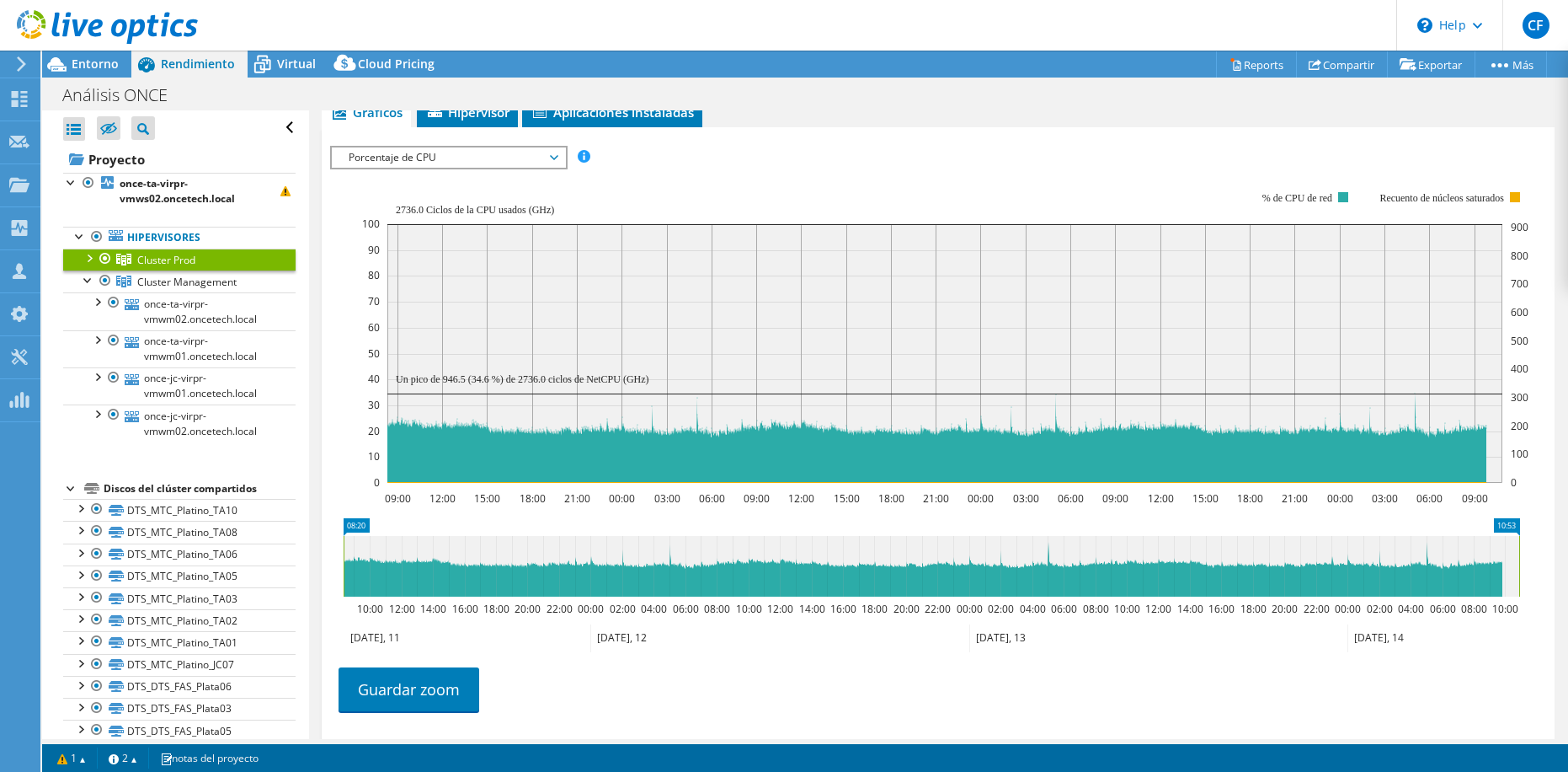
click at [67, 492] on div at bounding box center [71, 487] width 17 height 17
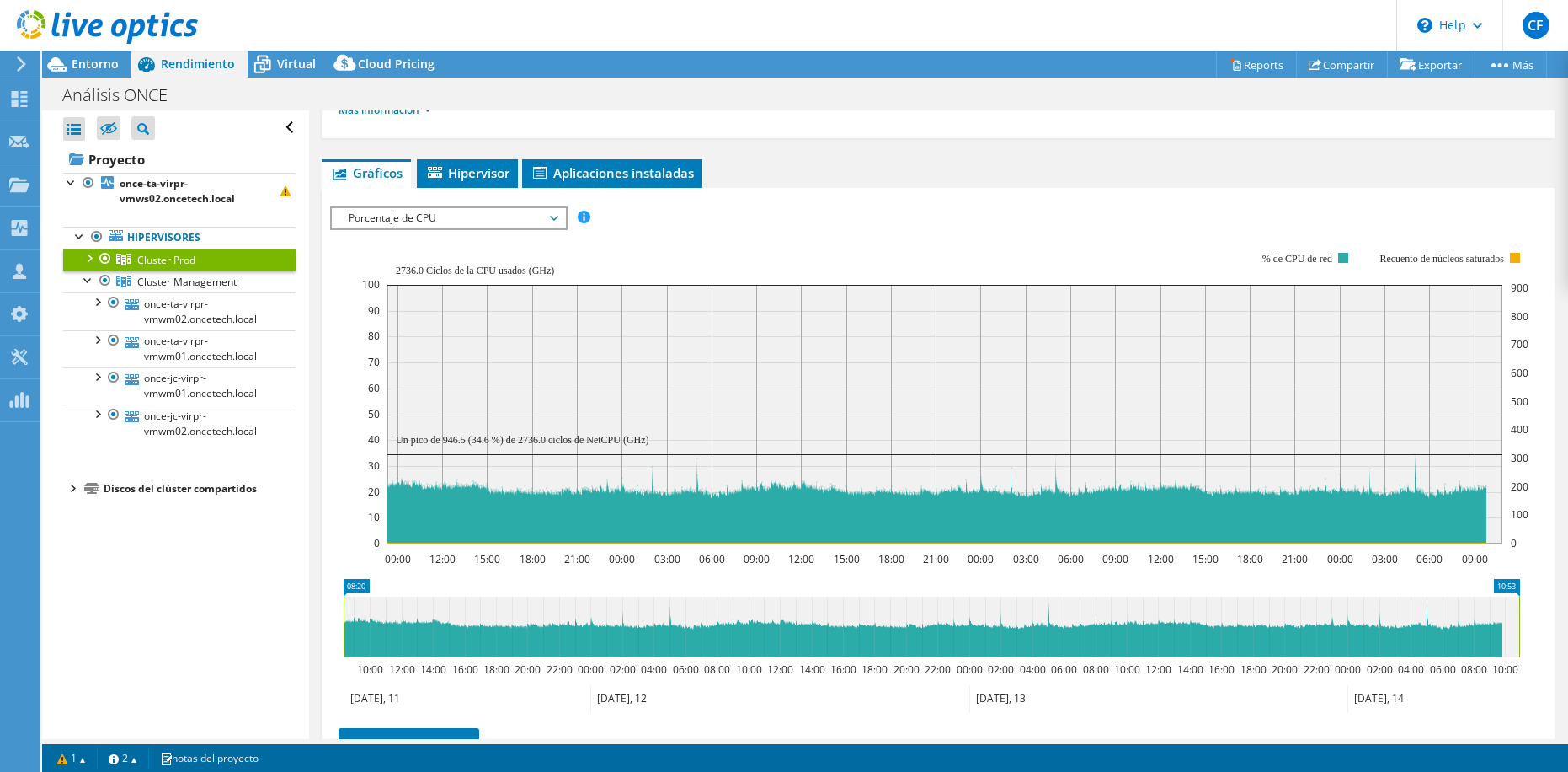
scroll to position [168, 0]
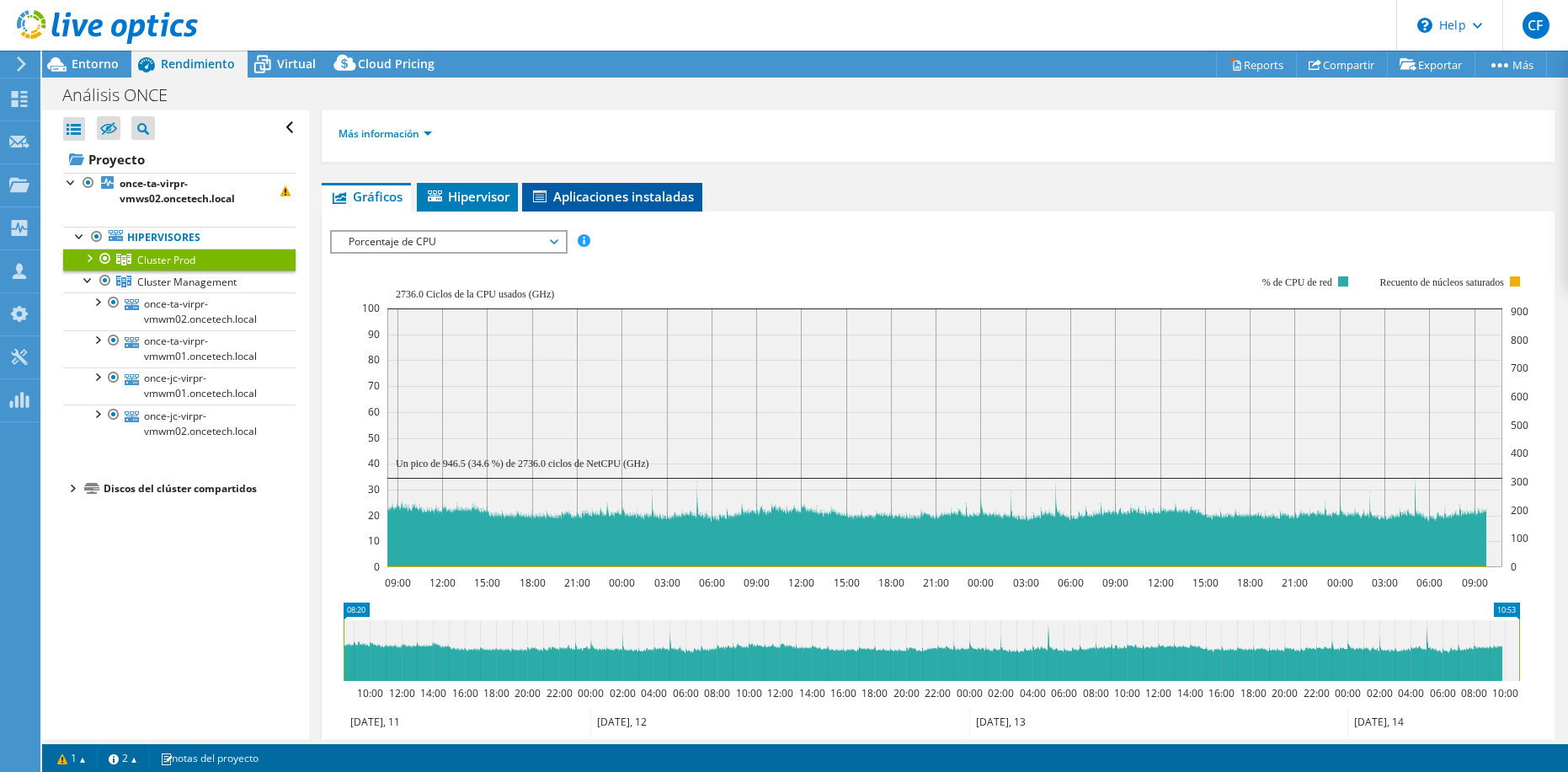
click at [614, 198] on span "Aplicaciones instaladas" at bounding box center [612, 196] width 163 height 17
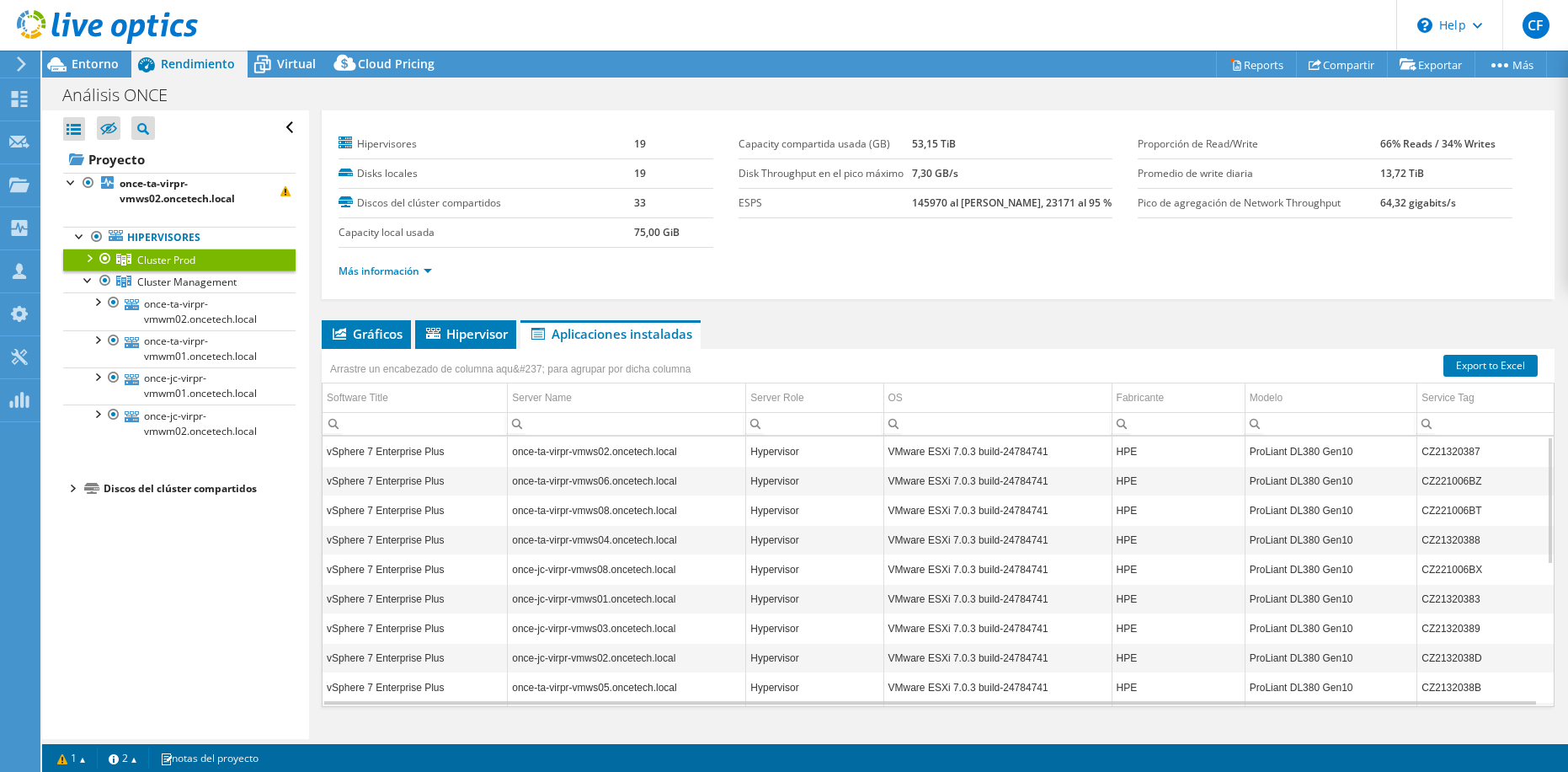
scroll to position [0, 0]
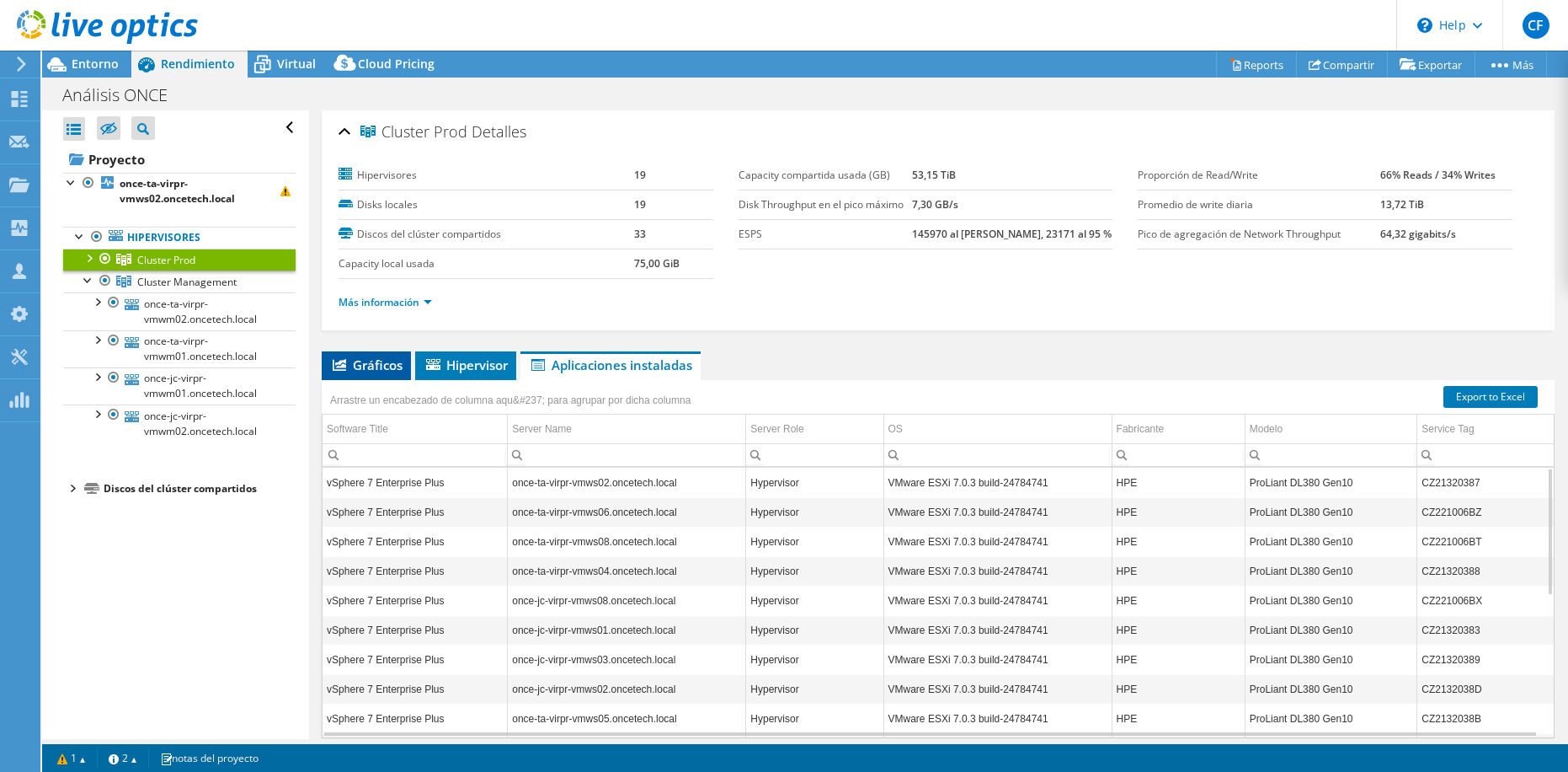
click at [340, 369] on icon at bounding box center [340, 365] width 14 height 12
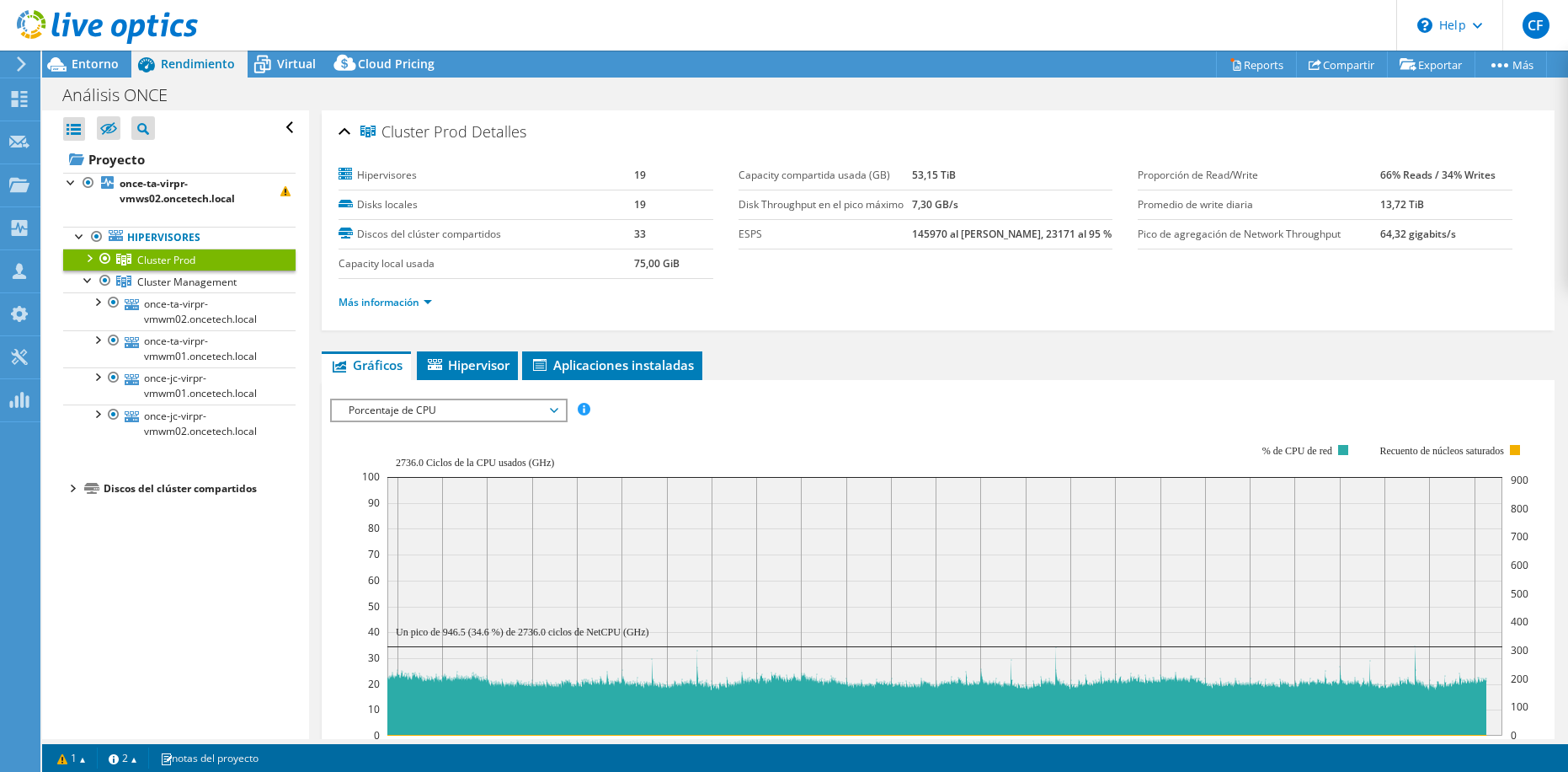
click at [834, 369] on ul "Gráficos Servidores Inventario Hipervisor Discos Disks del clúster Aplicaciones…" at bounding box center [938, 366] width 1234 height 29
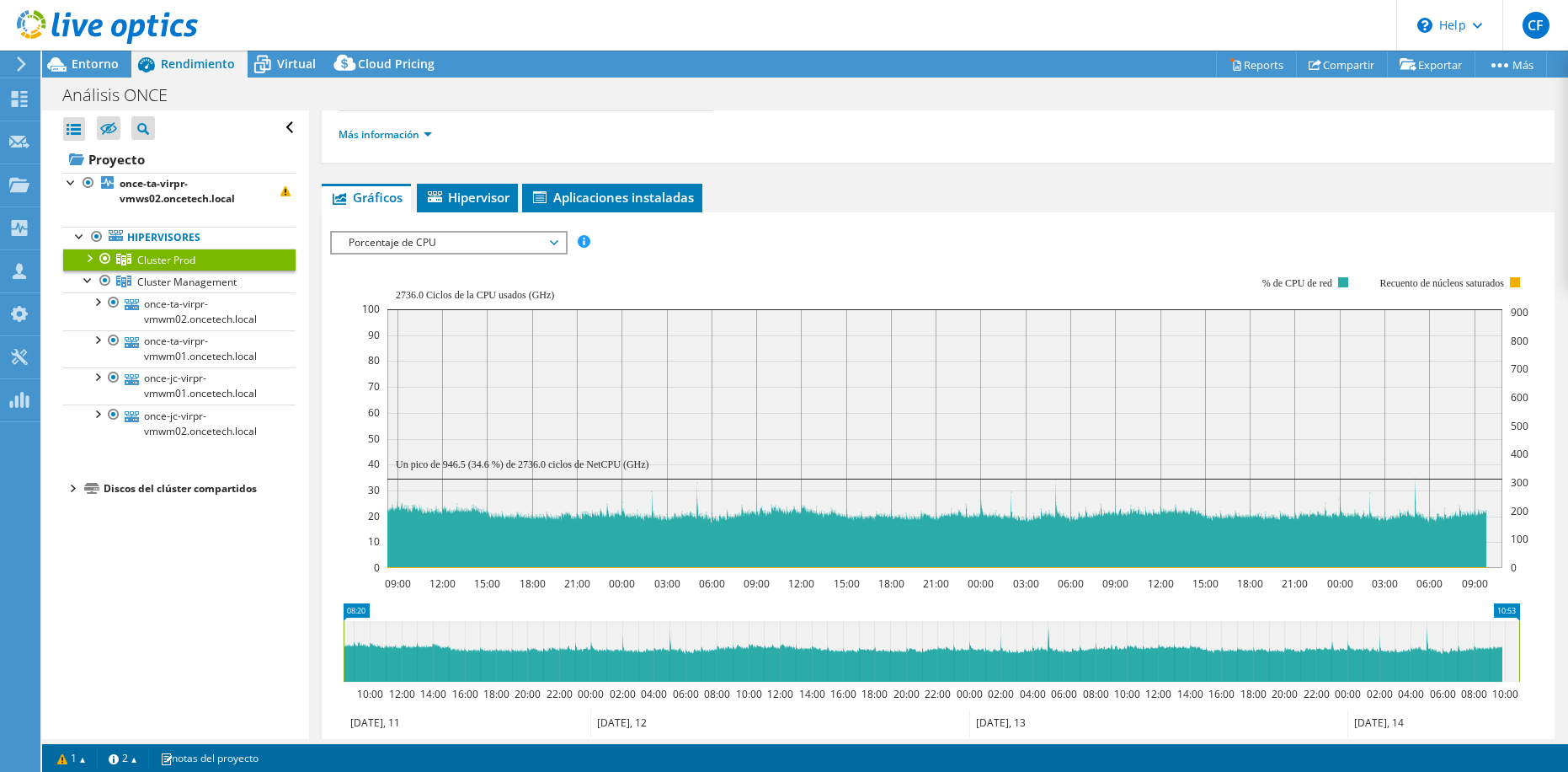
scroll to position [168, 0]
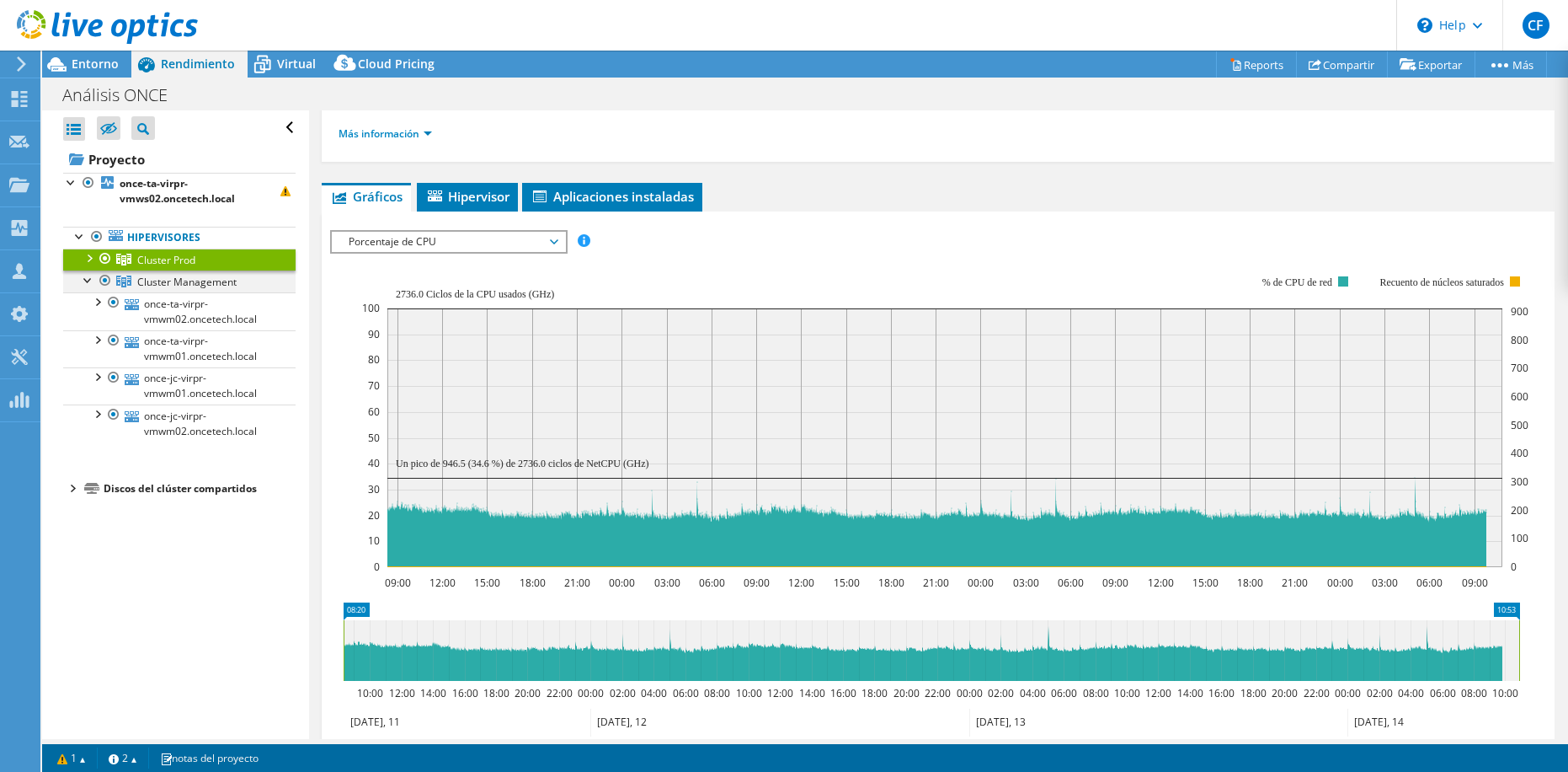
click at [86, 279] on div at bounding box center [88, 279] width 17 height 17
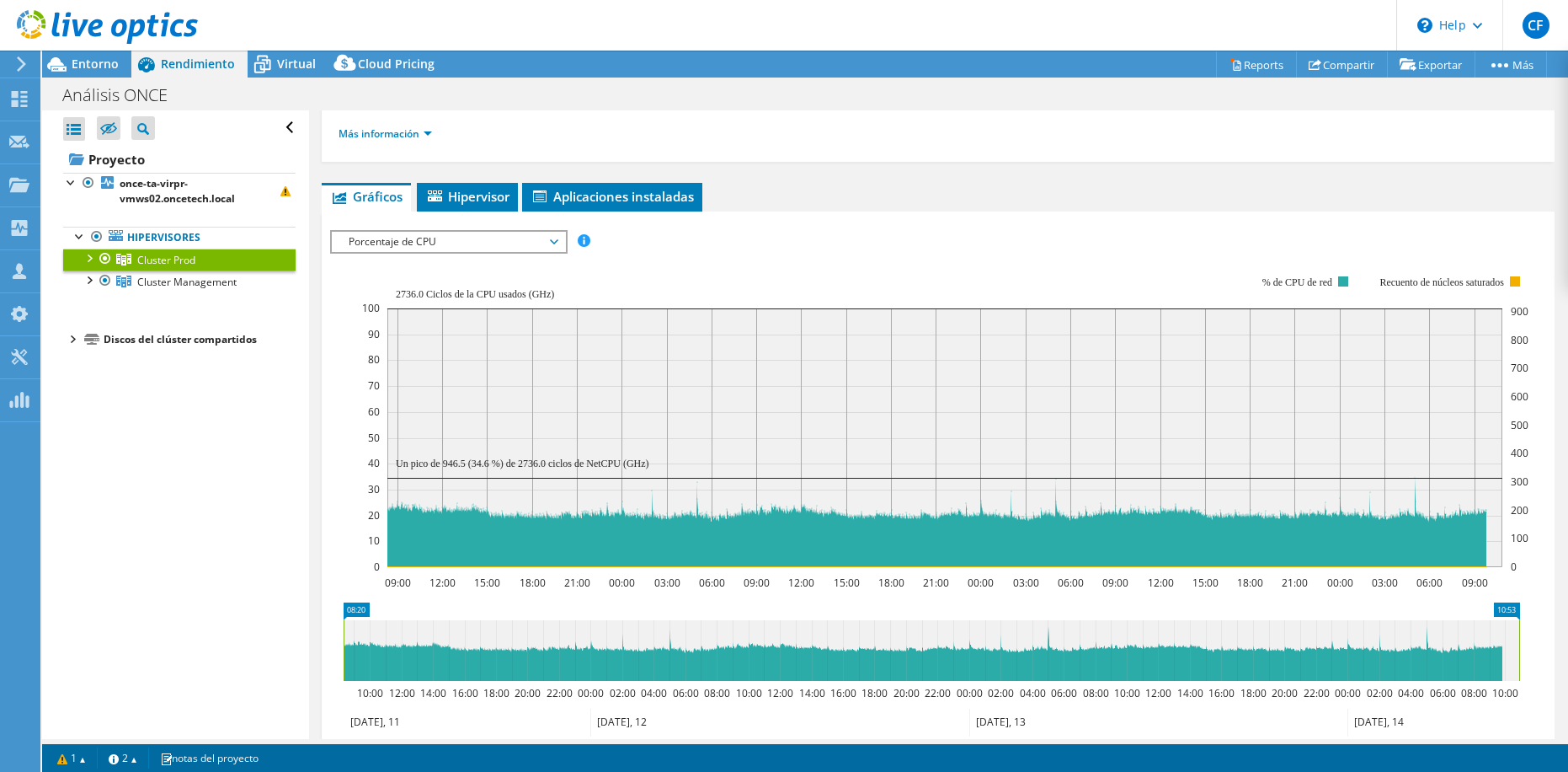
click at [181, 253] on span "Cluster Prod" at bounding box center [166, 260] width 58 height 14
click at [413, 239] on span "Porcentaje de CPU" at bounding box center [448, 242] width 216 height 20
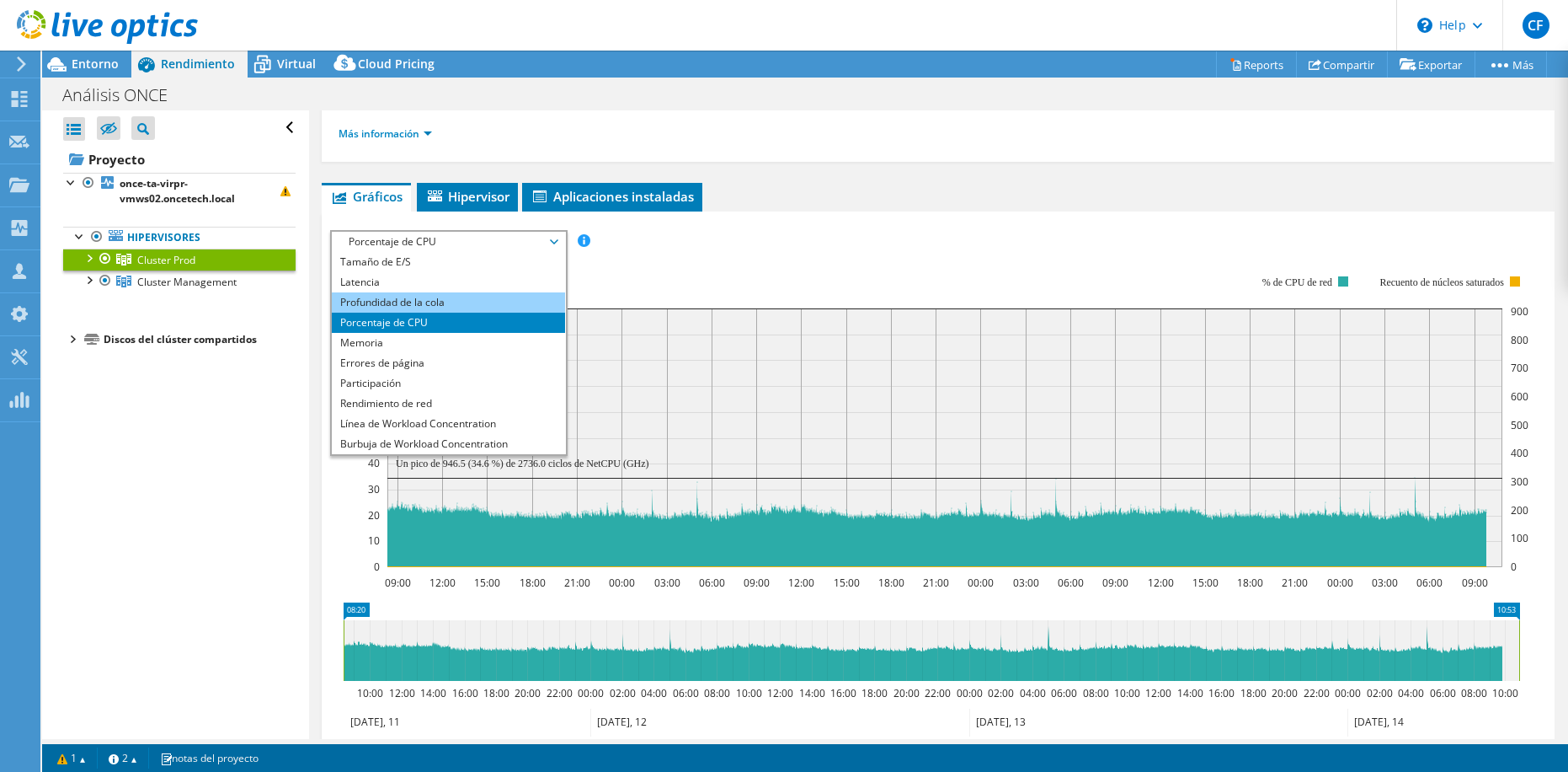
scroll to position [60, 0]
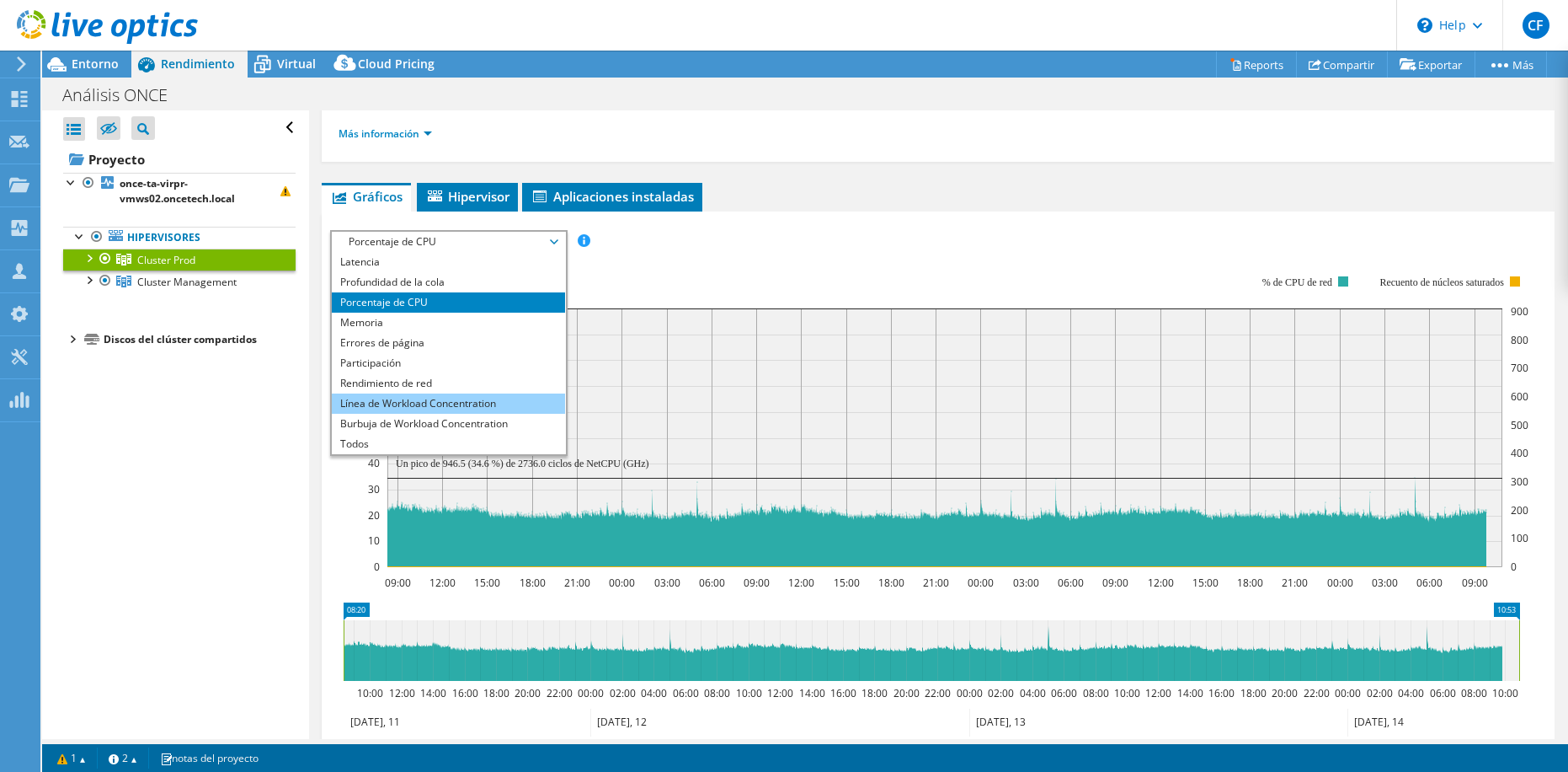
click at [492, 397] on li "Línea de Workload Concentration" at bounding box center [448, 403] width 233 height 20
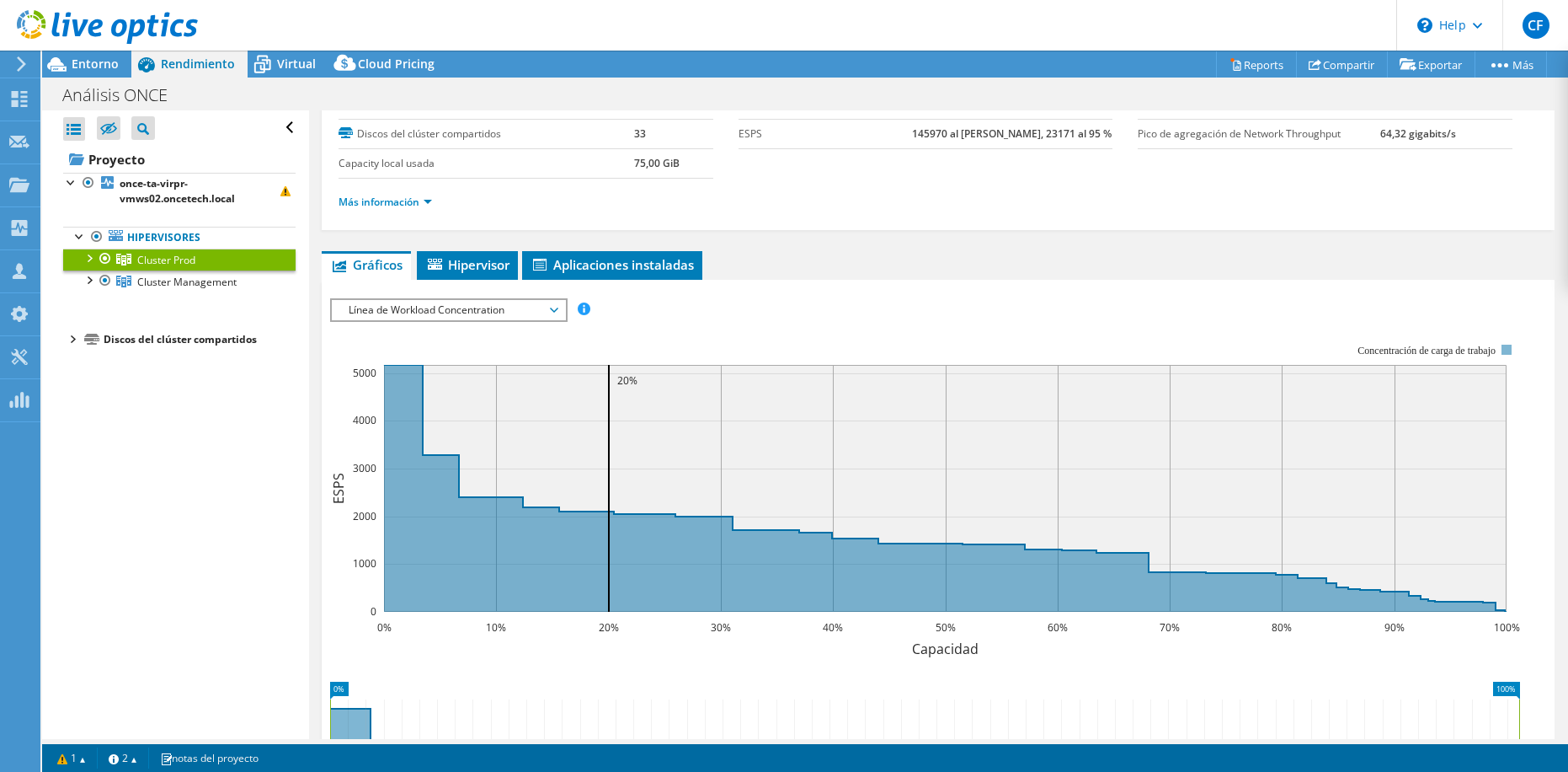
scroll to position [0, 0]
